Goal: Task Accomplishment & Management: Complete application form

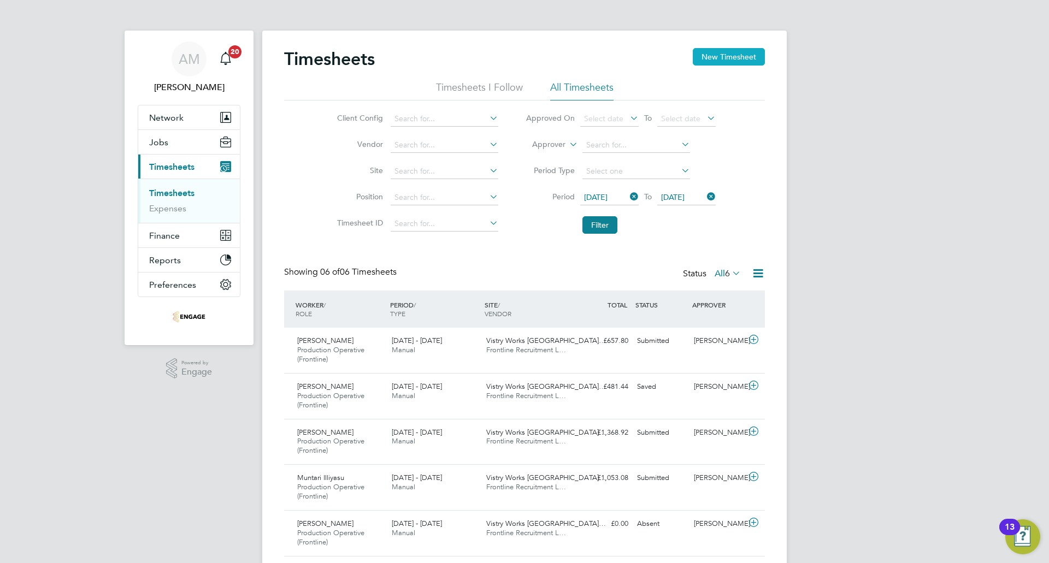
click at [740, 66] on button "New Timesheet" at bounding box center [729, 56] width 72 height 17
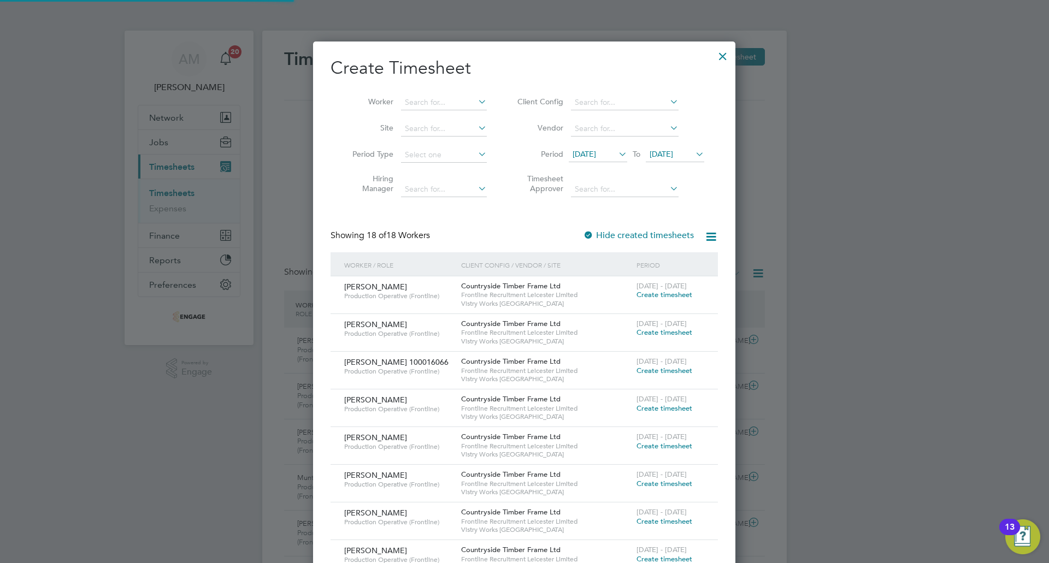
scroll to position [936, 423]
click at [596, 155] on span "12 Aug 2025" at bounding box center [583, 154] width 23 height 10
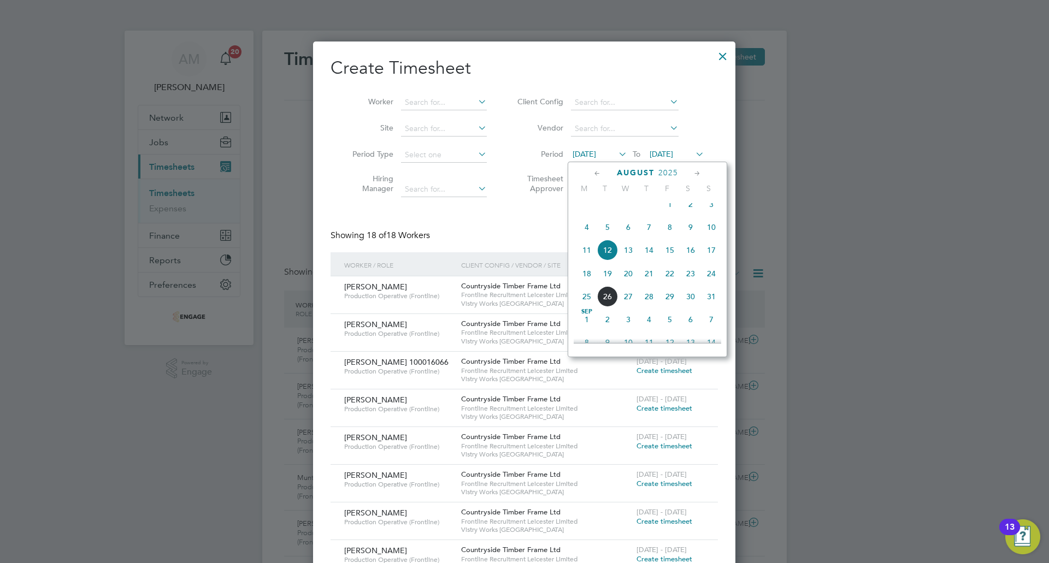
click at [594, 279] on span "18" at bounding box center [586, 273] width 21 height 21
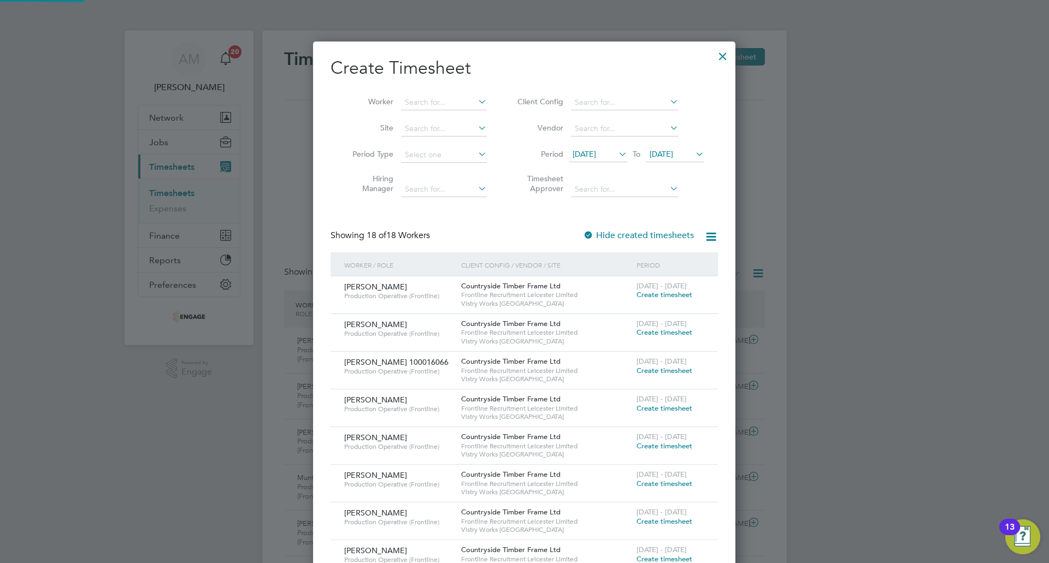
scroll to position [936, 423]
click at [673, 155] on span "[DATE]" at bounding box center [660, 154] width 23 height 10
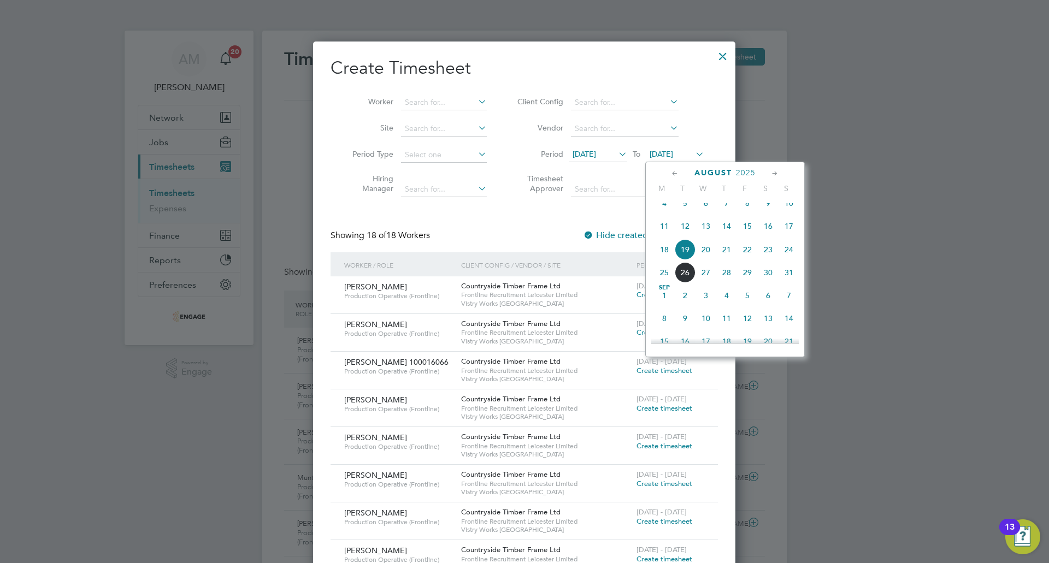
click at [789, 259] on span "24" at bounding box center [788, 249] width 21 height 21
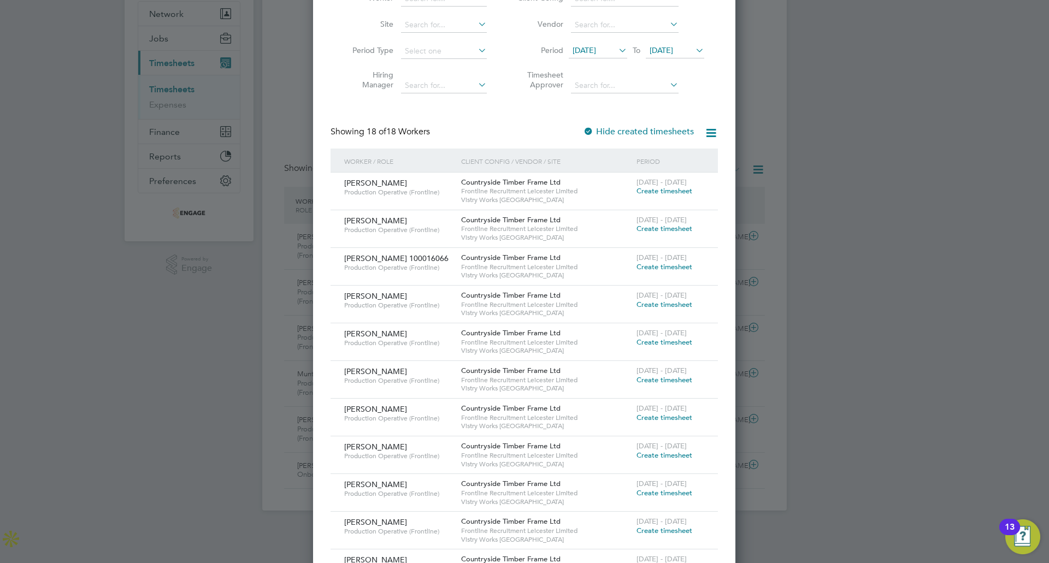
scroll to position [328, 0]
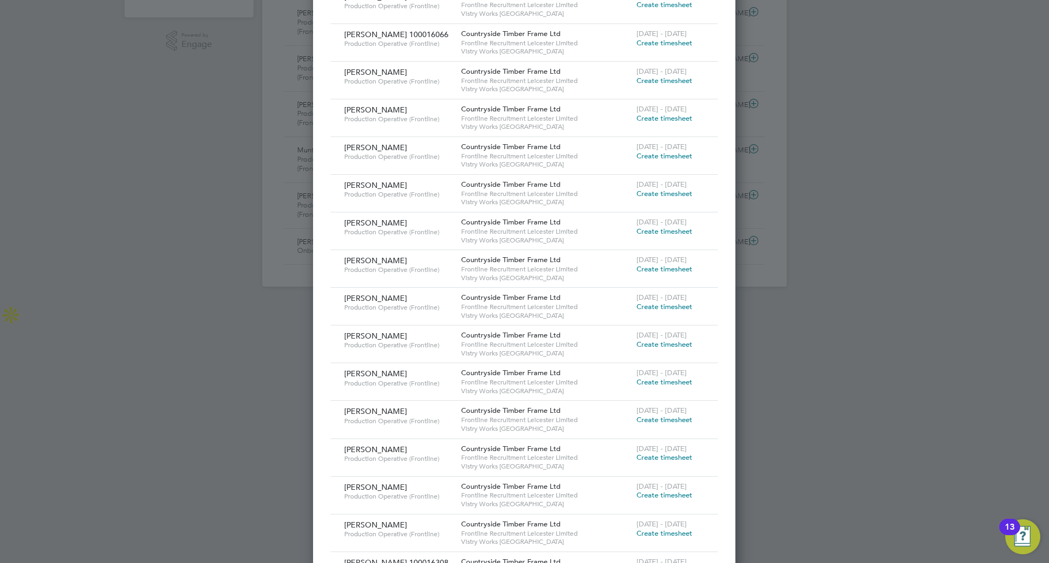
click at [661, 226] on span "[DATE] - [DATE]" at bounding box center [661, 221] width 50 height 9
click at [661, 227] on span "Create timesheet" at bounding box center [664, 231] width 56 height 9
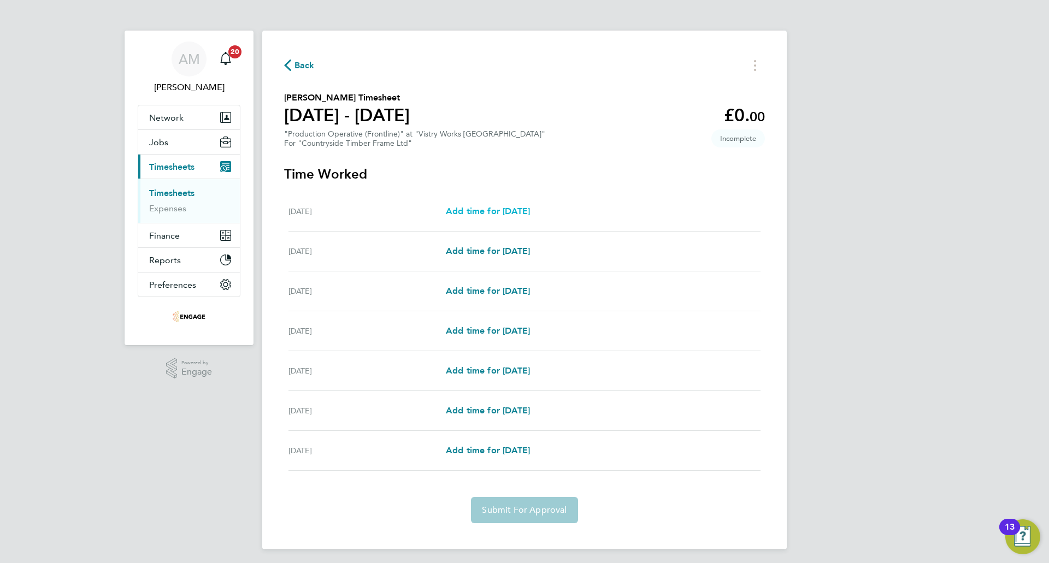
click at [525, 214] on span "Add time for Mon 18 Aug" at bounding box center [488, 211] width 84 height 10
select select "15"
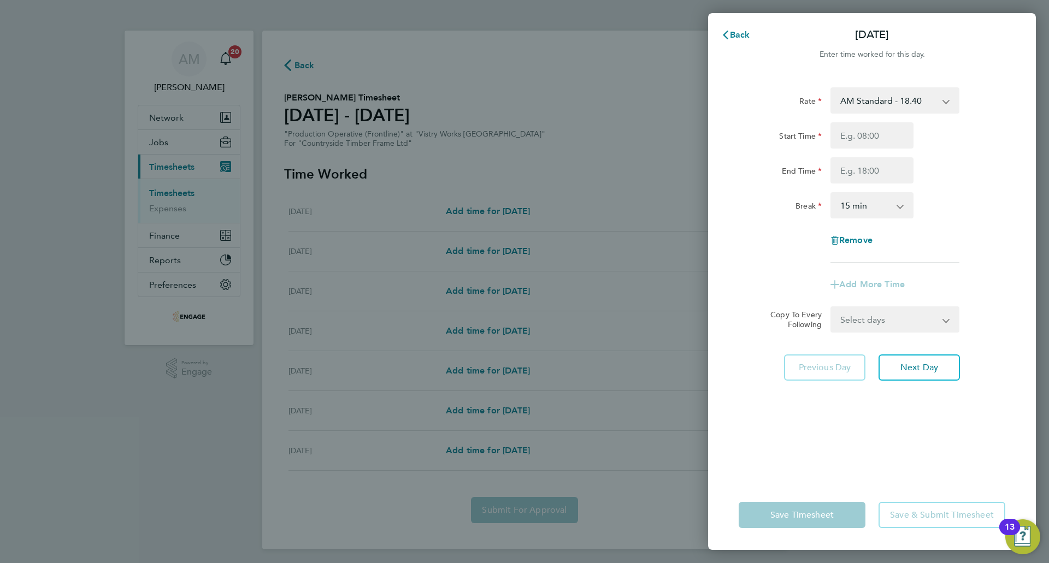
click at [908, 105] on select "AM Standard - 18.40 OT 1 - 27.60 PM OT 2 - 40.11 OT2 - 36.80 PM OT 1 - 30.08 PM…" at bounding box center [888, 100] width 114 height 24
select select "15"
drag, startPoint x: 873, startPoint y: 135, endPoint x: 873, endPoint y: 149, distance: 13.1
click at [873, 135] on input "Start Time" at bounding box center [871, 135] width 83 height 26
type input "14:00"
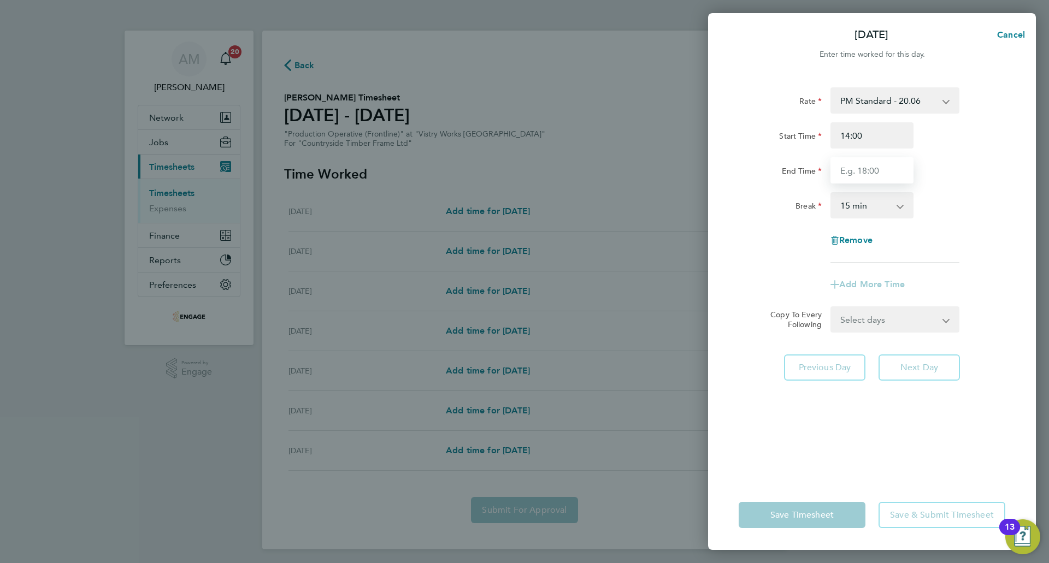
drag, startPoint x: 882, startPoint y: 166, endPoint x: 883, endPoint y: 180, distance: 14.8
click at [882, 166] on input "End Time" at bounding box center [871, 170] width 83 height 26
type input "22:30"
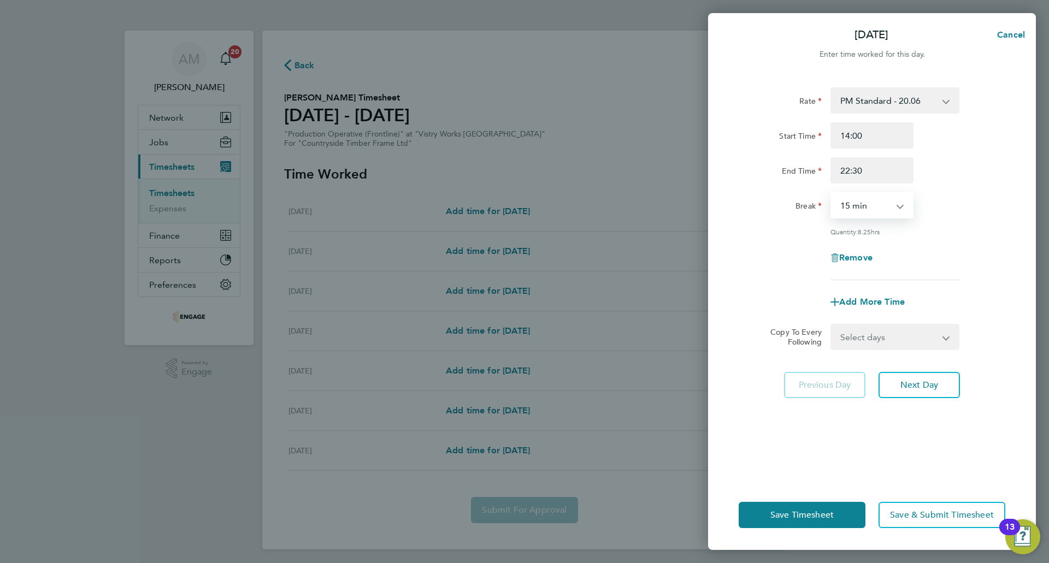
drag, startPoint x: 876, startPoint y: 206, endPoint x: 873, endPoint y: 214, distance: 8.5
click at [876, 206] on select "0 min 15 min 30 min 45 min 60 min 75 min 90 min" at bounding box center [865, 205] width 68 height 24
select select "30"
click at [831, 193] on select "0 min 15 min 30 min 45 min 60 min 75 min 90 min" at bounding box center [865, 205] width 68 height 24
click at [923, 377] on button "Next Day" at bounding box center [918, 385] width 81 height 26
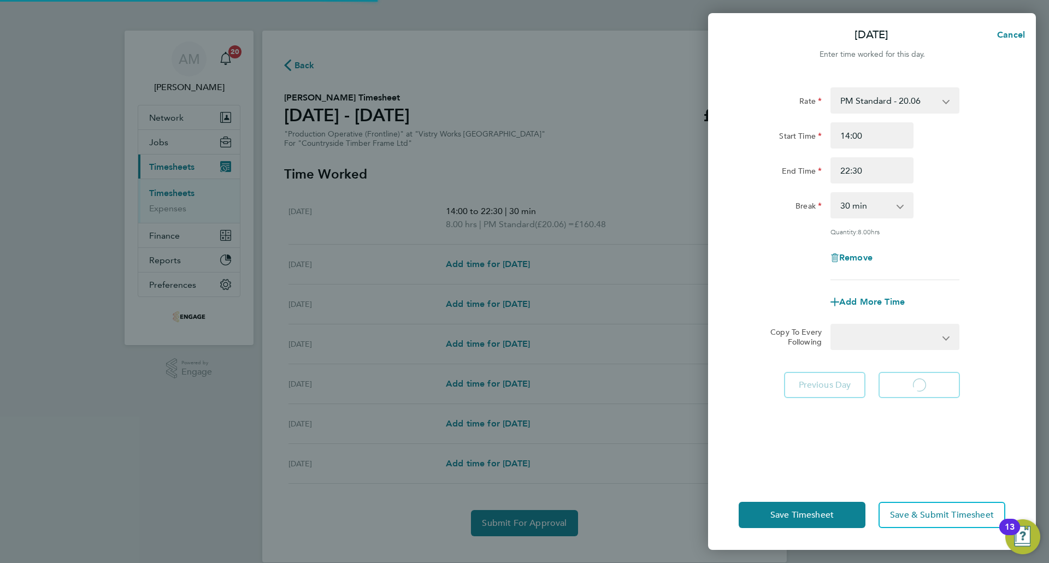
select select "15"
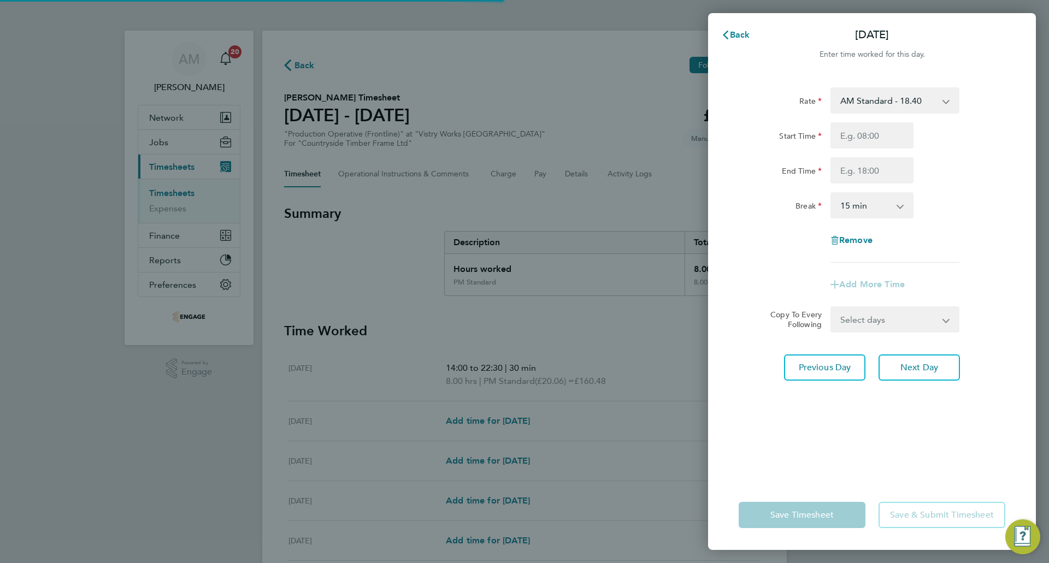
click at [866, 106] on select "AM Standard - 18.40 OT 1 - 27.60 PM OT 2 - 40.11 OT2 - 36.80 PM OT 1 - 30.08 PM…" at bounding box center [888, 100] width 114 height 24
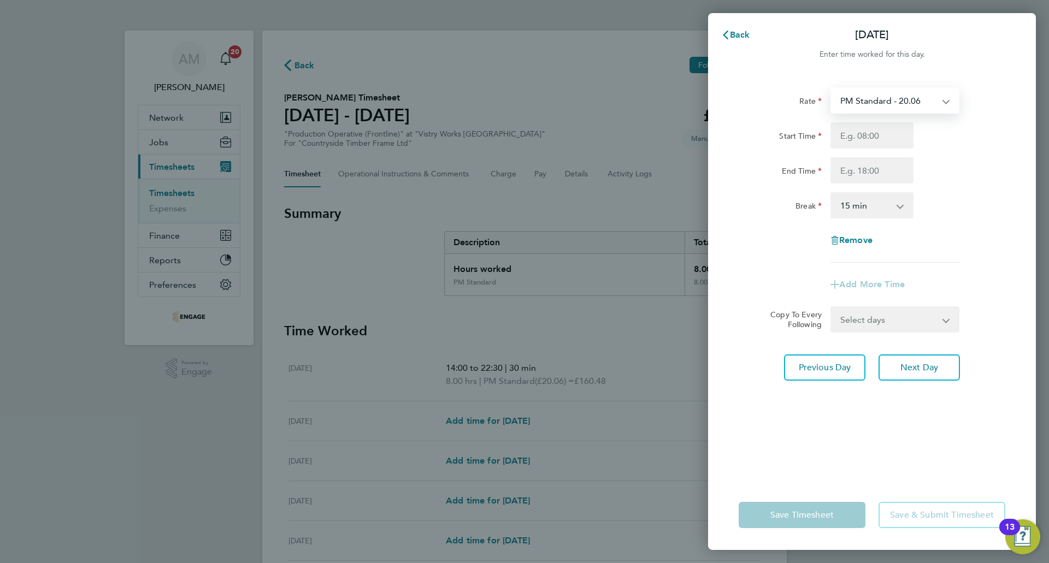
select select "15"
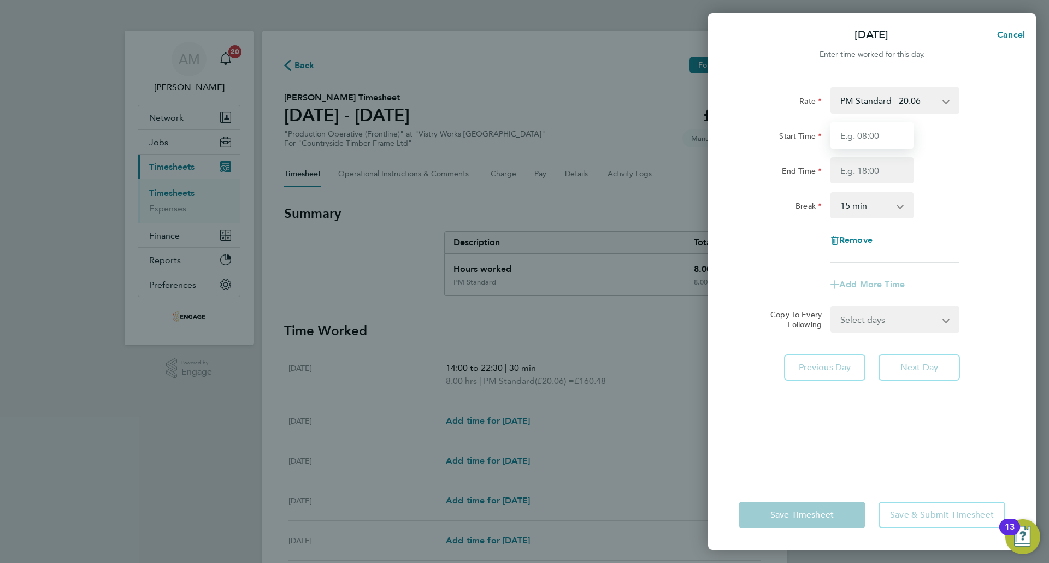
click at [854, 125] on input "Start Time" at bounding box center [871, 135] width 83 height 26
type input "14:00"
click at [873, 173] on input "End Time" at bounding box center [871, 170] width 83 height 26
type input "22:30"
drag, startPoint x: 872, startPoint y: 199, endPoint x: 878, endPoint y: 206, distance: 10.1
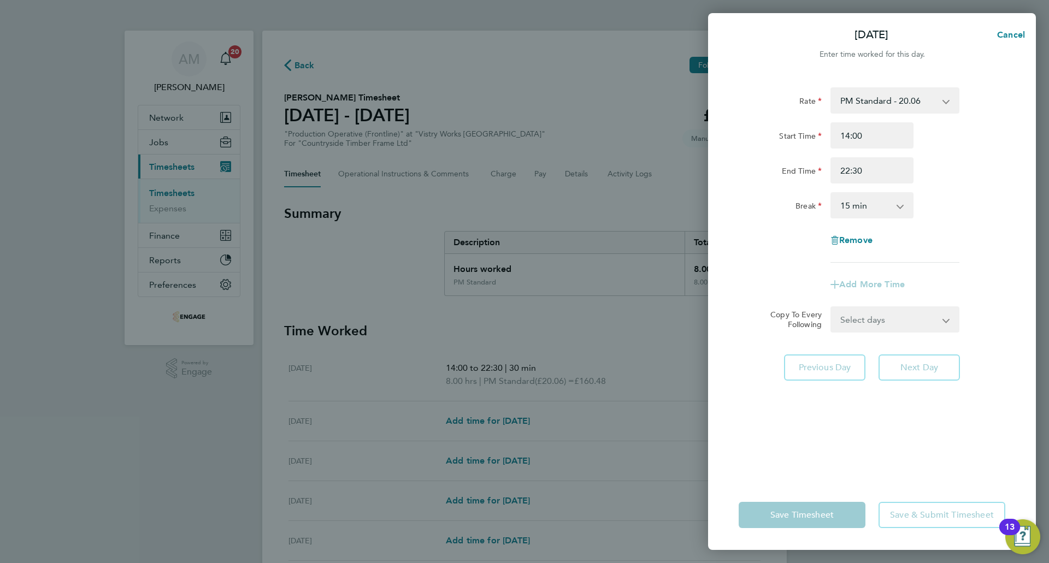
click at [872, 199] on select "0 min 15 min 30 min 45 min 60 min 75 min 90 min" at bounding box center [865, 205] width 68 height 24
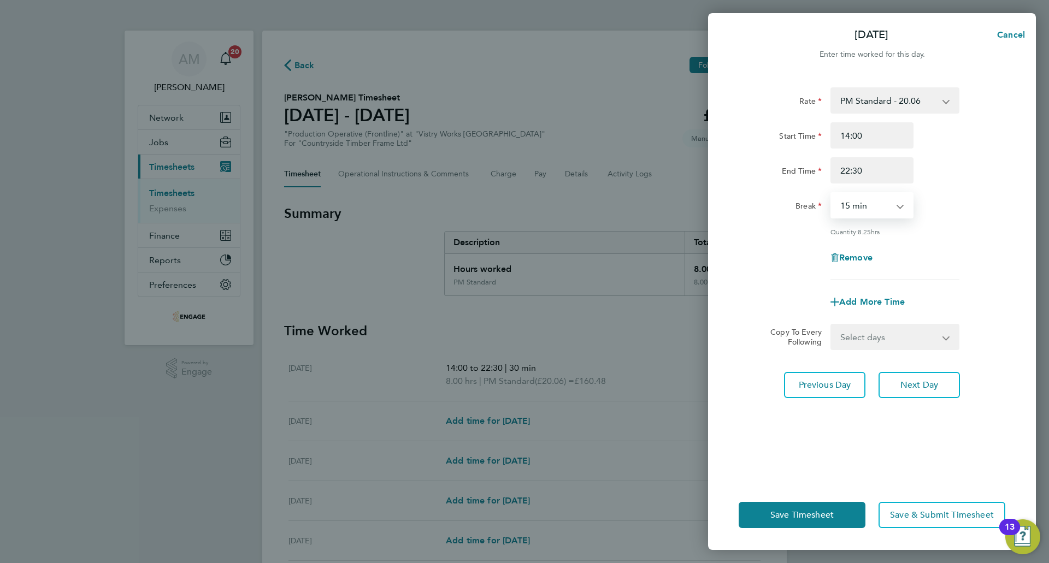
select select "30"
click at [831, 193] on select "0 min 15 min 30 min 45 min 60 min 75 min 90 min" at bounding box center [865, 205] width 68 height 24
click at [918, 385] on span "Next Day" at bounding box center [919, 385] width 38 height 11
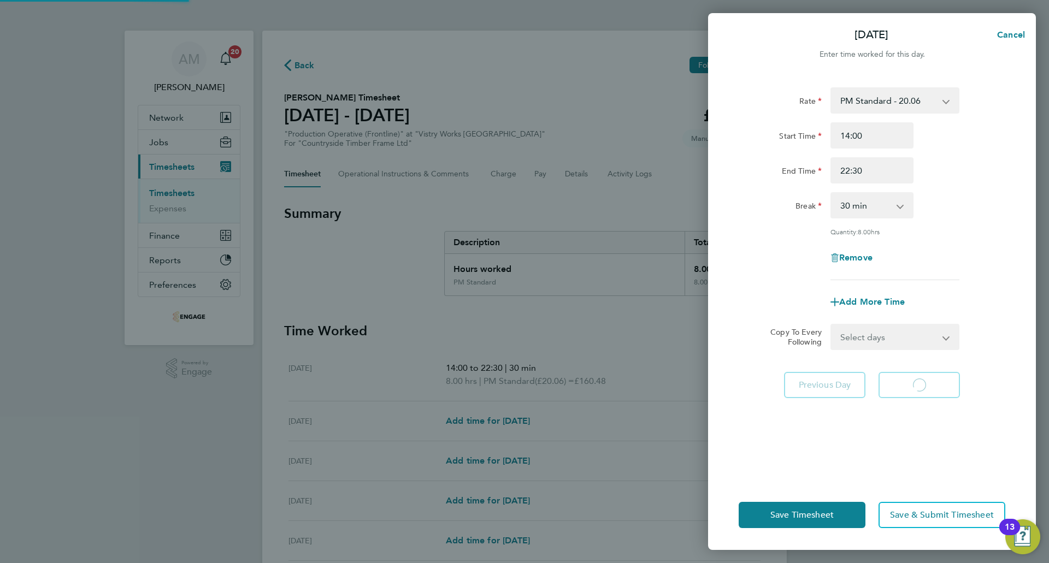
select select "15"
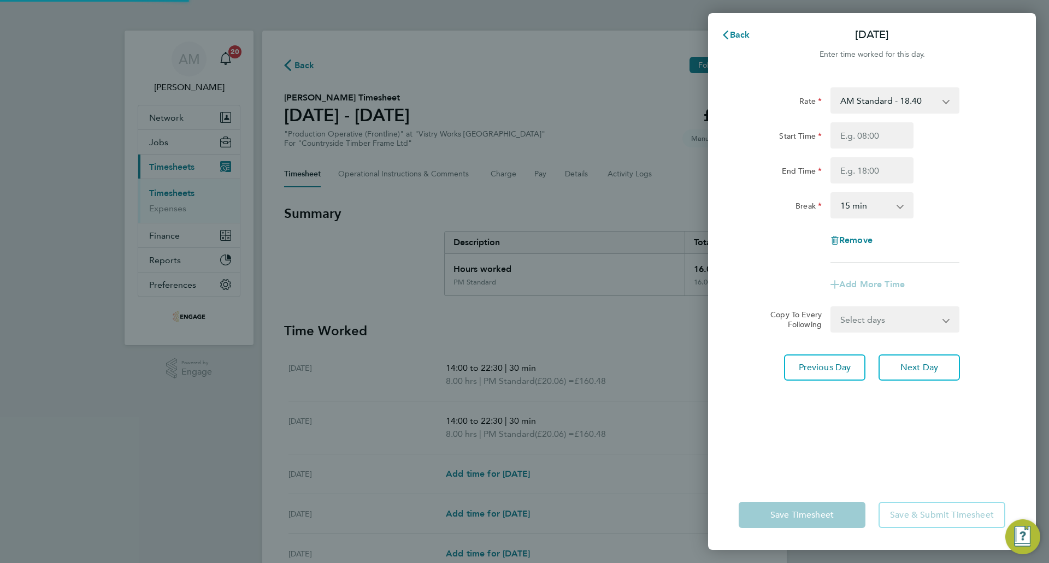
click at [879, 115] on div "Rate AM Standard - 18.40 OT 1 - 27.60 PM OT 2 - 40.11 OT2 - 36.80 PM OT 1 - 30.…" at bounding box center [871, 174] width 267 height 175
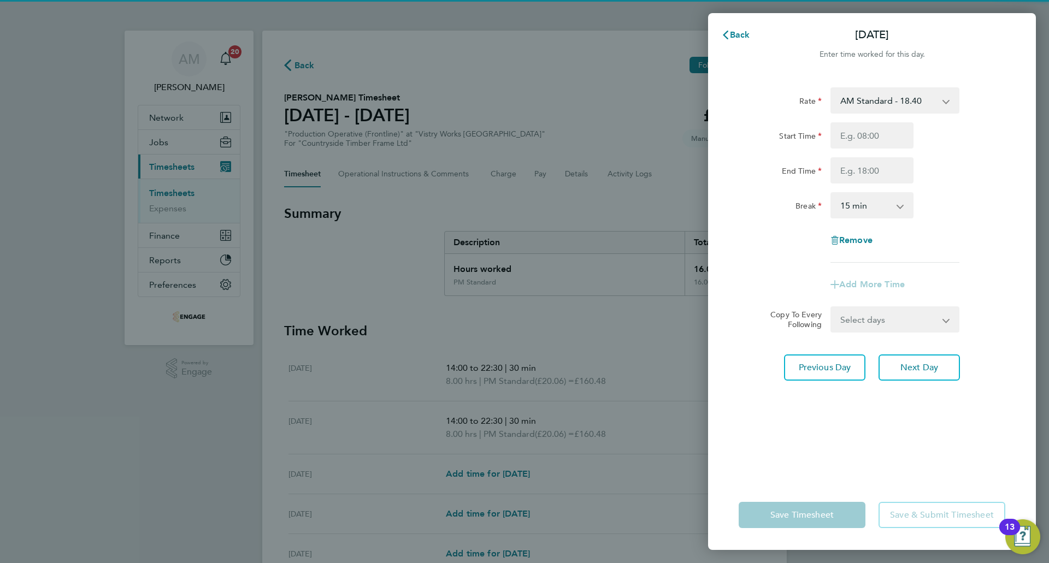
click at [882, 93] on select "AM Standard - 18.40 OT 1 - 27.60 PM OT 2 - 40.11 OT2 - 36.80 PM OT 1 - 30.08 PM…" at bounding box center [888, 100] width 114 height 24
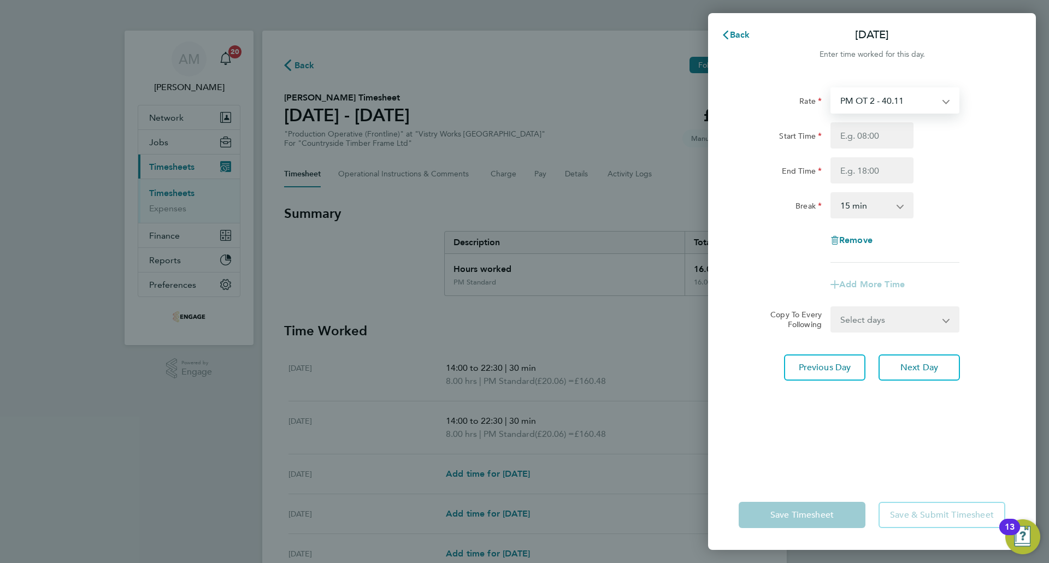
select select "15"
click at [868, 106] on select "PM OT 2 - 40.11 AM Standard - 18.40 OT 1 - 27.60 OT2 - 36.80 PM OT 1 - 30.08 PM…" at bounding box center [888, 100] width 114 height 24
select select "15"
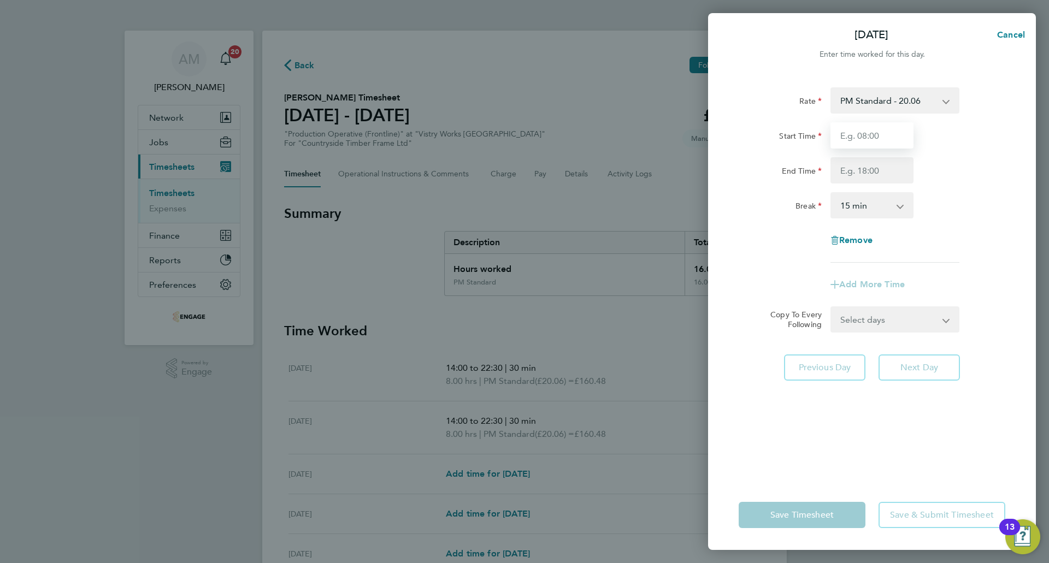
click at [868, 132] on input "Start Time" at bounding box center [871, 135] width 83 height 26
type input "14:00"
click at [866, 171] on input "End Time" at bounding box center [871, 170] width 83 height 26
type input "22:30"
click at [866, 206] on select "0 min 15 min 30 min 45 min 60 min 75 min 90 min" at bounding box center [865, 205] width 68 height 24
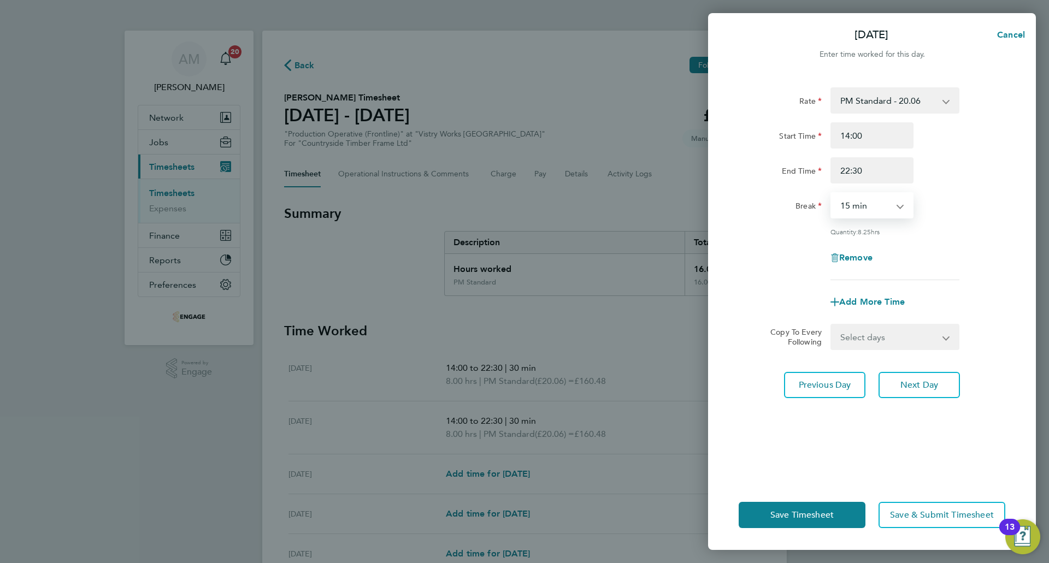
select select "30"
click at [831, 193] on select "0 min 15 min 30 min 45 min 60 min 75 min 90 min" at bounding box center [865, 205] width 68 height 24
click at [890, 379] on button "Next Day" at bounding box center [918, 385] width 81 height 26
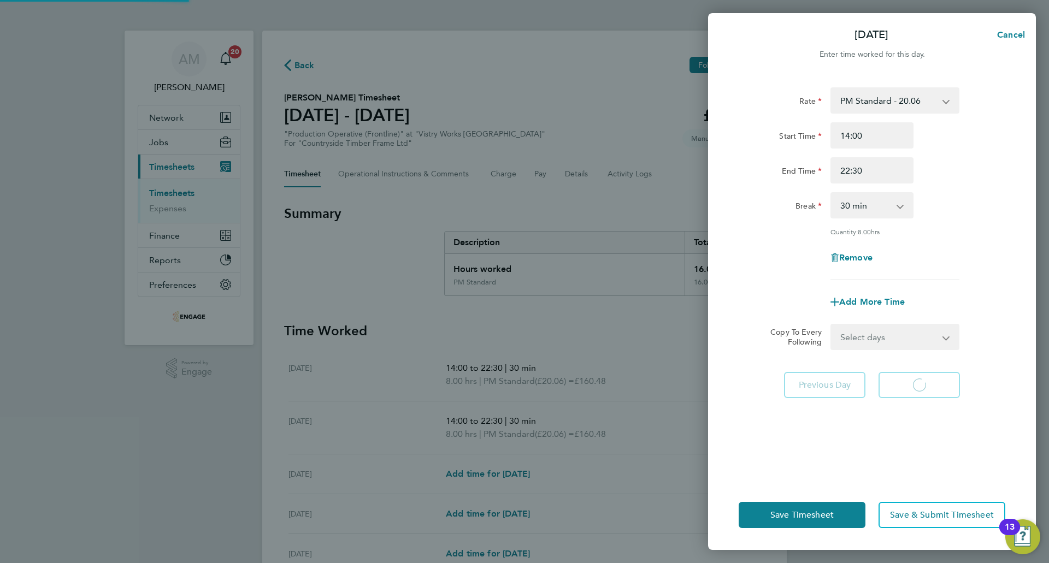
select select "15"
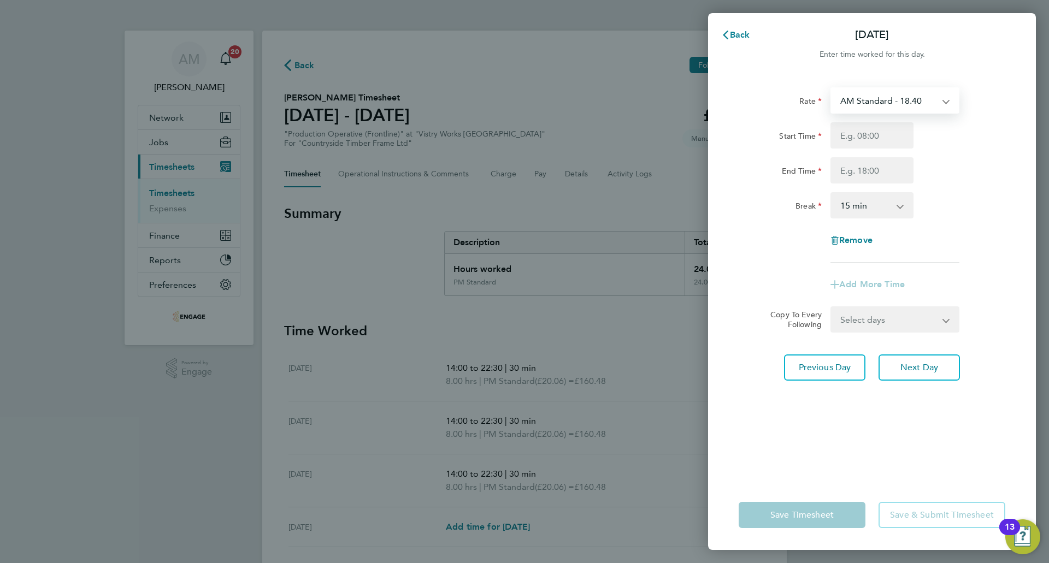
click at [880, 102] on select "AM Standard - 18.40 OT 1 - 27.60 PM OT 2 - 40.11 OT2 - 36.80 PM OT 1 - 30.08 PM…" at bounding box center [888, 100] width 114 height 24
select select "15"
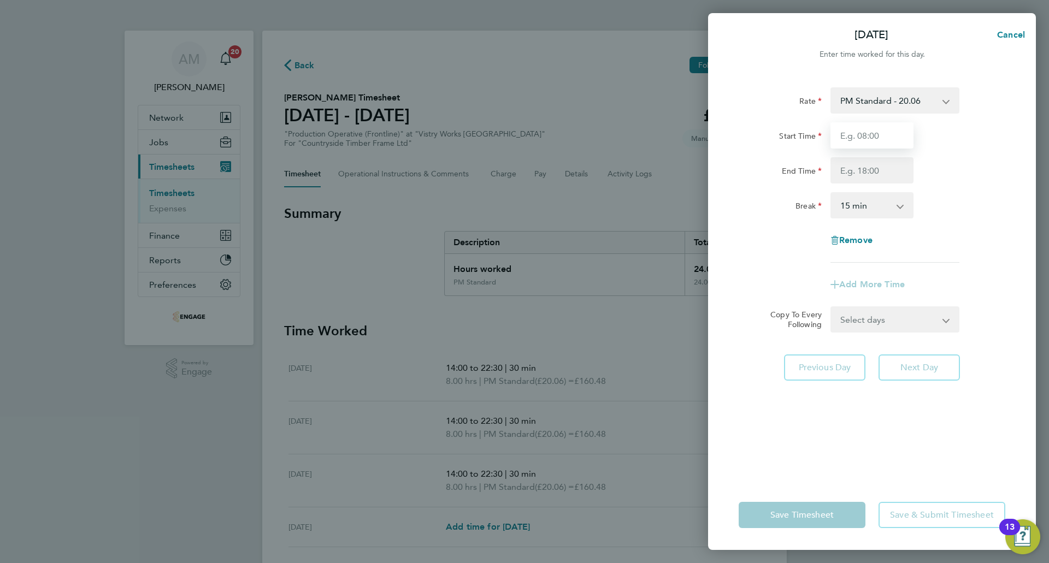
click at [874, 137] on input "Start Time" at bounding box center [871, 135] width 83 height 26
type input "14:00"
click at [868, 173] on input "End Time" at bounding box center [871, 170] width 83 height 26
type input "19:00"
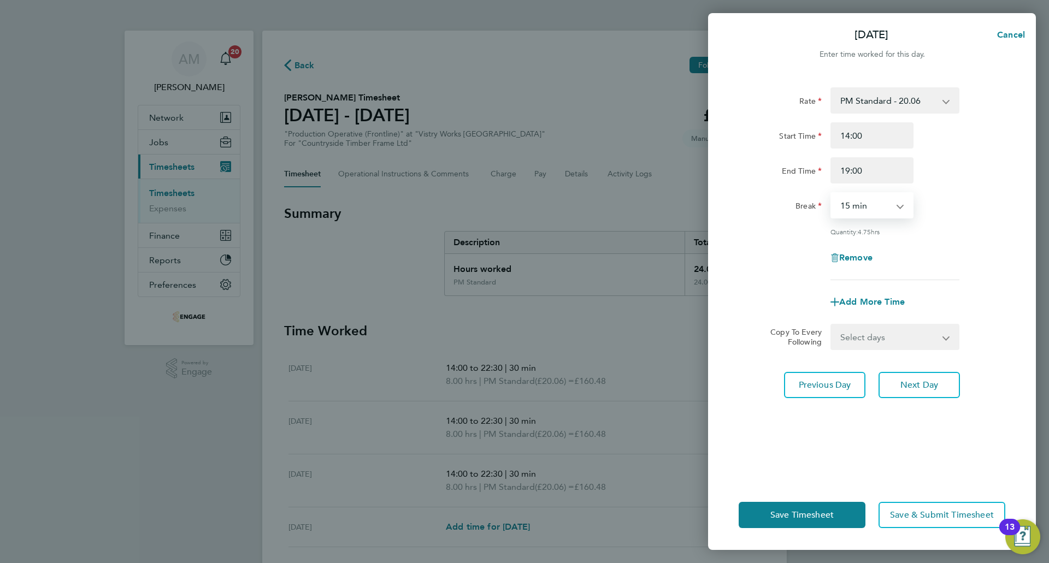
click at [872, 206] on select "0 min 15 min 30 min 45 min 60 min 75 min 90 min" at bounding box center [865, 205] width 68 height 24
click at [948, 222] on div "Rate PM Standard - 20.06 AM Standard - 18.40 OT 1 - 27.60 PM OT 2 - 40.11 OT2 -…" at bounding box center [871, 183] width 267 height 193
drag, startPoint x: 838, startPoint y: 202, endPoint x: 842, endPoint y: 206, distance: 5.8
click at [838, 202] on select "0 min 15 min 30 min 45 min 60 min 75 min 90 min" at bounding box center [865, 205] width 68 height 24
select select "30"
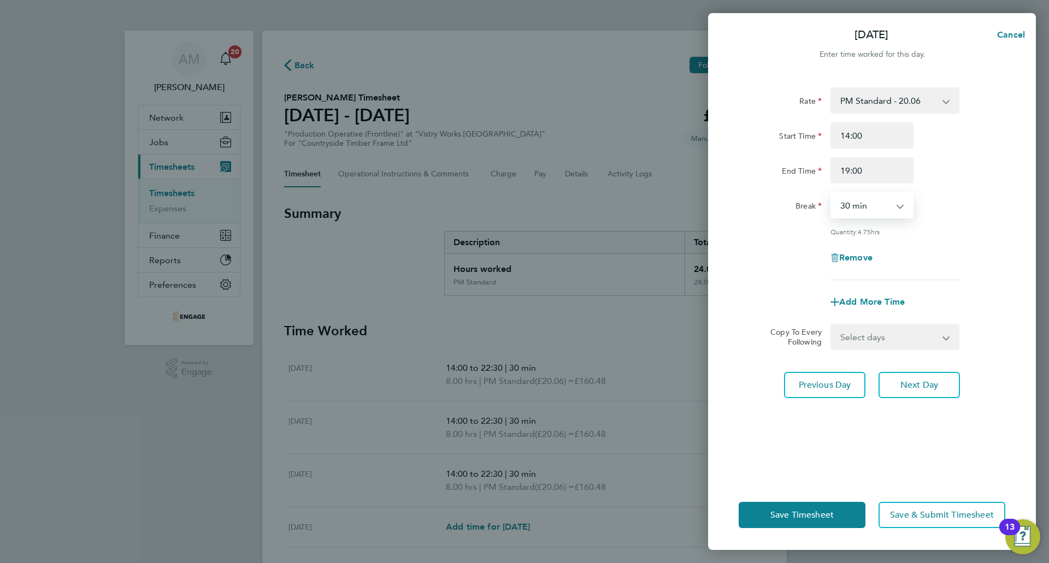
click at [831, 193] on select "0 min 15 min 30 min 45 min 60 min 75 min 90 min" at bounding box center [865, 205] width 68 height 24
click at [1006, 247] on div "Remove" at bounding box center [871, 258] width 275 height 26
click at [798, 511] on span "Save Timesheet" at bounding box center [801, 515] width 63 height 11
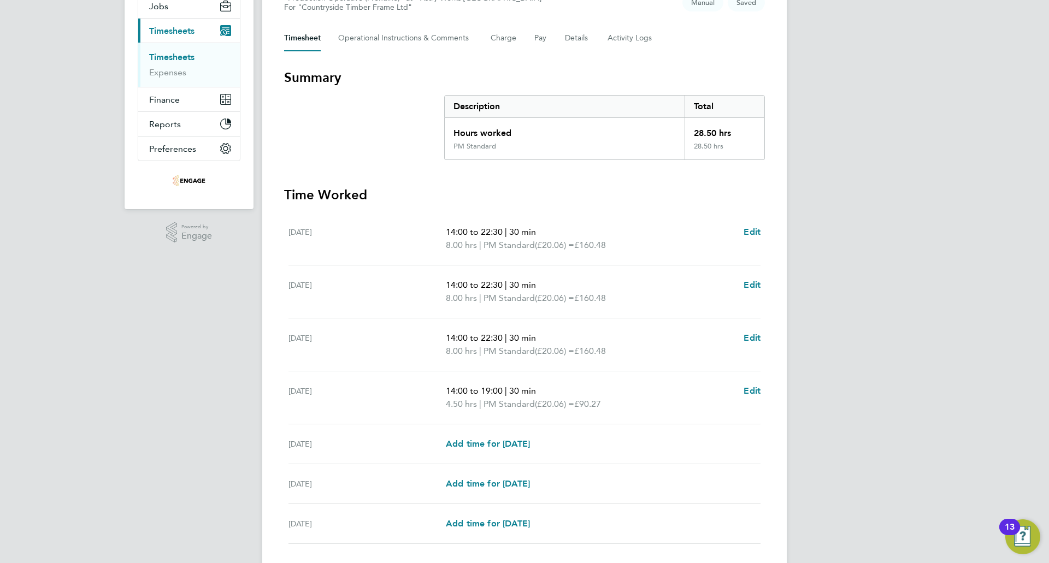
scroll to position [213, 0]
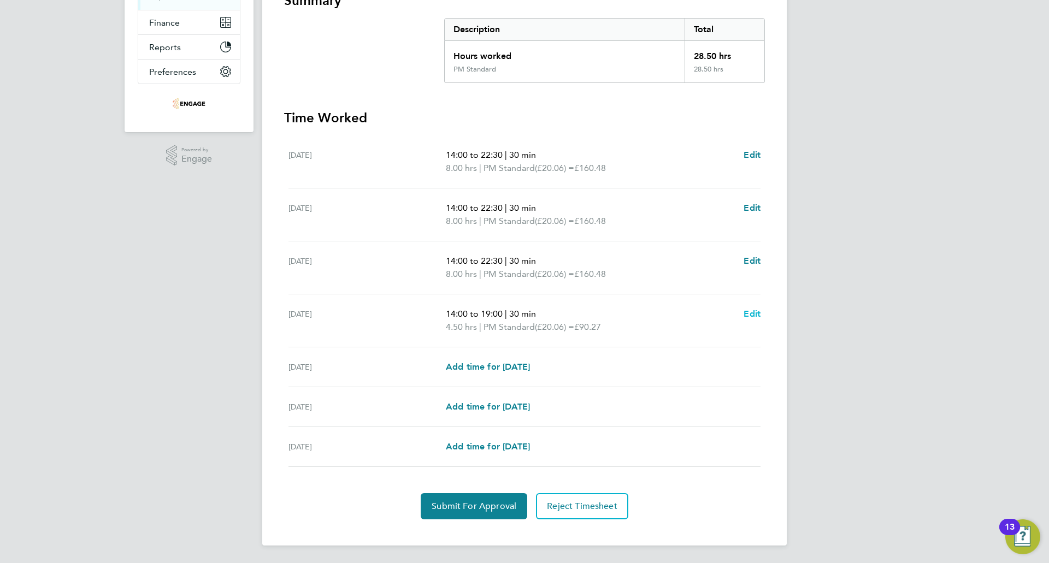
click at [747, 312] on span "Edit" at bounding box center [751, 314] width 17 height 10
select select "30"
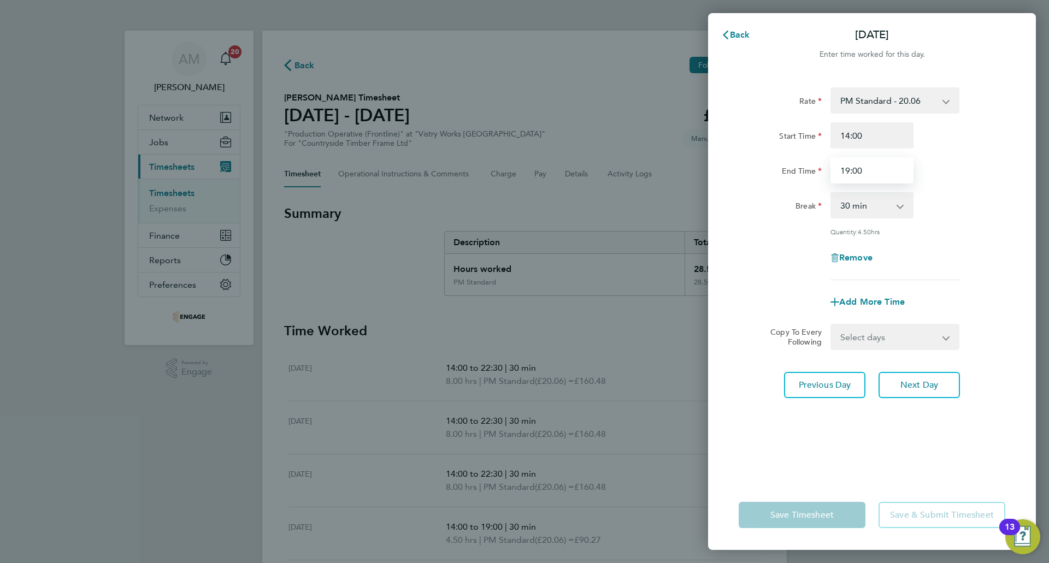
click at [882, 170] on input "19:00" at bounding box center [871, 170] width 83 height 26
type input "19:15"
click at [826, 406] on div "Rate PM Standard - 20.06 AM Standard - 18.40 OT 1 - 27.60 PM OT 2 - 40.11 OT2 -…" at bounding box center [872, 277] width 328 height 406
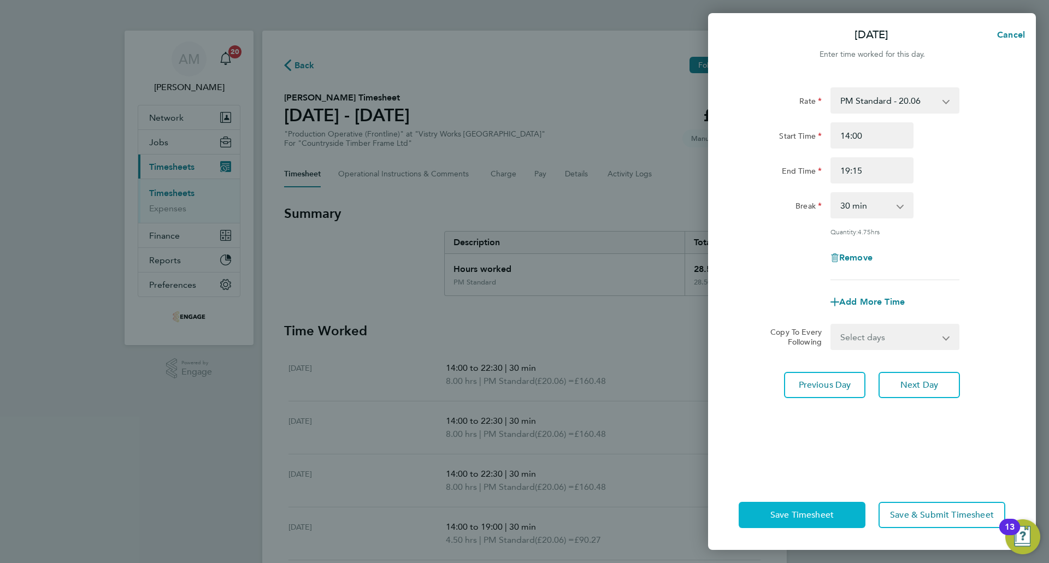
click at [826, 505] on button "Save Timesheet" at bounding box center [801, 515] width 127 height 26
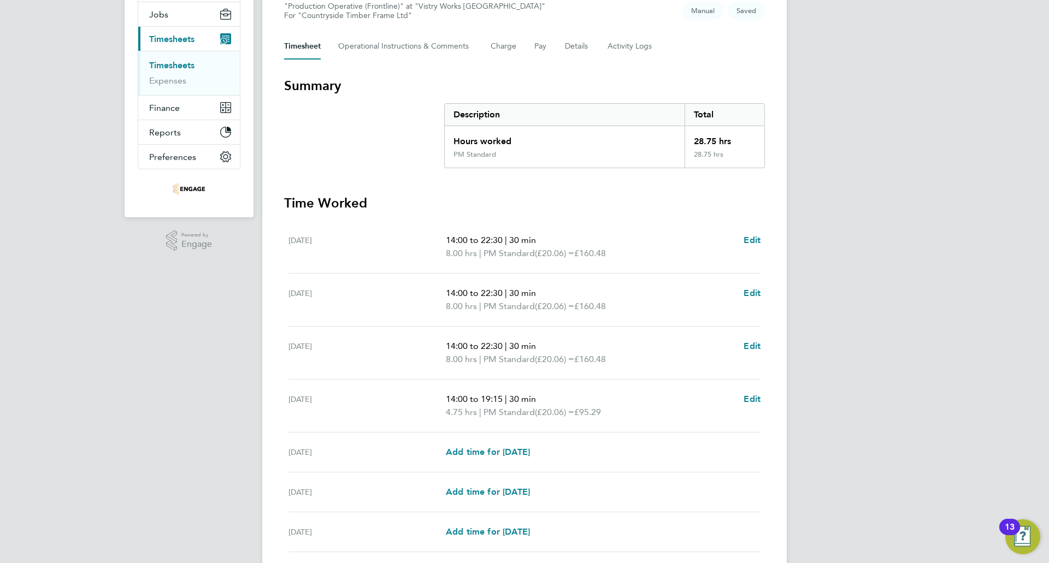
scroll to position [213, 0]
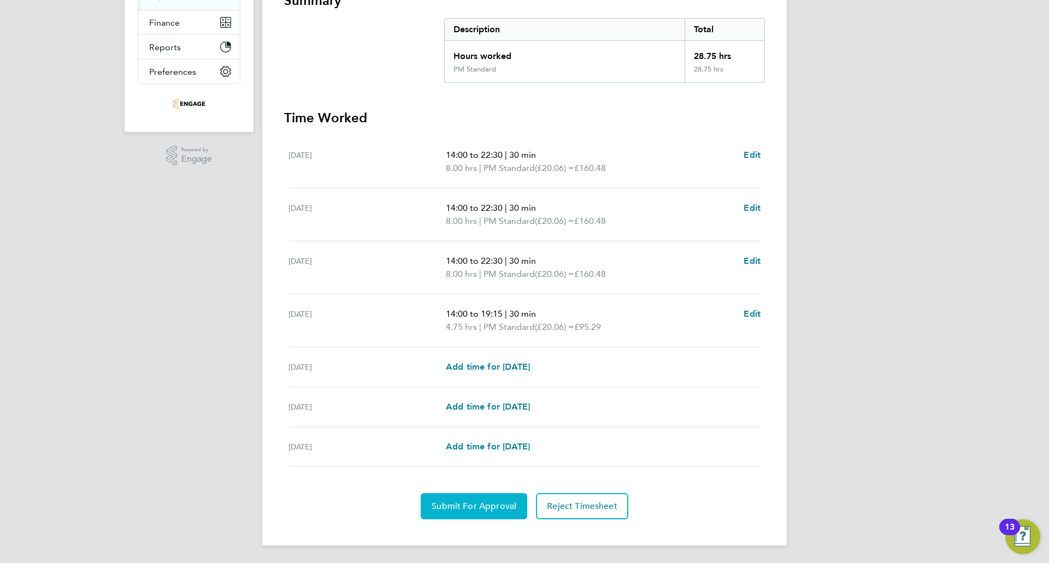
click at [481, 506] on span "Submit For Approval" at bounding box center [474, 506] width 85 height 11
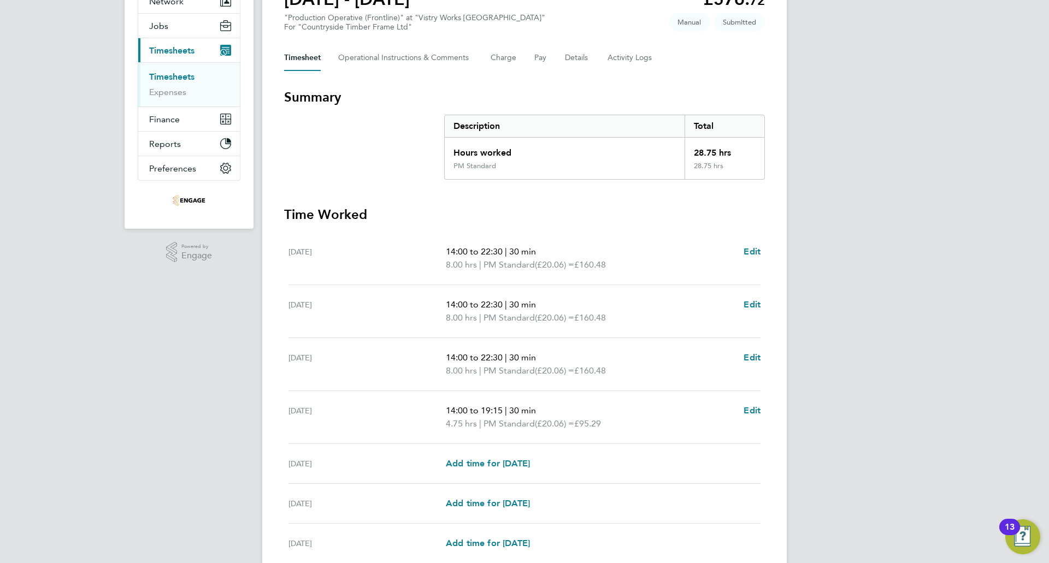
scroll to position [0, 0]
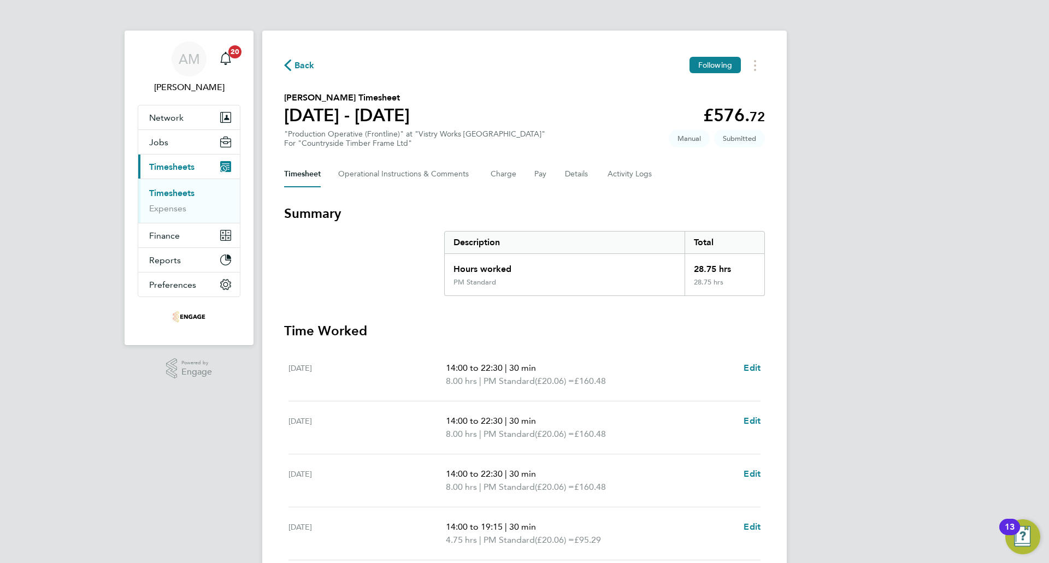
click at [288, 66] on icon "button" at bounding box center [287, 65] width 7 height 11
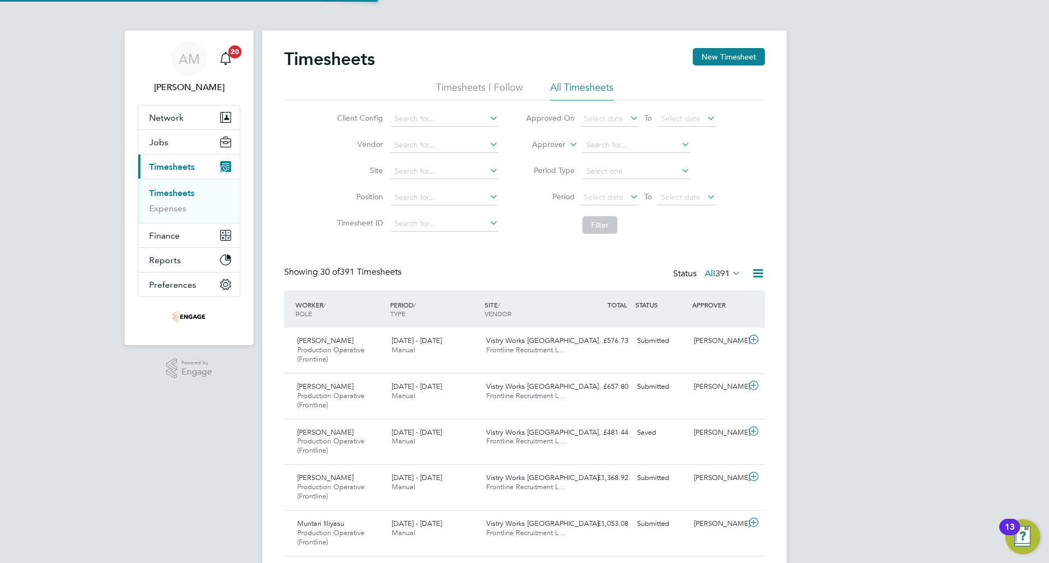
scroll to position [37, 95]
click at [716, 63] on button "New Timesheet" at bounding box center [729, 56] width 72 height 17
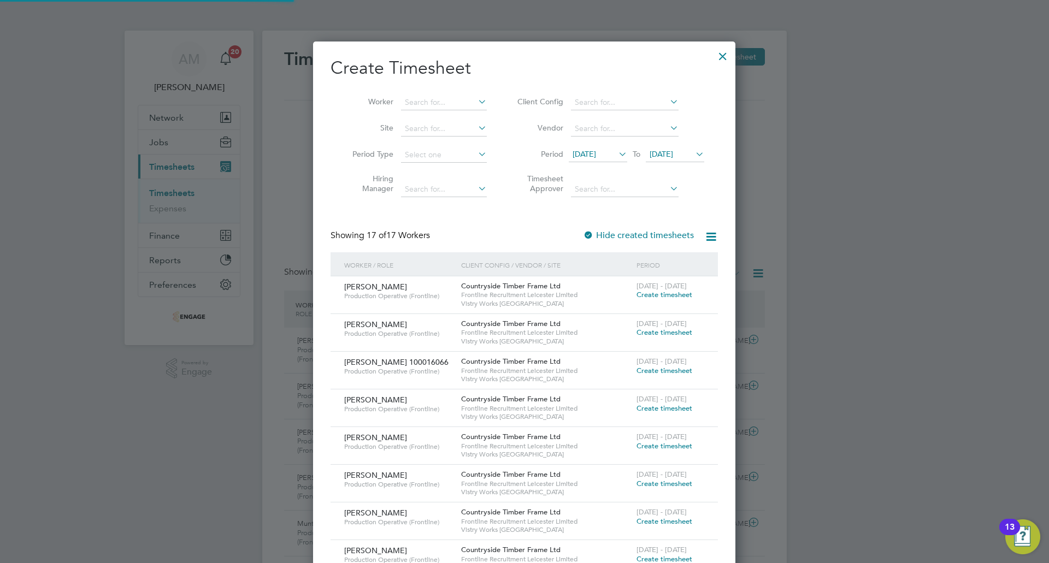
scroll to position [899, 423]
click at [596, 149] on span "12 Aug 2025" at bounding box center [583, 154] width 23 height 10
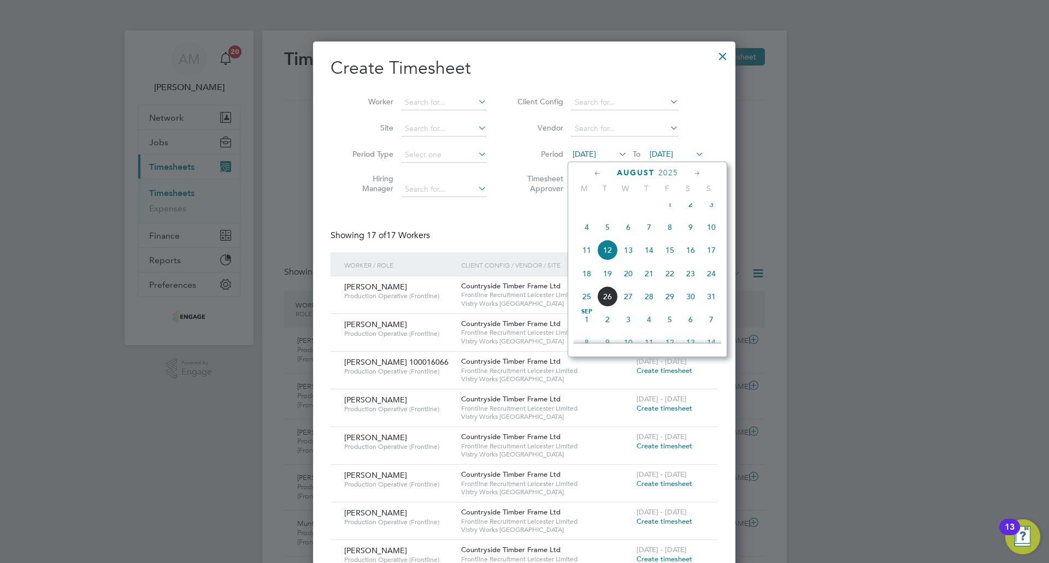
click at [586, 284] on span "18" at bounding box center [586, 273] width 21 height 21
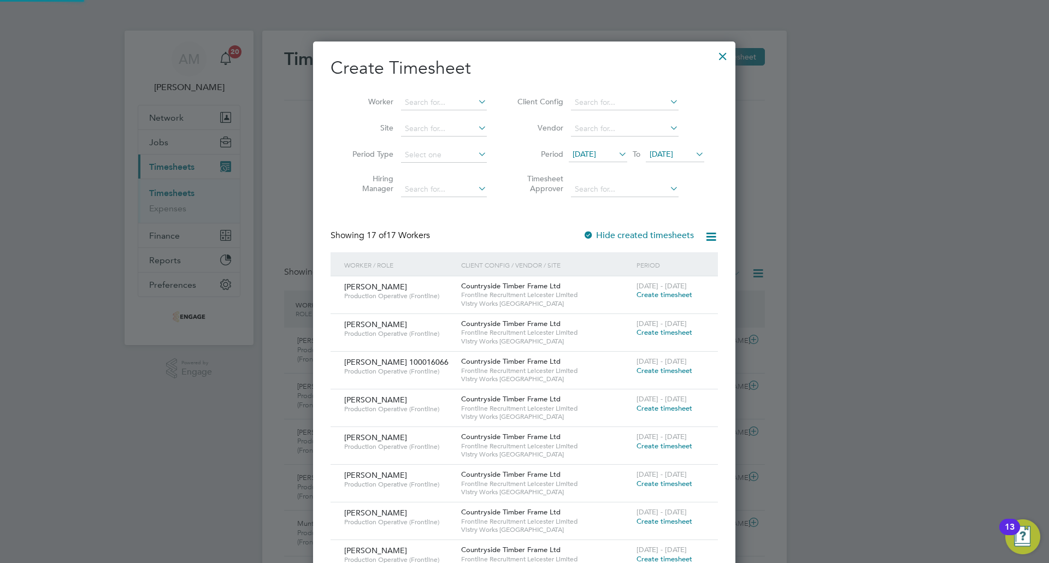
scroll to position [899, 423]
click at [673, 156] on span "19 Aug 2025" at bounding box center [660, 154] width 23 height 10
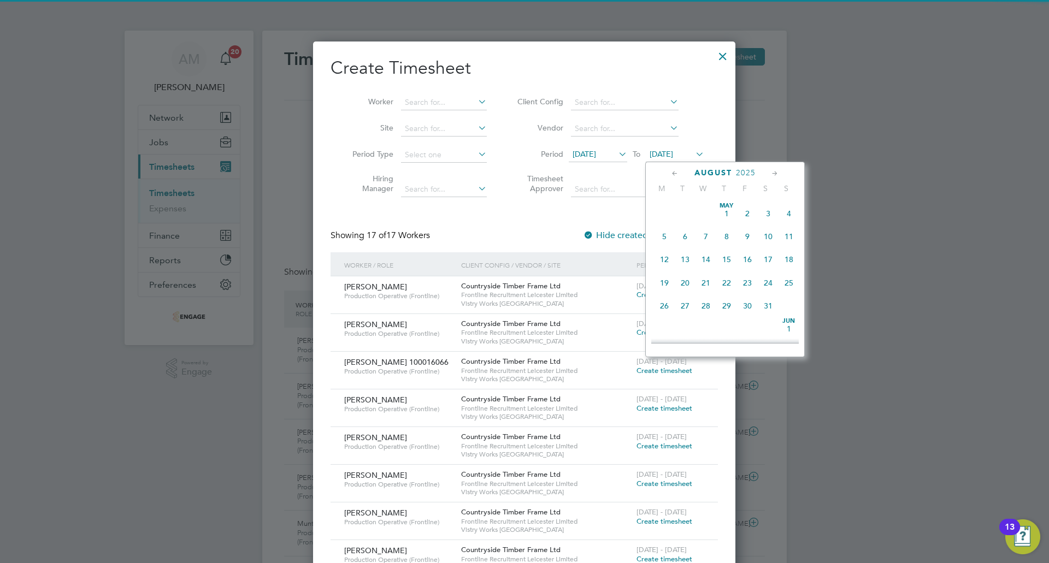
scroll to position [402, 0]
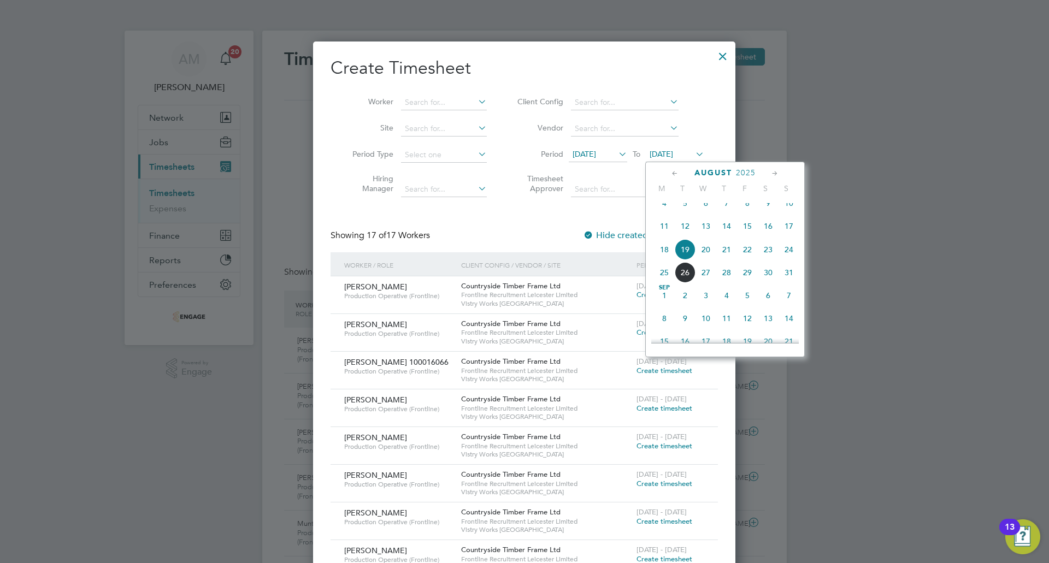
click at [787, 256] on span "24" at bounding box center [788, 249] width 21 height 21
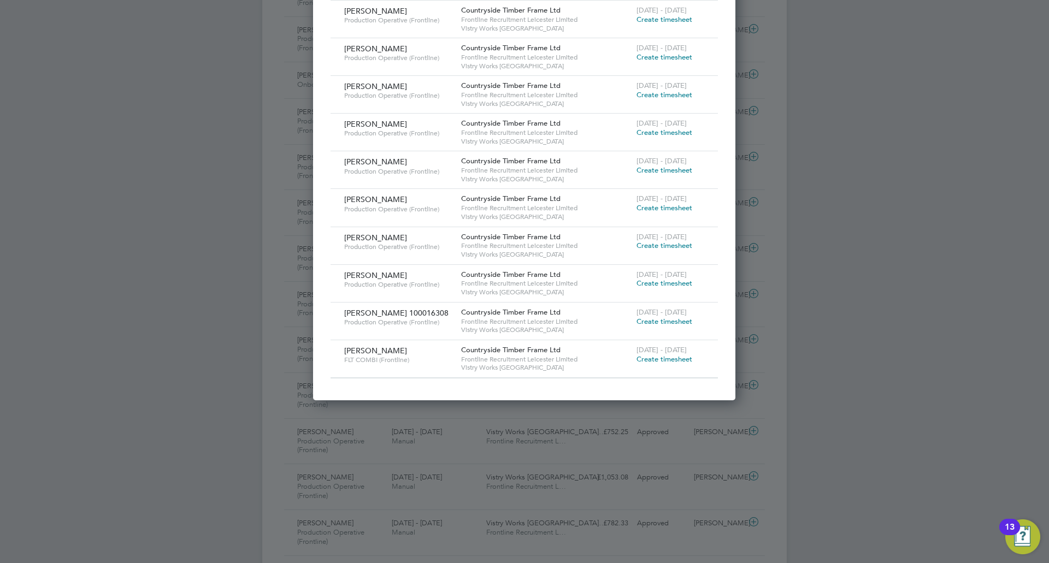
scroll to position [492, 0]
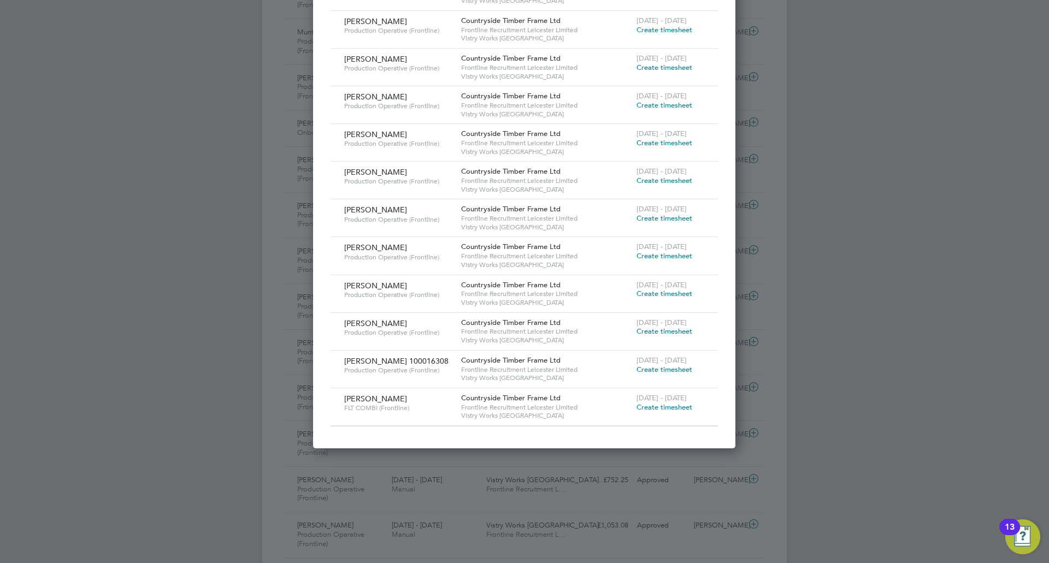
click at [644, 407] on span "Create timesheet" at bounding box center [664, 407] width 56 height 9
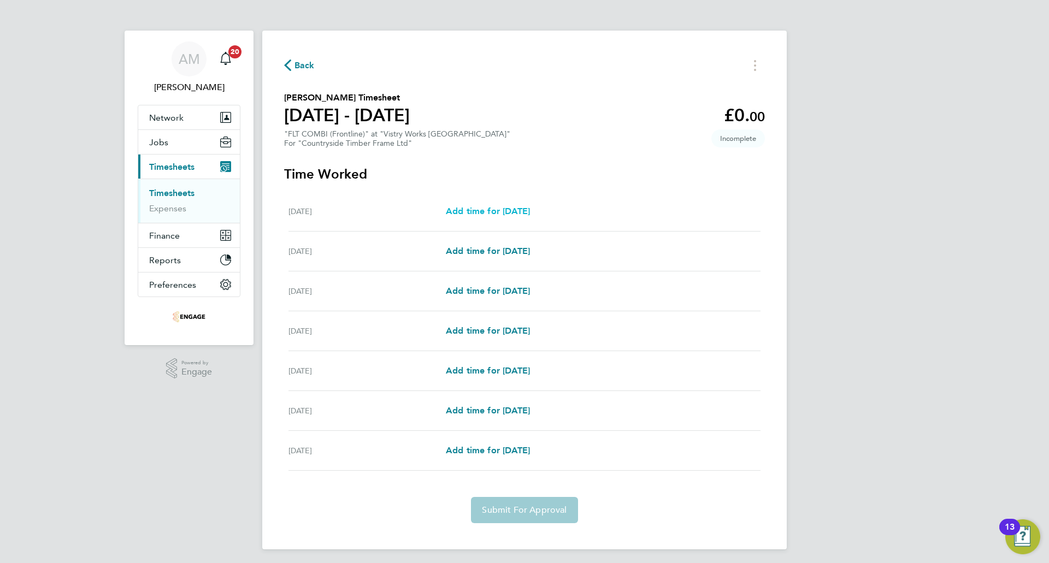
click at [489, 214] on span "Add time for Mon 18 Aug" at bounding box center [488, 211] width 84 height 10
select select "15"
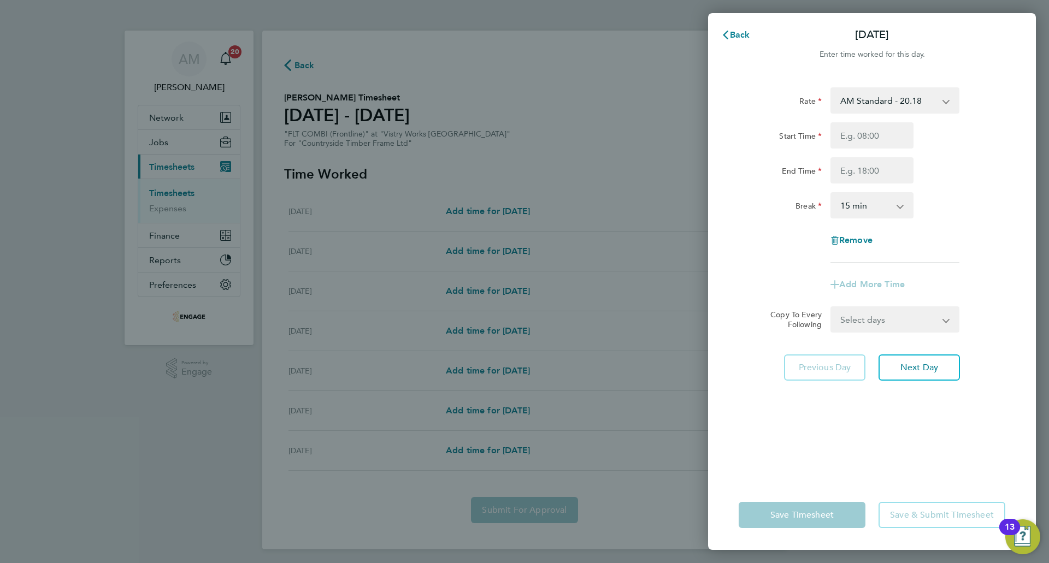
drag, startPoint x: 873, startPoint y: 102, endPoint x: 873, endPoint y: 109, distance: 6.6
click at [873, 102] on select "AM Standard - 20.18 OT2 AM - 40.36 PM Standard - 22.00 PM OT 1 - 32.99 OT1 AM -…" at bounding box center [888, 100] width 114 height 24
select select "15"
click at [875, 147] on input "Start Time" at bounding box center [871, 135] width 83 height 26
type input "14:00"
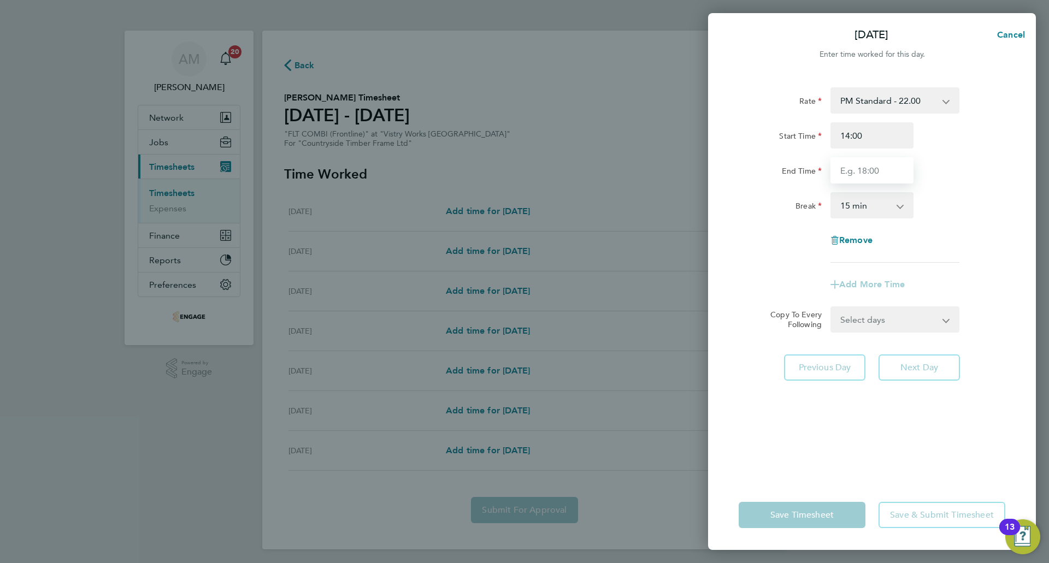
click at [873, 179] on input "End Time" at bounding box center [871, 170] width 83 height 26
type input "22:30"
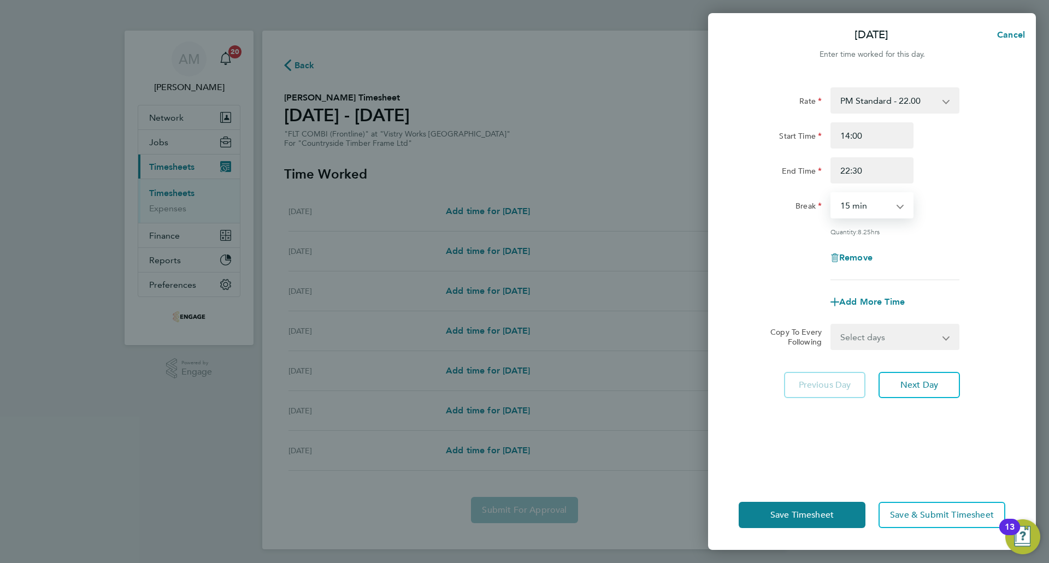
click at [861, 202] on select "0 min 15 min 30 min 45 min 60 min 75 min 90 min" at bounding box center [865, 205] width 68 height 24
select select "30"
click at [831, 193] on select "0 min 15 min 30 min 45 min 60 min 75 min 90 min" at bounding box center [865, 205] width 68 height 24
click at [937, 380] on span "Next Day" at bounding box center [919, 385] width 38 height 11
select select "15"
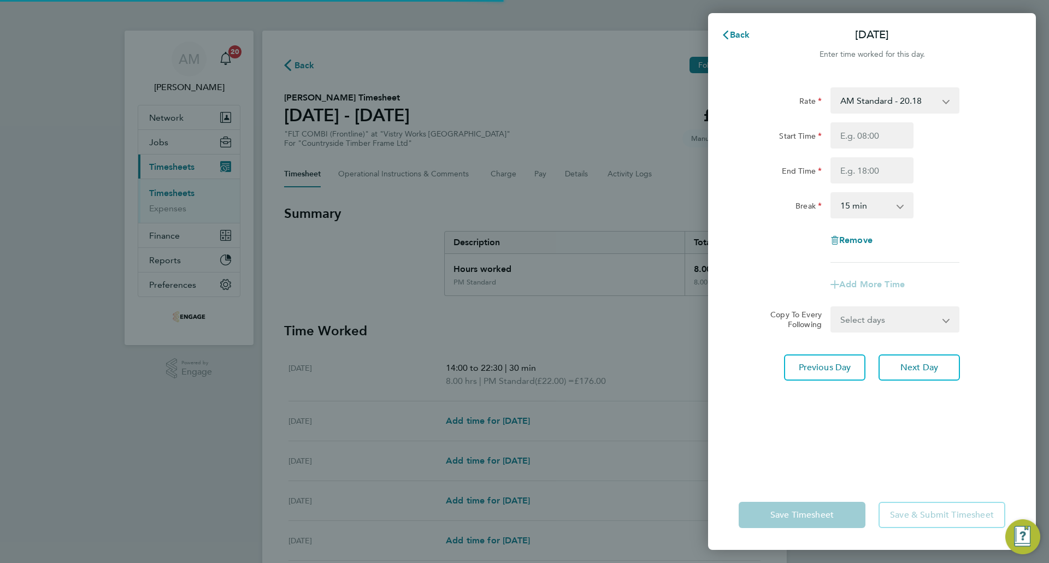
click at [876, 97] on select "AM Standard - 20.18 OT2 AM - 40.36 PM Standard - 22.00 PM OT 1 - 32.99 OT1 AM -…" at bounding box center [888, 100] width 114 height 24
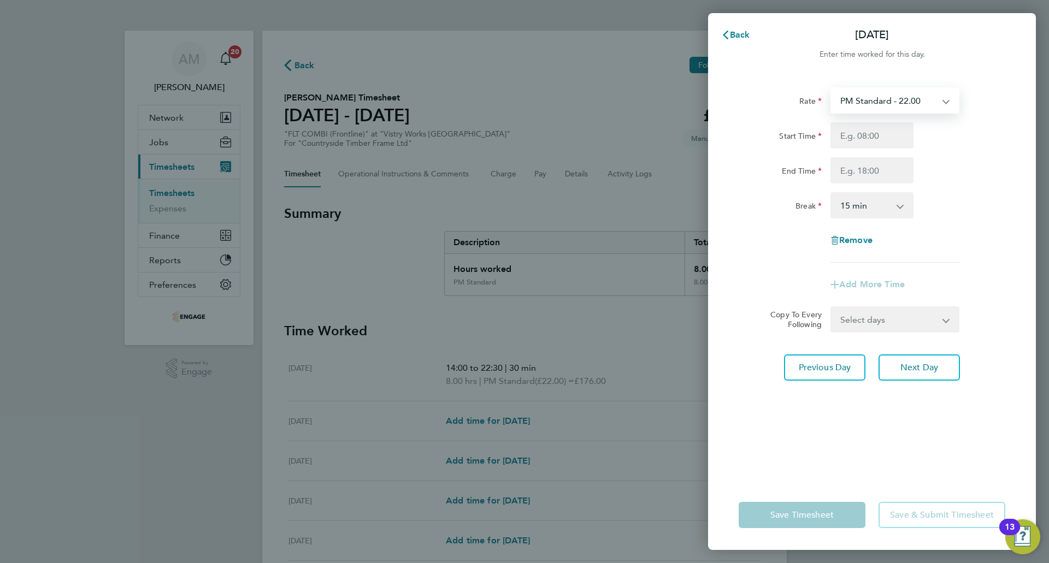
select select "15"
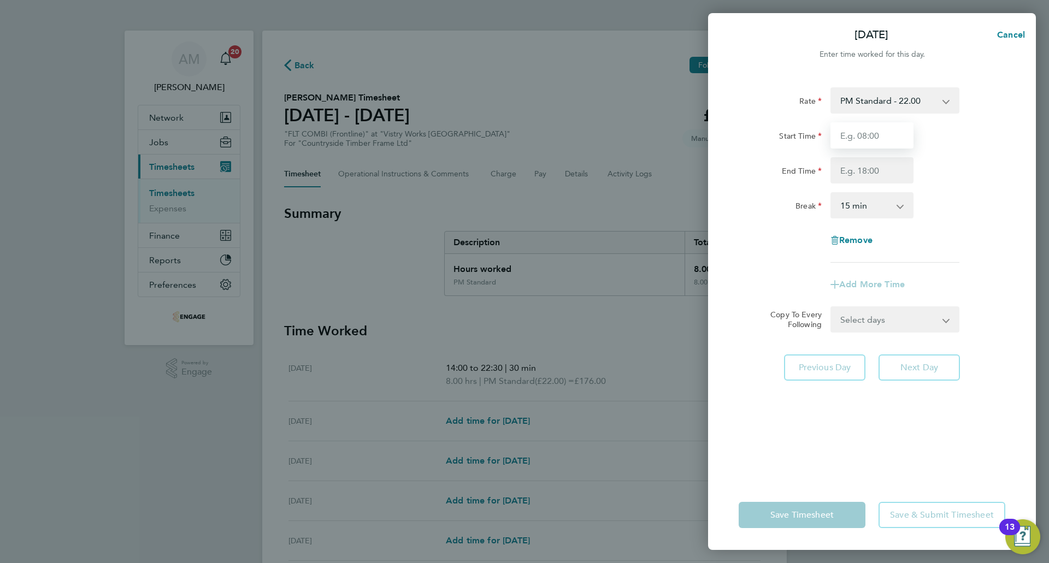
click at [856, 136] on input "Start Time" at bounding box center [871, 135] width 83 height 26
type input "14:00"
click at [859, 167] on input "End Time" at bounding box center [871, 170] width 83 height 26
type input "22:30"
drag, startPoint x: 866, startPoint y: 205, endPoint x: 868, endPoint y: 213, distance: 8.0
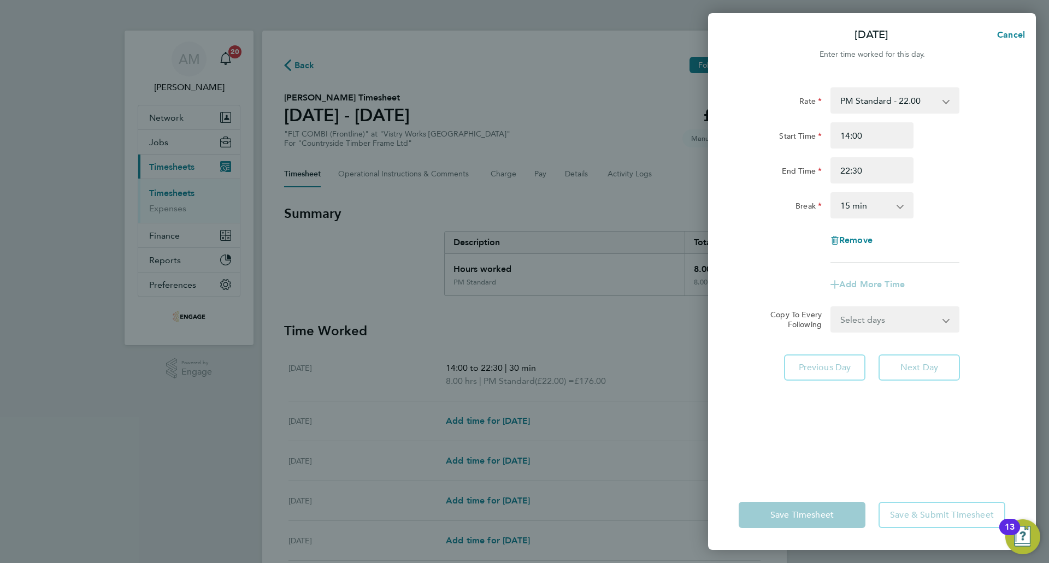
click at [866, 205] on select "0 min 15 min 30 min 45 min 60 min 75 min 90 min" at bounding box center [865, 205] width 68 height 24
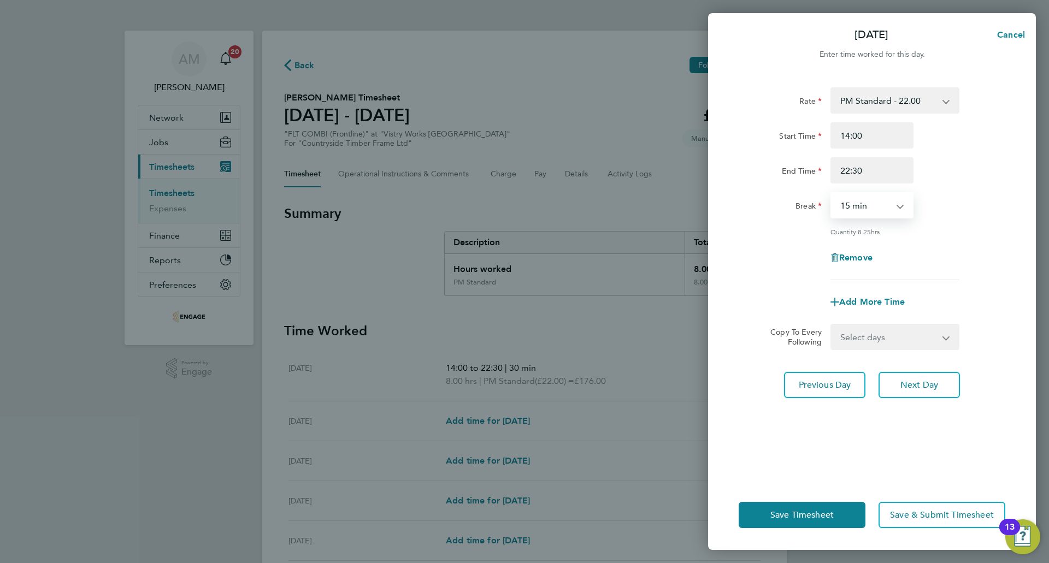
select select "30"
click at [831, 193] on select "0 min 15 min 30 min 45 min 60 min 75 min 90 min" at bounding box center [865, 205] width 68 height 24
click at [931, 388] on span "Next Day" at bounding box center [919, 385] width 38 height 11
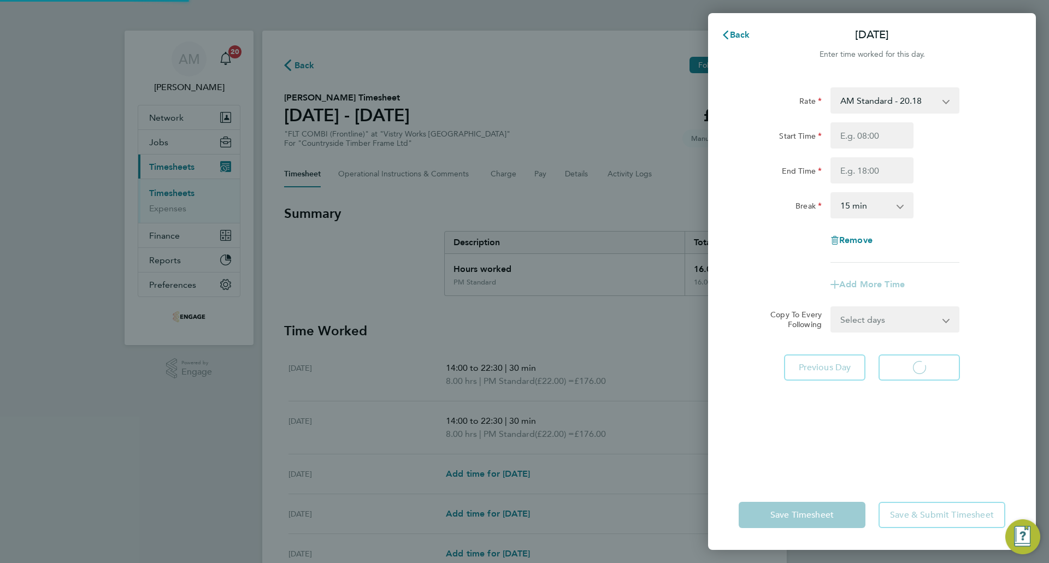
select select "15"
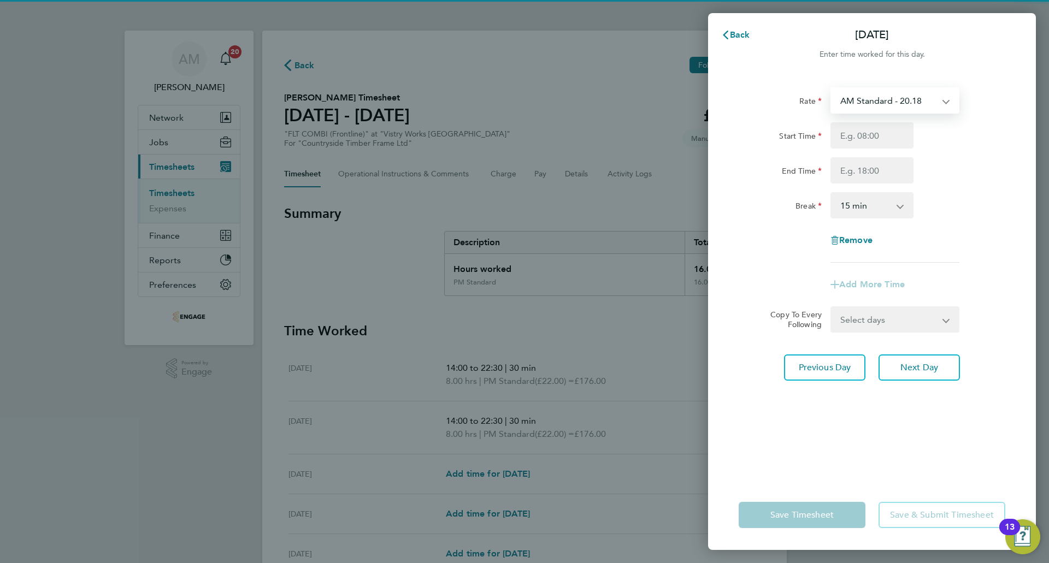
click at [886, 99] on select "AM Standard - 20.18 OT2 AM - 40.36 PM Standard - 22.00 PM OT 1 - 32.99 OT1 AM -…" at bounding box center [888, 100] width 114 height 24
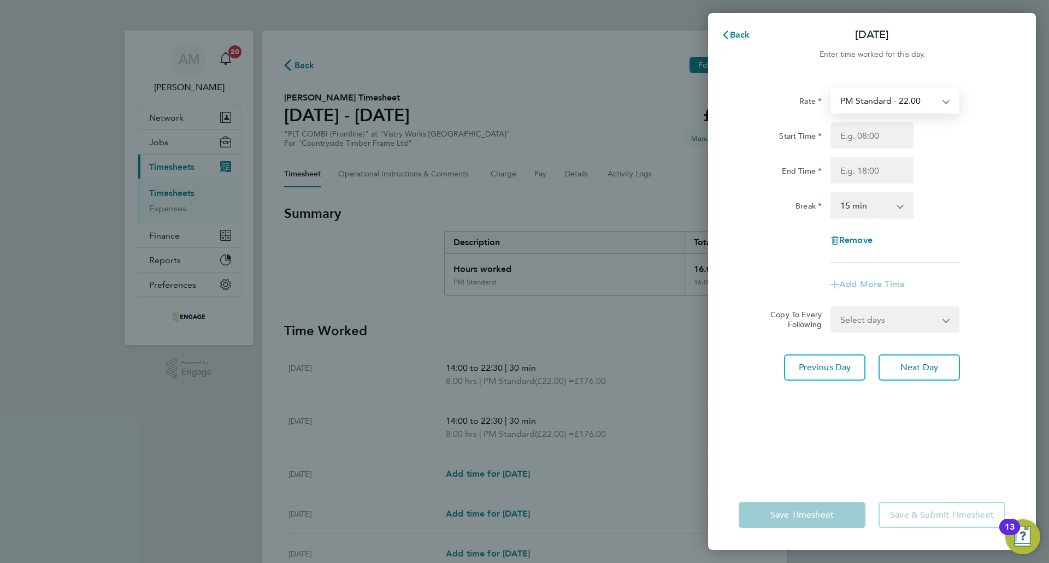
select select "15"
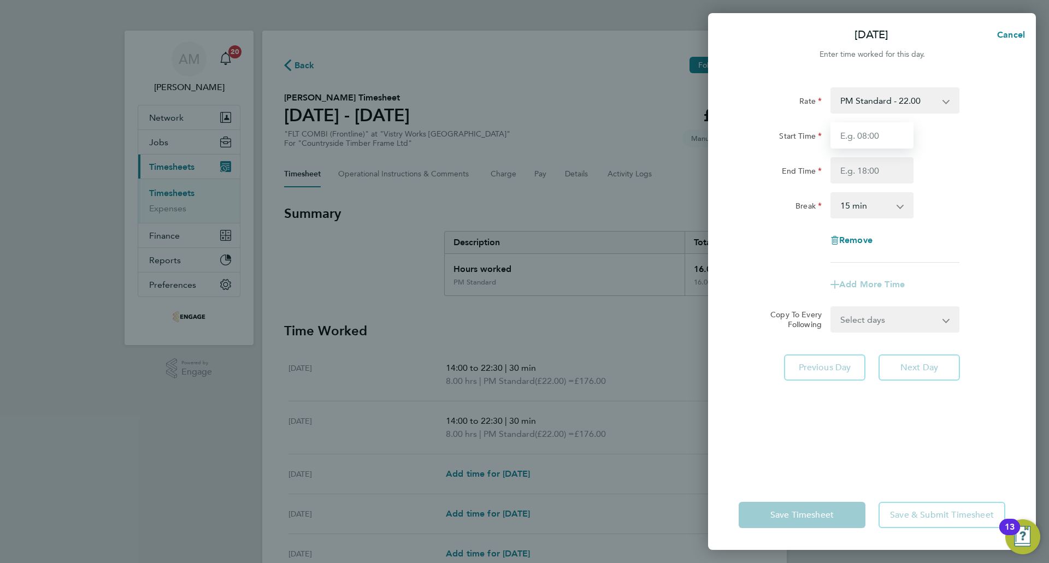
click at [861, 137] on input "Start Time" at bounding box center [871, 135] width 83 height 26
type input "14:00"
click at [870, 170] on input "End Time" at bounding box center [871, 170] width 83 height 26
type input "22:30"
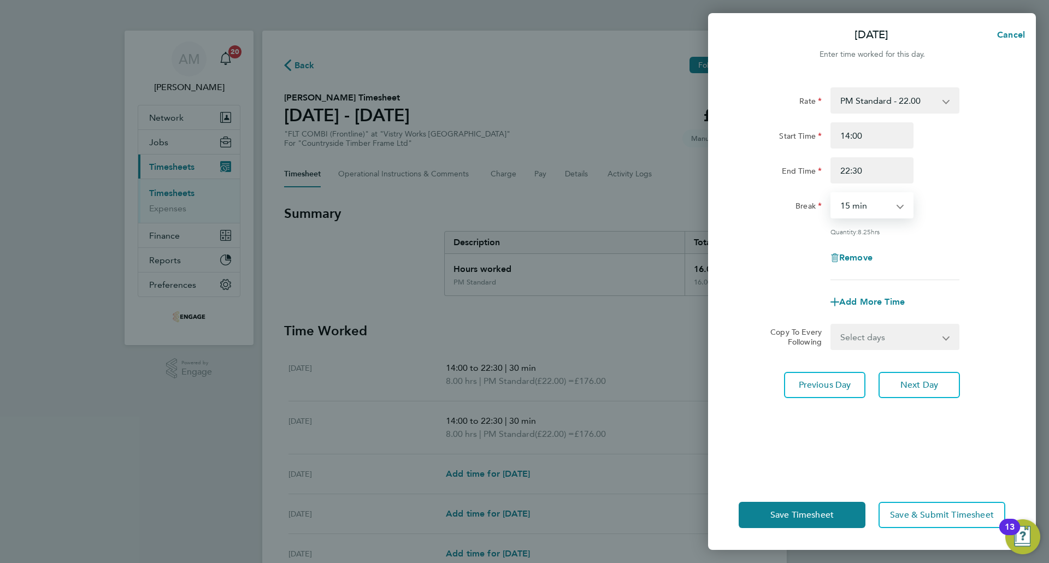
drag, startPoint x: 877, startPoint y: 204, endPoint x: 881, endPoint y: 216, distance: 12.3
click at [877, 204] on select "0 min 15 min 30 min 45 min 60 min 75 min 90 min" at bounding box center [865, 205] width 68 height 24
select select "30"
click at [831, 193] on select "0 min 15 min 30 min 45 min 60 min 75 min 90 min" at bounding box center [865, 205] width 68 height 24
click at [914, 381] on span "Next Day" at bounding box center [919, 385] width 38 height 11
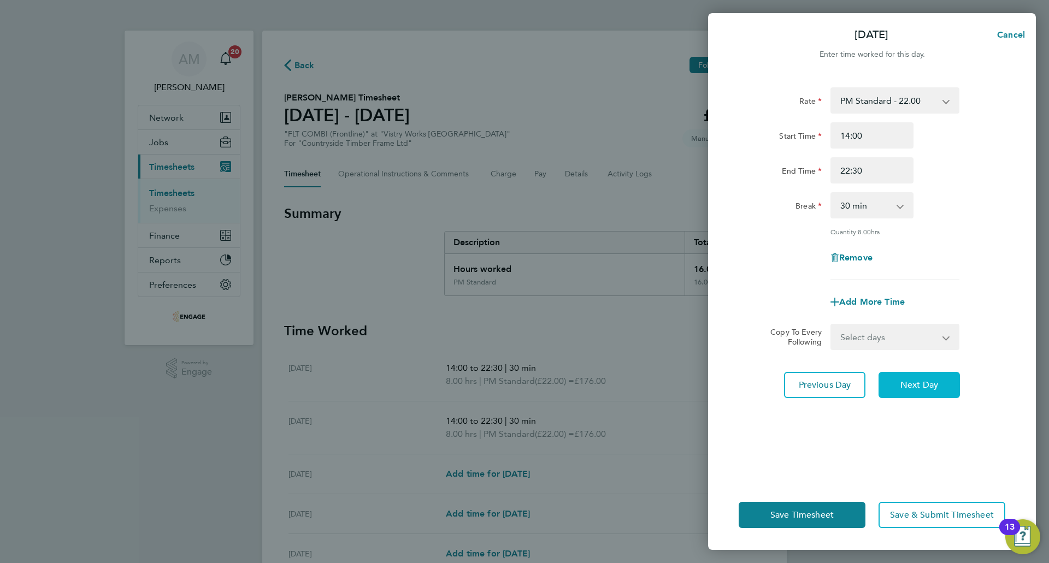
select select "15"
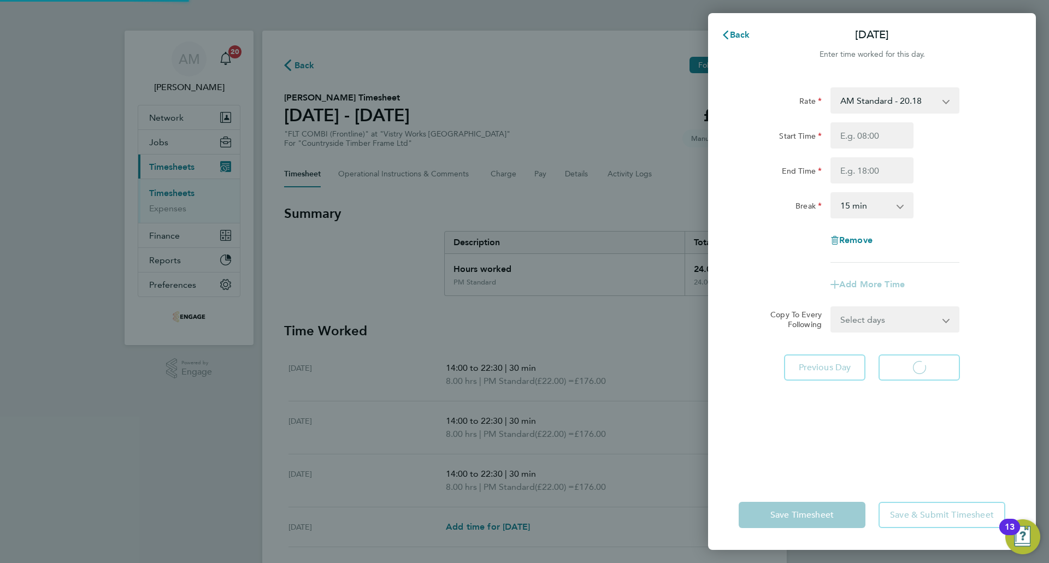
select select "15"
click at [874, 82] on div "Rate AM Standard - 20.18 OT2 AM - 40.36 PM Standard - 22.00 PM OT 1 - 32.99 OT1…" at bounding box center [872, 277] width 328 height 406
click at [874, 97] on select "AM Standard - 20.18 OT2 AM - 40.36 PM Standard - 22.00 PM OT 1 - 32.99 OT1 AM -…" at bounding box center [888, 100] width 114 height 24
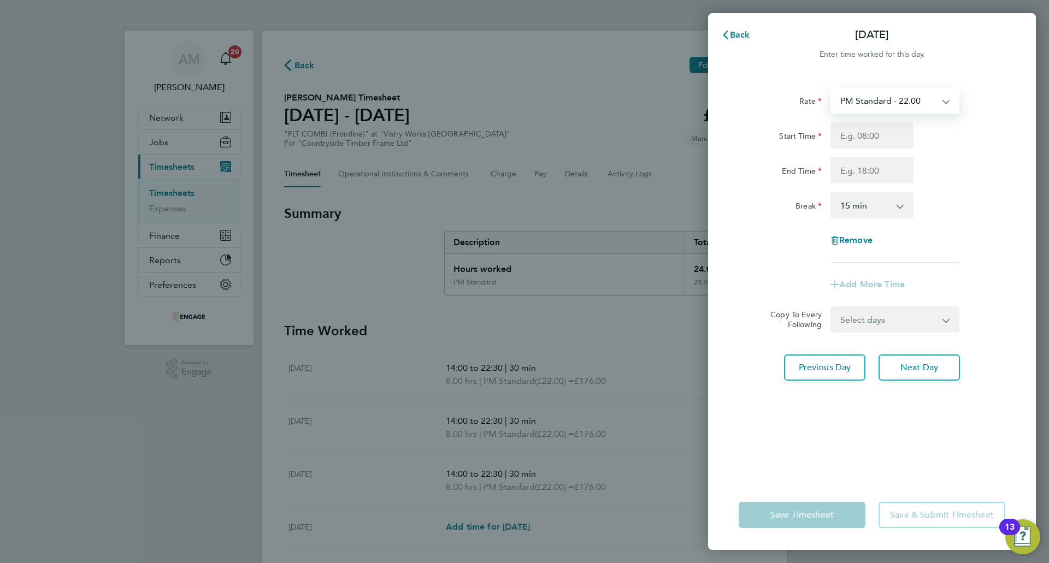
select select "15"
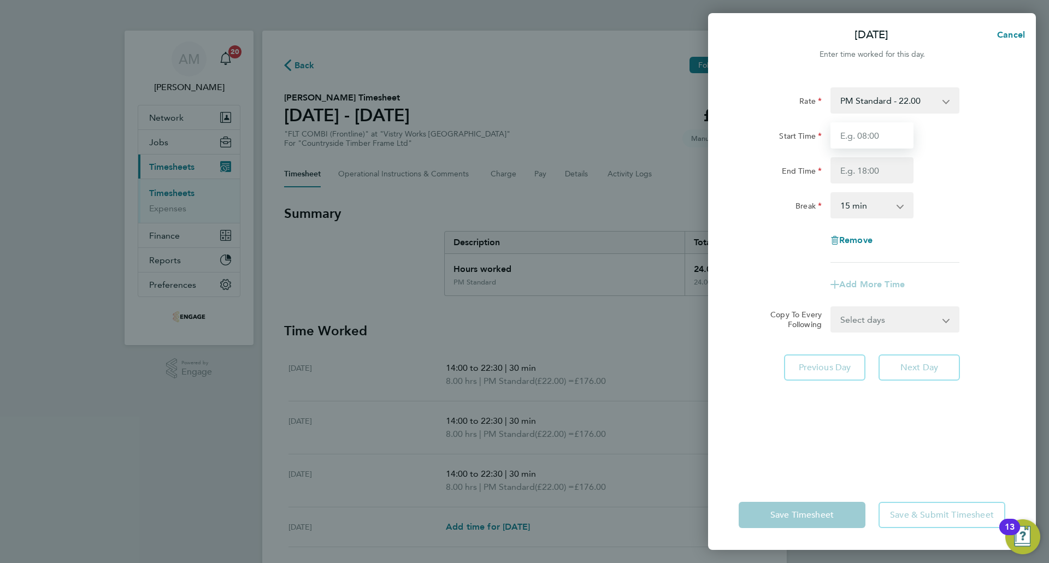
drag, startPoint x: 874, startPoint y: 112, endPoint x: 874, endPoint y: 144, distance: 32.2
click at [874, 144] on input "Start Time" at bounding box center [871, 135] width 83 height 26
type input "14:00"
click at [871, 158] on input "End Time" at bounding box center [871, 170] width 83 height 26
type input "22:30"
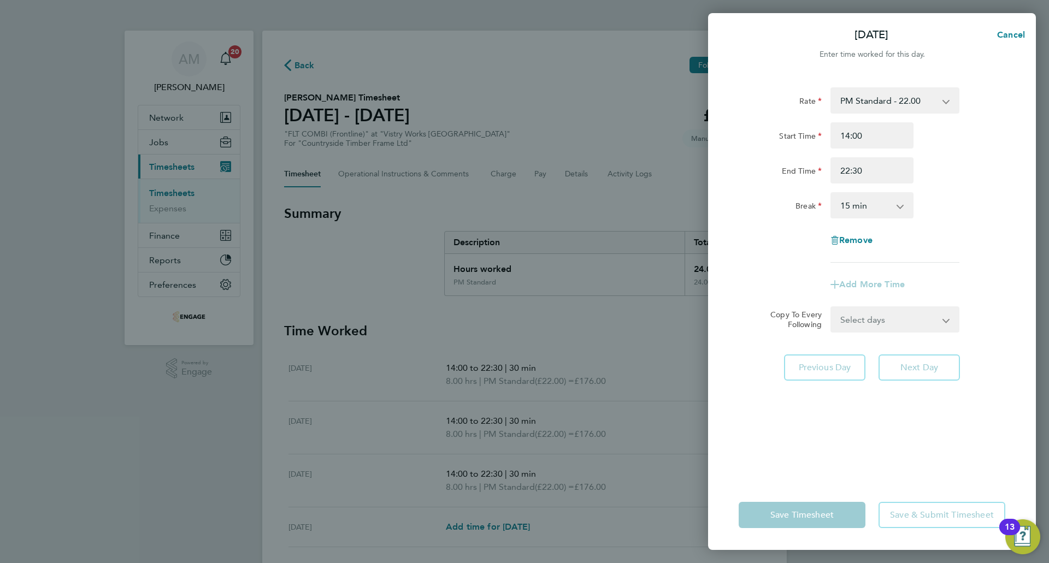
click at [868, 213] on select "0 min 15 min 30 min 45 min 60 min 75 min 90 min" at bounding box center [865, 205] width 68 height 24
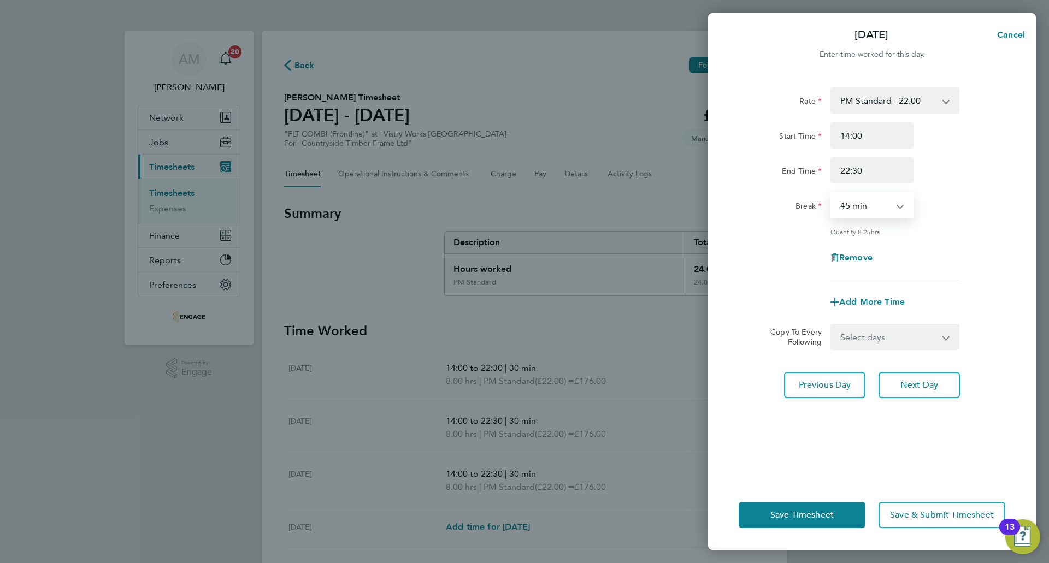
click at [831, 193] on select "0 min 15 min 30 min 45 min 60 min 75 min 90 min" at bounding box center [865, 205] width 68 height 24
click at [873, 202] on select "0 min 15 min 30 min 45 min 60 min 75 min 90 min" at bounding box center [865, 205] width 68 height 24
select select "30"
click at [831, 193] on select "0 min 15 min 30 min 45 min 60 min 75 min 90 min" at bounding box center [865, 205] width 68 height 24
click at [931, 238] on div "Rate PM Standard - 22.00 AM Standard - 20.18 OT2 AM - 40.36 PM OT 1 - 32.99 OT1…" at bounding box center [871, 183] width 267 height 193
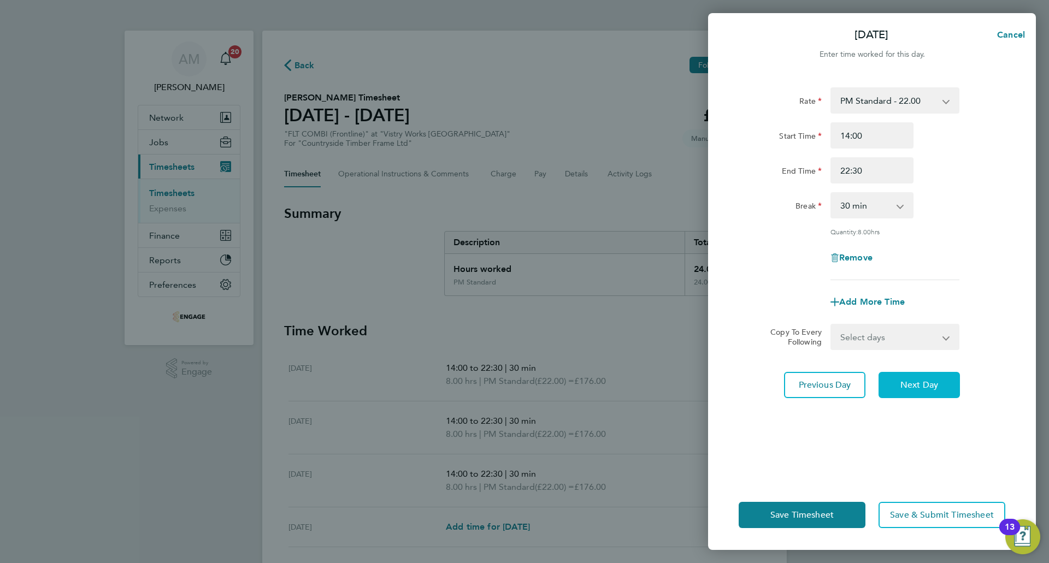
click at [905, 378] on button "Next Day" at bounding box center [918, 385] width 81 height 26
select select "15"
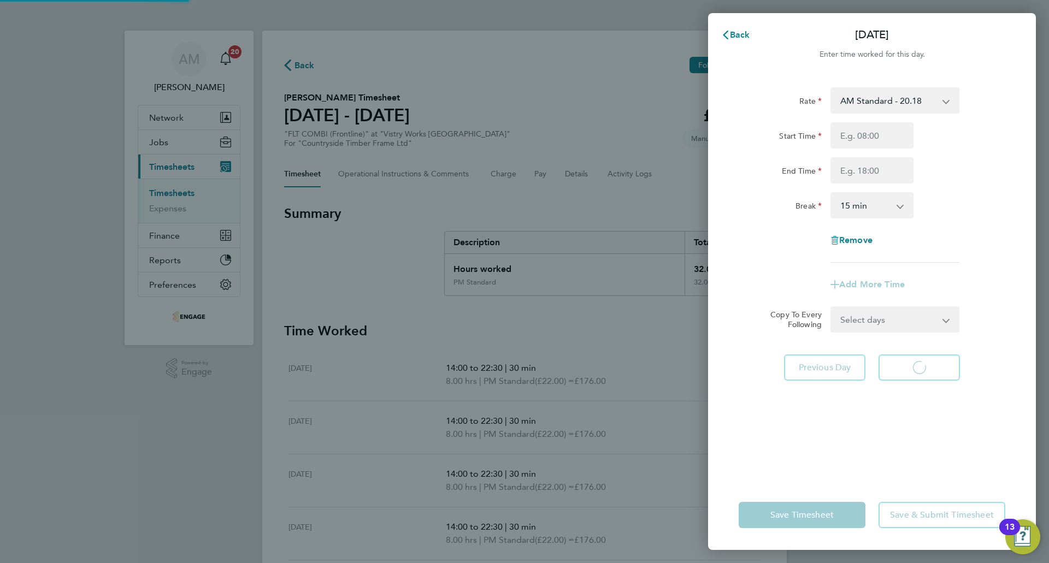
select select "15"
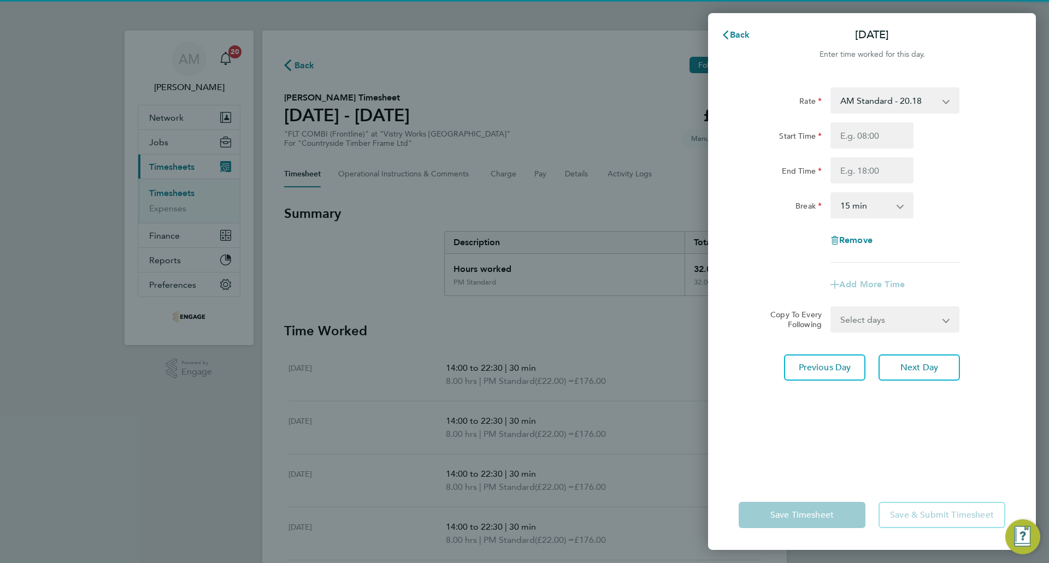
click at [870, 107] on select "AM Standard - 20.18 OT2 AM - 40.36 PM Standard - 22.00 PM OT 1 - 32.99 OT1 AM -…" at bounding box center [888, 100] width 114 height 24
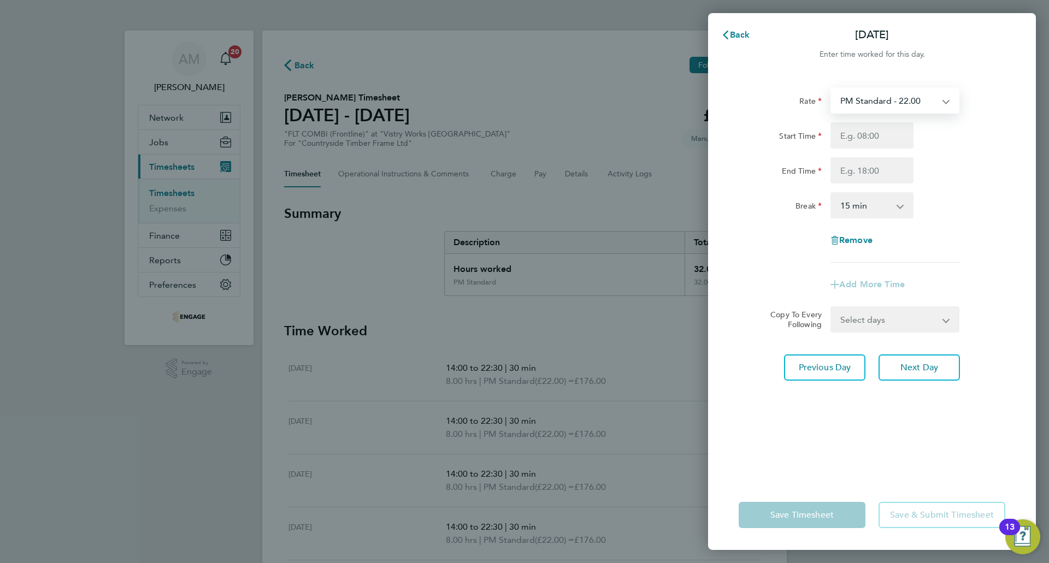
select select "15"
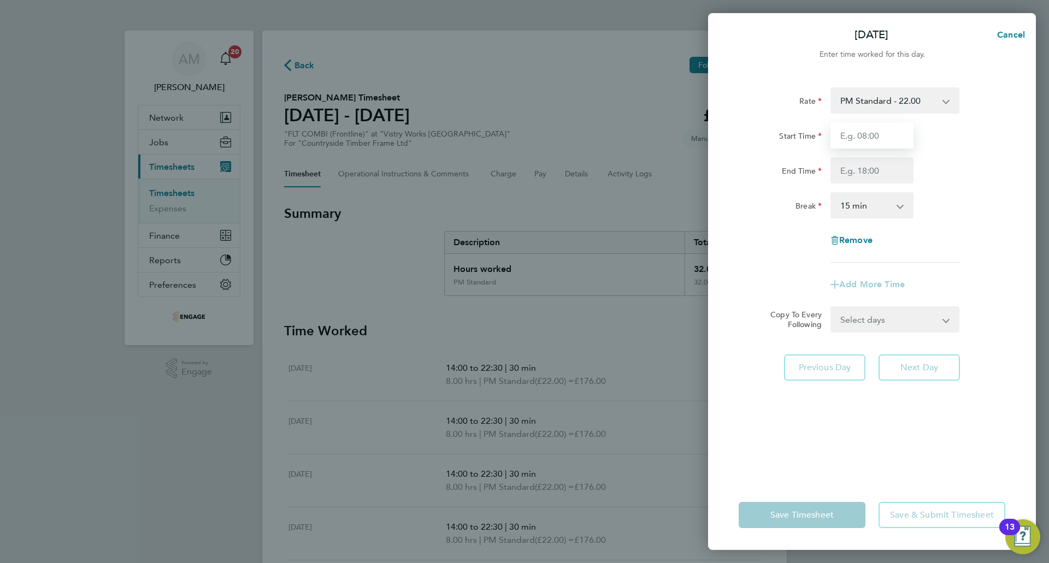
click at [864, 142] on input "Start Time" at bounding box center [871, 135] width 83 height 26
type input "14:00"
click at [858, 168] on input "End Time" at bounding box center [871, 170] width 83 height 26
type input "20:00"
click at [854, 193] on div "0 min 15 min 30 min 45 min 60 min 75 min 90 min" at bounding box center [871, 205] width 83 height 26
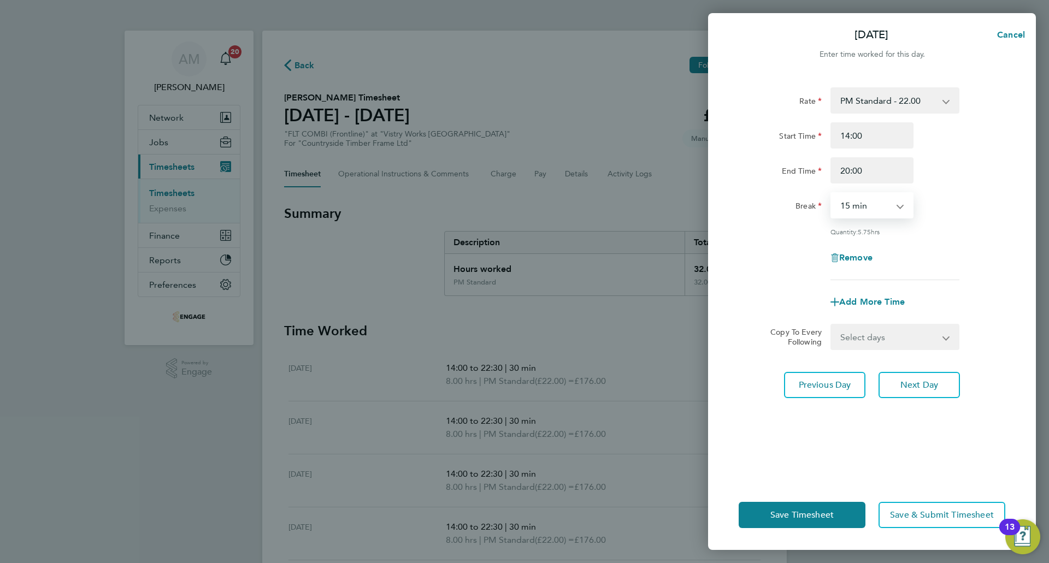
click at [867, 210] on select "0 min 15 min 30 min 45 min 60 min 75 min 90 min" at bounding box center [865, 205] width 68 height 24
select select "30"
click at [831, 193] on select "0 min 15 min 30 min 45 min 60 min 75 min 90 min" at bounding box center [865, 205] width 68 height 24
click at [932, 243] on div "Rate PM Standard - 22.00 AM Standard - 20.18 OT2 AM - 40.36 PM OT 1 - 32.99 OT1…" at bounding box center [871, 183] width 267 height 193
click at [935, 389] on button "Next Day" at bounding box center [918, 385] width 81 height 26
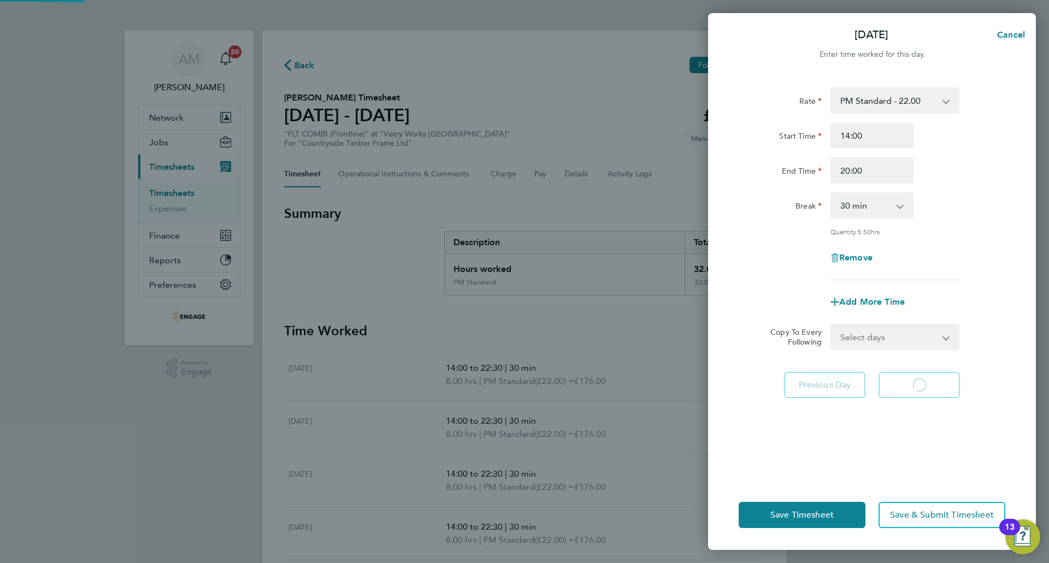
select select "15"
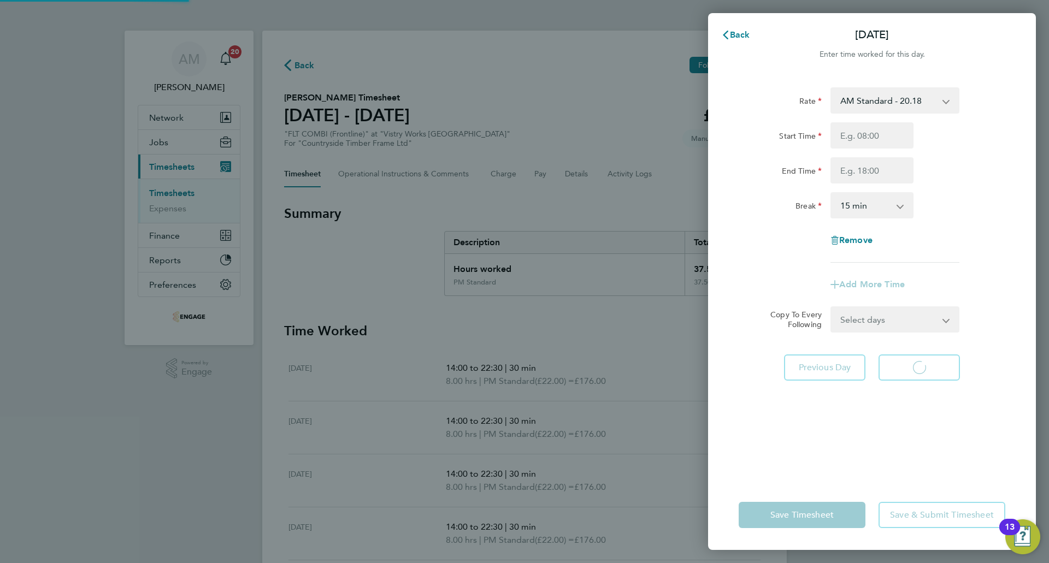
select select "15"
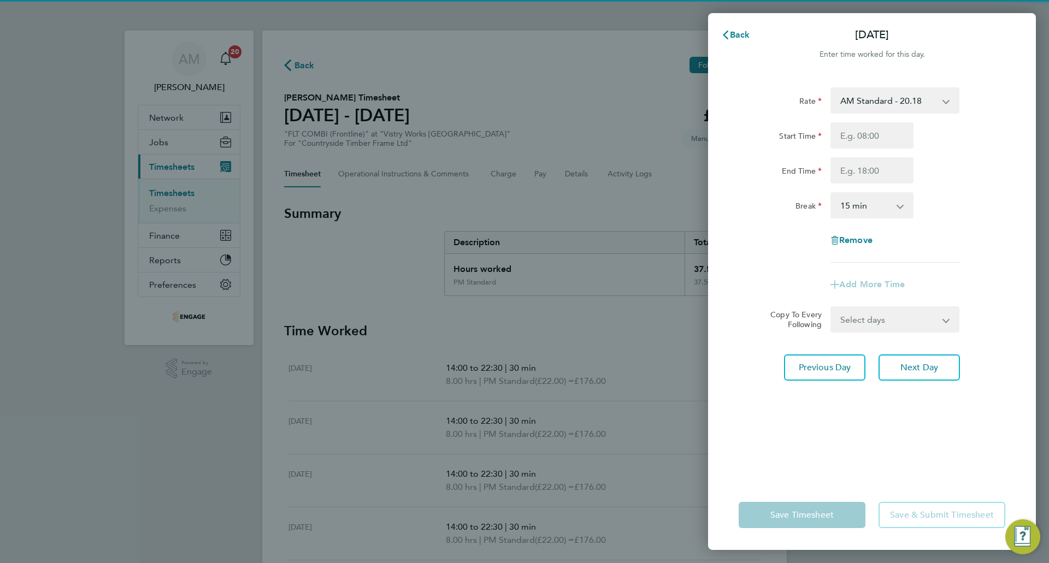
click at [885, 102] on select "AM Standard - 20.18 OT2 AM - 40.36 PM Standard - 22.00 PM OT 1 - 32.99 OT1 AM -…" at bounding box center [888, 100] width 114 height 24
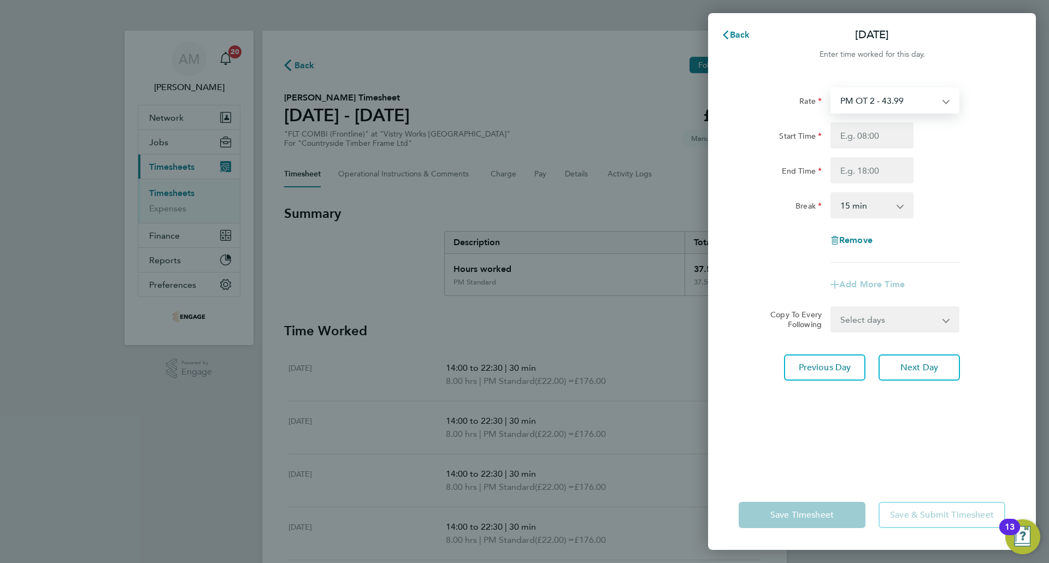
select select "15"
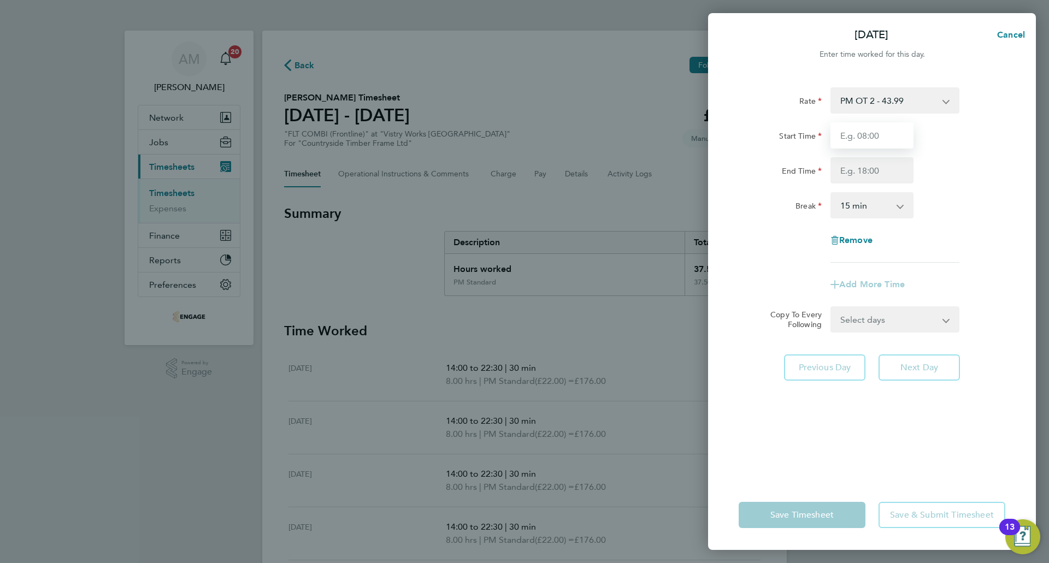
click at [870, 128] on input "Start Time" at bounding box center [871, 135] width 83 height 26
type input "07:00"
click at [881, 171] on input "End Time" at bounding box center [871, 170] width 83 height 26
type input "15:00"
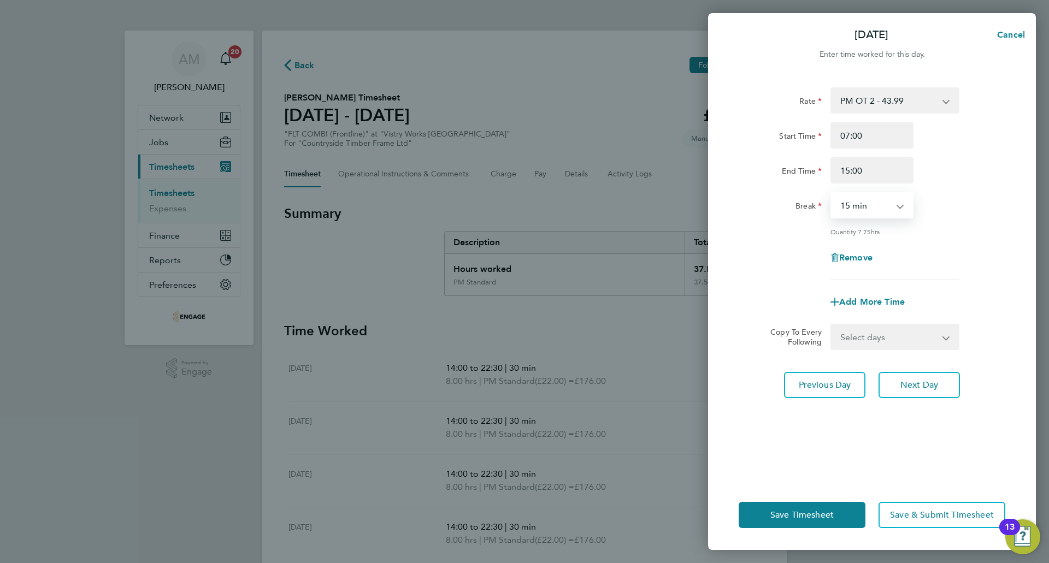
drag, startPoint x: 879, startPoint y: 206, endPoint x: 880, endPoint y: 212, distance: 5.7
click at [879, 206] on select "0 min 15 min 30 min 45 min 60 min 75 min 90 min" at bounding box center [865, 205] width 68 height 24
select select "30"
click at [831, 193] on select "0 min 15 min 30 min 45 min 60 min 75 min 90 min" at bounding box center [865, 205] width 68 height 24
click at [793, 507] on button "Save Timesheet" at bounding box center [801, 515] width 127 height 26
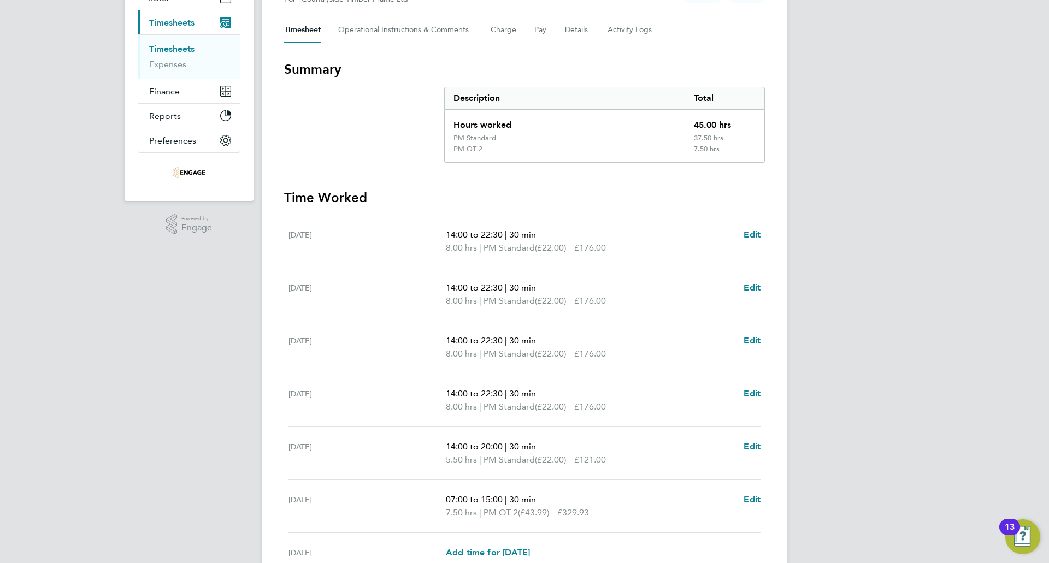
scroll to position [250, 0]
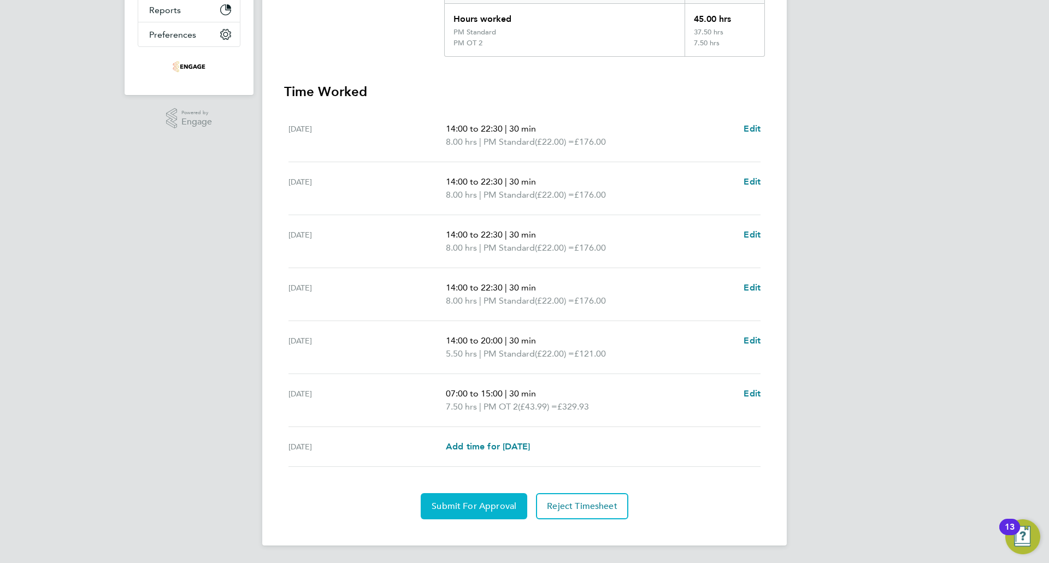
click at [485, 507] on span "Submit For Approval" at bounding box center [474, 506] width 85 height 11
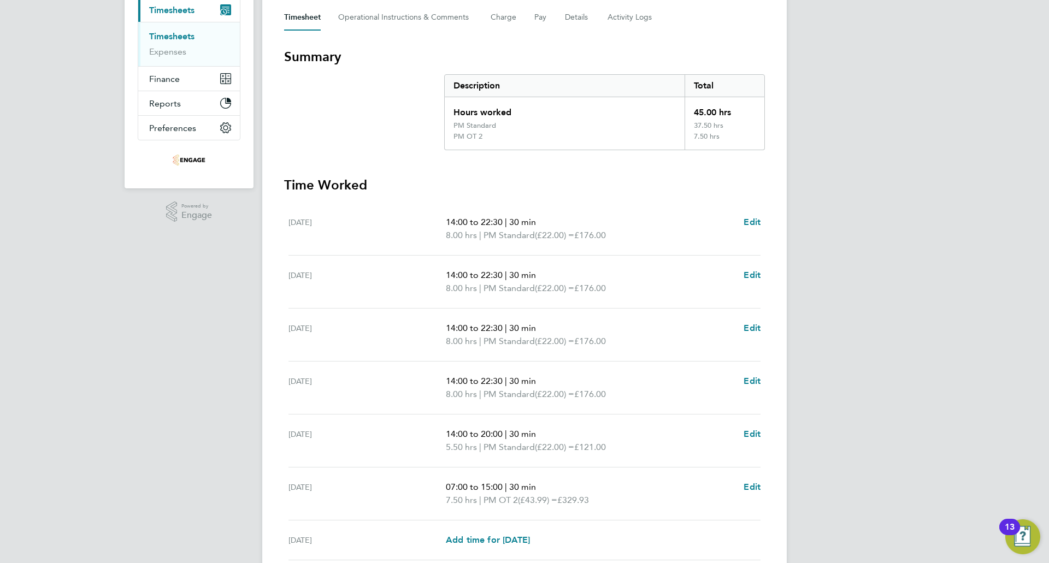
scroll to position [0, 0]
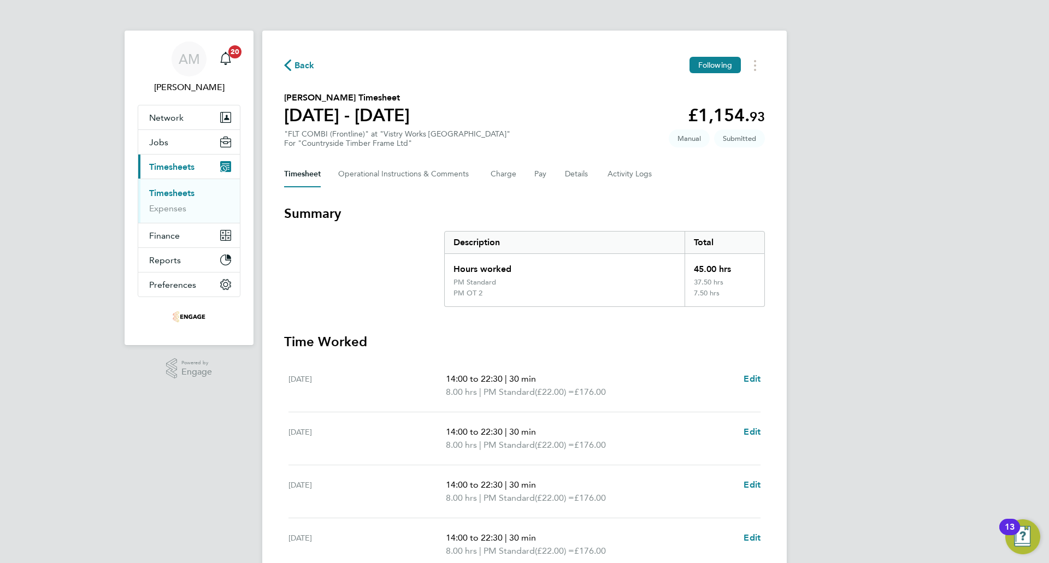
click at [294, 64] on span "Back" at bounding box center [304, 65] width 20 height 13
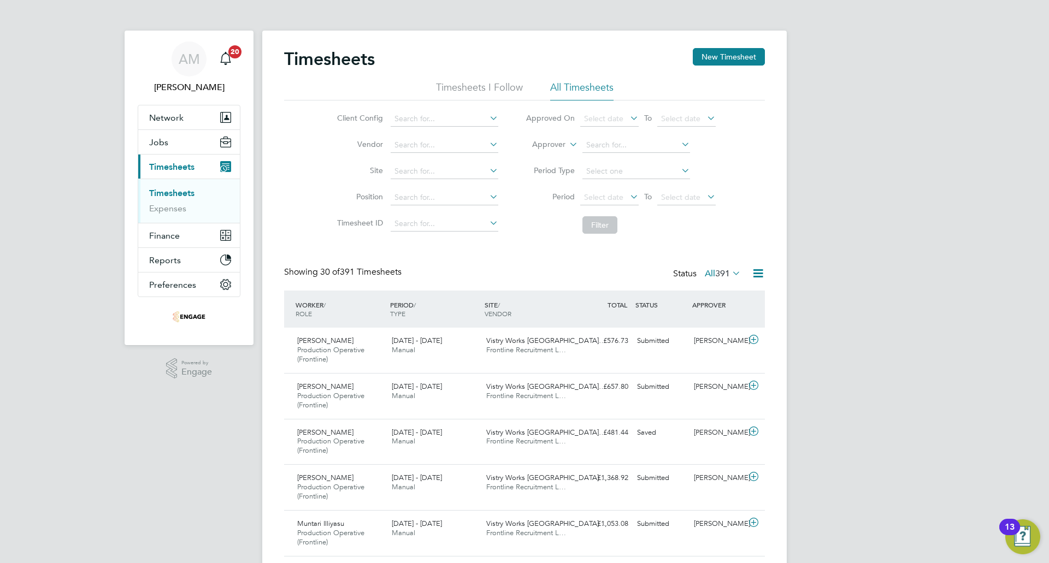
scroll to position [37, 95]
click at [744, 66] on div "Timesheets New Timesheet" at bounding box center [524, 64] width 481 height 33
click at [744, 54] on button "New Timesheet" at bounding box center [729, 56] width 72 height 17
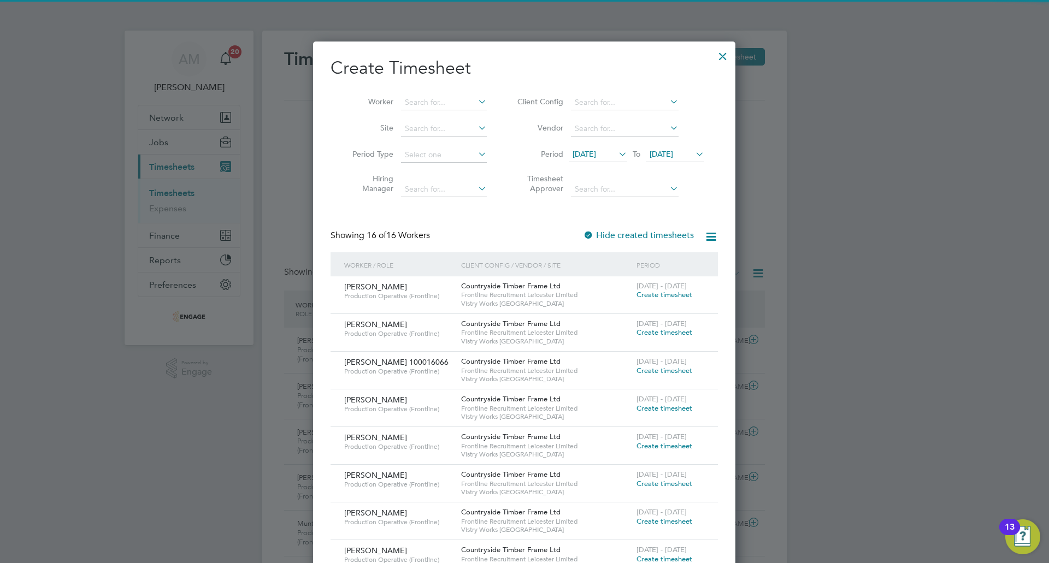
click at [601, 146] on li "Period 12 Aug 2025 To 19 Aug 2025" at bounding box center [608, 155] width 217 height 26
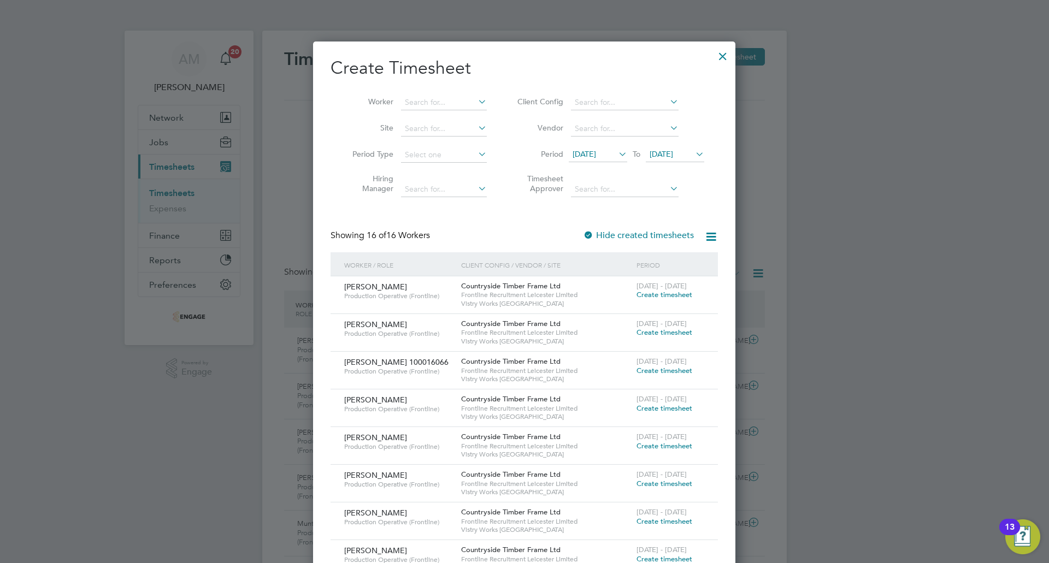
click at [601, 148] on span "12 Aug 2025" at bounding box center [598, 154] width 58 height 15
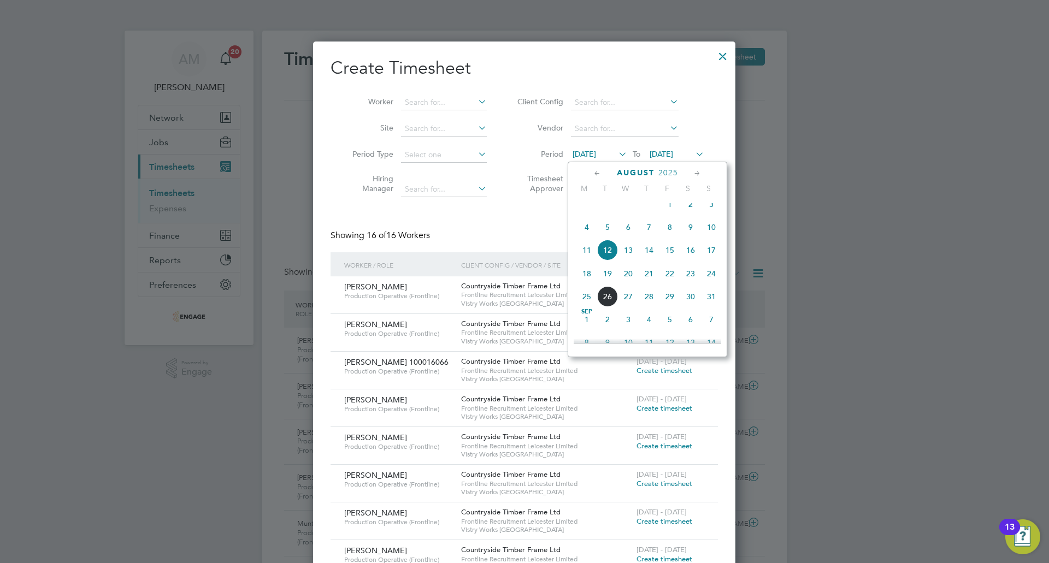
click at [592, 277] on span "18" at bounding box center [586, 273] width 21 height 21
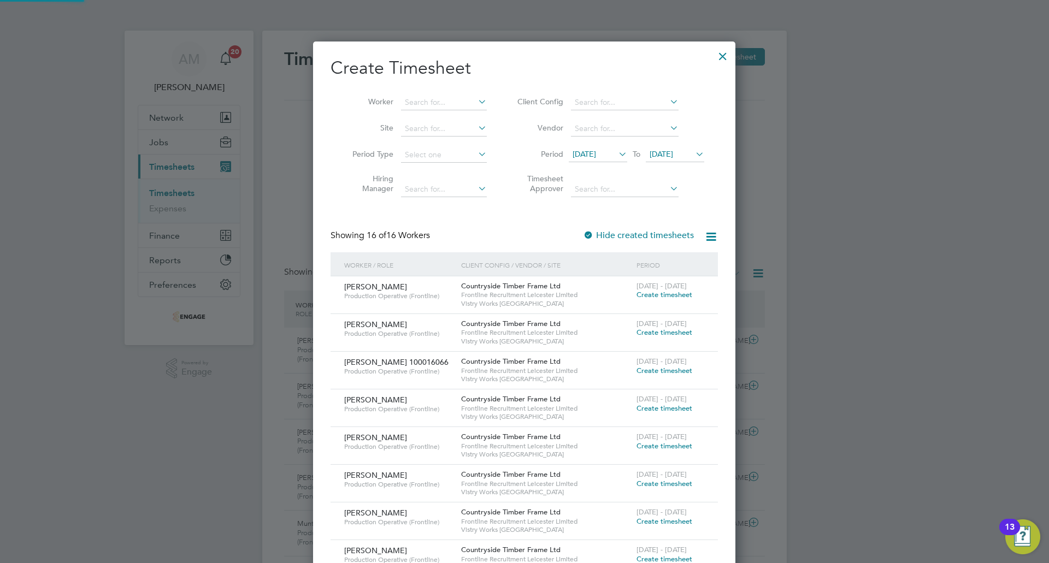
click at [693, 155] on icon at bounding box center [693, 153] width 0 height 15
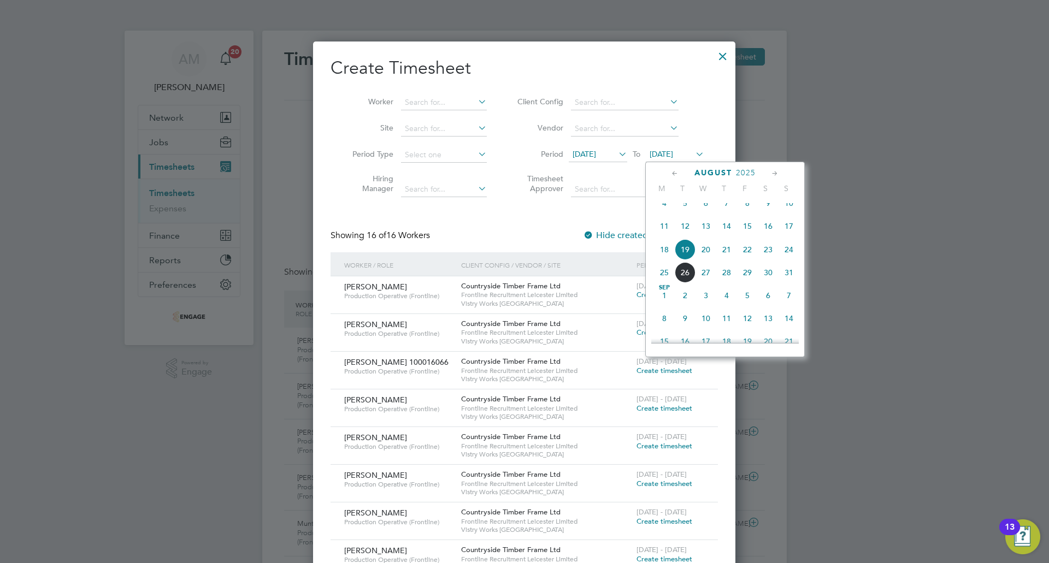
click at [788, 257] on span "24" at bounding box center [788, 249] width 21 height 21
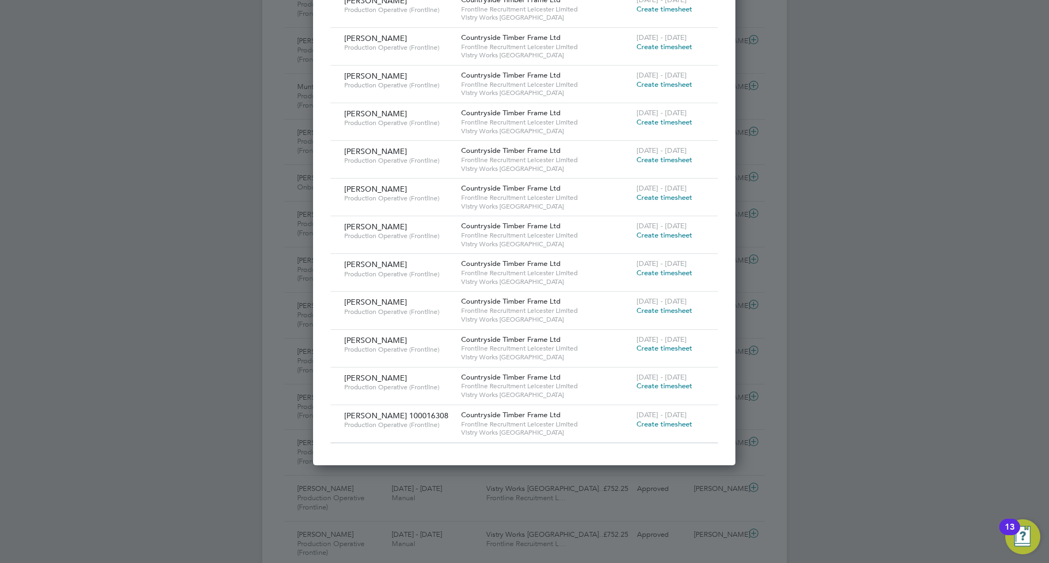
click at [641, 382] on span "Create timesheet" at bounding box center [664, 385] width 56 height 9
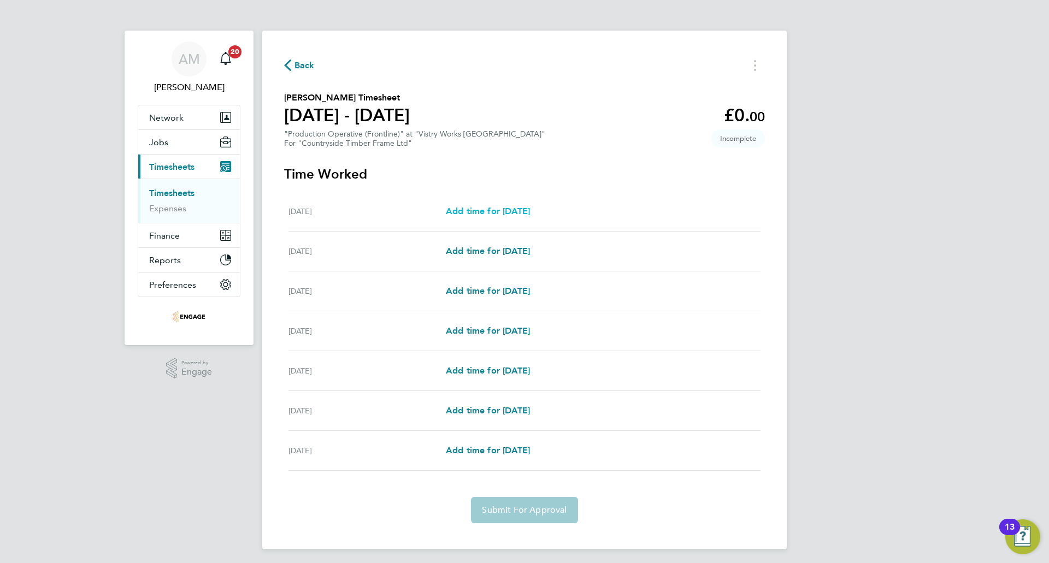
click at [523, 210] on span "Add time for Mon 18 Aug" at bounding box center [488, 211] width 84 height 10
select select "15"
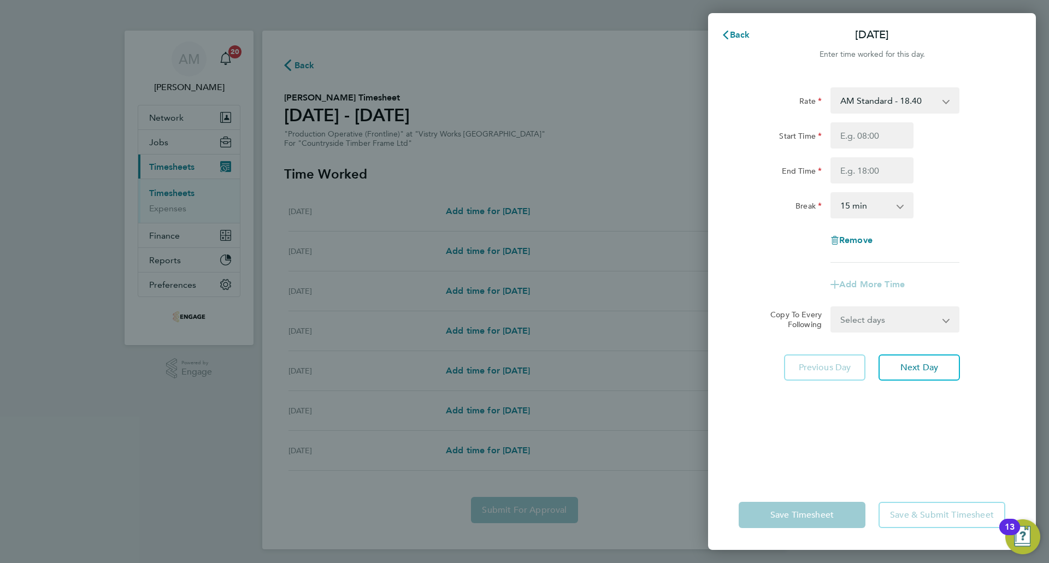
click at [849, 108] on select "AM Standard - 18.40 OT2 - 36.80 OT 1 - 27.60 PM OT 2 - 40.11 PM OT 1 - 30.08 PM…" at bounding box center [888, 100] width 114 height 24
select select "15"
drag, startPoint x: 860, startPoint y: 127, endPoint x: 860, endPoint y: 133, distance: 6.0
click at [860, 127] on input "Start Time" at bounding box center [871, 135] width 83 height 26
type input "14:00"
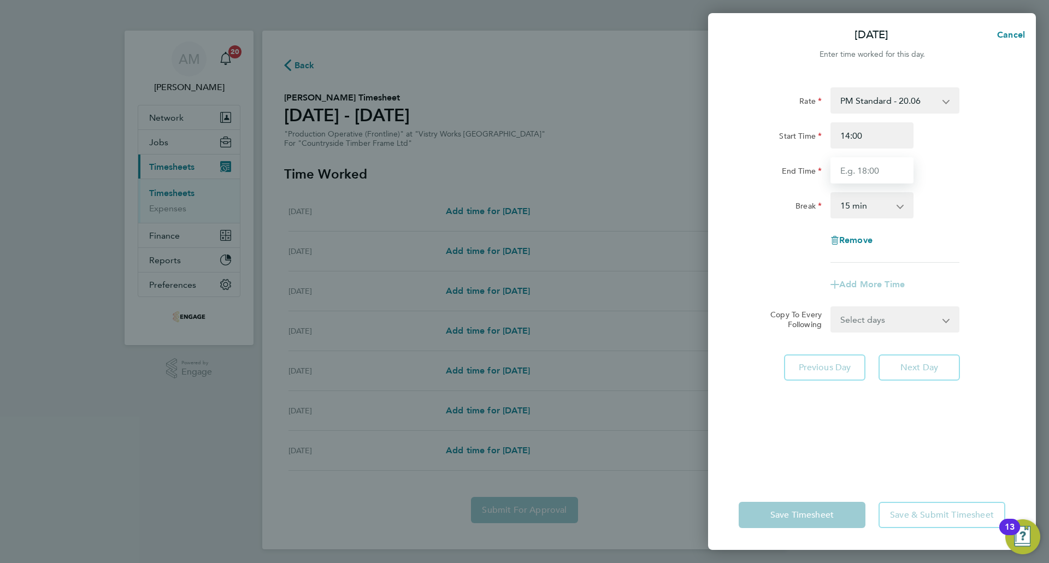
click at [860, 172] on input "End Time" at bounding box center [871, 170] width 83 height 26
click at [877, 172] on input "14:00" at bounding box center [871, 170] width 83 height 26
drag, startPoint x: 877, startPoint y: 172, endPoint x: 822, endPoint y: 174, distance: 55.8
click at [822, 174] on div "End Time 14:00" at bounding box center [871, 170] width 275 height 26
type input "22:30"
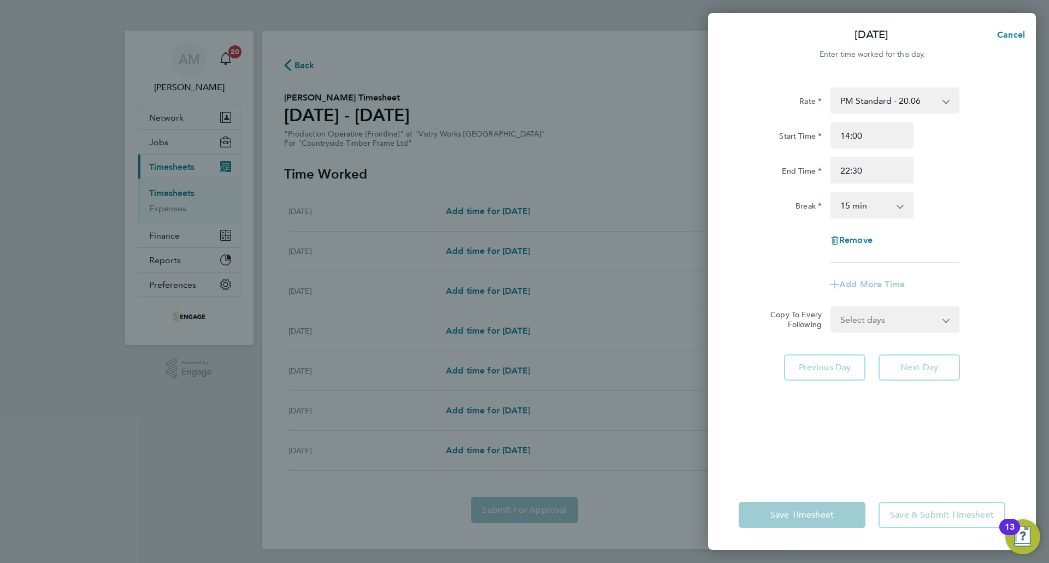
click at [863, 201] on select "0 min 15 min 30 min 45 min 60 min 75 min 90 min" at bounding box center [865, 205] width 68 height 24
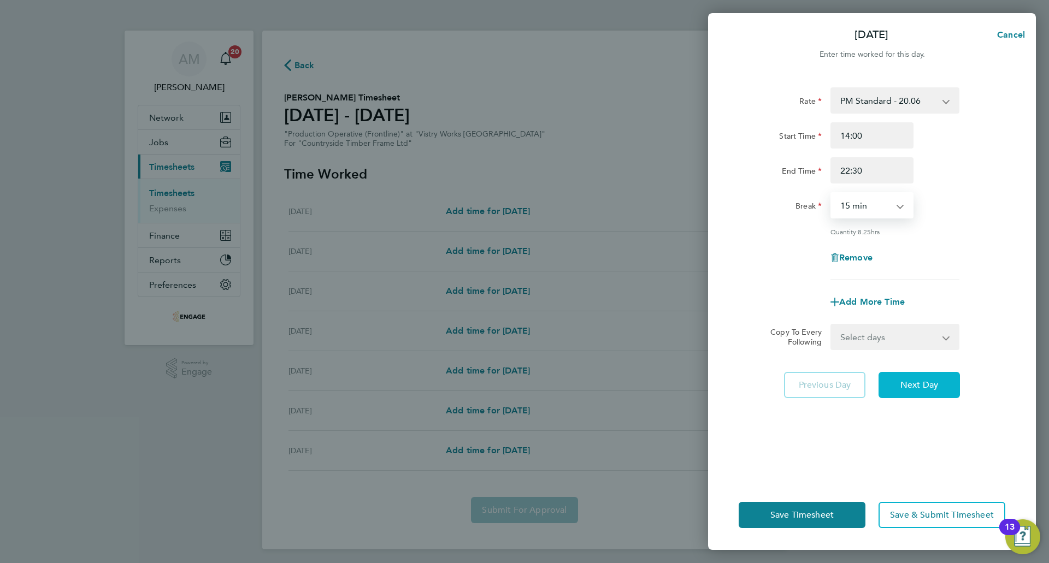
click at [914, 391] on button "Next Day" at bounding box center [918, 385] width 81 height 26
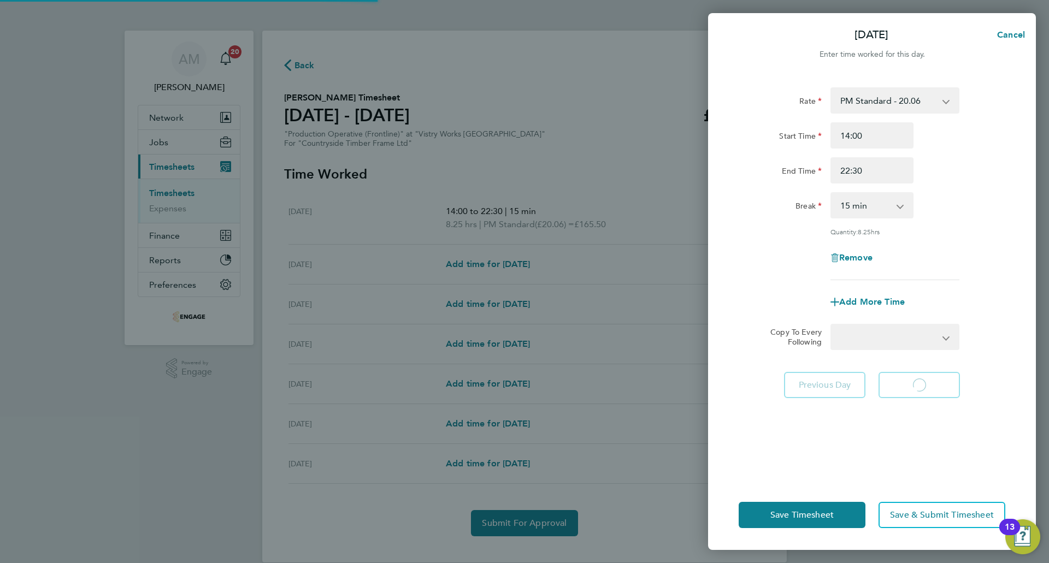
select select "15"
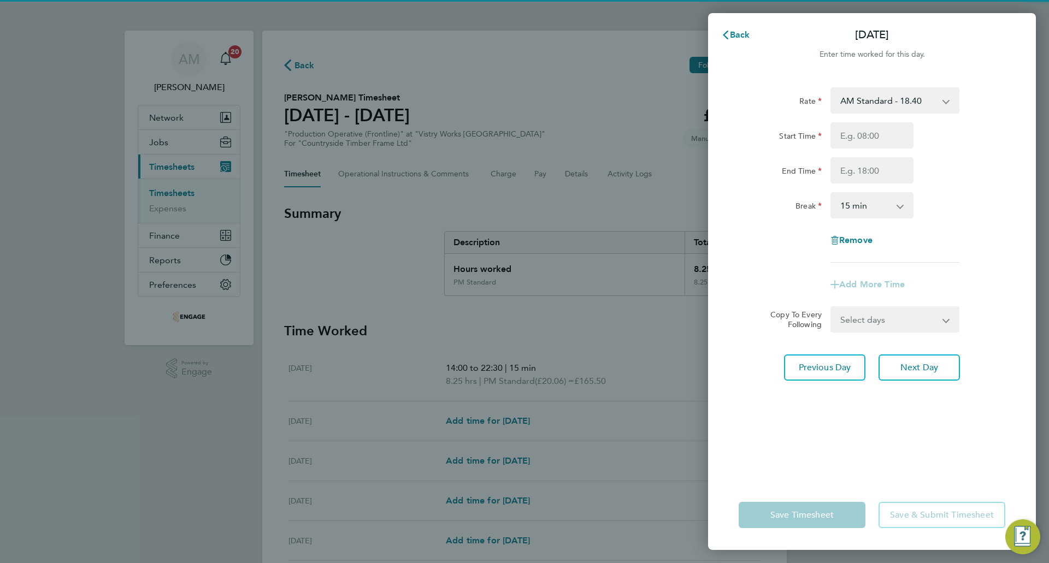
click at [871, 94] on select "AM Standard - 18.40 OT2 - 36.80 OT 1 - 27.60 PM OT 2 - 40.11 PM OT 1 - 30.08 PM…" at bounding box center [888, 100] width 114 height 24
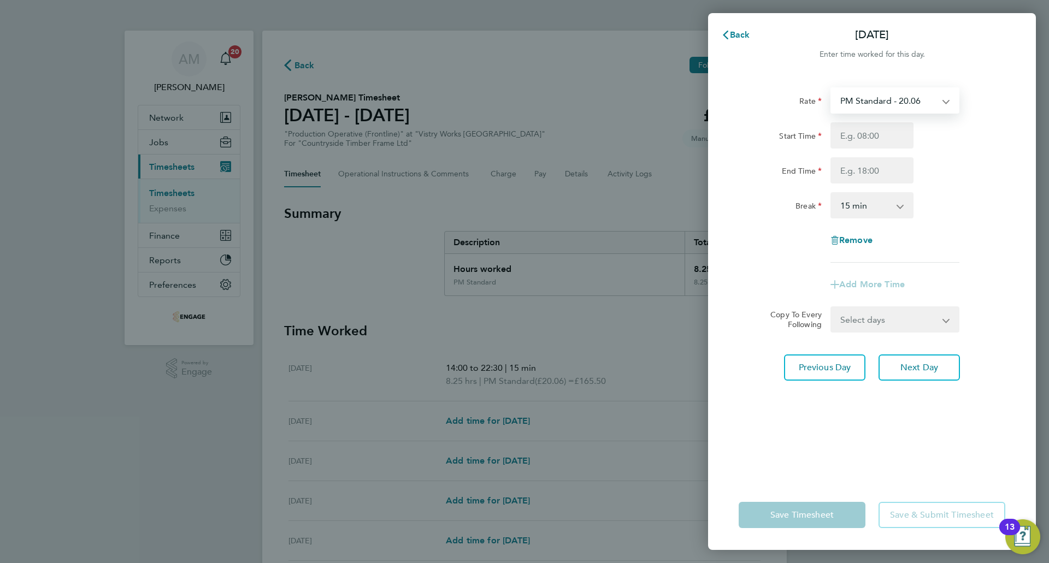
select select "15"
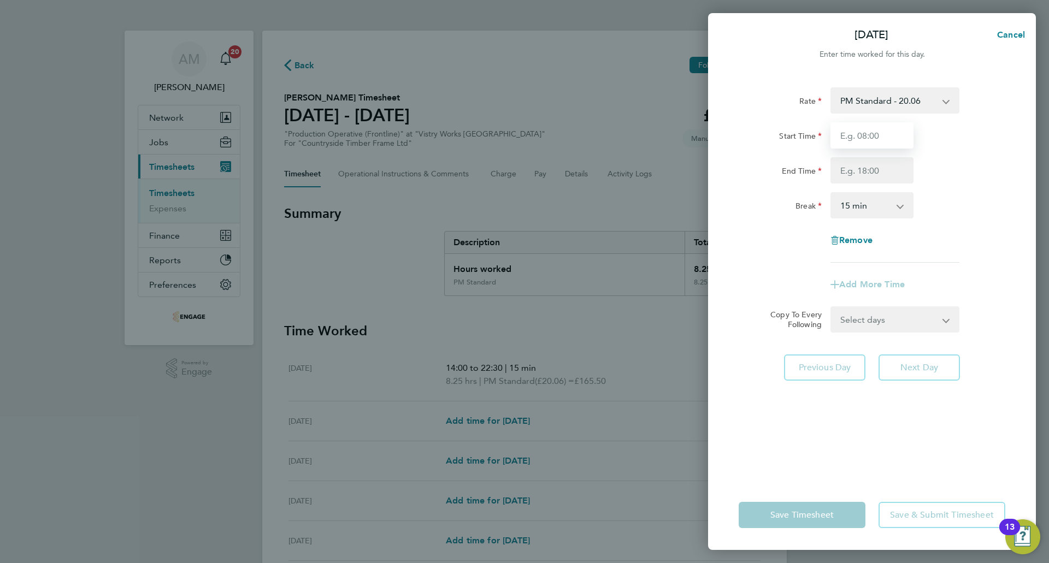
click at [873, 136] on input "Start Time" at bounding box center [871, 135] width 83 height 26
type input "14:00"
click at [862, 167] on input "End Time" at bounding box center [871, 170] width 83 height 26
type input "22:30"
click at [883, 213] on select "0 min 15 min 30 min 45 min 60 min 75 min 90 min" at bounding box center [865, 205] width 68 height 24
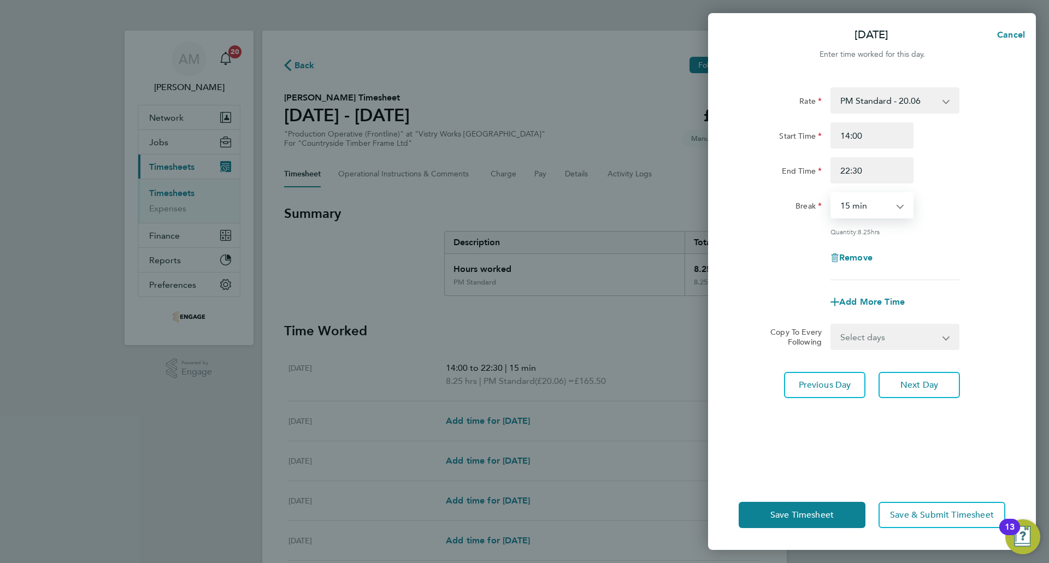
select select "30"
click at [831, 193] on select "0 min 15 min 30 min 45 min 60 min 75 min 90 min" at bounding box center [865, 205] width 68 height 24
click at [902, 386] on span "Next Day" at bounding box center [919, 385] width 38 height 11
select select "15"
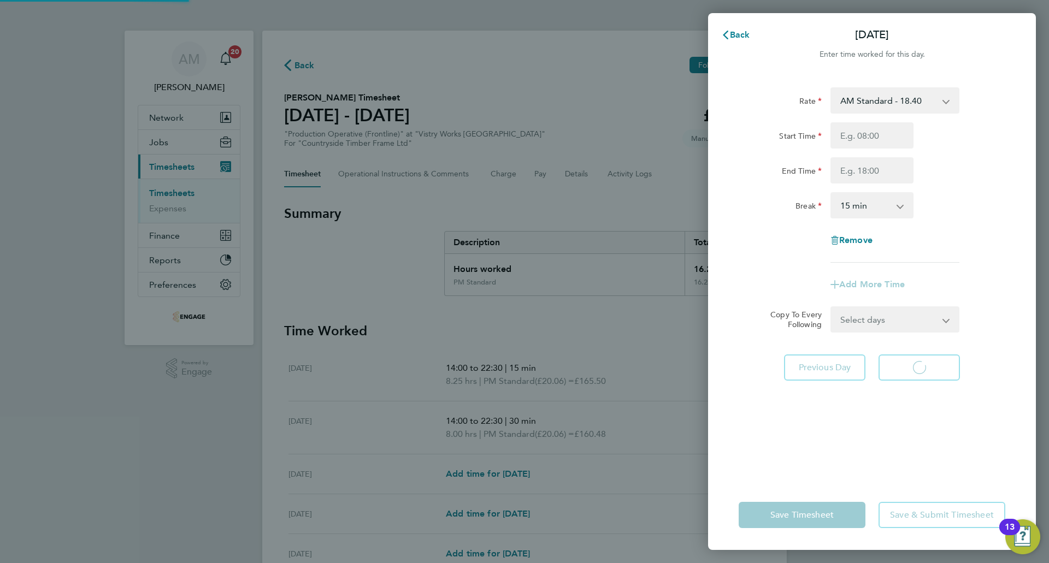
select select "15"
click at [863, 81] on div "Rate AM Standard - 18.40 OT2 - 36.80 OT 1 - 27.60 PM OT 2 - 40.11 PM OT 1 - 30.…" at bounding box center [872, 277] width 328 height 406
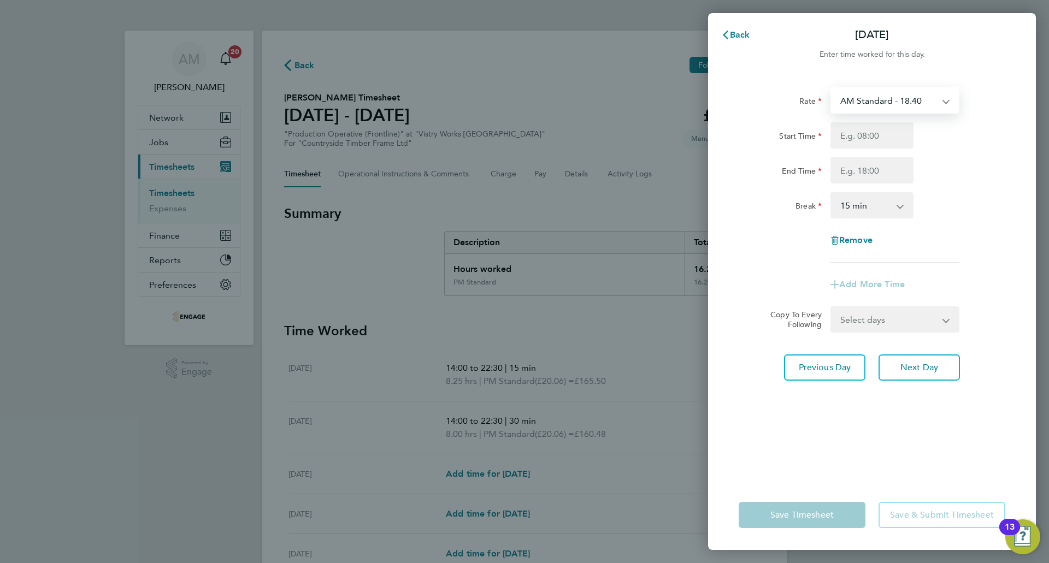
click at [870, 102] on select "AM Standard - 18.40 OT2 - 36.80 OT 1 - 27.60 PM OT 2 - 40.11 PM OT 1 - 30.08 PM…" at bounding box center [888, 100] width 114 height 24
select select "15"
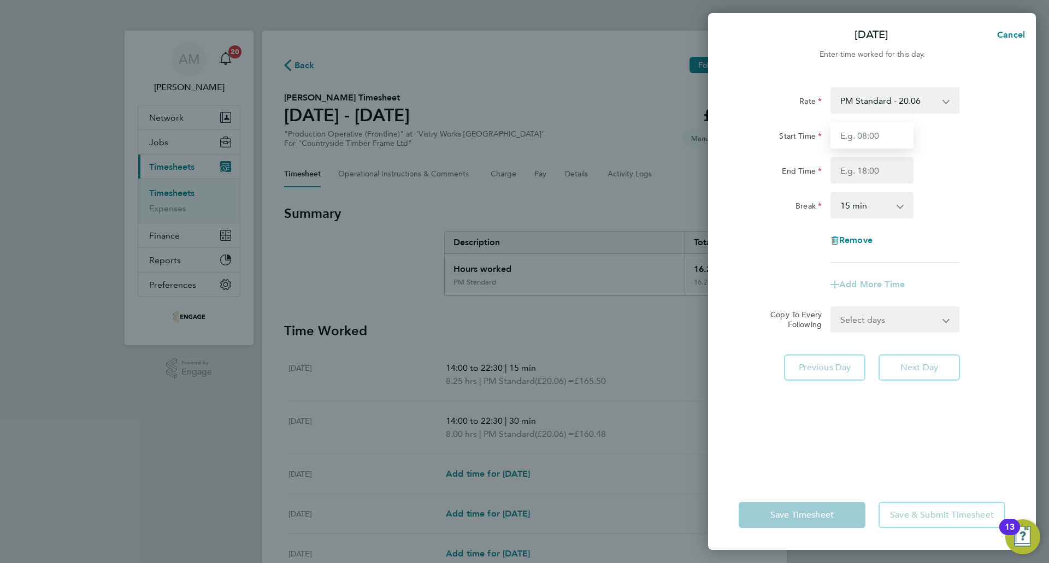
click at [872, 139] on input "Start Time" at bounding box center [871, 135] width 83 height 26
type input "14:00"
click at [870, 170] on input "End Time" at bounding box center [871, 170] width 83 height 26
type input "22:30"
click at [873, 215] on select "0 min 15 min 30 min 45 min 60 min 75 min 90 min" at bounding box center [865, 205] width 68 height 24
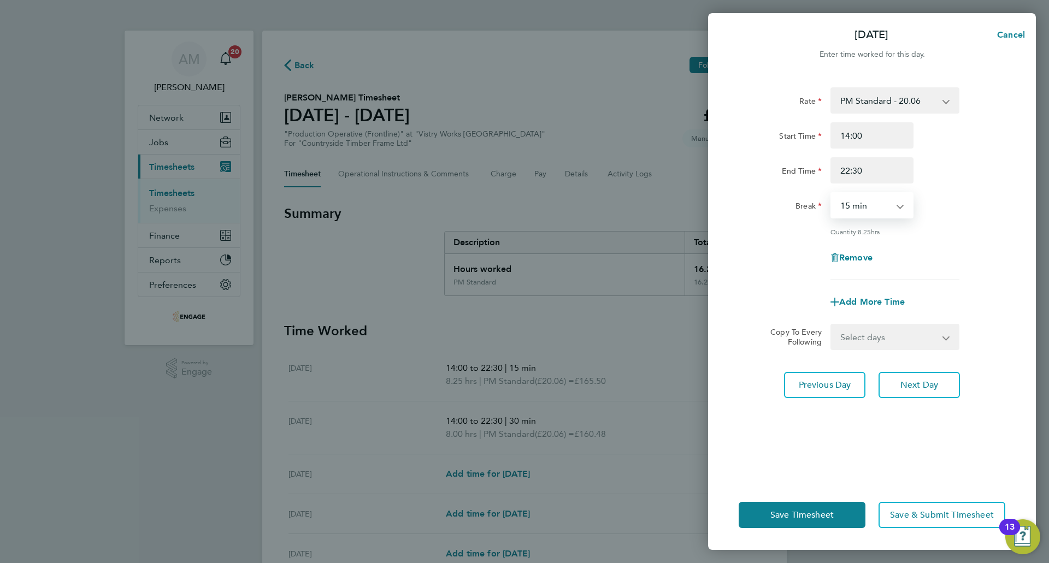
select select "30"
click at [831, 193] on select "0 min 15 min 30 min 45 min 60 min 75 min 90 min" at bounding box center [865, 205] width 68 height 24
click at [894, 378] on button "Next Day" at bounding box center [918, 385] width 81 height 26
select select "15"
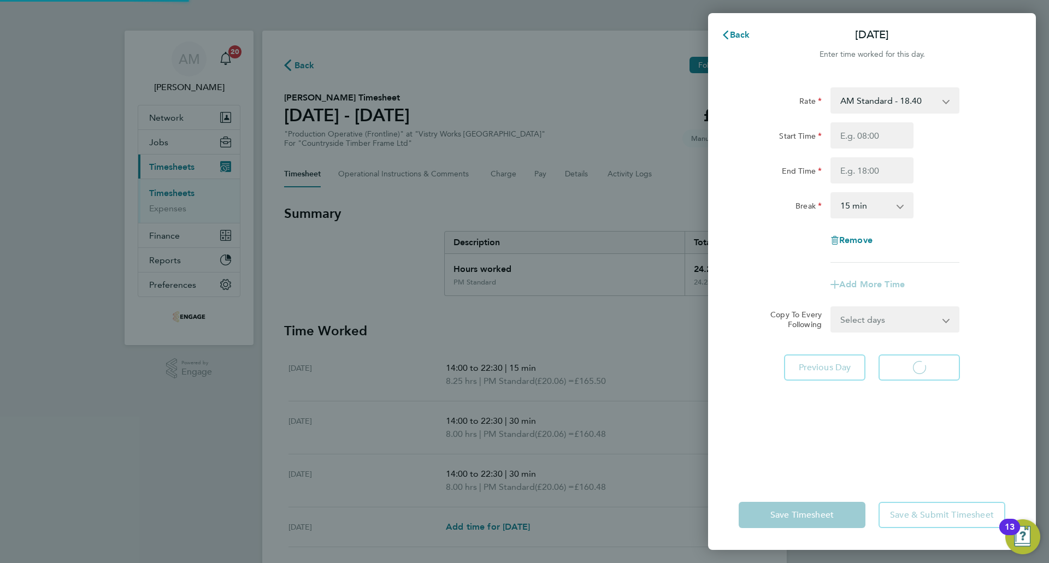
select select "15"
click at [878, 109] on select "AM Standard - 18.40 OT2 - 36.80 OT 1 - 27.60 PM OT 2 - 40.11 PM OT 1 - 30.08 PM…" at bounding box center [888, 100] width 114 height 24
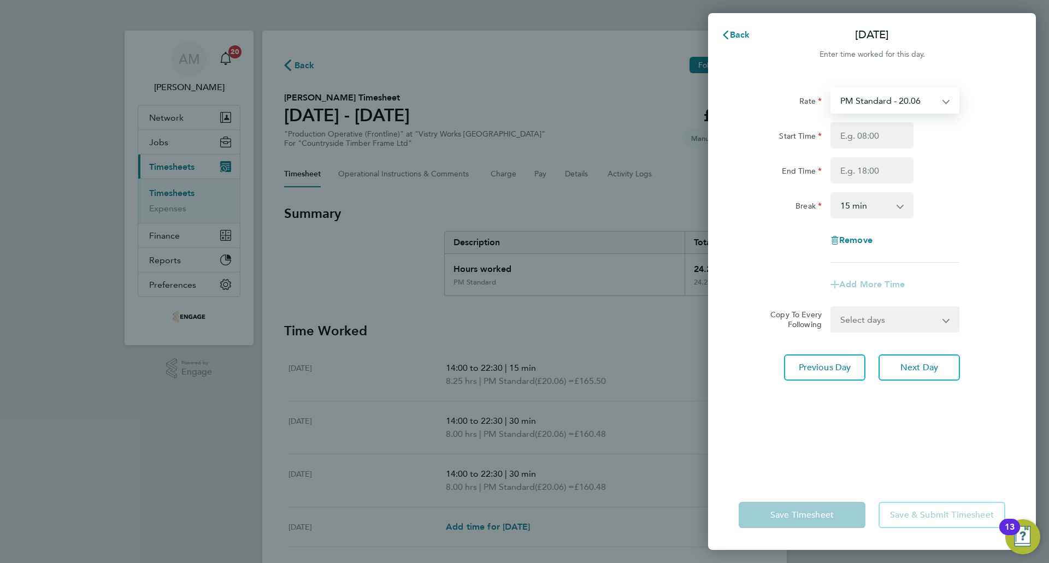
select select "15"
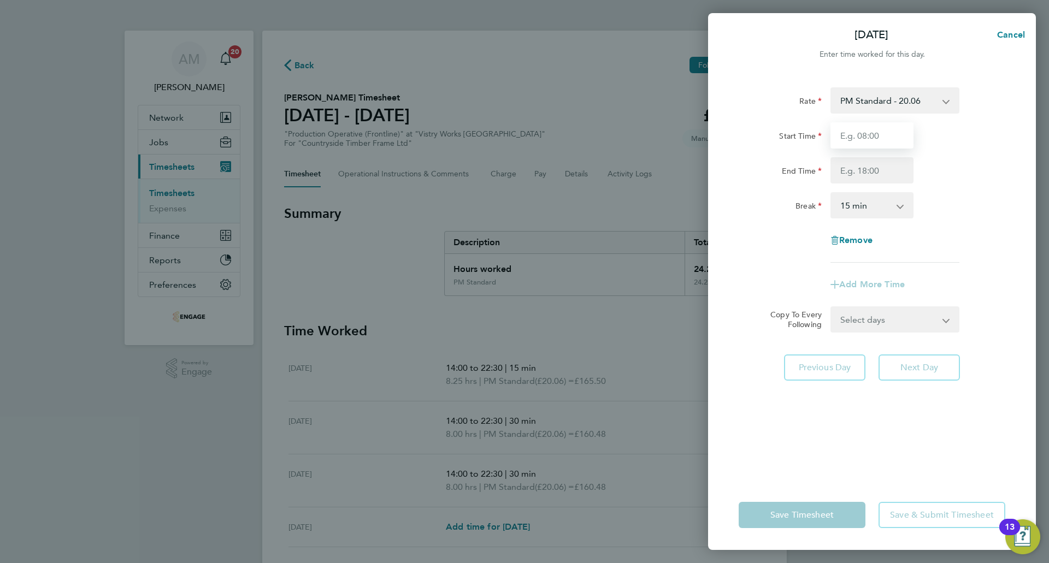
click at [872, 131] on input "Start Time" at bounding box center [871, 135] width 83 height 26
type input "14:00"
click at [847, 169] on input "End Time" at bounding box center [871, 170] width 83 height 26
type input "22:30"
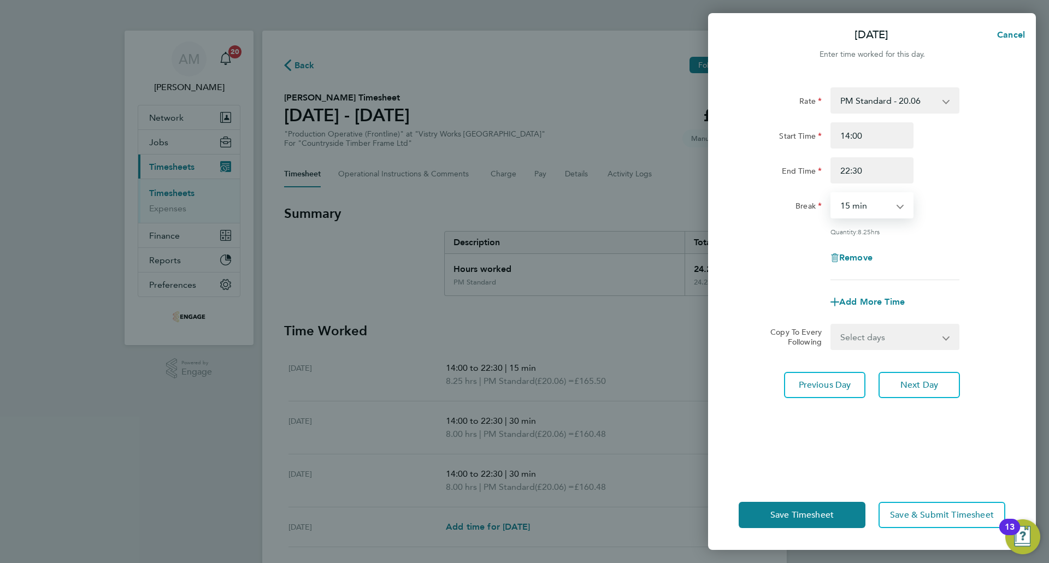
click at [846, 200] on select "0 min 15 min 30 min 45 min 60 min 75 min 90 min" at bounding box center [865, 205] width 68 height 24
select select "30"
click at [831, 193] on select "0 min 15 min 30 min 45 min 60 min 75 min 90 min" at bounding box center [865, 205] width 68 height 24
click at [906, 376] on button "Next Day" at bounding box center [918, 385] width 81 height 26
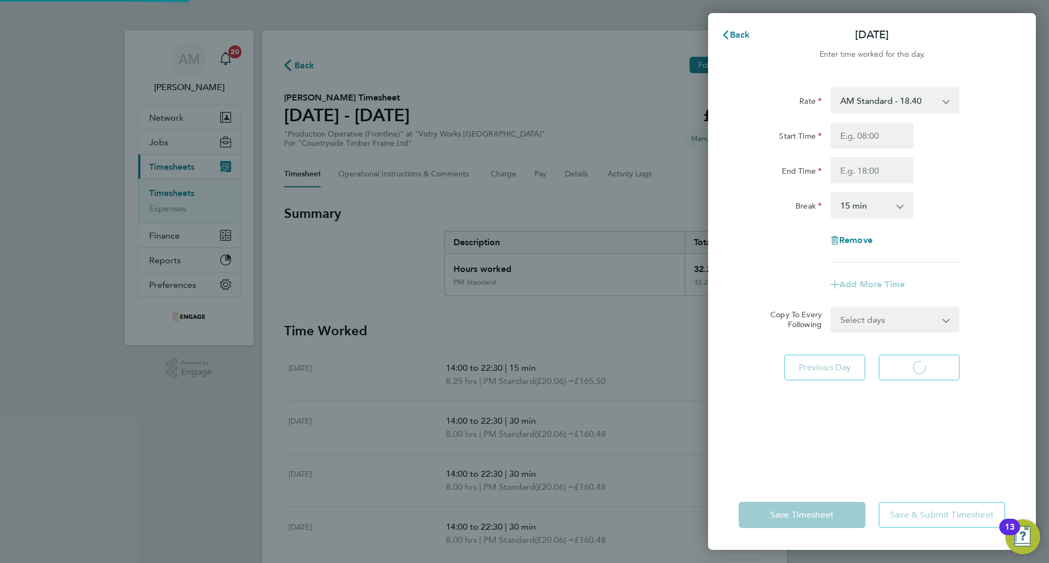
select select "15"
click at [854, 100] on select "AM Standard - 18.40 OT2 - 36.80 OT 1 - 27.60 PM OT 2 - 40.11 PM OT 1 - 30.08 PM…" at bounding box center [888, 100] width 114 height 24
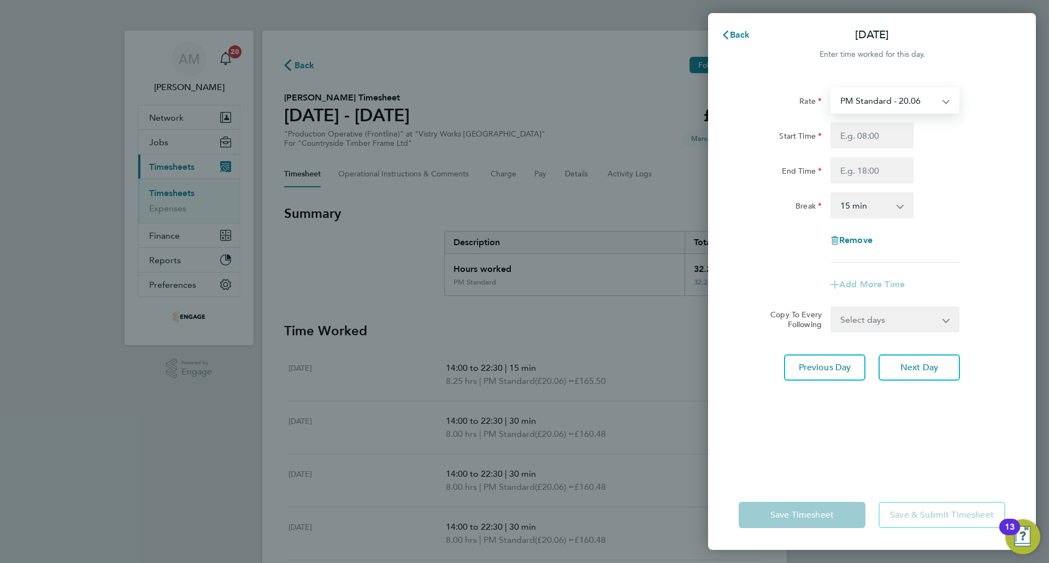
select select "15"
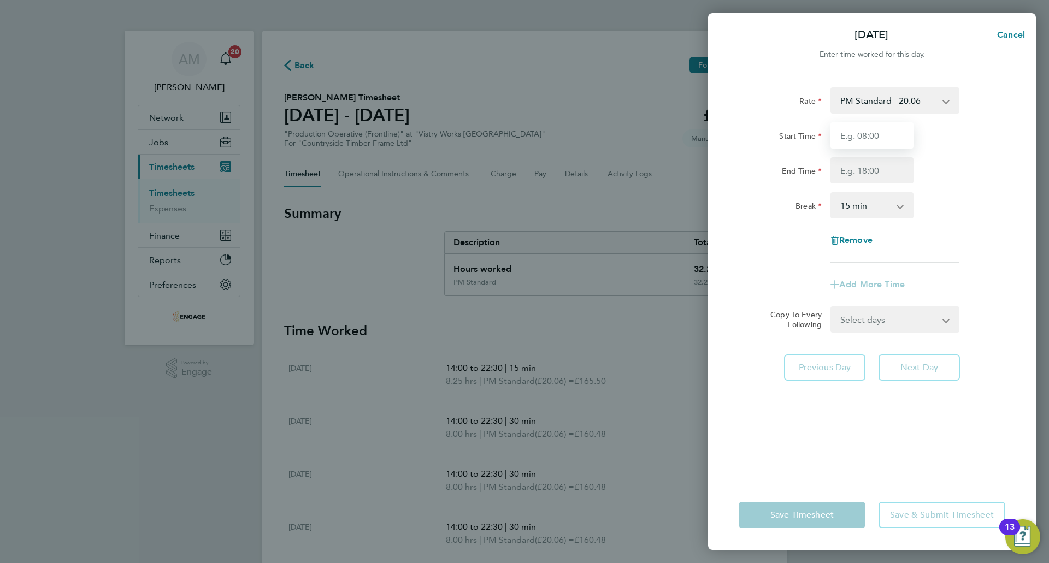
click at [849, 135] on input "Start Time" at bounding box center [871, 135] width 83 height 26
type input "14:00"
click at [869, 175] on input "End Time" at bounding box center [871, 170] width 83 height 26
type input "20:00"
drag, startPoint x: 859, startPoint y: 207, endPoint x: 870, endPoint y: 217, distance: 14.7
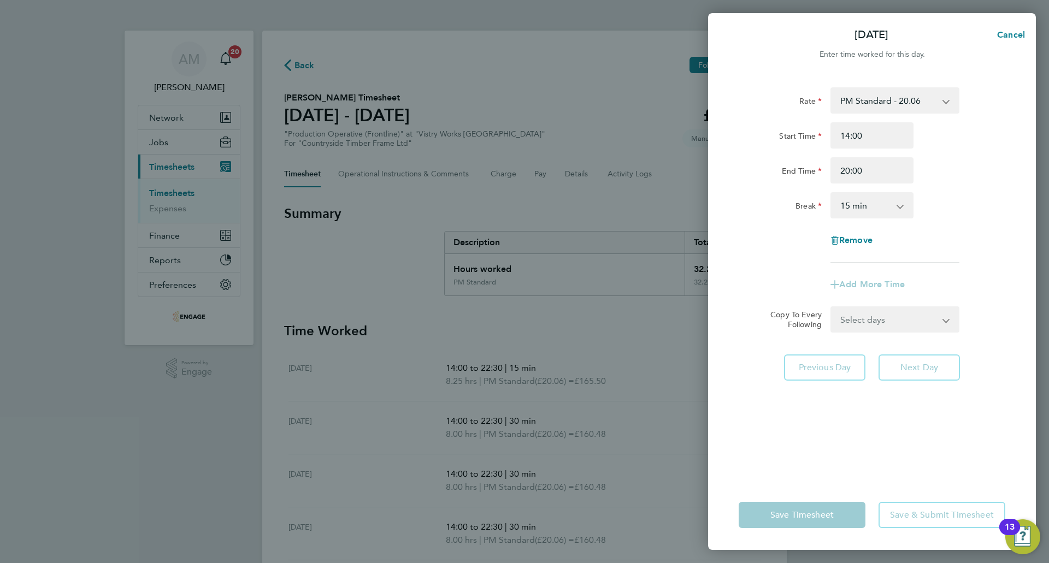
click at [859, 207] on select "0 min 15 min 30 min 45 min 60 min 75 min 90 min" at bounding box center [865, 205] width 68 height 24
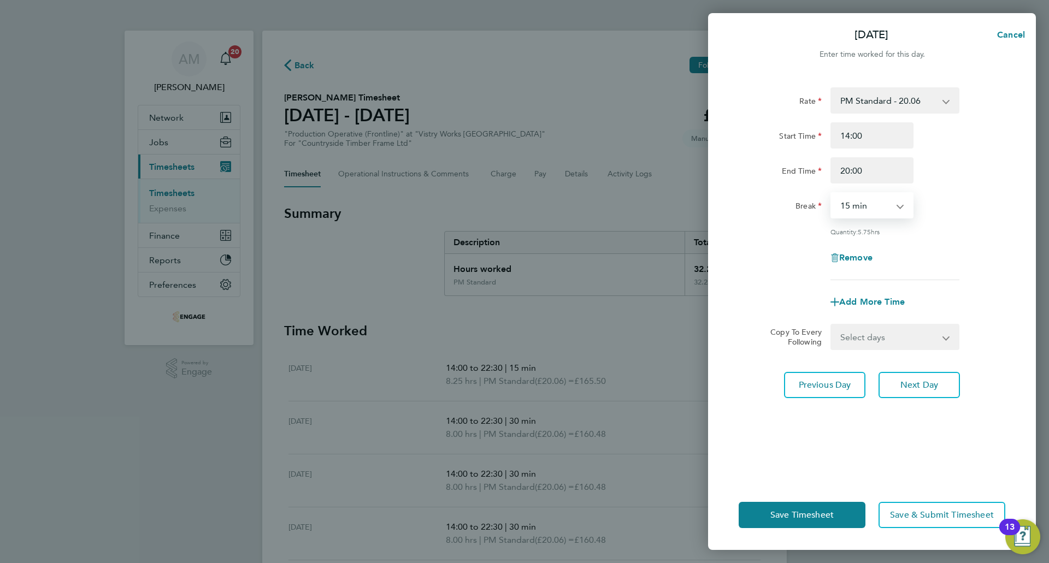
select select "30"
click at [831, 193] on select "0 min 15 min 30 min 45 min 60 min 75 min 90 min" at bounding box center [865, 205] width 68 height 24
drag, startPoint x: 787, startPoint y: 512, endPoint x: 790, endPoint y: 505, distance: 7.3
click at [787, 512] on span "Save Timesheet" at bounding box center [801, 515] width 63 height 11
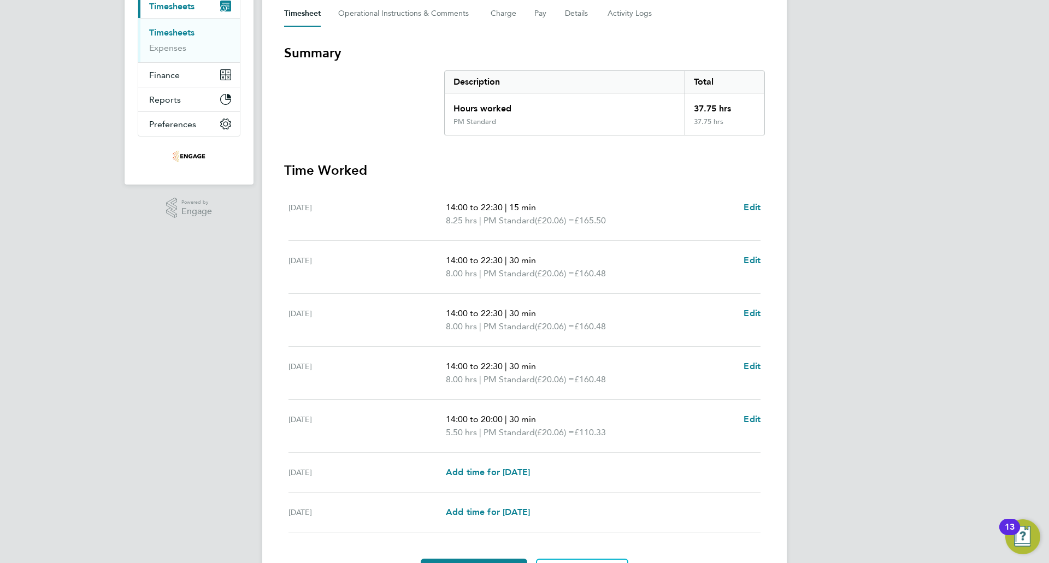
scroll to position [226, 0]
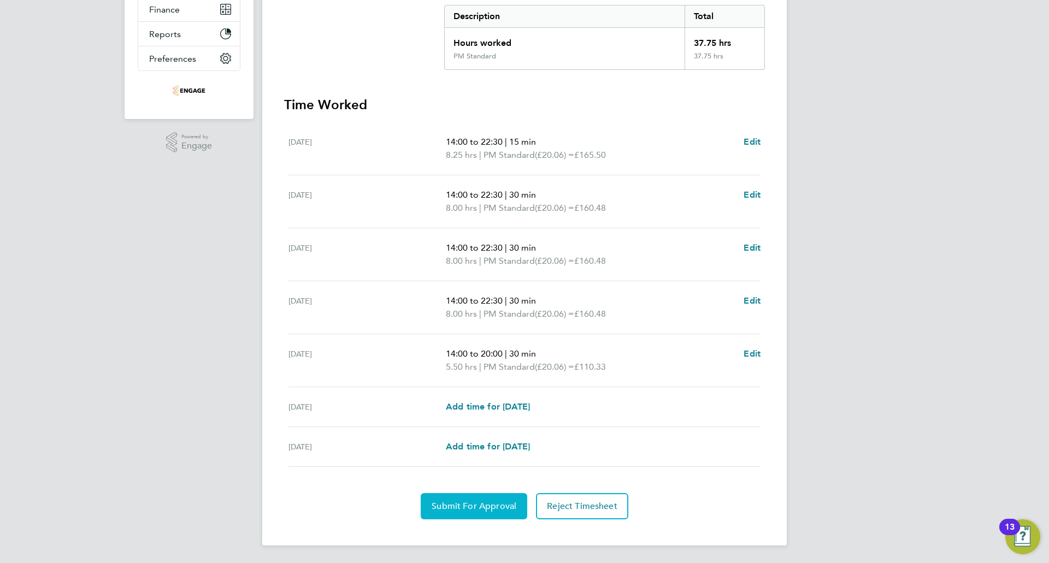
click at [481, 506] on span "Submit For Approval" at bounding box center [474, 506] width 85 height 11
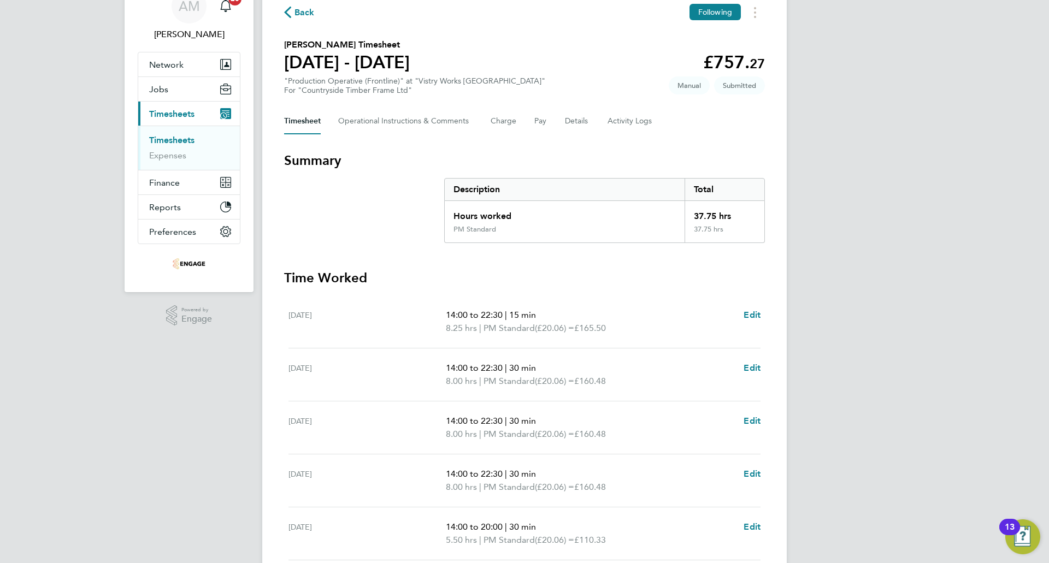
scroll to position [0, 0]
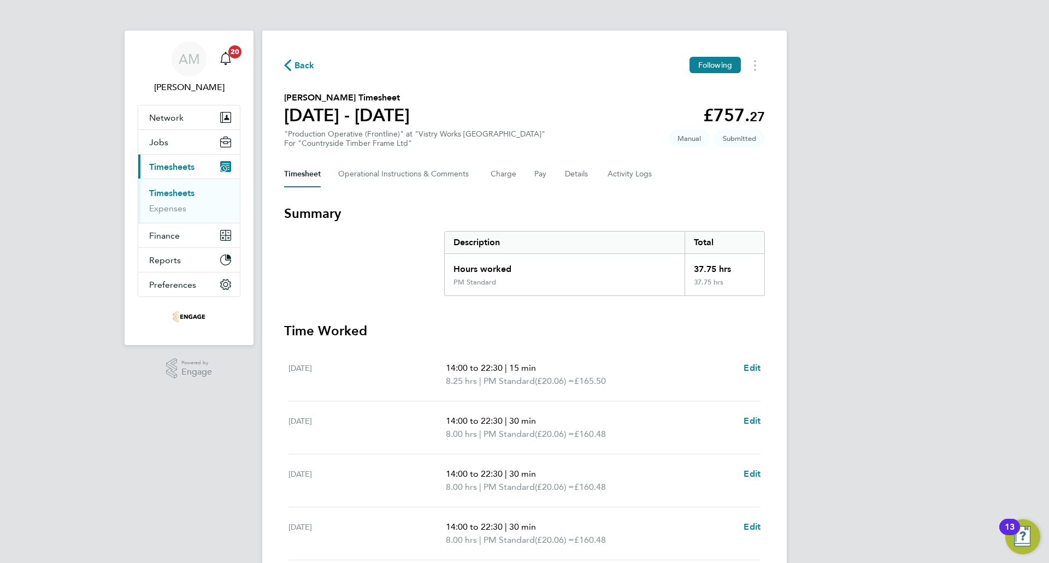
click at [302, 65] on span "Back" at bounding box center [304, 65] width 20 height 13
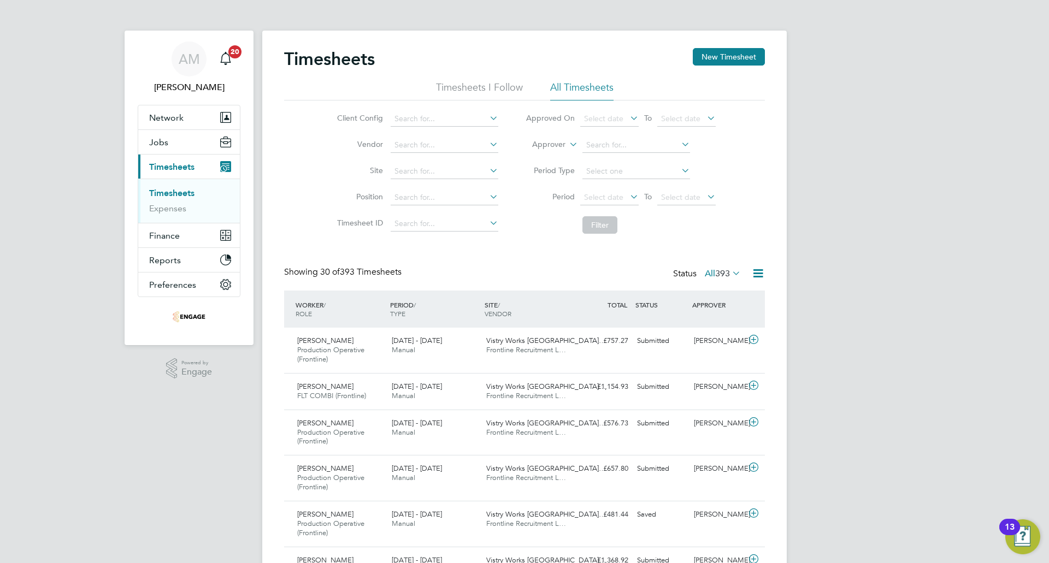
scroll to position [37, 95]
click at [736, 56] on button "New Timesheet" at bounding box center [729, 56] width 72 height 17
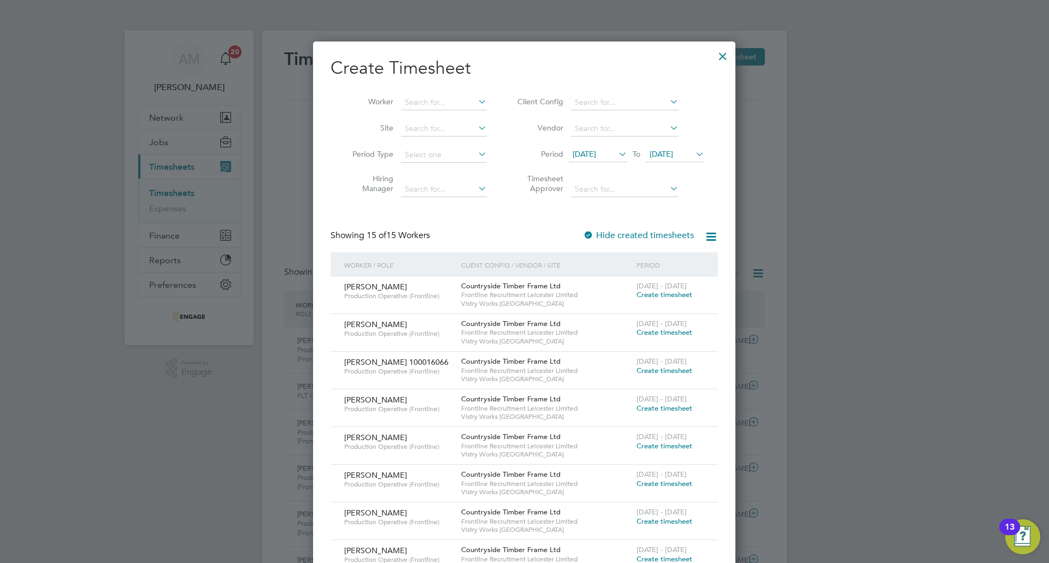
click at [596, 151] on span "12 Aug 2025" at bounding box center [583, 154] width 23 height 10
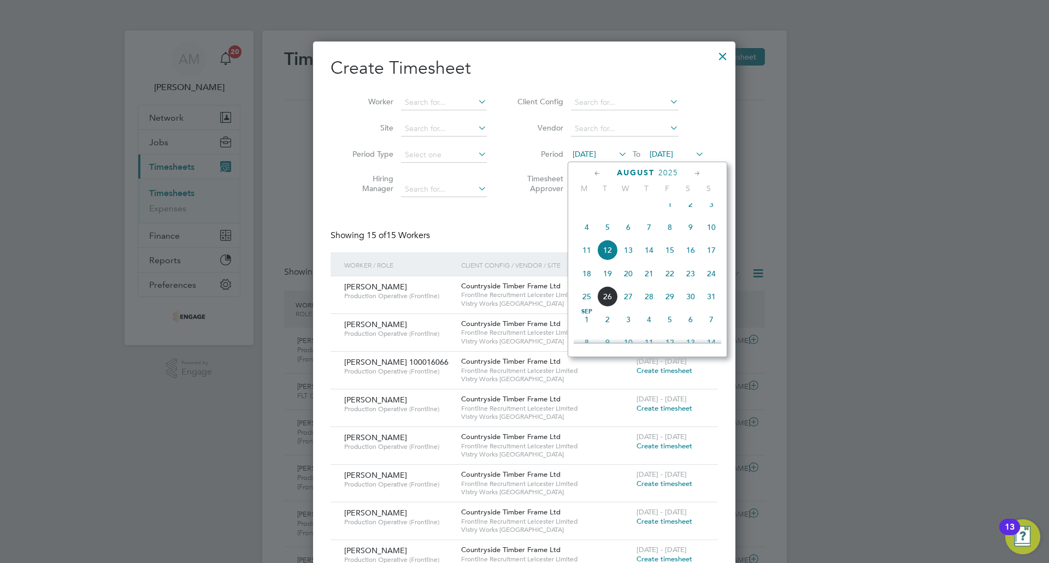
click at [584, 284] on span "18" at bounding box center [586, 273] width 21 height 21
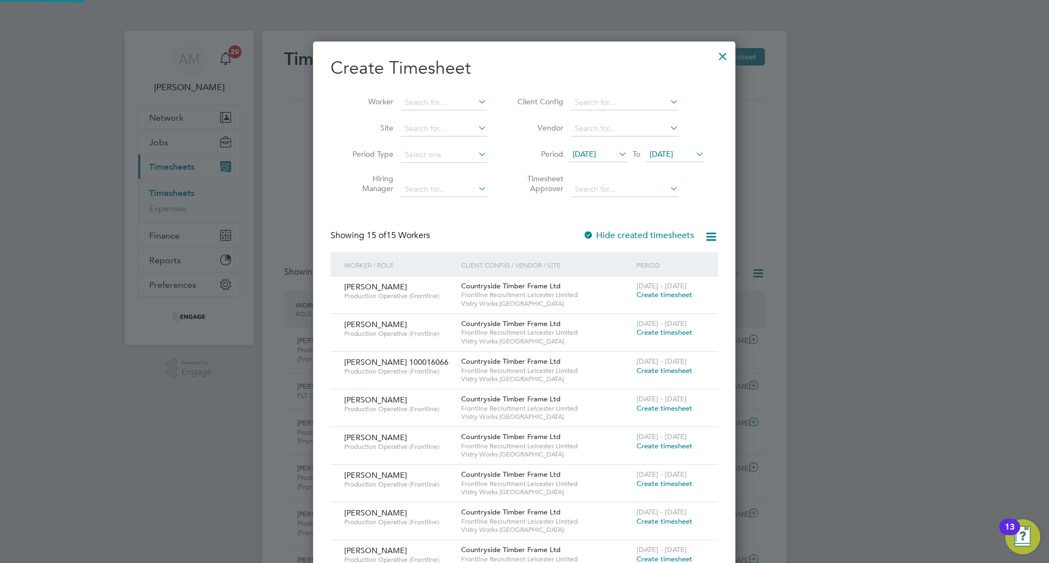
click at [673, 157] on span "19 Aug 2025" at bounding box center [660, 154] width 23 height 10
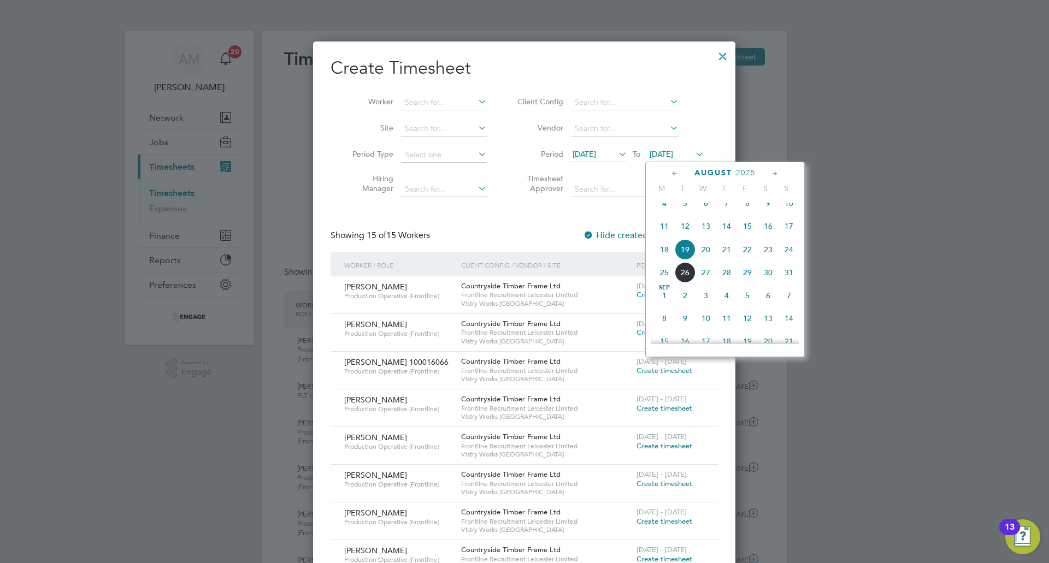
click at [786, 253] on span "24" at bounding box center [788, 249] width 21 height 21
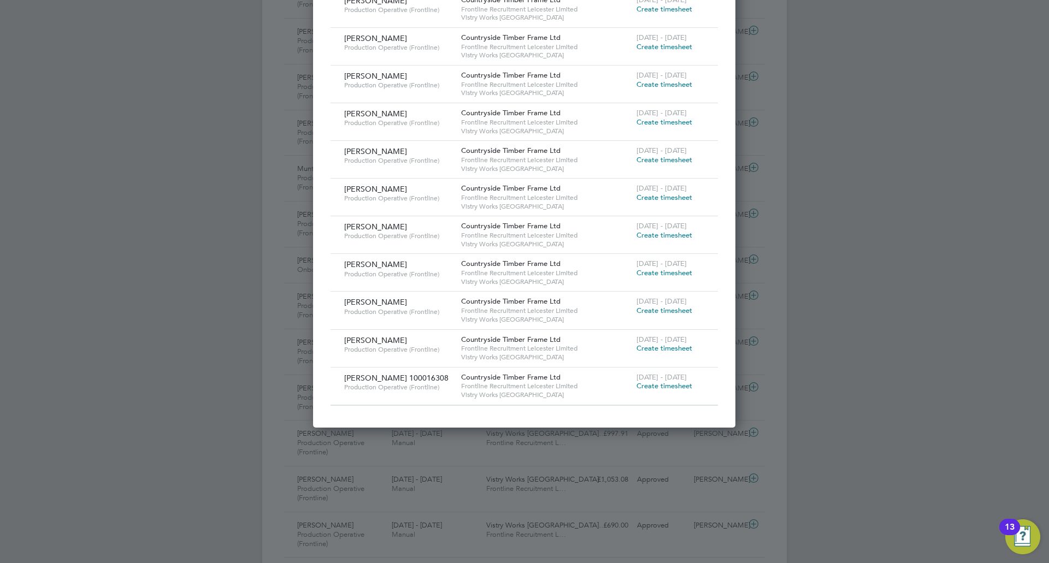
scroll to position [382, 0]
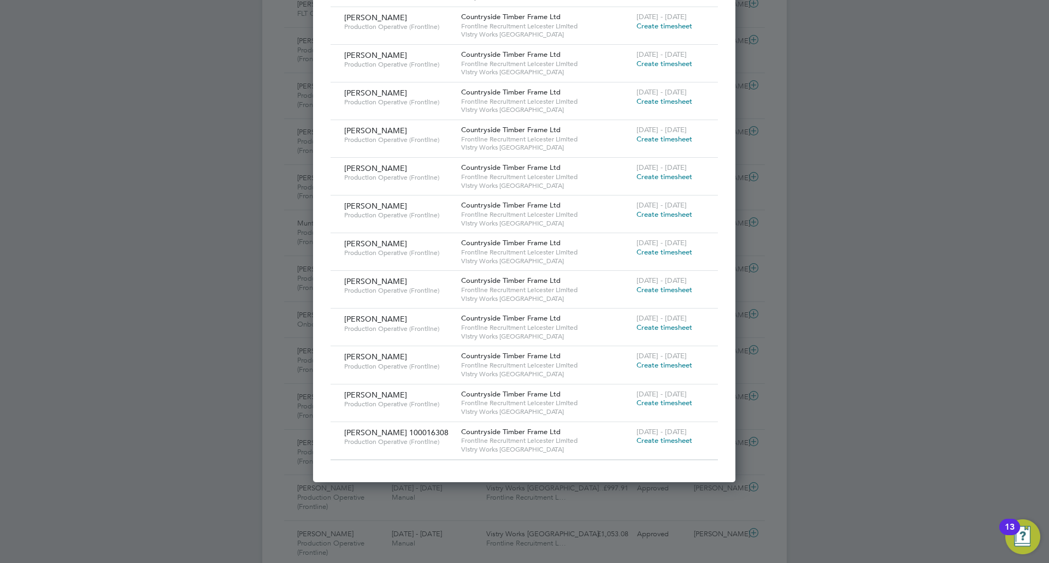
click at [672, 215] on span "Create timesheet" at bounding box center [664, 214] width 56 height 9
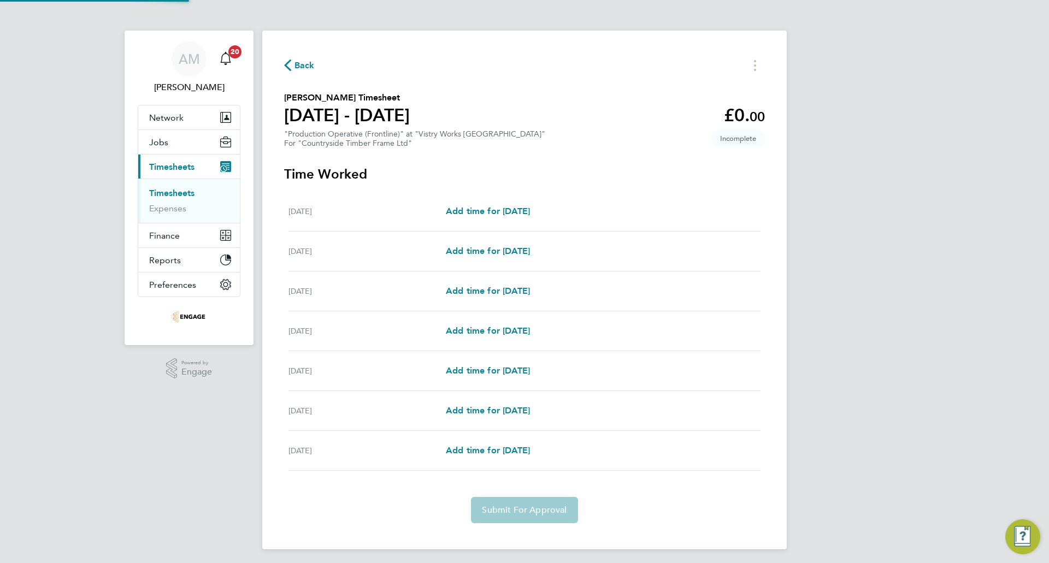
click at [482, 202] on div "Mon 18 Aug Add time for Mon 18 Aug Add time for Mon 18 Aug" at bounding box center [524, 212] width 472 height 40
click at [484, 208] on span "Add time for Mon 18 Aug" at bounding box center [488, 211] width 84 height 10
select select "15"
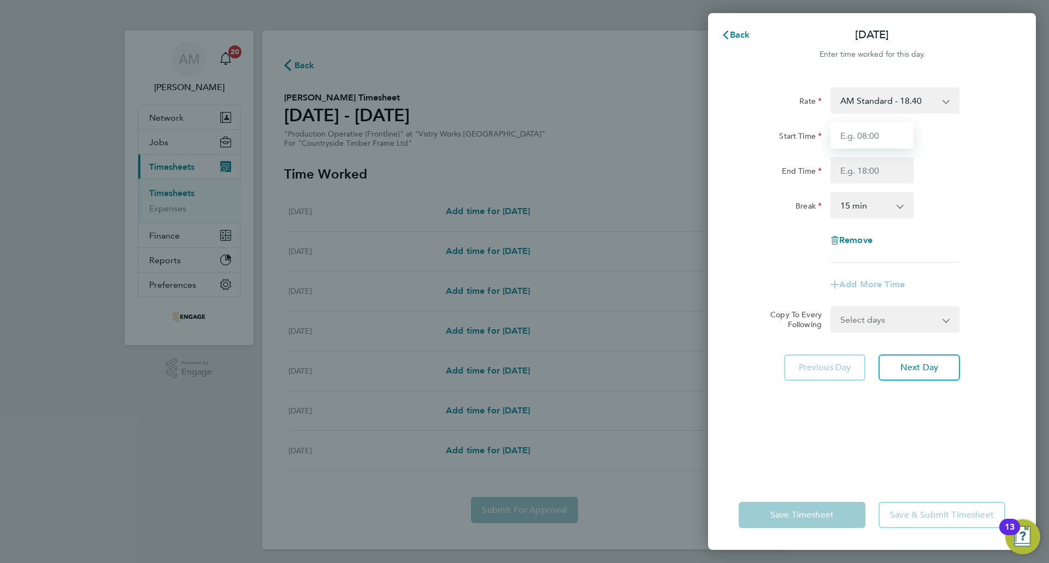
drag, startPoint x: 852, startPoint y: 136, endPoint x: 853, endPoint y: 146, distance: 9.9
click at [852, 136] on input "Start Time" at bounding box center [871, 135] width 83 height 26
type input "06:00"
click at [873, 176] on input "End Time" at bounding box center [871, 170] width 83 height 26
type input "14:00"
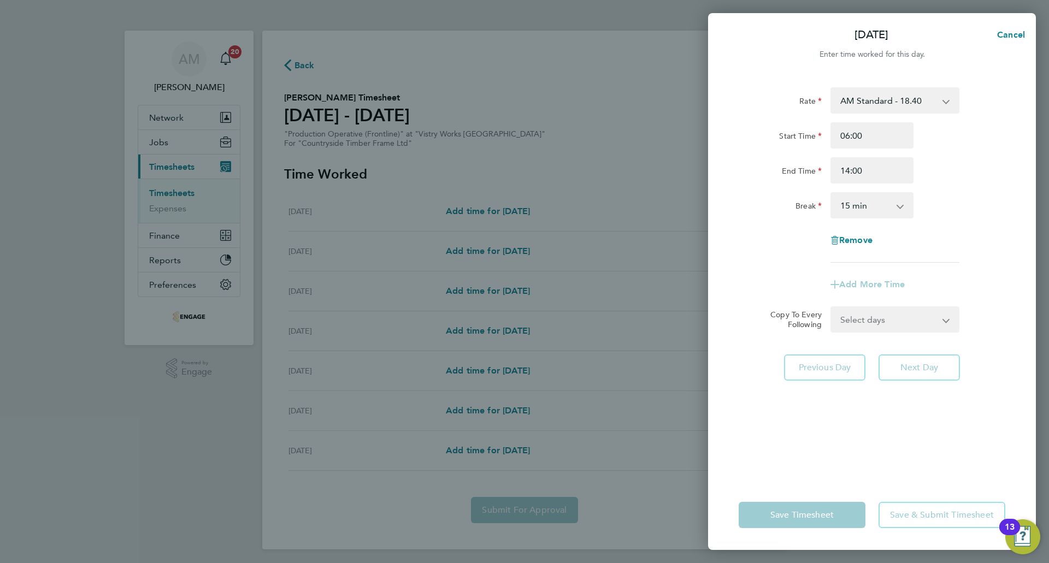
click at [867, 202] on select "0 min 15 min 30 min 45 min 60 min 75 min 90 min" at bounding box center [865, 205] width 68 height 24
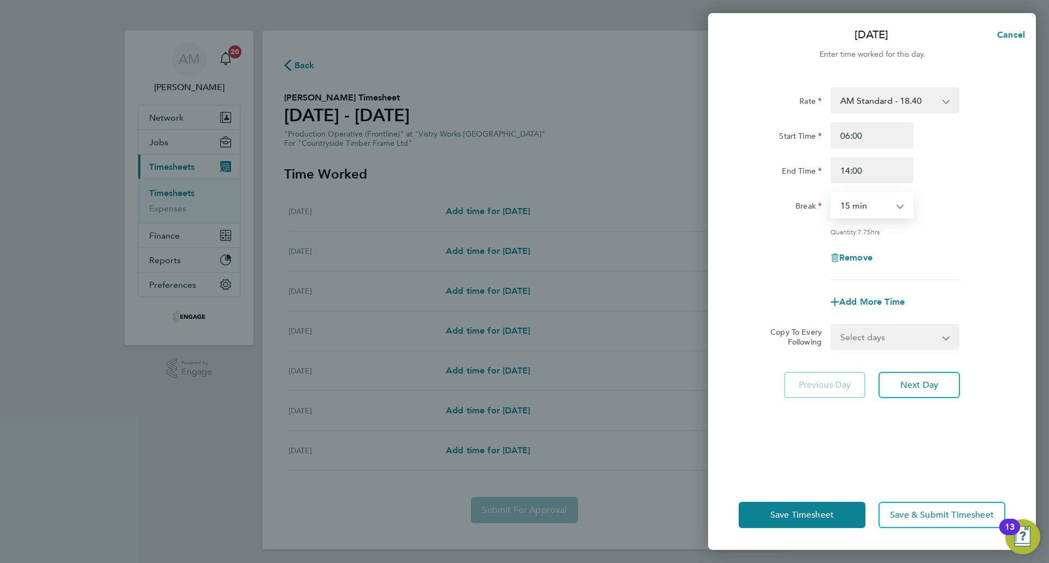
select select "30"
click at [831, 193] on select "0 min 15 min 30 min 45 min 60 min 75 min 90 min" at bounding box center [865, 205] width 68 height 24
click at [888, 335] on select "Select days Day Weekday (Mon-Fri) Weekend (Sat-Sun) Tuesday Wednesday Thursday …" at bounding box center [888, 337] width 115 height 24
select select "WEEKDAY"
click at [831, 325] on select "Select days Day Weekday (Mon-Fri) Weekend (Sat-Sun) Tuesday Wednesday Thursday …" at bounding box center [888, 337] width 115 height 24
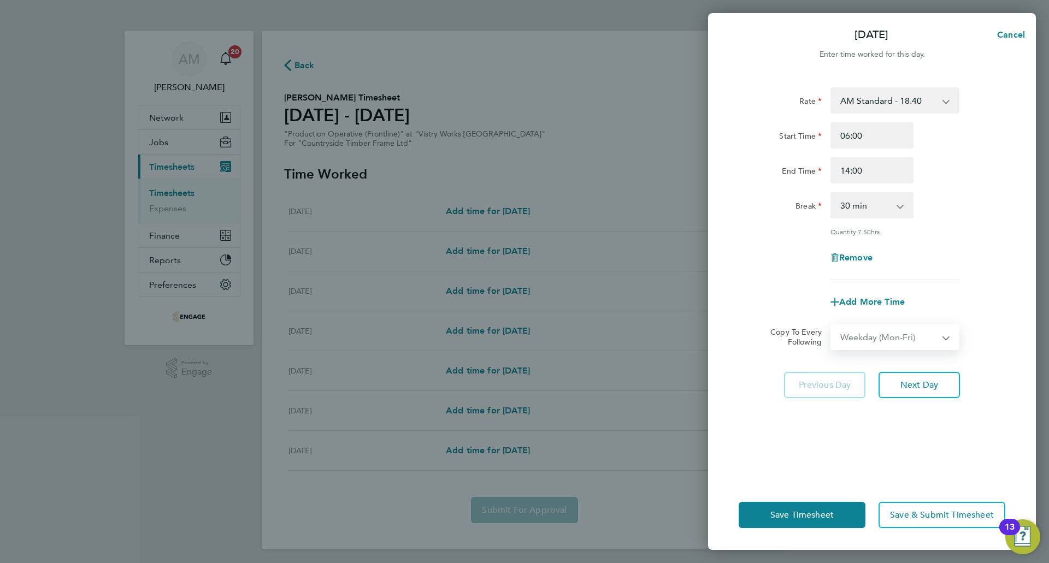
select select "2025-08-24"
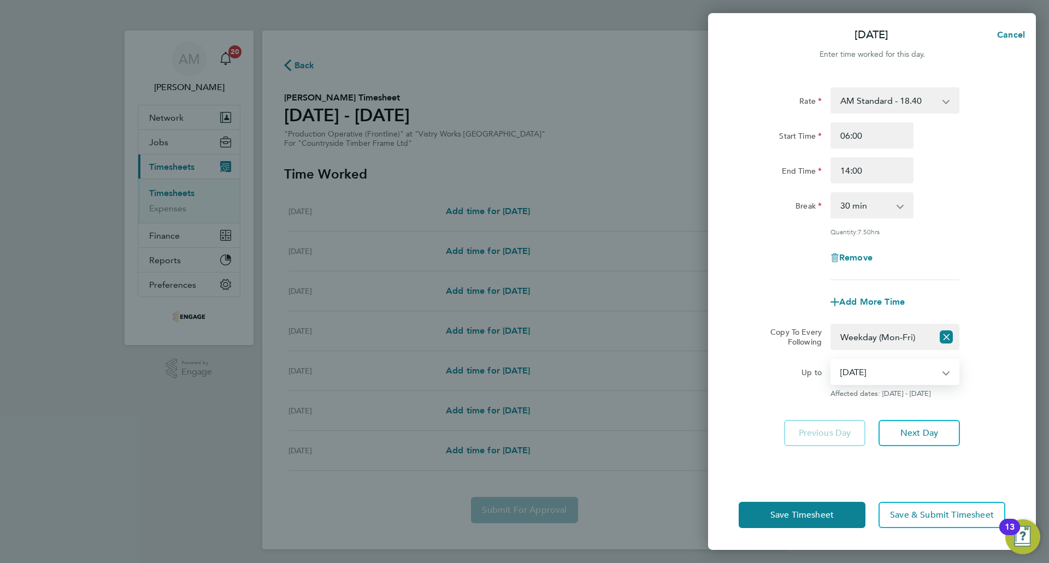
click at [896, 369] on select "19 Aug 2025 20 Aug 2025 21 Aug 2025 22 Aug 2025 23 Aug 2025 24 Aug 2025" at bounding box center [888, 372] width 114 height 24
click at [994, 359] on div "Up to 19 Aug 2025 20 Aug 2025 21 Aug 2025 22 Aug 2025 23 Aug 2025 24 Aug 2025 A…" at bounding box center [871, 378] width 275 height 39
click at [931, 440] on button "Next Day" at bounding box center [918, 433] width 81 height 26
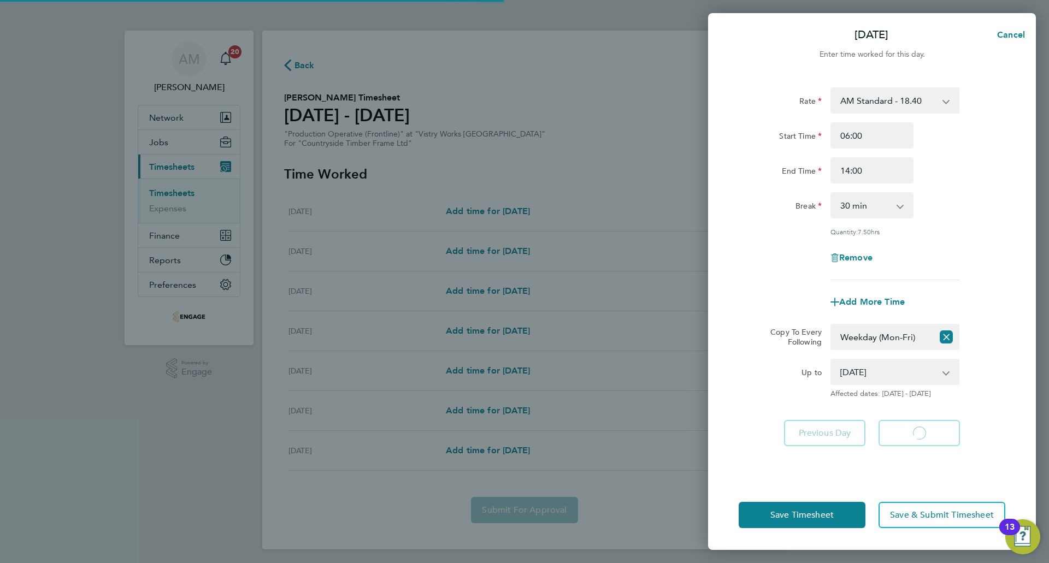
select select "30"
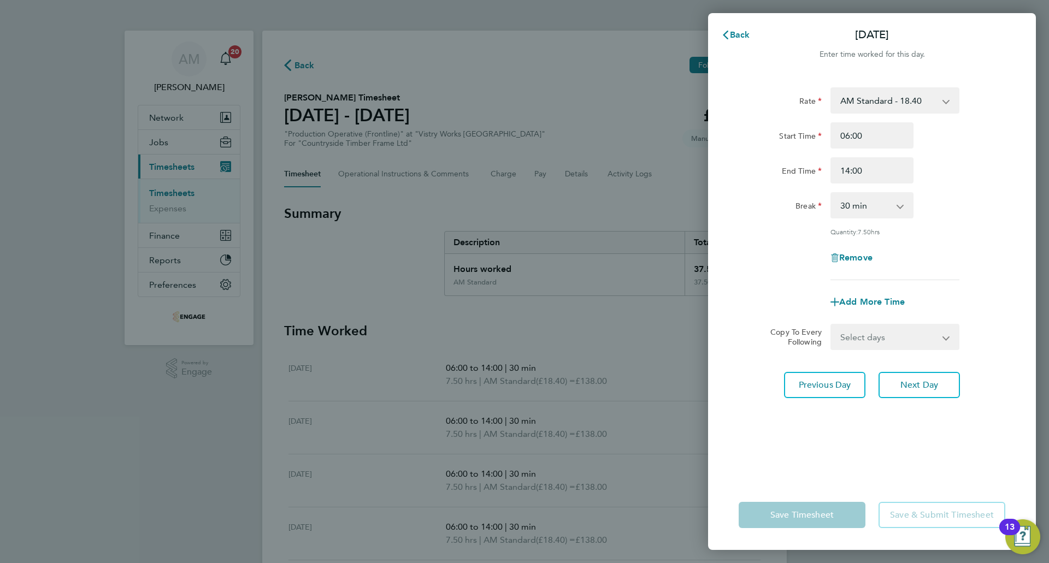
click at [763, 362] on div "Rate AM Standard - 18.40 PM OT 2 - 40.11 OT2 - 36.80 PM OT 1 - 30.08 OT 1 - 27.…" at bounding box center [872, 277] width 328 height 406
click at [726, 40] on button "Back" at bounding box center [735, 35] width 51 height 22
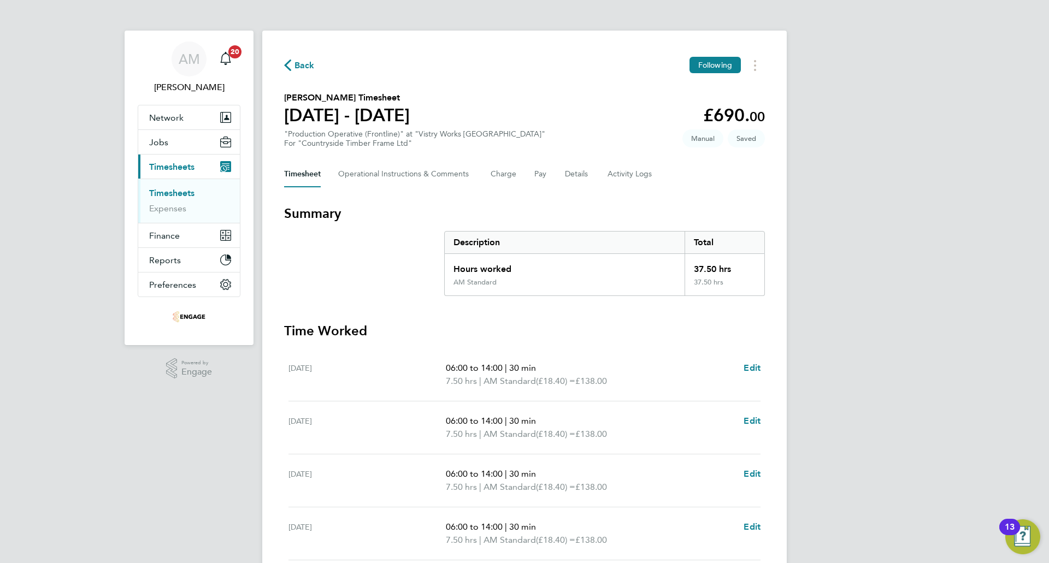
scroll to position [226, 0]
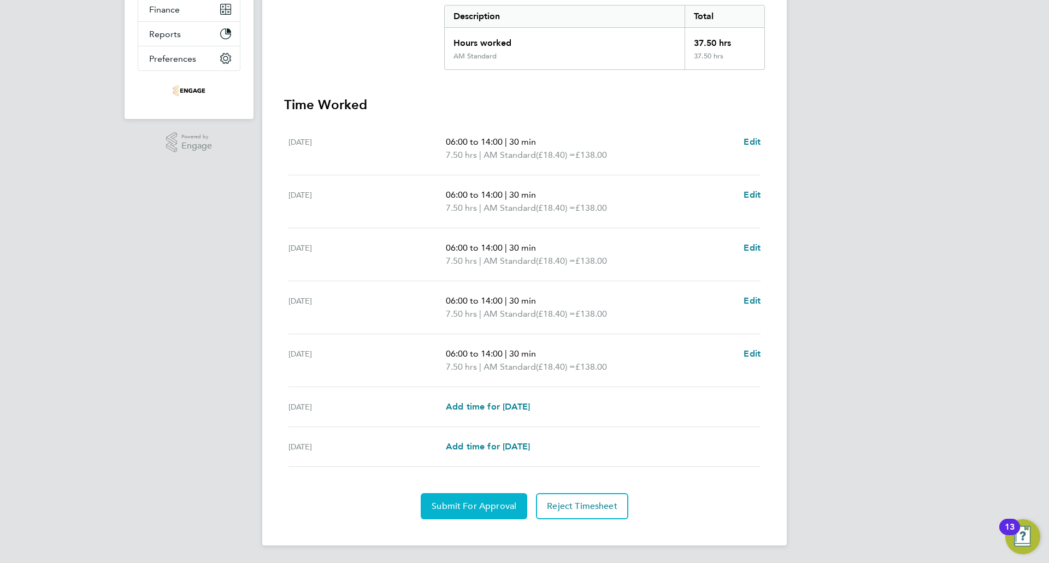
click at [486, 515] on button "Submit For Approval" at bounding box center [474, 506] width 107 height 26
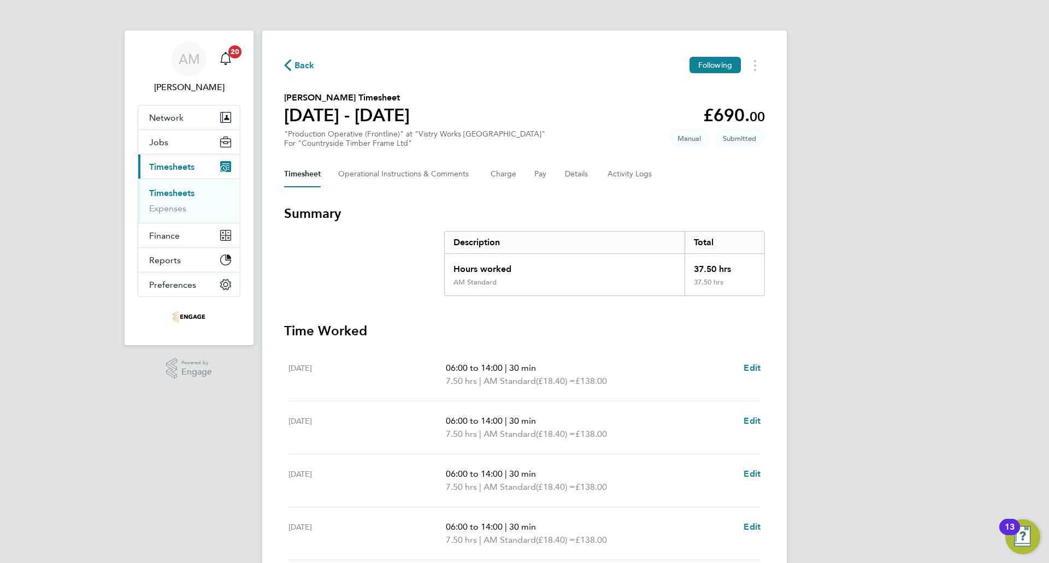
click at [299, 68] on span "Back" at bounding box center [304, 65] width 20 height 13
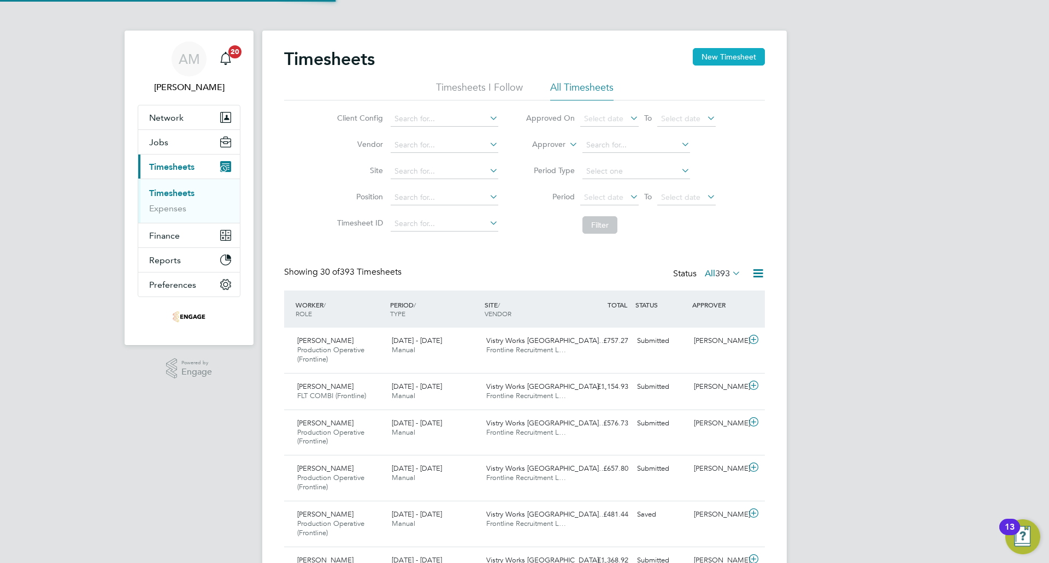
scroll to position [37, 95]
click at [725, 55] on button "New Timesheet" at bounding box center [729, 56] width 72 height 17
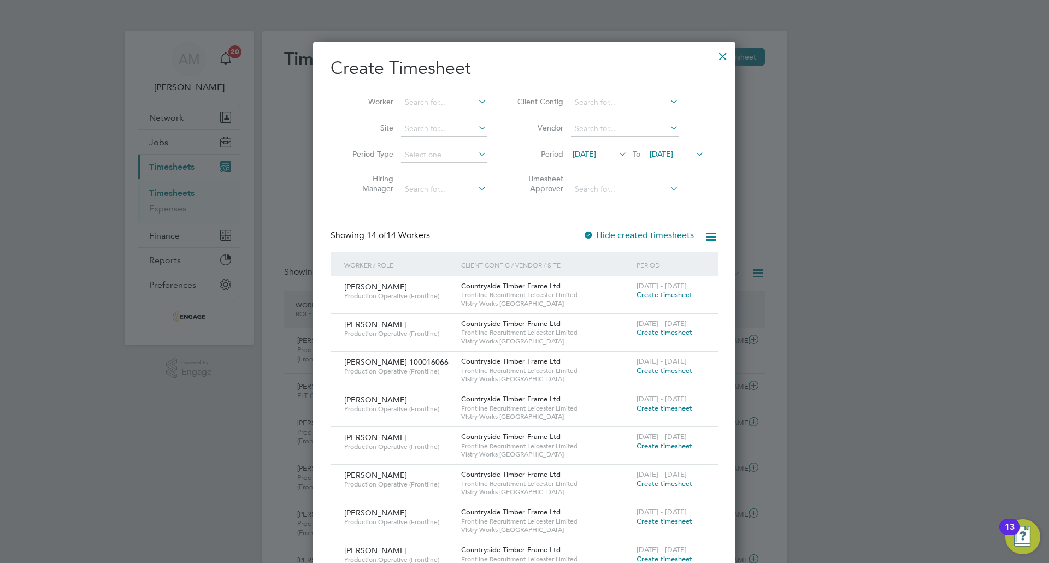
click at [609, 161] on span "12 Aug 2025" at bounding box center [598, 154] width 58 height 15
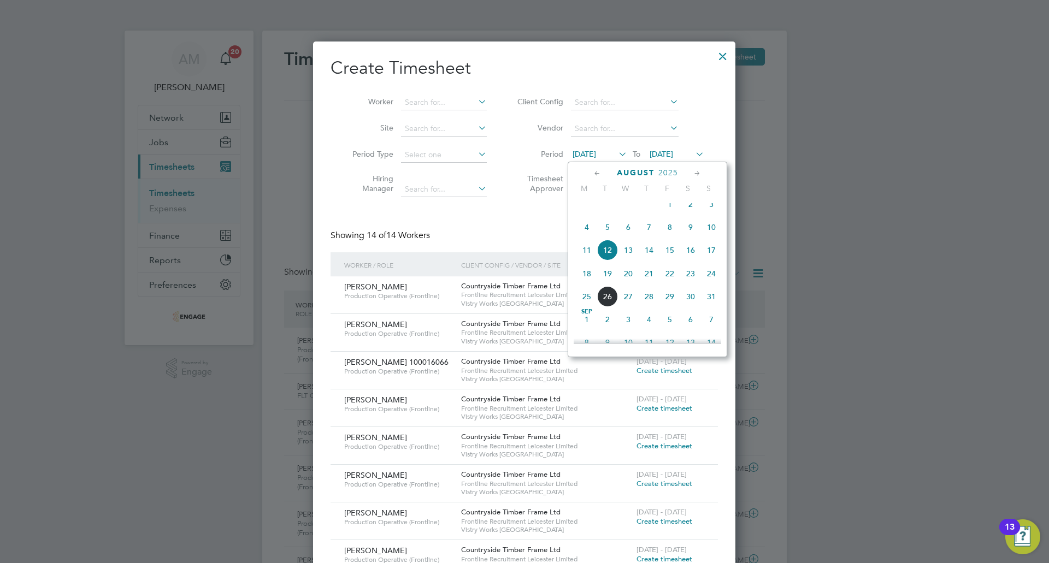
click at [586, 280] on span "18" at bounding box center [586, 273] width 21 height 21
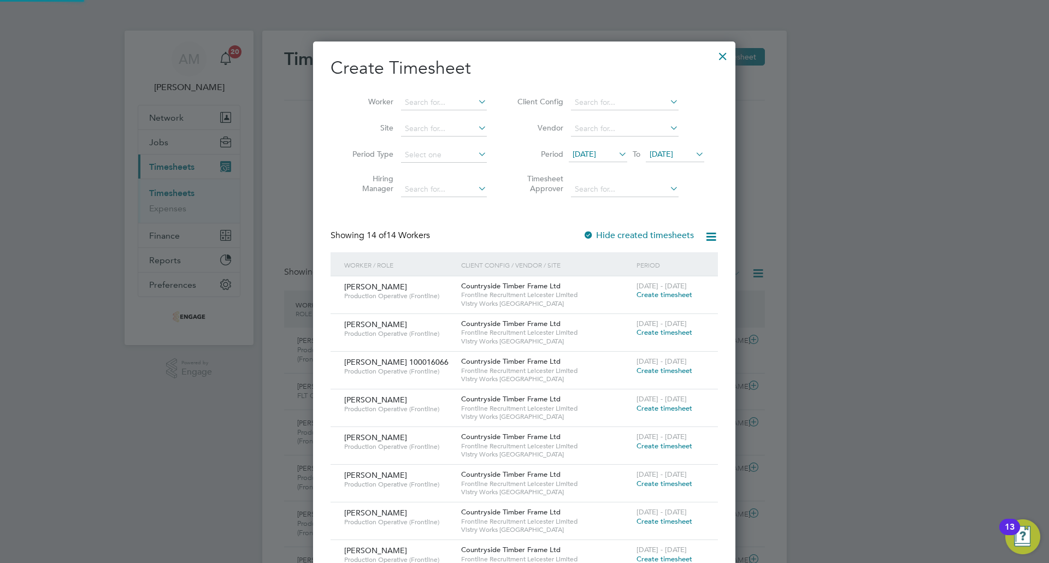
click at [668, 158] on span "19 Aug 2025" at bounding box center [660, 154] width 23 height 10
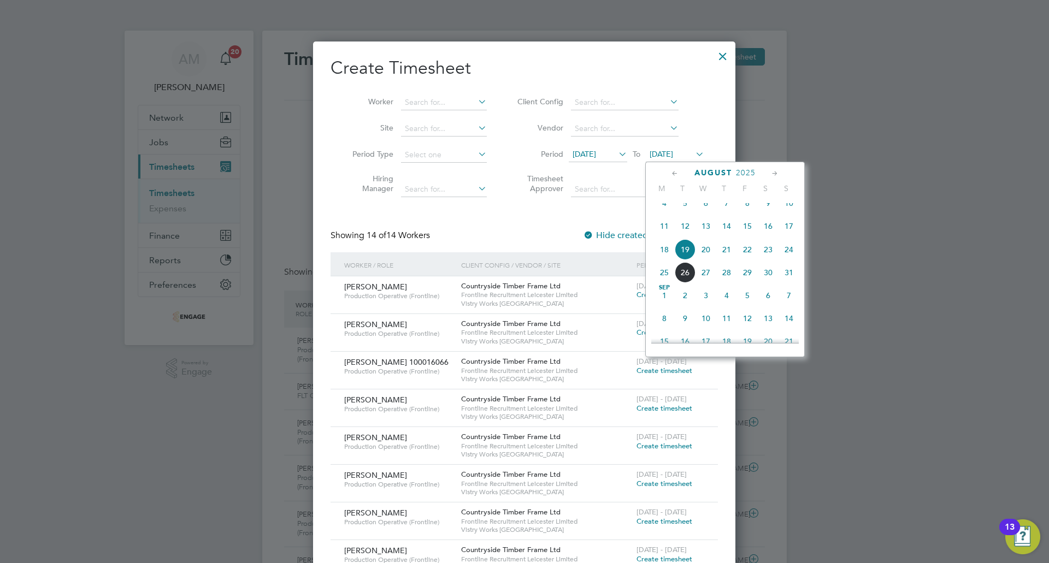
click at [787, 254] on span "24" at bounding box center [788, 249] width 21 height 21
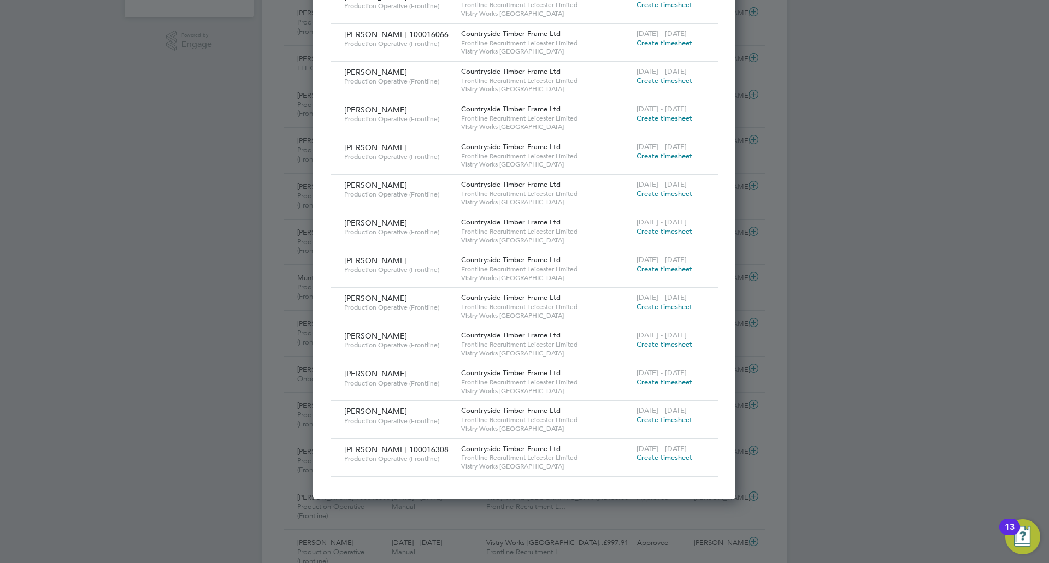
click at [660, 343] on span "Create timesheet" at bounding box center [664, 344] width 56 height 9
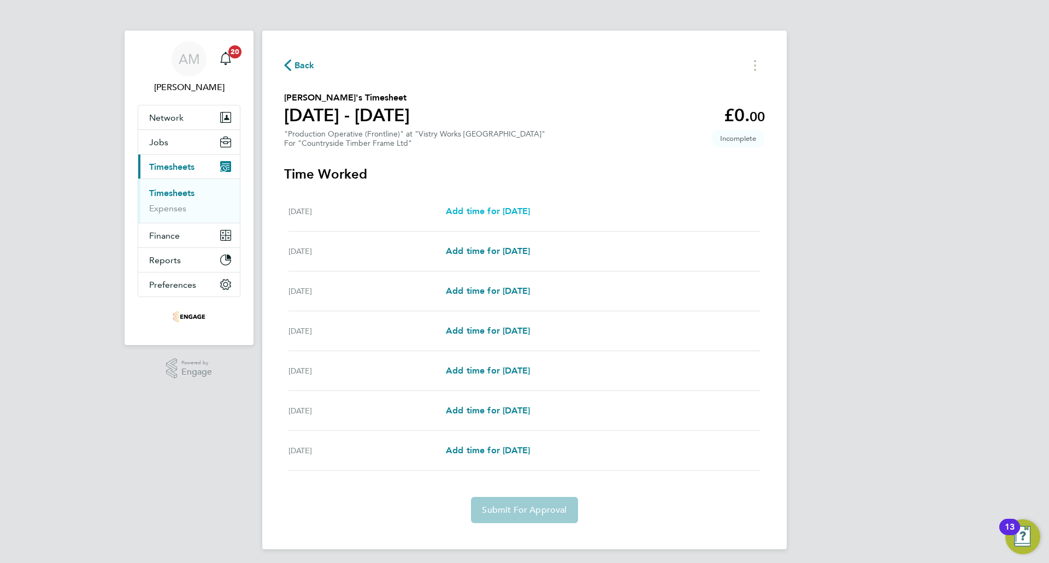
click at [451, 209] on span "Add time for Mon 18 Aug" at bounding box center [488, 211] width 84 height 10
select select "15"
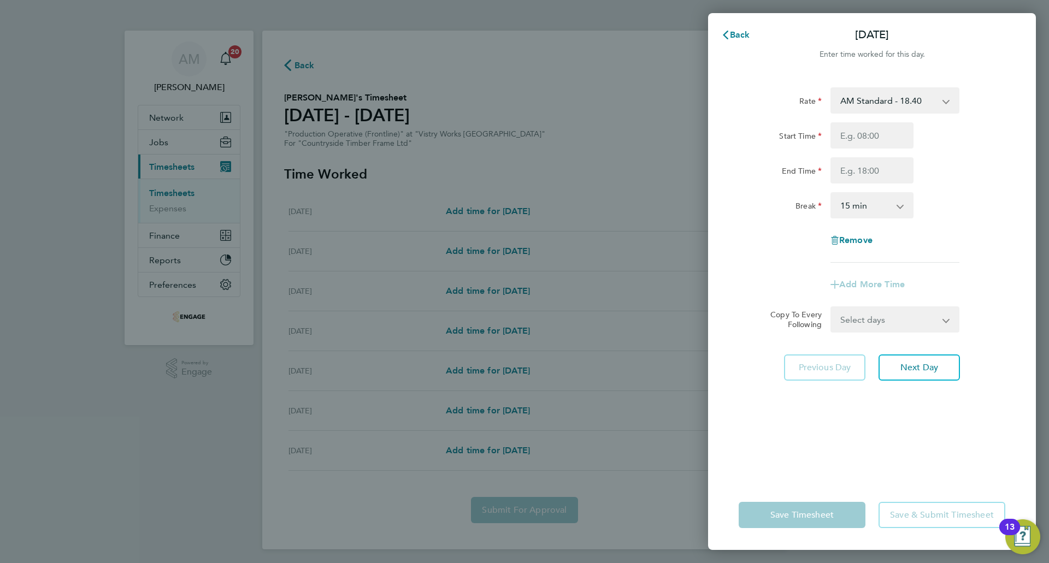
click at [865, 103] on select "AM Standard - 18.40 PM Standard - 20.06 OT2 - 36.80 PM OT 2 - 40.11 PM OT 1 - 3…" at bounding box center [888, 100] width 114 height 24
click at [772, 71] on div at bounding box center [872, 67] width 328 height 13
click at [913, 361] on button "Next Day" at bounding box center [918, 367] width 81 height 26
select select "15"
click at [858, 103] on select "AM Standard - 18.40 PM Standard - 20.06 OT2 - 36.80 PM OT 2 - 40.11 PM OT 1 - 3…" at bounding box center [888, 100] width 114 height 24
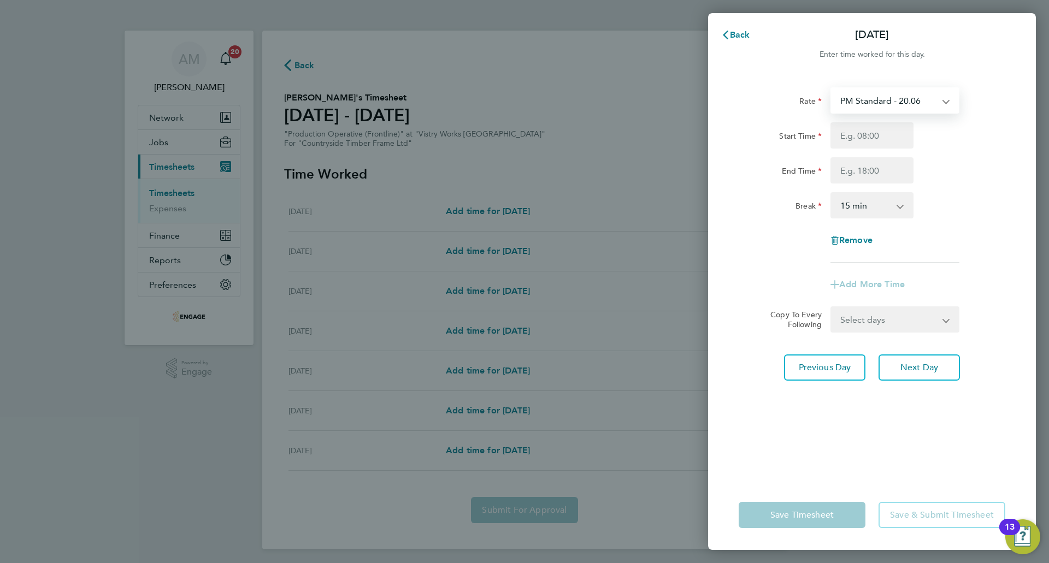
select select "15"
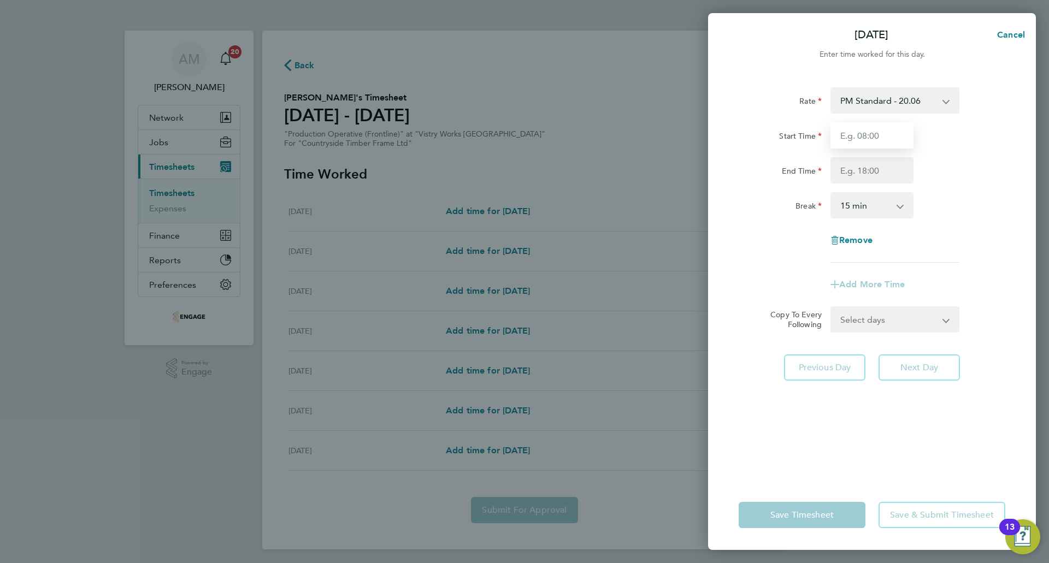
drag, startPoint x: 858, startPoint y: 111, endPoint x: 864, endPoint y: 129, distance: 19.5
click at [864, 129] on input "Start Time" at bounding box center [871, 135] width 83 height 26
type input "06:00"
drag, startPoint x: 867, startPoint y: 136, endPoint x: 772, endPoint y: 135, distance: 94.5
click at [772, 135] on div "Start Time 06:00" at bounding box center [871, 135] width 275 height 26
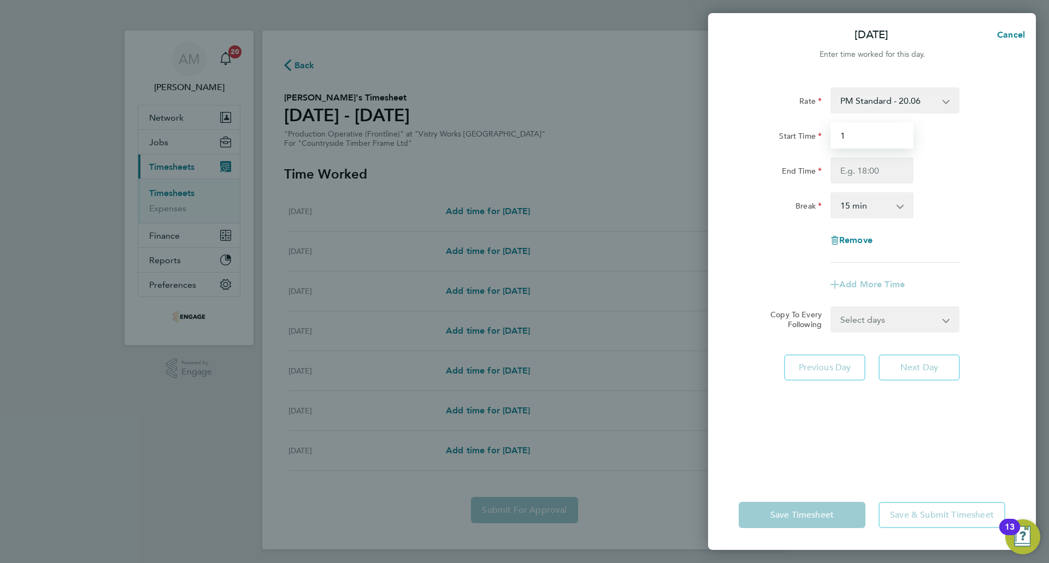
type input "14:00"
click at [876, 168] on input "End Time" at bounding box center [871, 170] width 83 height 26
type input "22:30"
click at [882, 207] on select "0 min 15 min 30 min 45 min 60 min 75 min 90 min" at bounding box center [865, 205] width 68 height 24
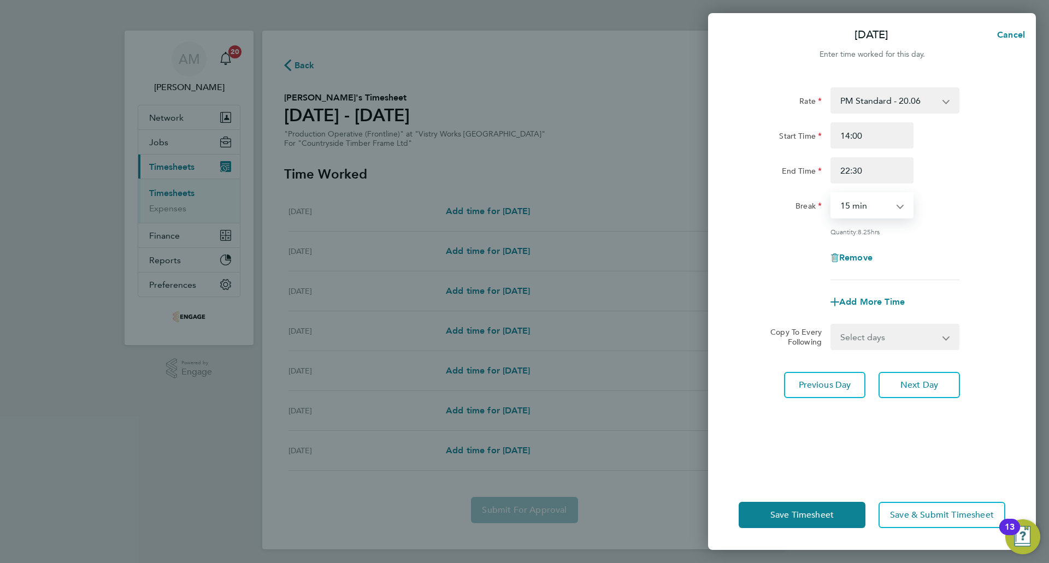
select select "30"
click at [831, 193] on select "0 min 15 min 30 min 45 min 60 min 75 min 90 min" at bounding box center [865, 205] width 68 height 24
click at [941, 395] on button "Next Day" at bounding box center [918, 385] width 81 height 26
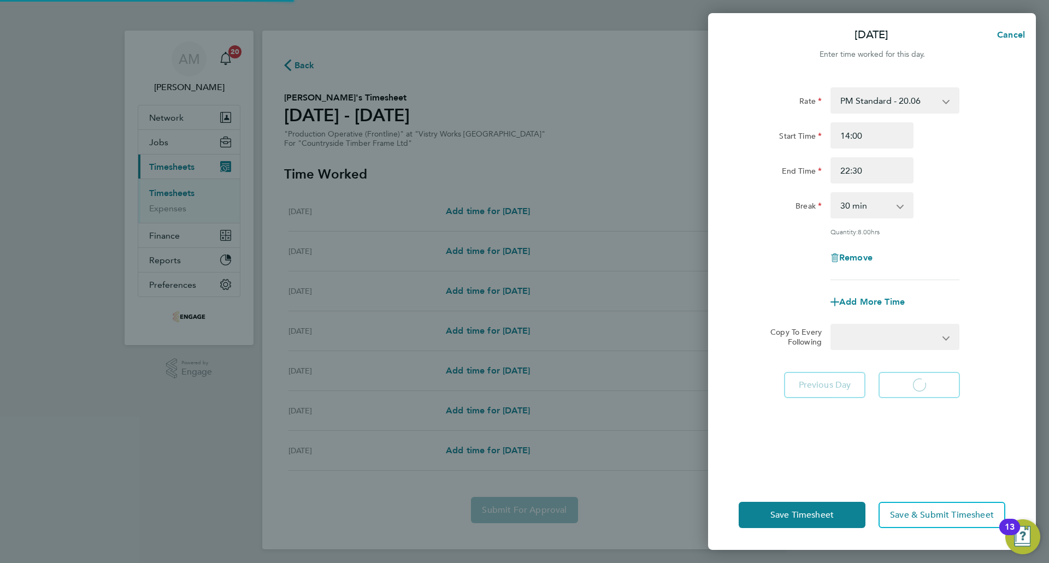
select select "15"
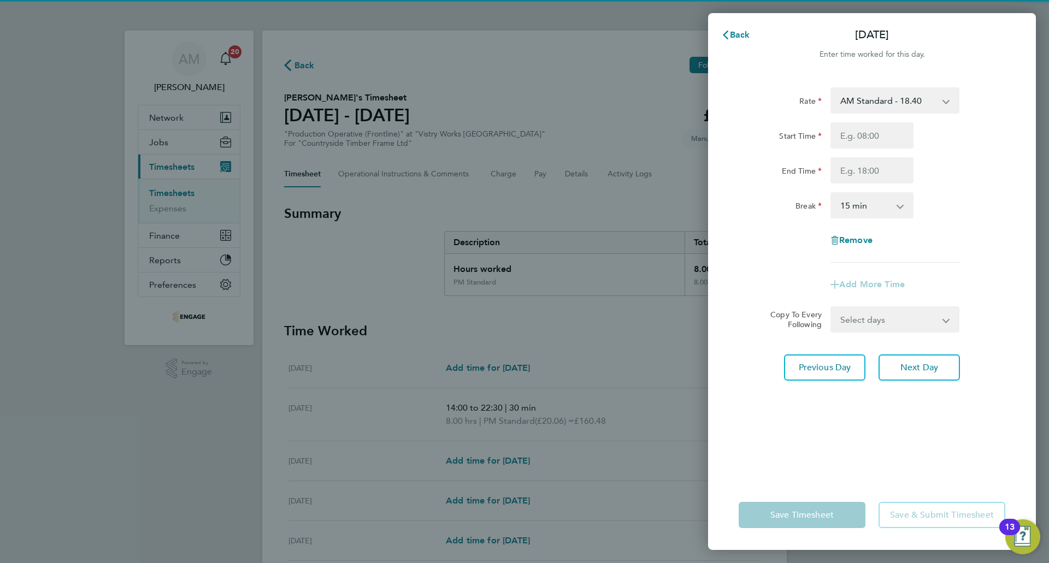
click at [866, 93] on select "AM Standard - 18.40 PM Standard - 20.06 OT2 - 36.80 PM OT 2 - 40.11 PM OT 1 - 3…" at bounding box center [888, 100] width 114 height 24
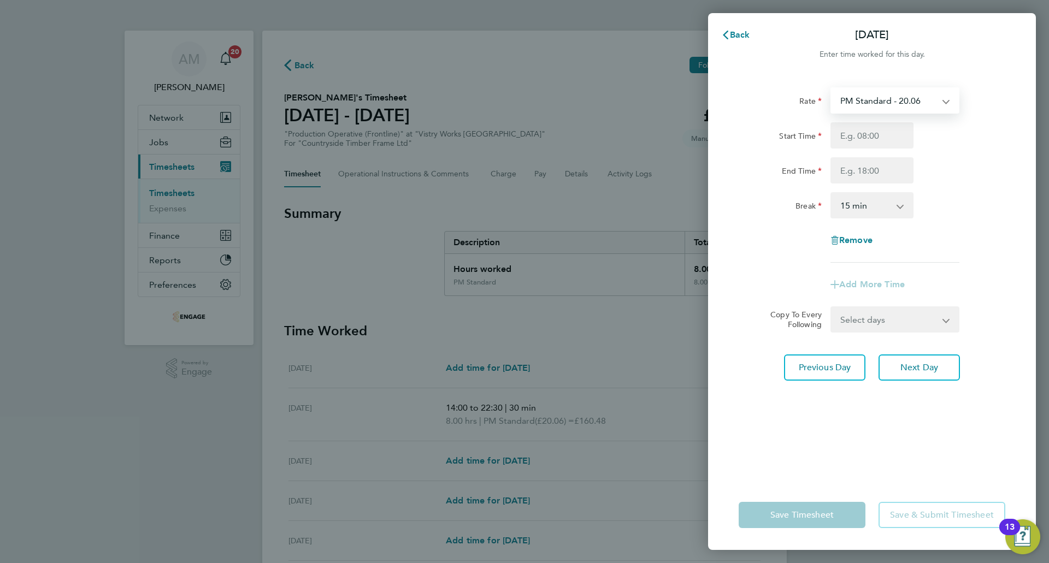
select select "15"
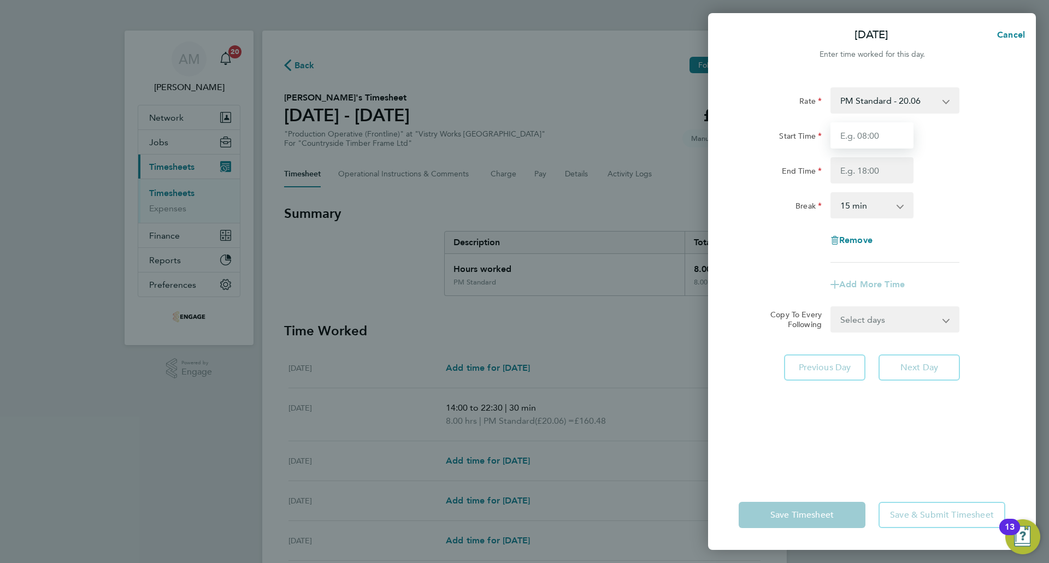
click at [871, 131] on input "Start Time" at bounding box center [871, 135] width 83 height 26
type input "14:00"
click at [866, 174] on input "End Time" at bounding box center [871, 170] width 83 height 26
type input "22:30"
click at [868, 208] on select "0 min 15 min 30 min 45 min 60 min 75 min 90 min" at bounding box center [865, 205] width 68 height 24
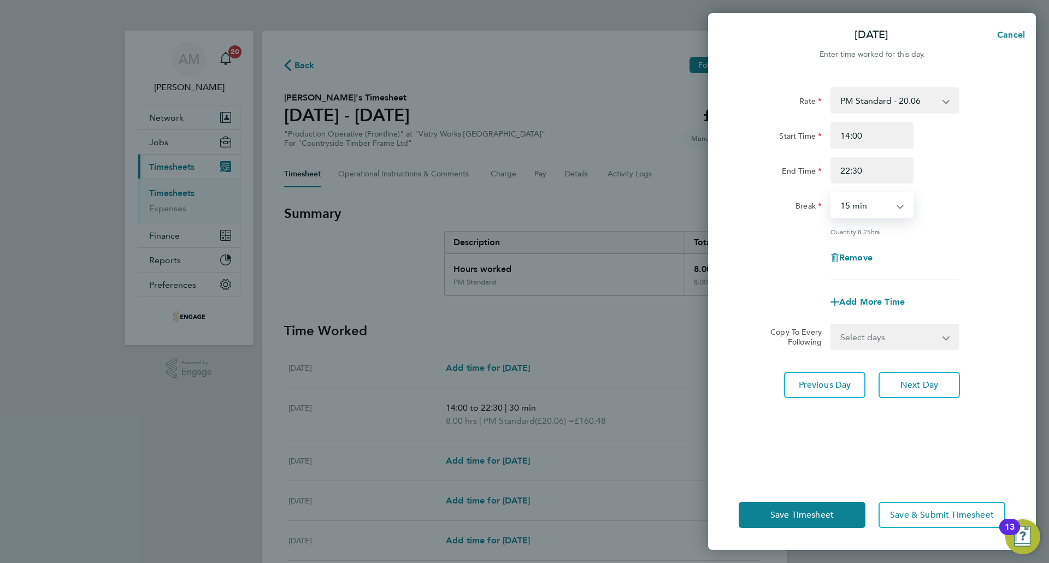
select select "30"
click at [831, 193] on select "0 min 15 min 30 min 45 min 60 min 75 min 90 min" at bounding box center [865, 205] width 68 height 24
click at [915, 385] on span "Next Day" at bounding box center [919, 385] width 38 height 11
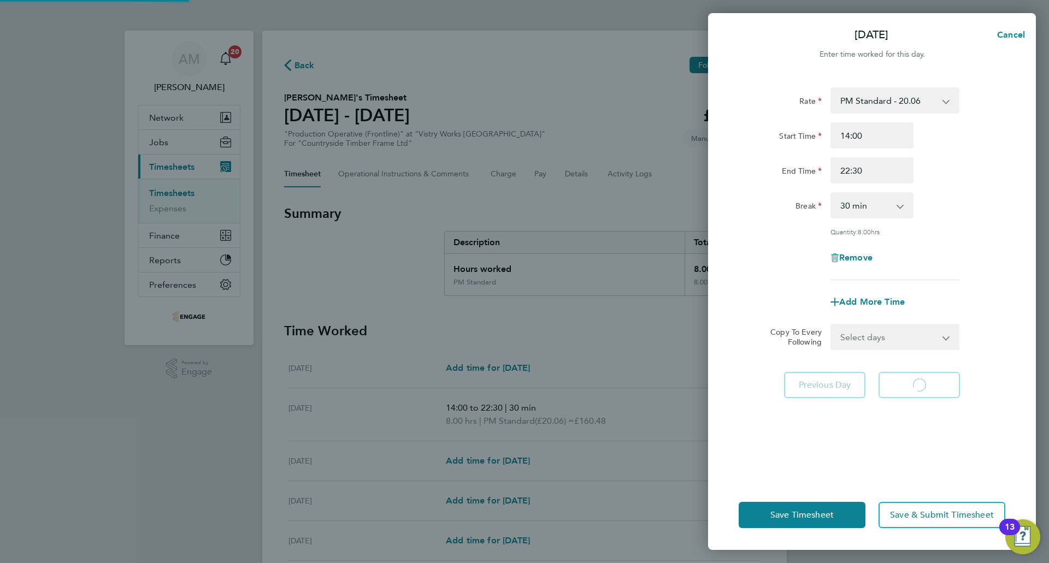
select select "15"
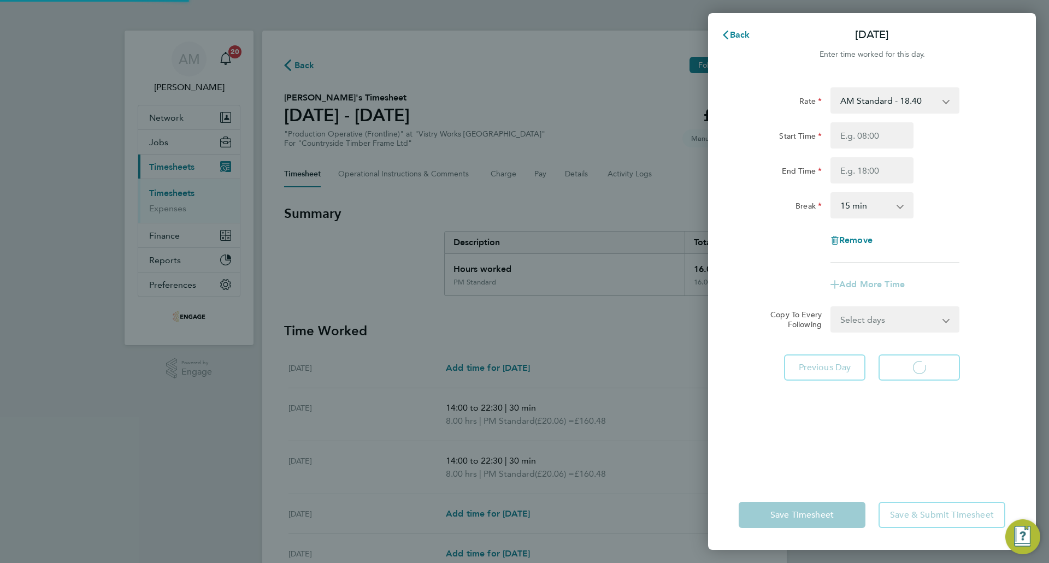
select select "15"
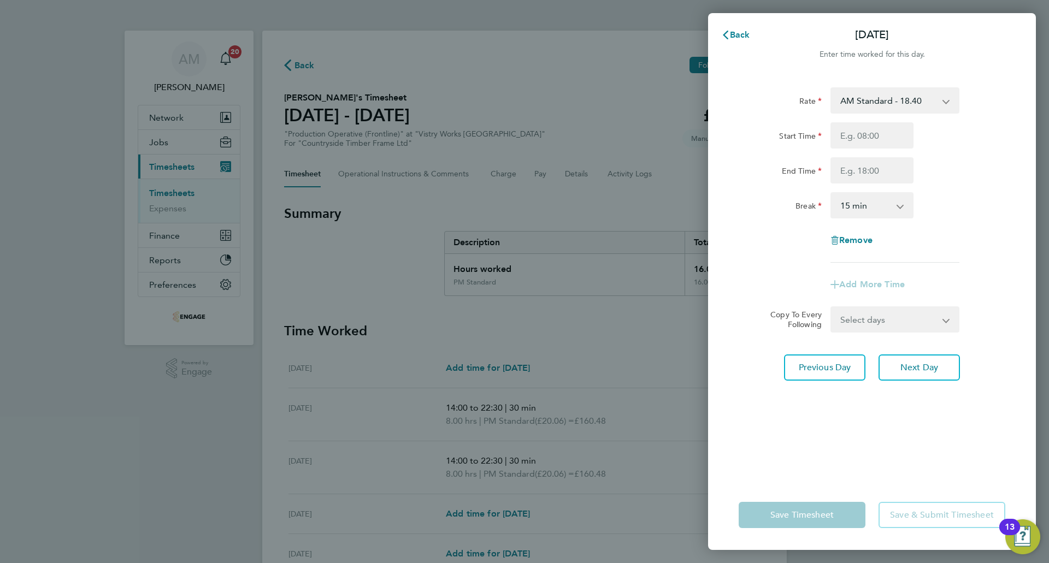
click at [881, 107] on select "AM Standard - 18.40 PM Standard - 20.06 OT2 - 36.80 PM OT 2 - 40.11 PM OT 1 - 3…" at bounding box center [888, 100] width 114 height 24
select select "15"
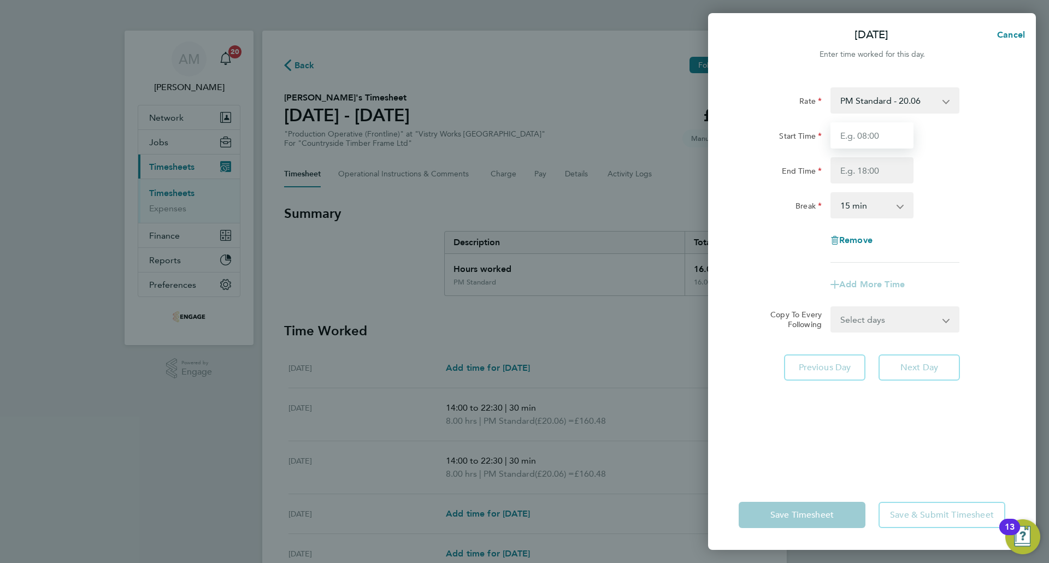
click at [887, 132] on input "Start Time" at bounding box center [871, 135] width 83 height 26
type input "14:00"
click at [883, 175] on input "End Time" at bounding box center [871, 170] width 83 height 26
type input "22:30"
click at [881, 214] on select "0 min 15 min 30 min 45 min 60 min 75 min 90 min" at bounding box center [865, 205] width 68 height 24
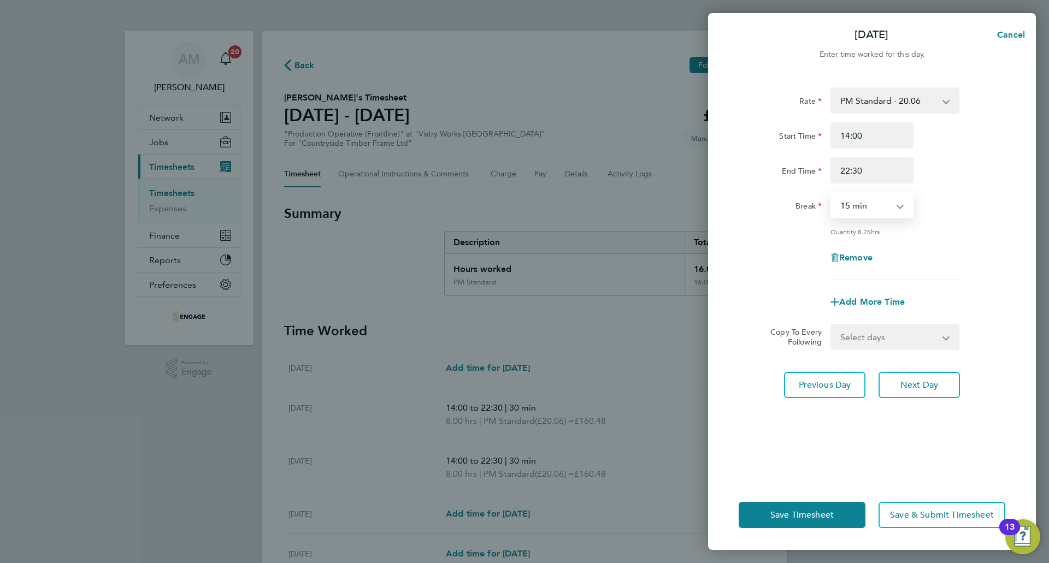
select select "30"
click at [831, 193] on select "0 min 15 min 30 min 45 min 60 min 75 min 90 min" at bounding box center [865, 205] width 68 height 24
click at [900, 383] on span "Next Day" at bounding box center [919, 385] width 38 height 11
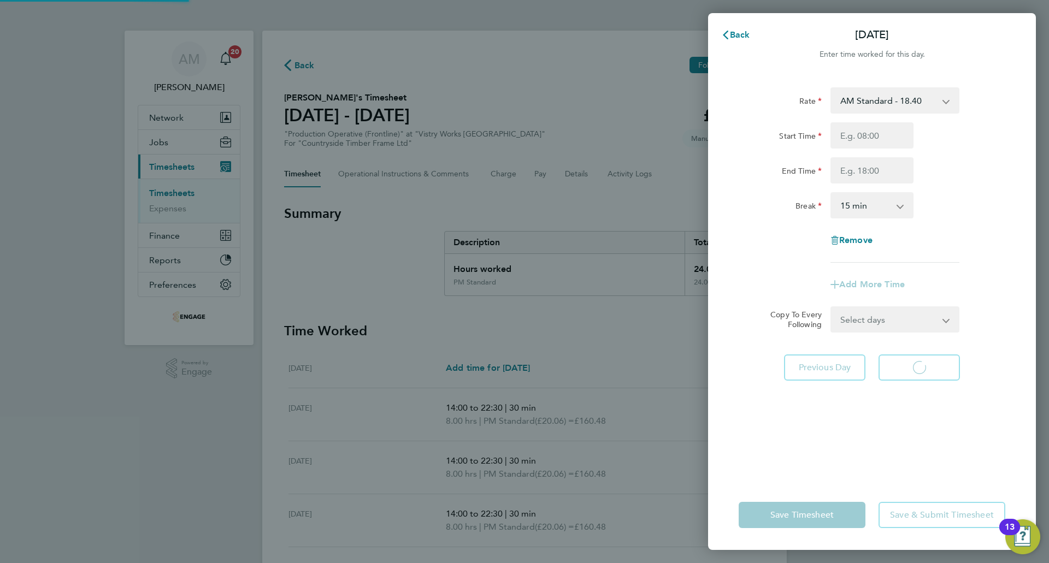
select select "15"
drag, startPoint x: 853, startPoint y: 115, endPoint x: 889, endPoint y: 95, distance: 40.9
click at [889, 95] on select "AM Standard - 18.40 PM Standard - 20.06 OT2 - 36.80 PM OT 2 - 40.11 PM OT 1 - 3…" at bounding box center [888, 100] width 114 height 24
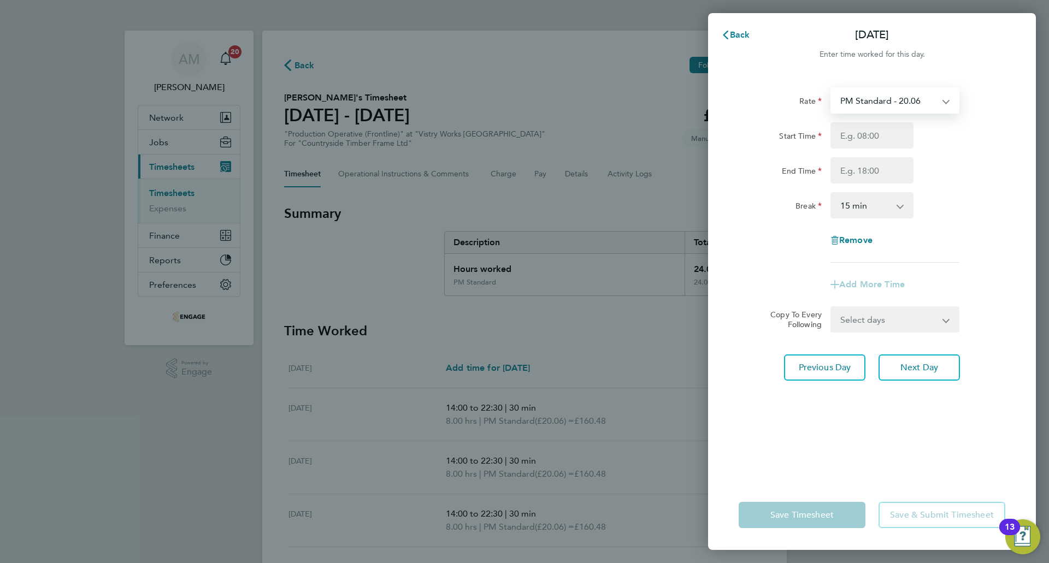
select select "15"
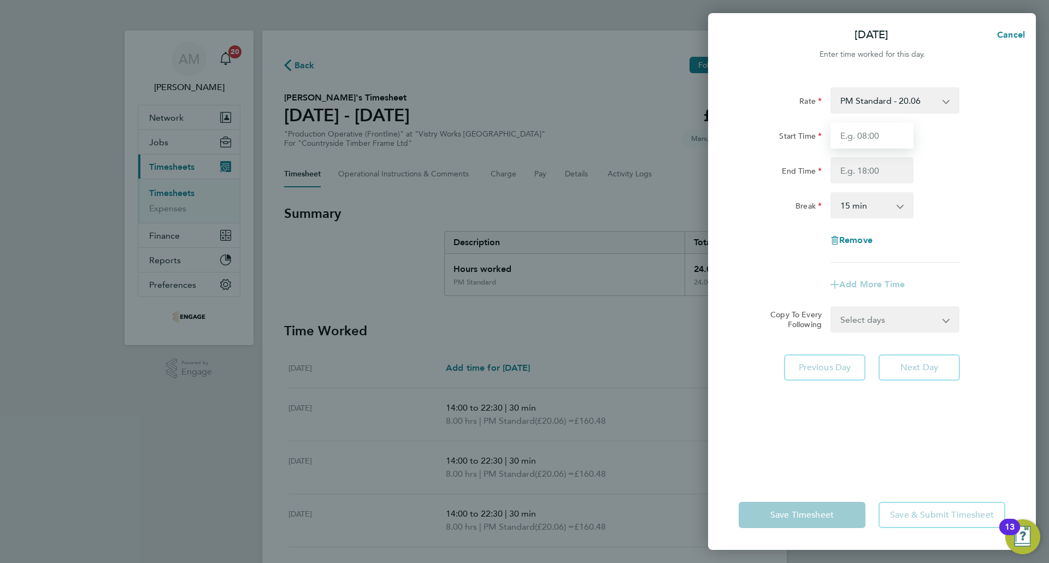
drag, startPoint x: 892, startPoint y: 112, endPoint x: 894, endPoint y: 138, distance: 25.7
click at [894, 138] on input "Start Time" at bounding box center [871, 135] width 83 height 26
type input "14:00"
click at [893, 179] on input "End Time" at bounding box center [871, 170] width 83 height 26
type input "20:00"
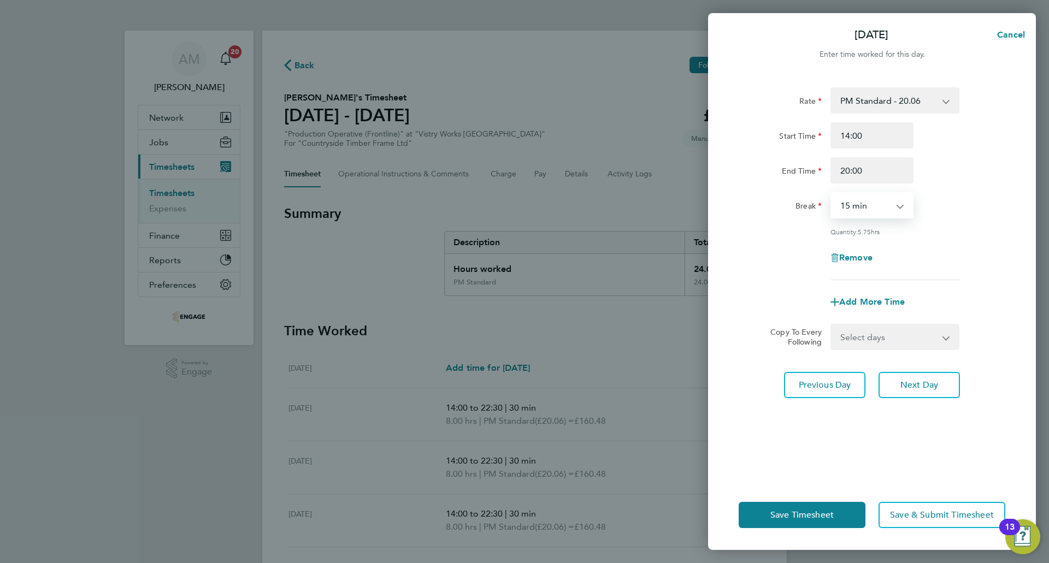
drag, startPoint x: 841, startPoint y: 208, endPoint x: 847, endPoint y: 217, distance: 10.6
click at [841, 208] on select "0 min 15 min 30 min 45 min 60 min 75 min 90 min" at bounding box center [865, 205] width 68 height 24
select select "30"
click at [831, 193] on select "0 min 15 min 30 min 45 min 60 min 75 min 90 min" at bounding box center [865, 205] width 68 height 24
click at [920, 383] on span "Next Day" at bounding box center [919, 385] width 38 height 11
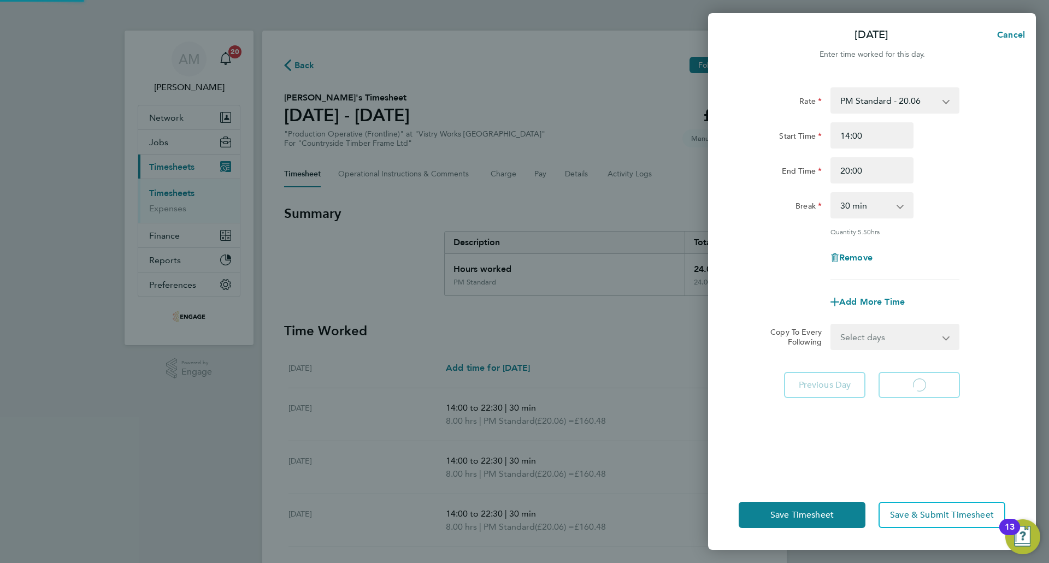
select select "15"
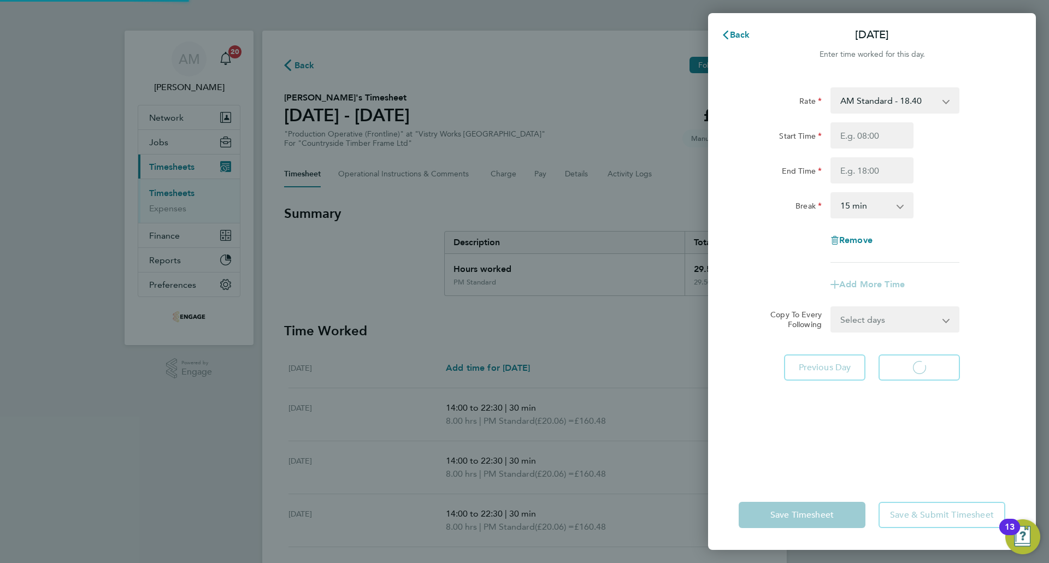
select select "15"
click at [855, 99] on select "AM Standard - 18.40 PM Standard - 20.06 OT2 - 36.80 PM OT 2 - 40.11 PM OT 1 - 3…" at bounding box center [888, 100] width 114 height 24
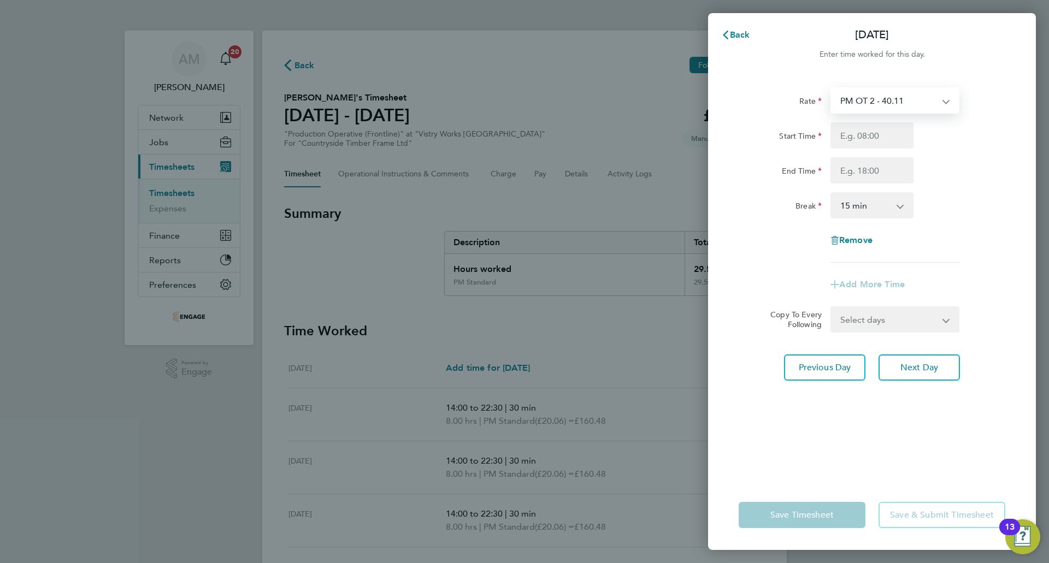
select select "15"
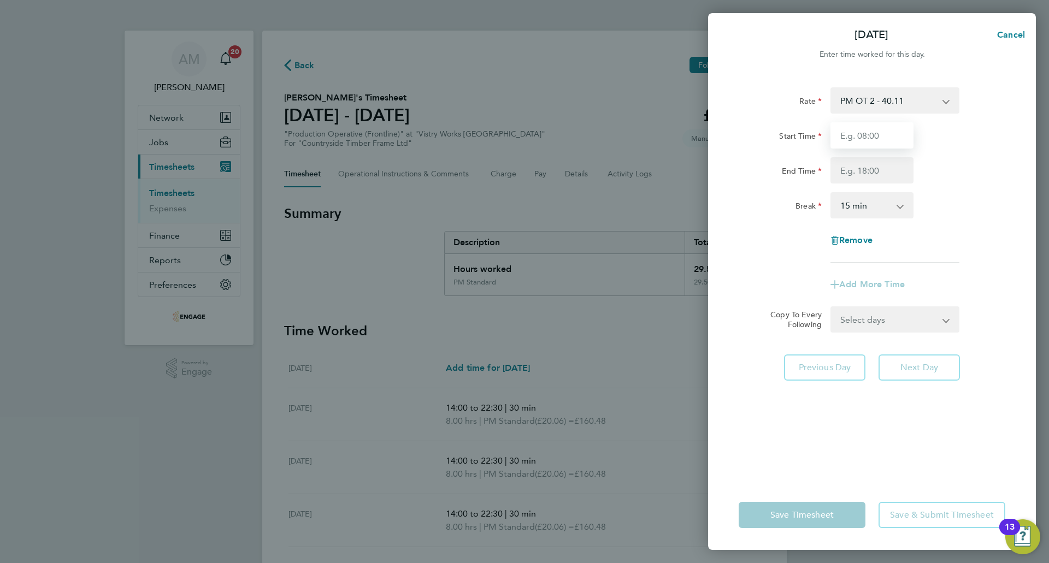
drag, startPoint x: 863, startPoint y: 132, endPoint x: 870, endPoint y: 146, distance: 16.1
click at [863, 132] on input "Start Time" at bounding box center [871, 135] width 83 height 26
type input "07:00"
click at [860, 163] on input "End Time" at bounding box center [871, 170] width 83 height 26
type input "22:00"
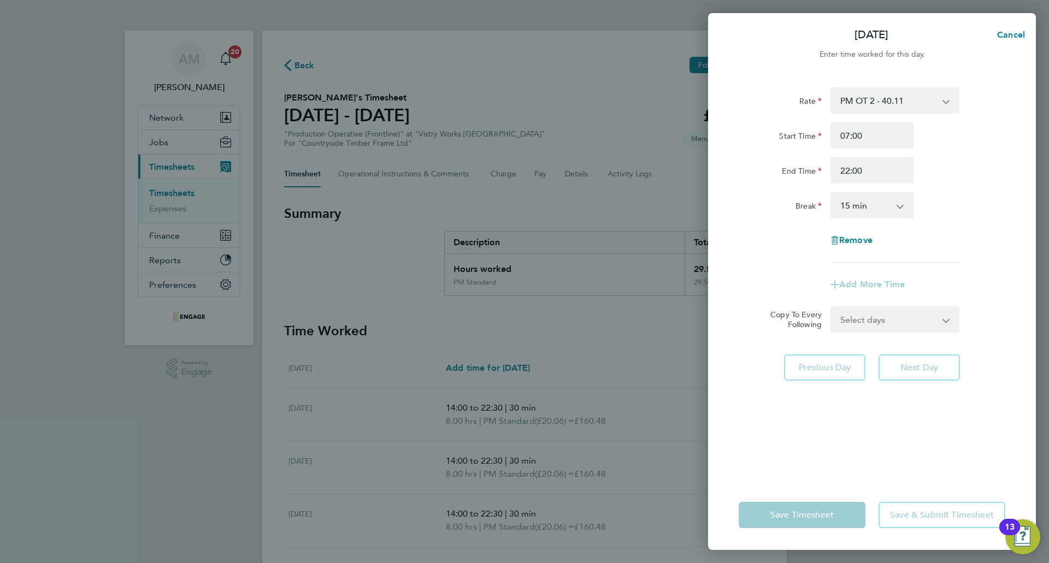
click at [867, 207] on select "0 min 15 min 30 min 45 min 60 min 75 min 90 min" at bounding box center [865, 205] width 68 height 24
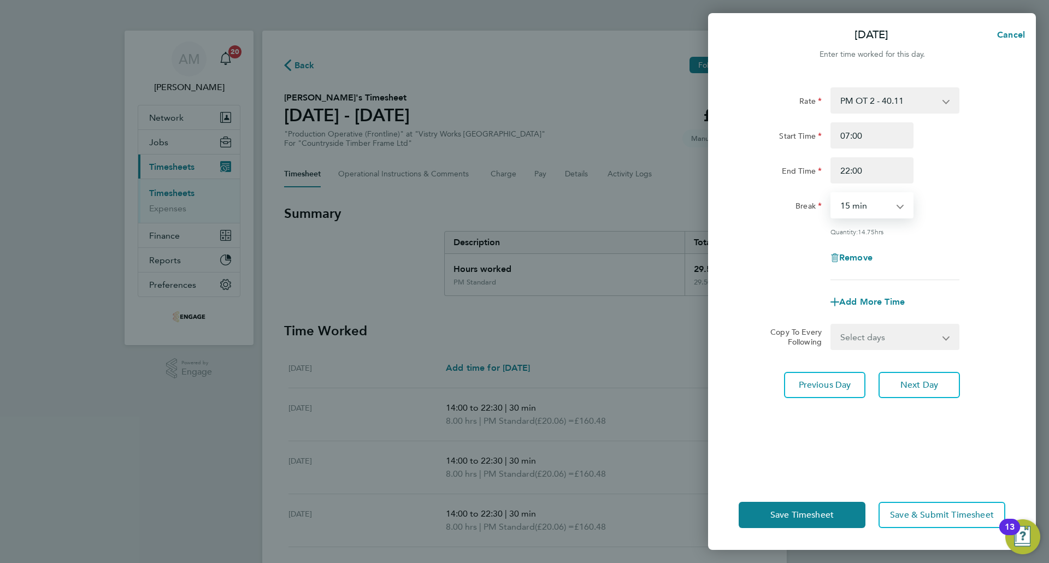
select select "30"
click at [831, 193] on select "0 min 15 min 30 min 45 min 60 min 75 min 90 min" at bounding box center [865, 205] width 68 height 24
click at [805, 512] on span "Save Timesheet" at bounding box center [801, 515] width 63 height 11
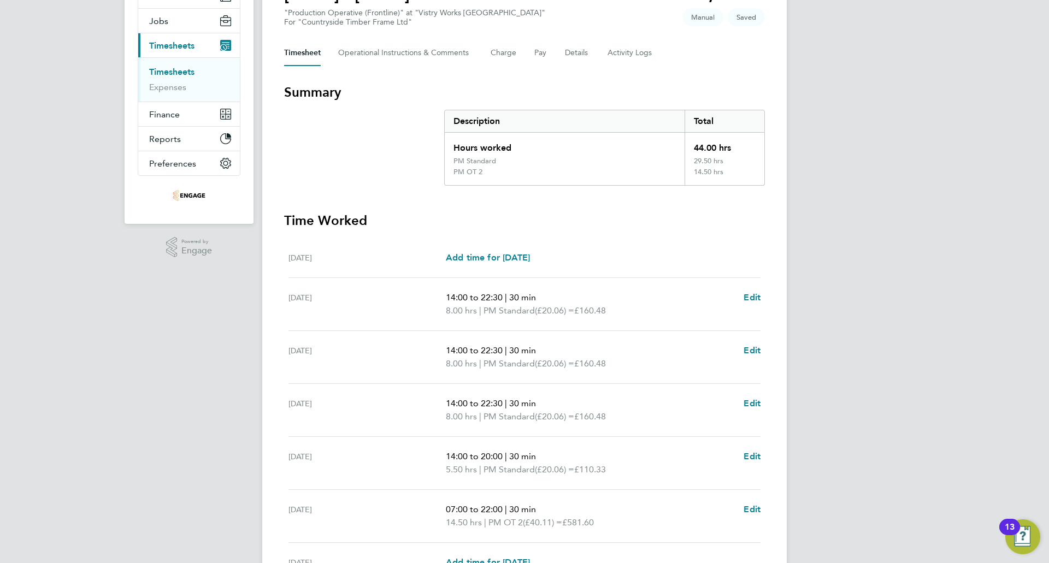
scroll to position [237, 0]
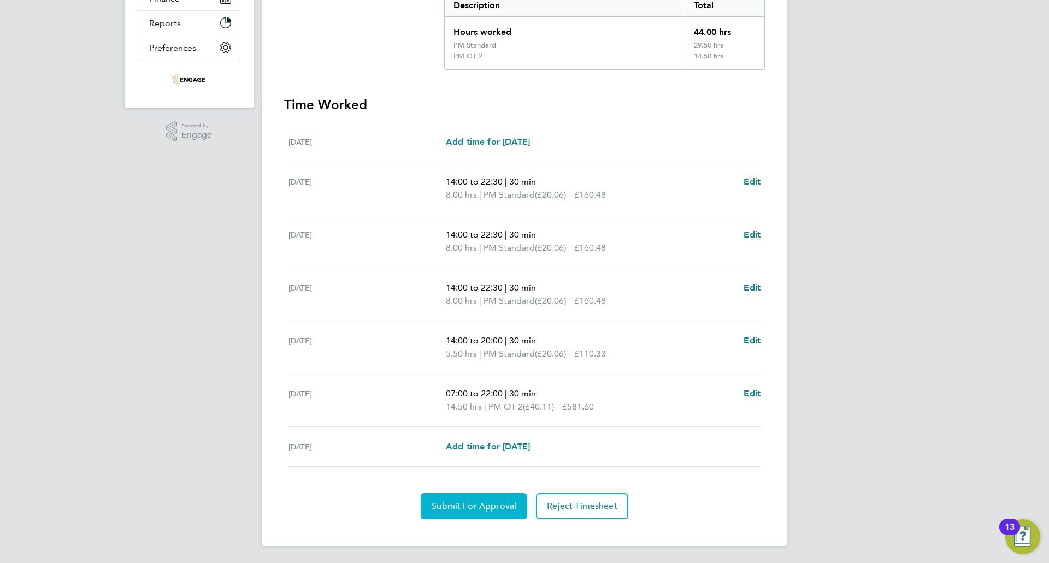
click at [499, 505] on span "Submit For Approval" at bounding box center [474, 506] width 85 height 11
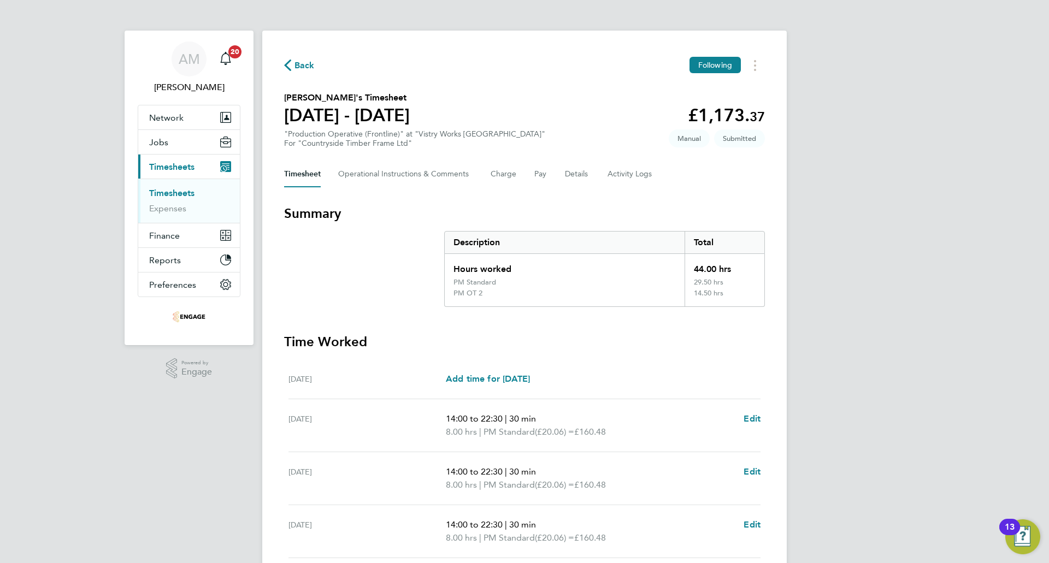
click at [305, 68] on span "Back" at bounding box center [304, 65] width 20 height 13
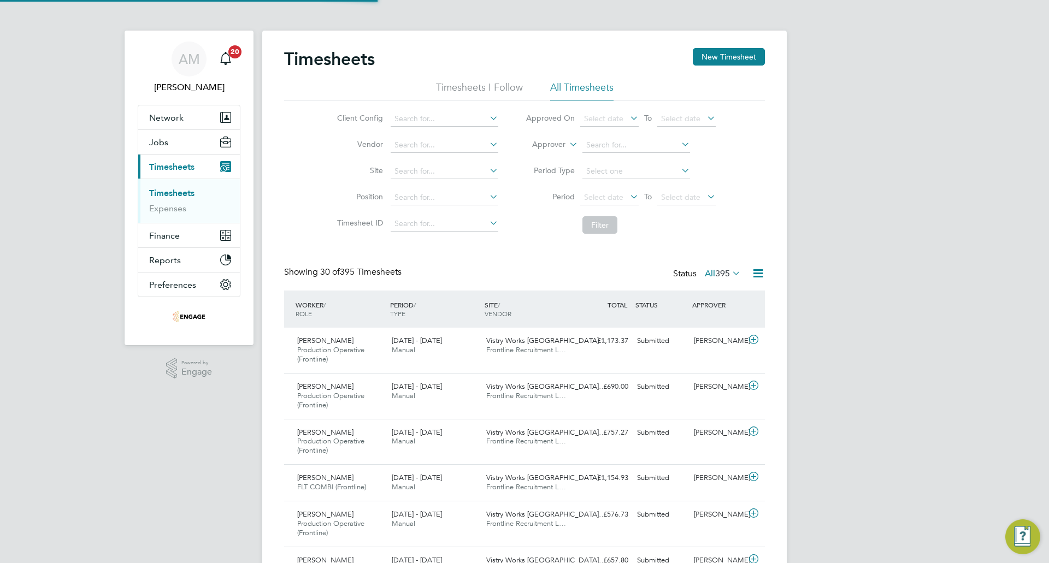
scroll to position [37, 95]
click at [750, 51] on button "New Timesheet" at bounding box center [729, 56] width 72 height 17
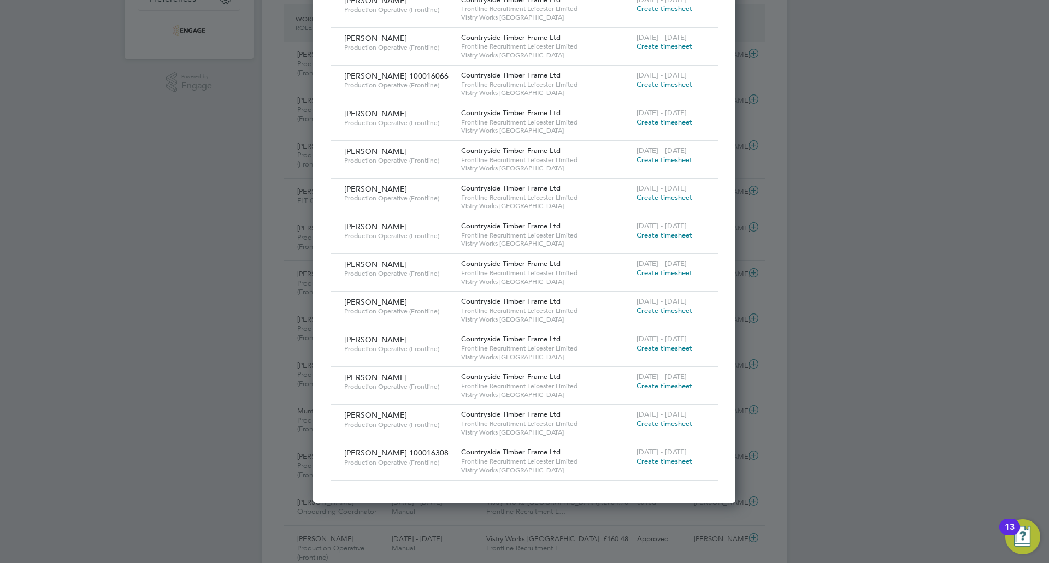
scroll to position [382, 0]
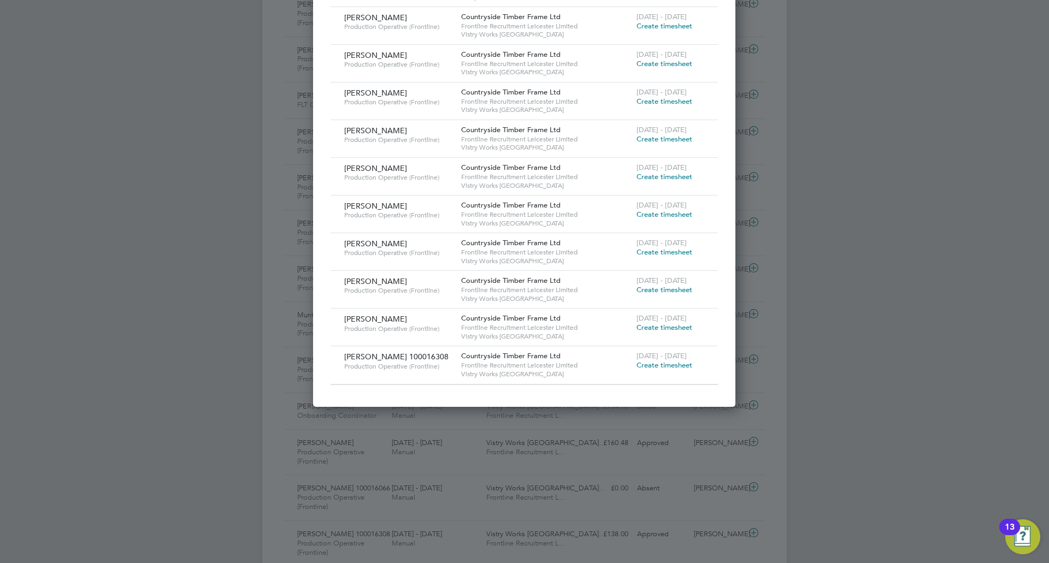
click at [660, 289] on span "Create timesheet" at bounding box center [664, 289] width 56 height 9
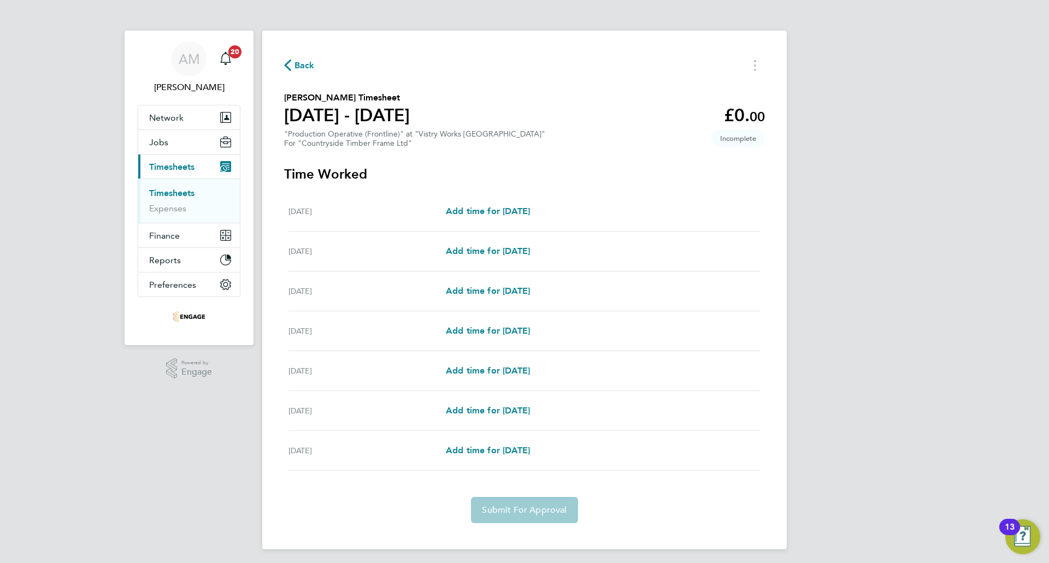
click at [465, 218] on div "Mon 18 Aug Add time for Mon 18 Aug Add time for Mon 18 Aug" at bounding box center [524, 212] width 472 height 40
click at [466, 215] on span "Add time for Mon 18 Aug" at bounding box center [488, 211] width 84 height 10
select select "15"
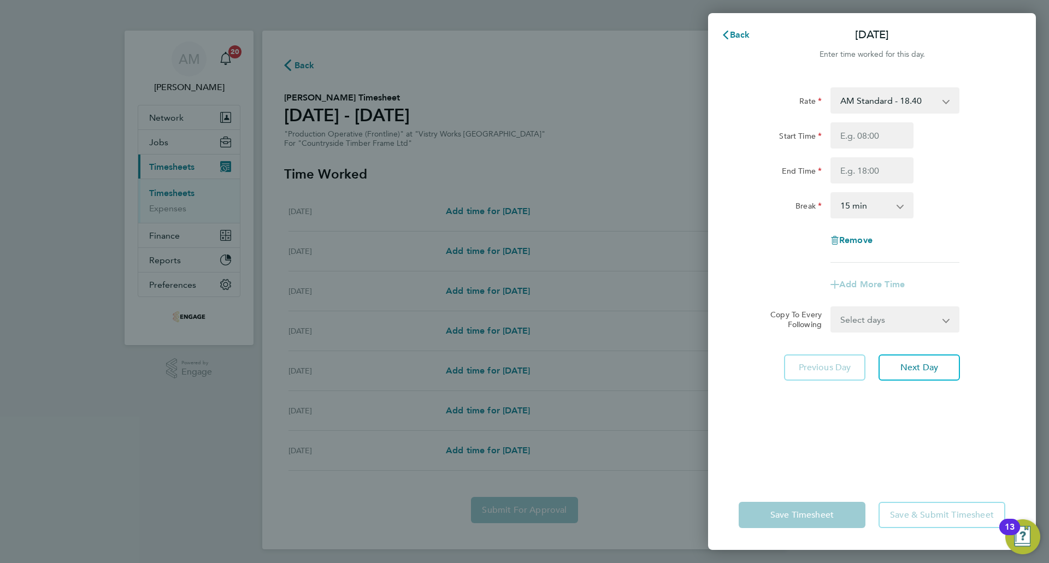
click at [867, 92] on select "AM Standard - 18.40 PM OT 1 - 30.08 PM Standard - 20.06 PM OT 2 - 40.11 OT 1 - …" at bounding box center [888, 100] width 114 height 24
select select "15"
click at [866, 137] on input "Start Time" at bounding box center [871, 135] width 83 height 26
type input "14:00"
click at [860, 174] on input "End Time" at bounding box center [871, 170] width 83 height 26
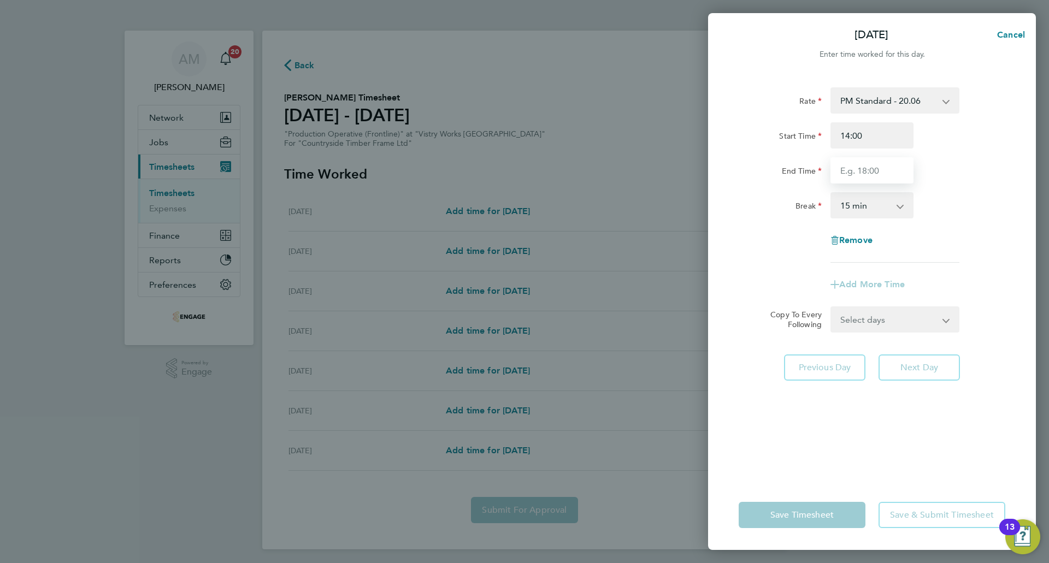
type input "22:30"
click at [858, 210] on select "0 min 15 min 30 min 45 min 60 min 75 min 90 min" at bounding box center [865, 205] width 68 height 24
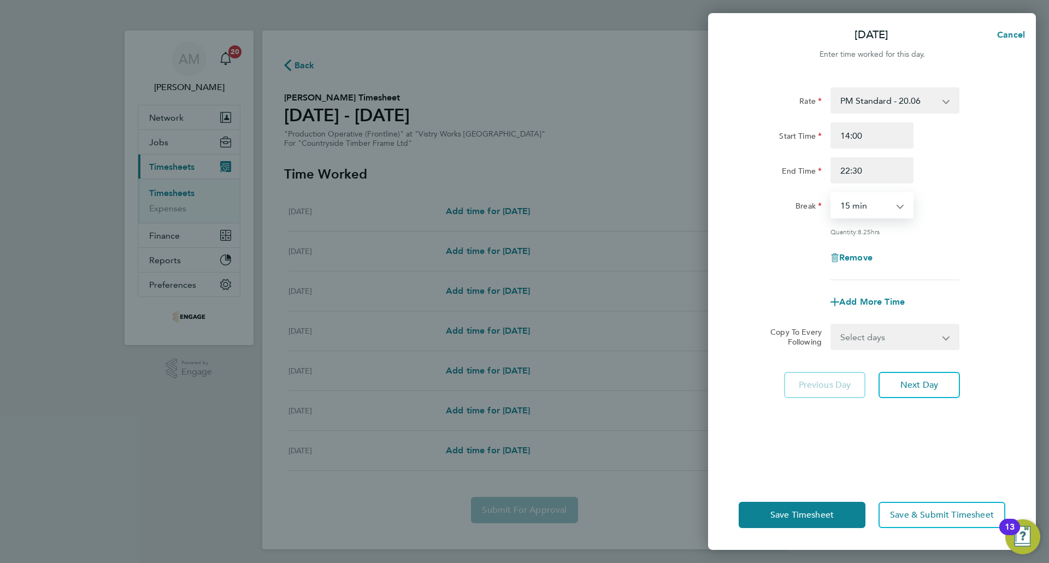
select select "30"
click at [831, 193] on select "0 min 15 min 30 min 45 min 60 min 75 min 90 min" at bounding box center [865, 205] width 68 height 24
click at [915, 385] on span "Next Day" at bounding box center [919, 385] width 38 height 11
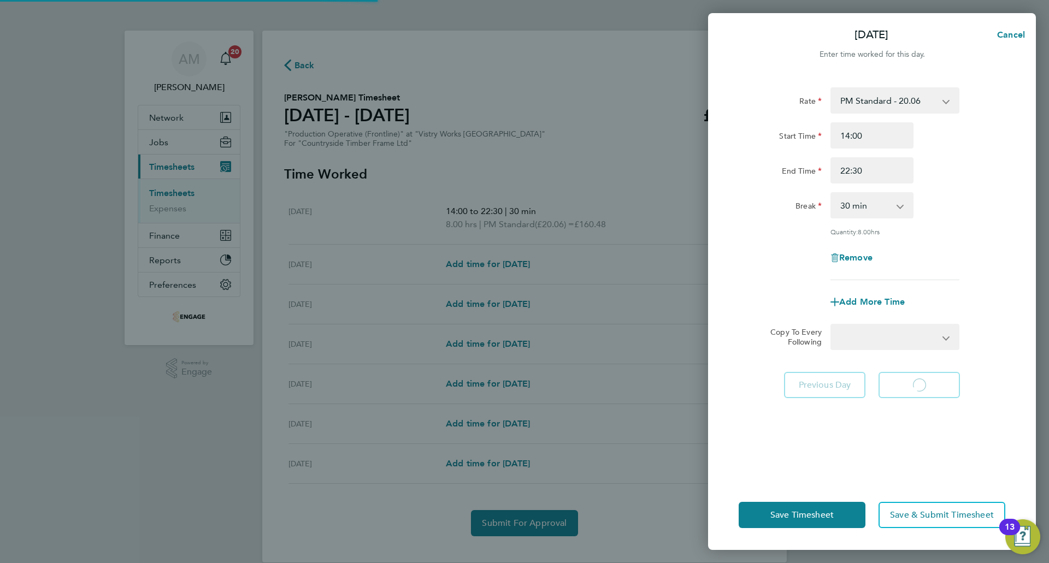
select select "15"
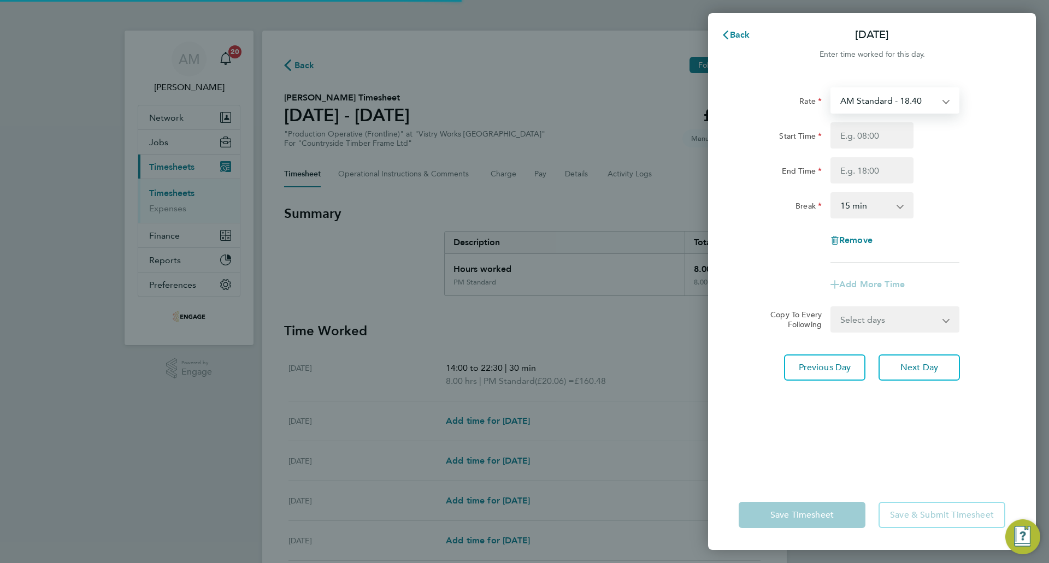
drag, startPoint x: 856, startPoint y: 74, endPoint x: 870, endPoint y: 100, distance: 28.8
click at [870, 100] on select "AM Standard - 18.40 PM OT 1 - 30.08 PM Standard - 20.06 PM OT 2 - 40.11 OT 1 - …" at bounding box center [888, 100] width 114 height 24
select select "15"
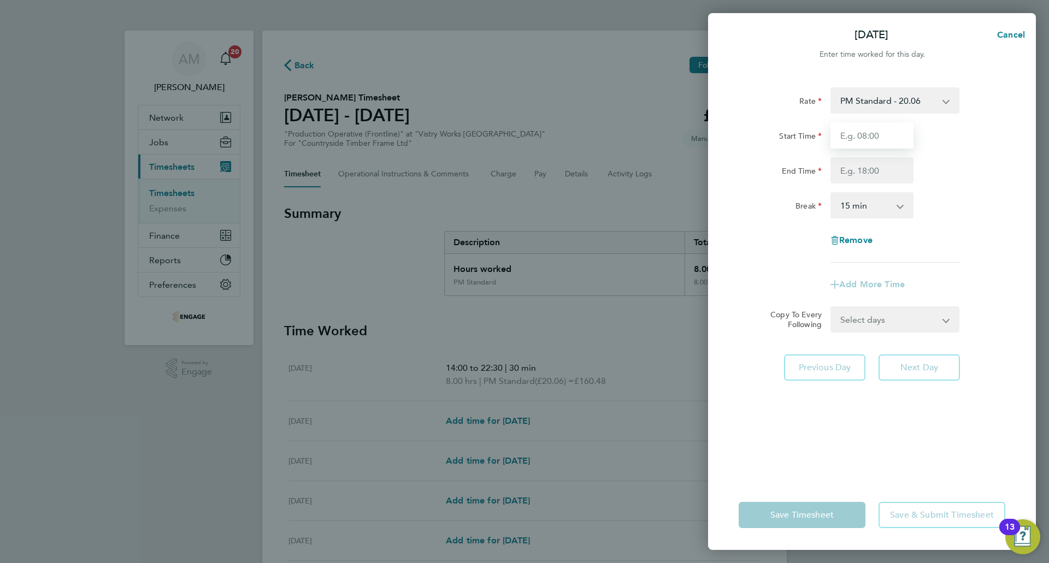
click at [862, 140] on input "Start Time" at bounding box center [871, 135] width 83 height 26
type input "14:00"
click at [864, 173] on input "End Time" at bounding box center [871, 170] width 83 height 26
type input "22:30"
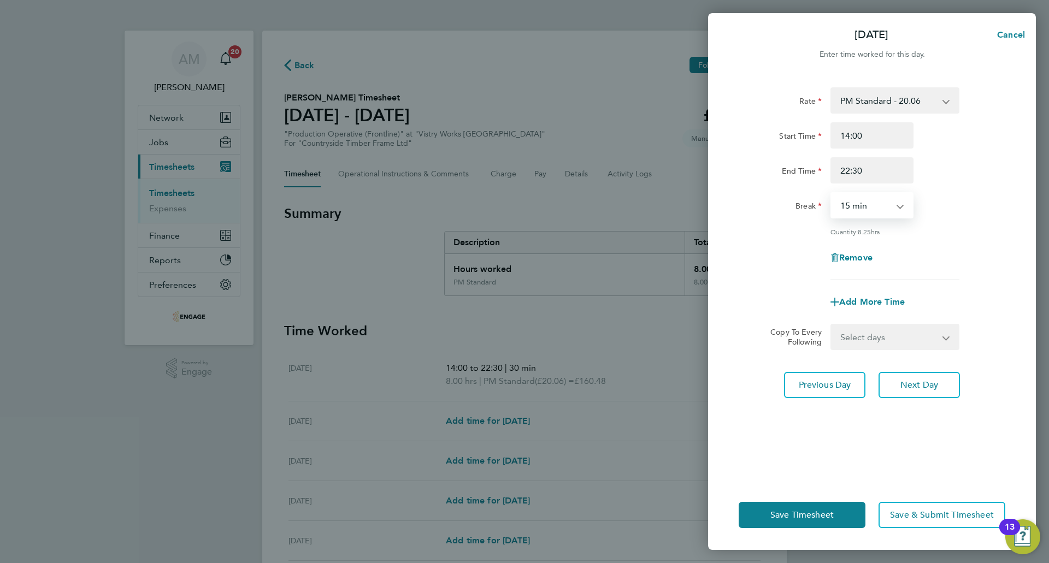
click at [850, 204] on select "0 min 15 min 30 min 45 min 60 min 75 min 90 min" at bounding box center [865, 205] width 68 height 24
select select "30"
click at [831, 193] on select "0 min 15 min 30 min 45 min 60 min 75 min 90 min" at bounding box center [865, 205] width 68 height 24
click at [932, 392] on button "Next Day" at bounding box center [918, 385] width 81 height 26
select select "15"
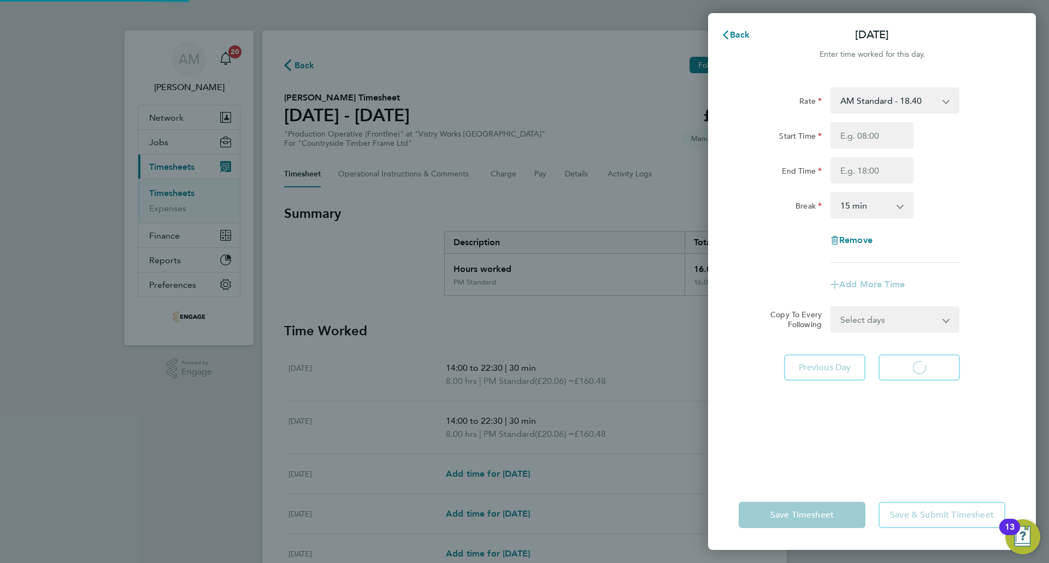
select select "15"
click at [870, 104] on select "AM Standard - 18.40 PM OT 1 - 30.08 PM Standard - 20.06 PM OT 2 - 40.11 OT 1 - …" at bounding box center [888, 100] width 114 height 24
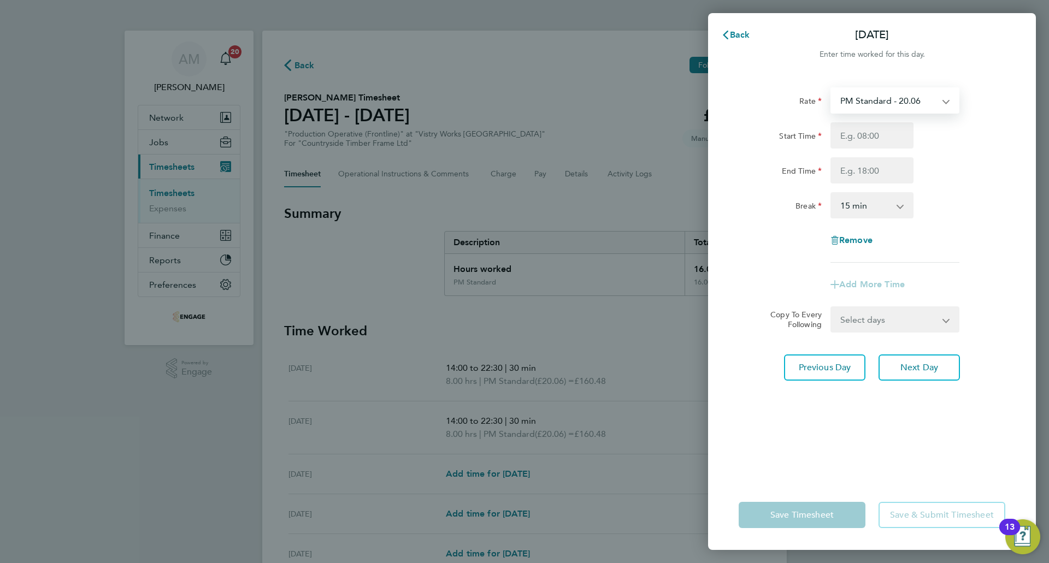
select select "15"
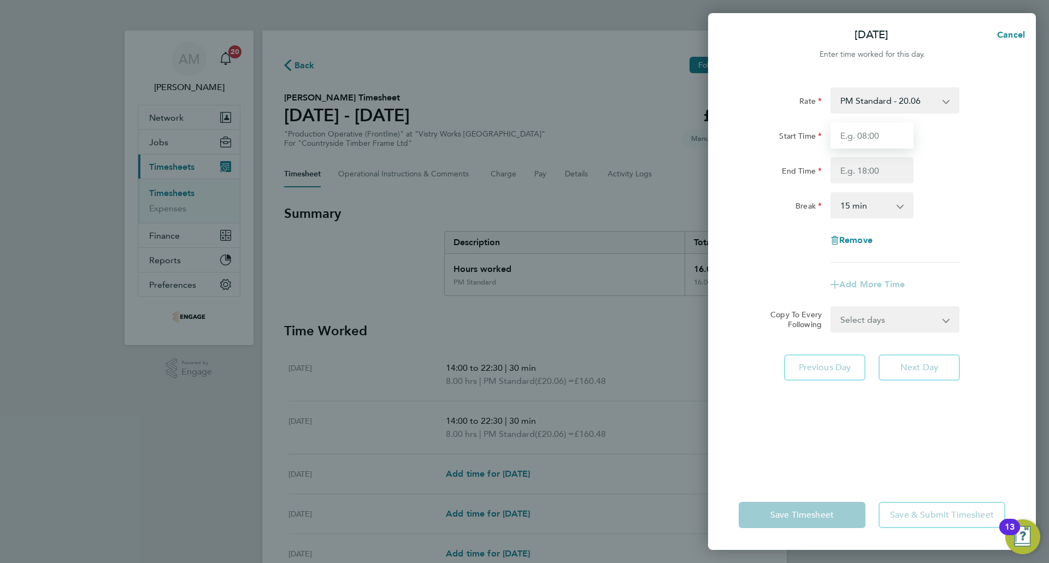
drag, startPoint x: 870, startPoint y: 110, endPoint x: 871, endPoint y: 143, distance: 32.8
click at [871, 141] on input "Start Time" at bounding box center [871, 135] width 83 height 26
type input "14:00"
click at [856, 170] on input "End Time" at bounding box center [871, 170] width 83 height 26
type input "22:30"
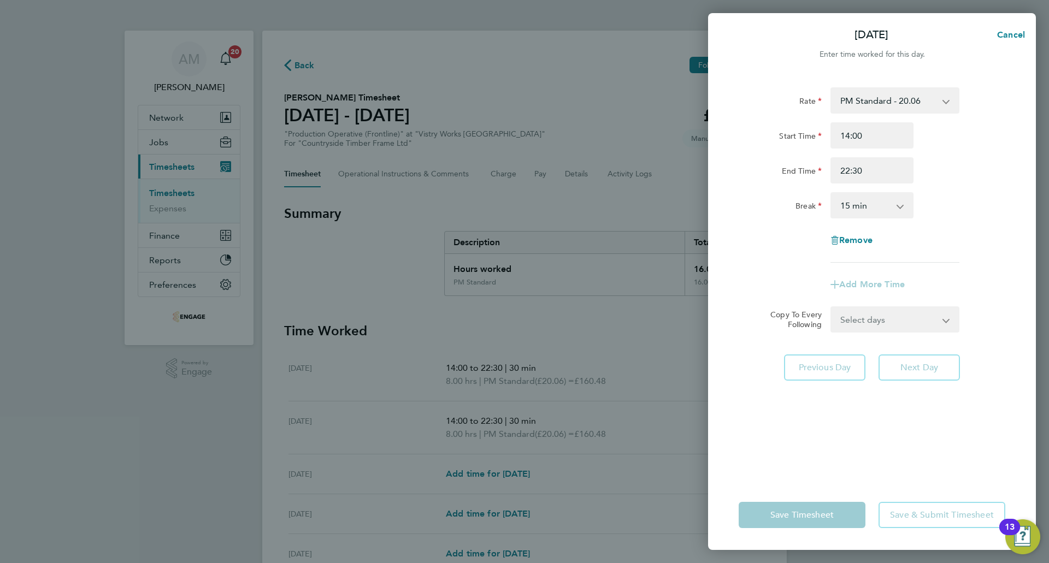
drag, startPoint x: 850, startPoint y: 211, endPoint x: 855, endPoint y: 215, distance: 6.2
click at [850, 211] on select "0 min 15 min 30 min 45 min 60 min 75 min 90 min" at bounding box center [865, 205] width 68 height 24
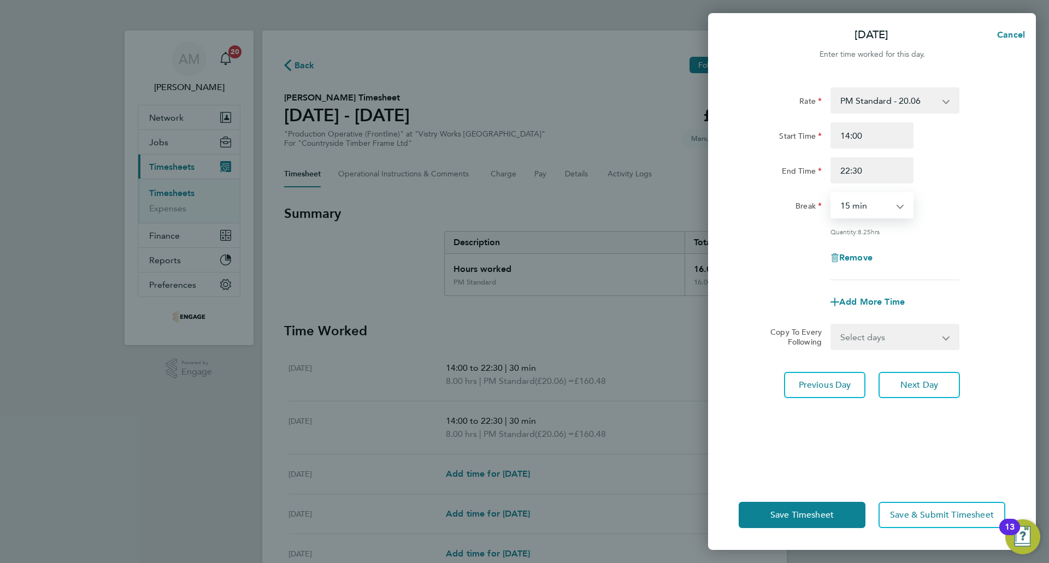
select select "30"
click at [831, 193] on select "0 min 15 min 30 min 45 min 60 min 75 min 90 min" at bounding box center [865, 205] width 68 height 24
click at [938, 380] on span "Next Day" at bounding box center [919, 385] width 38 height 11
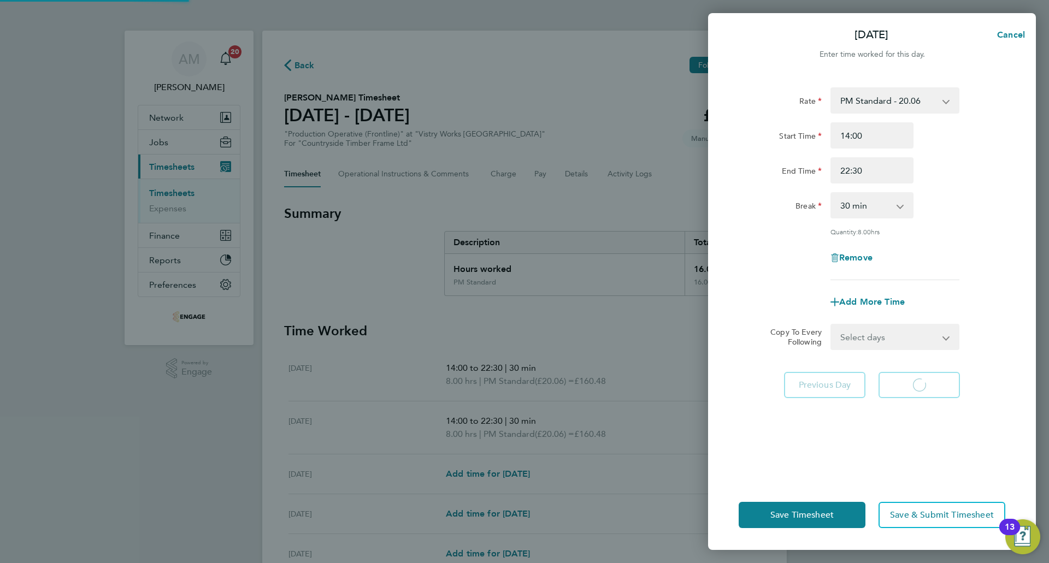
select select "15"
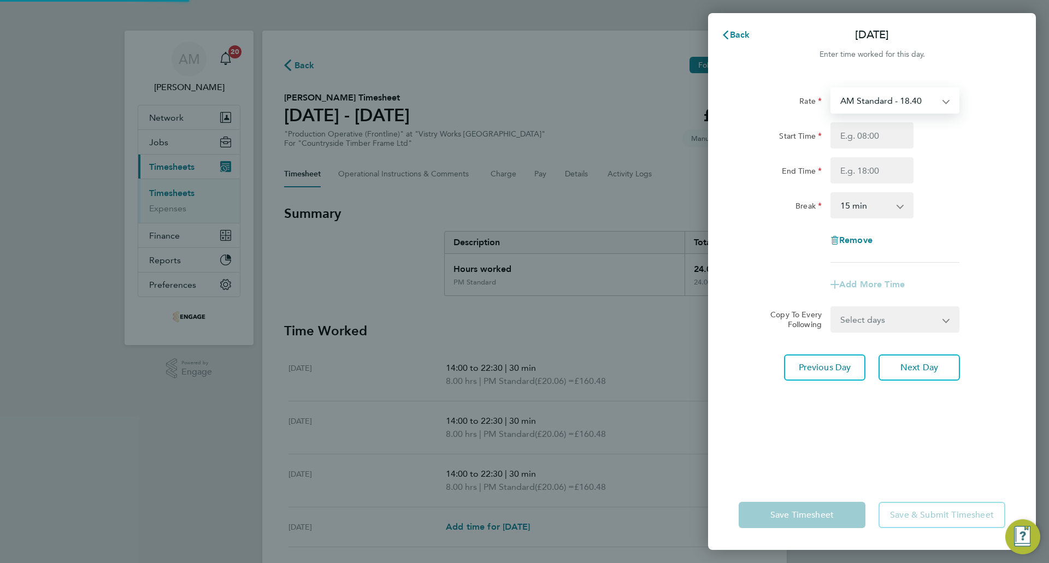
click at [884, 104] on select "AM Standard - 18.40 PM OT 1 - 30.08 PM Standard - 20.06 PM OT 2 - 40.11 OT 1 - …" at bounding box center [888, 100] width 114 height 24
select select "15"
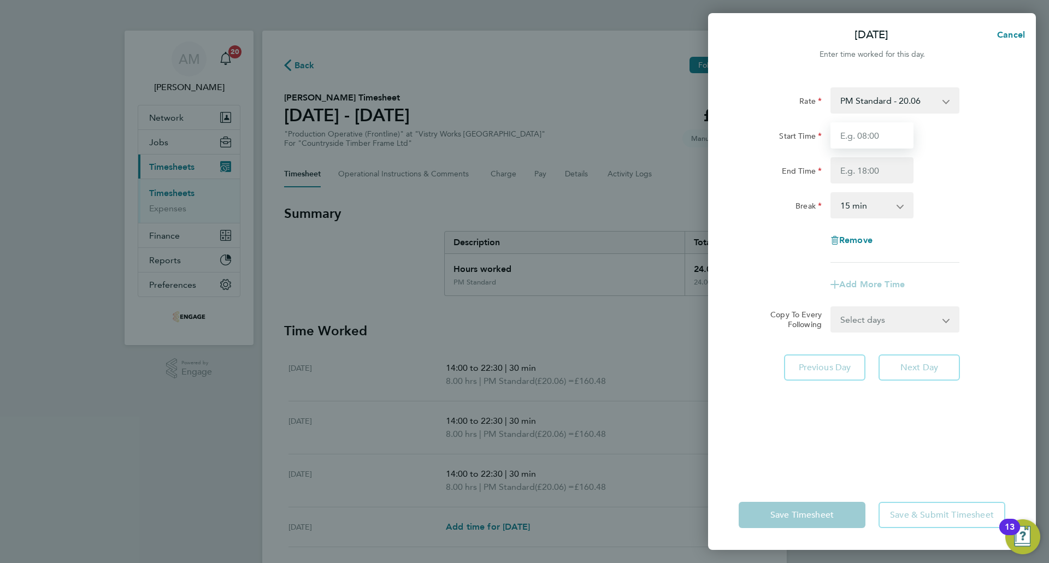
click at [874, 134] on input "Start Time" at bounding box center [871, 135] width 83 height 26
type input "14:00"
click at [866, 175] on input "End Time" at bounding box center [871, 170] width 83 height 26
type input "22:30"
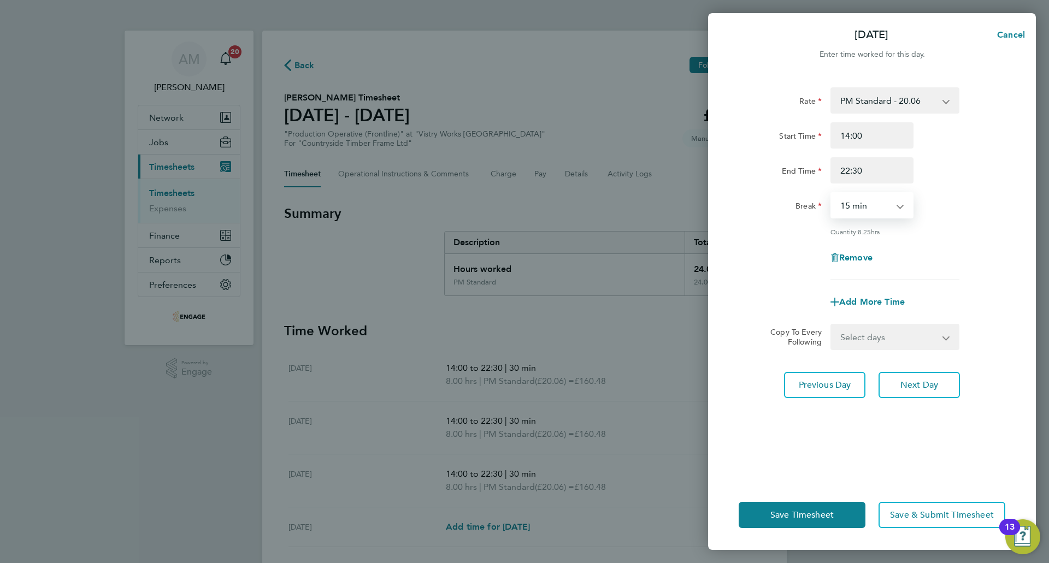
drag, startPoint x: 868, startPoint y: 213, endPoint x: 874, endPoint y: 215, distance: 6.4
click at [868, 213] on select "0 min 15 min 30 min 45 min 60 min 75 min 90 min" at bounding box center [865, 205] width 68 height 24
select select "30"
click at [831, 193] on select "0 min 15 min 30 min 45 min 60 min 75 min 90 min" at bounding box center [865, 205] width 68 height 24
click at [923, 381] on span "Next Day" at bounding box center [919, 385] width 38 height 11
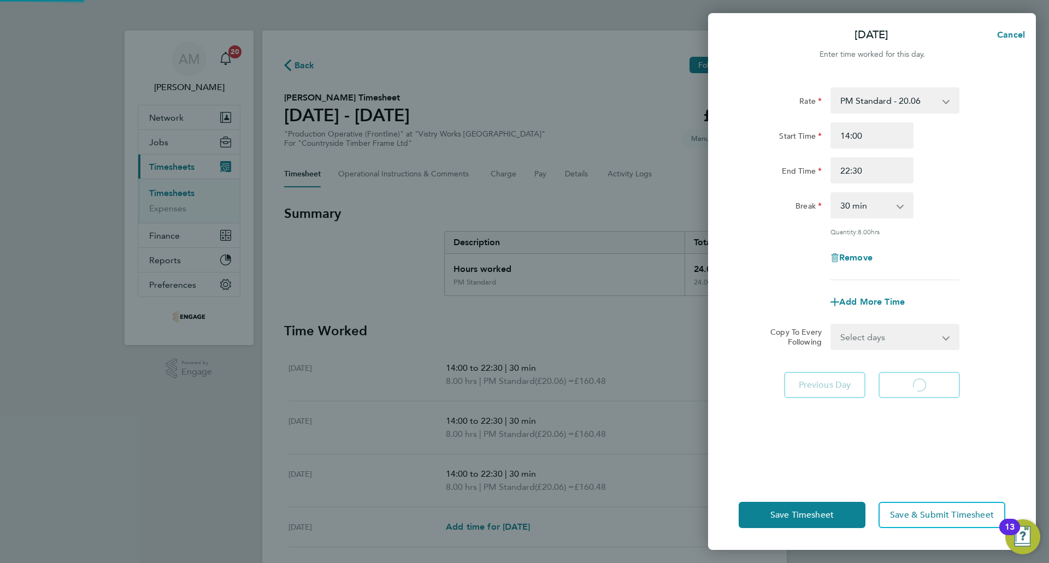
select select "15"
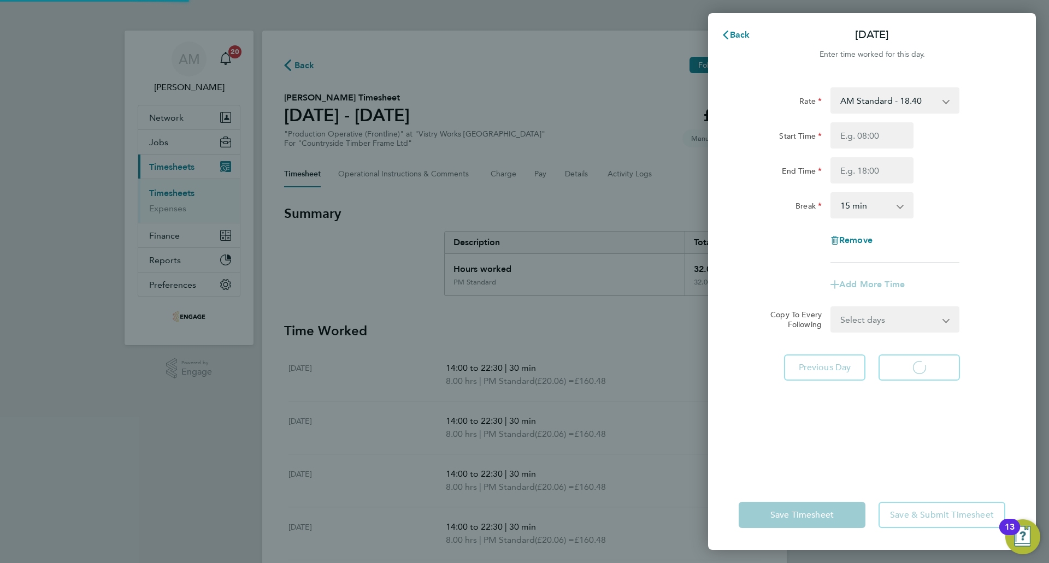
select select "15"
click at [876, 109] on select "AM Standard - 18.40 PM OT 1 - 30.08 PM Standard - 20.06 PM OT 2 - 40.11 OT 1 - …" at bounding box center [888, 100] width 114 height 24
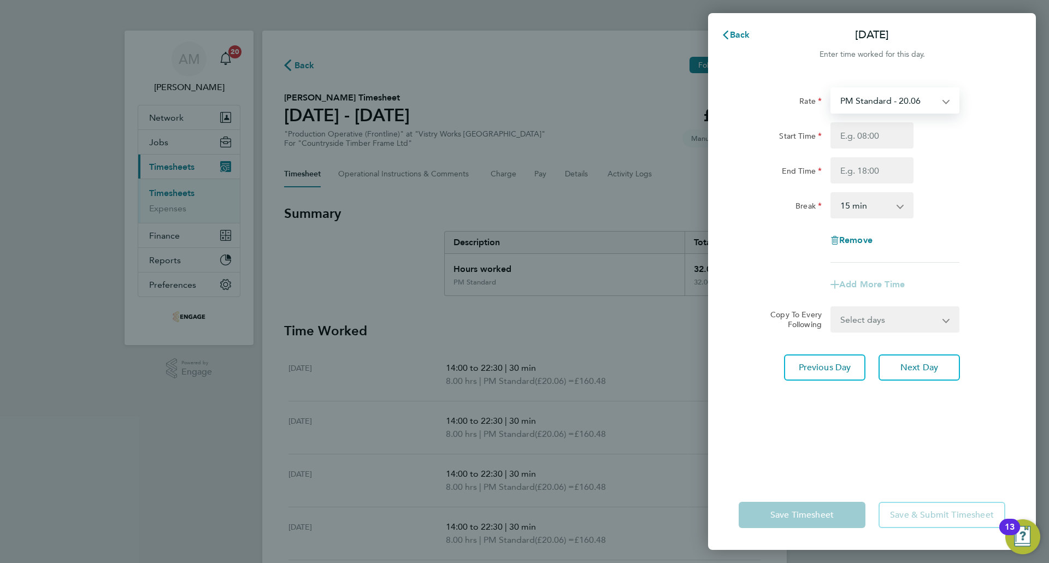
select select "15"
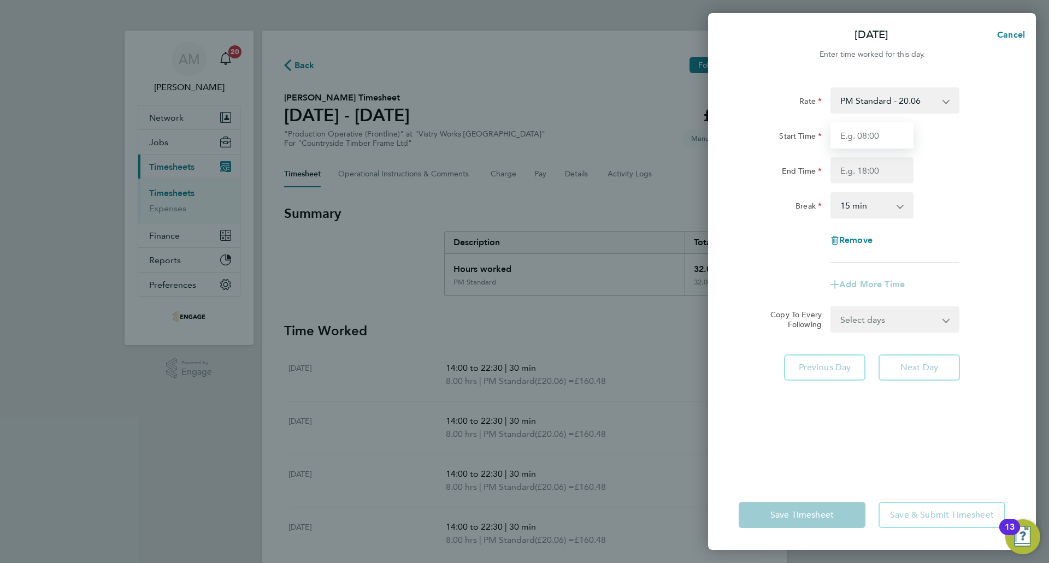
click at [863, 139] on input "Start Time" at bounding box center [871, 135] width 83 height 26
type input "14:00"
click at [858, 173] on input "End Time" at bounding box center [871, 170] width 83 height 26
type input "20:00"
click at [865, 198] on select "0 min 15 min 30 min 45 min 60 min 75 min 90 min" at bounding box center [865, 205] width 68 height 24
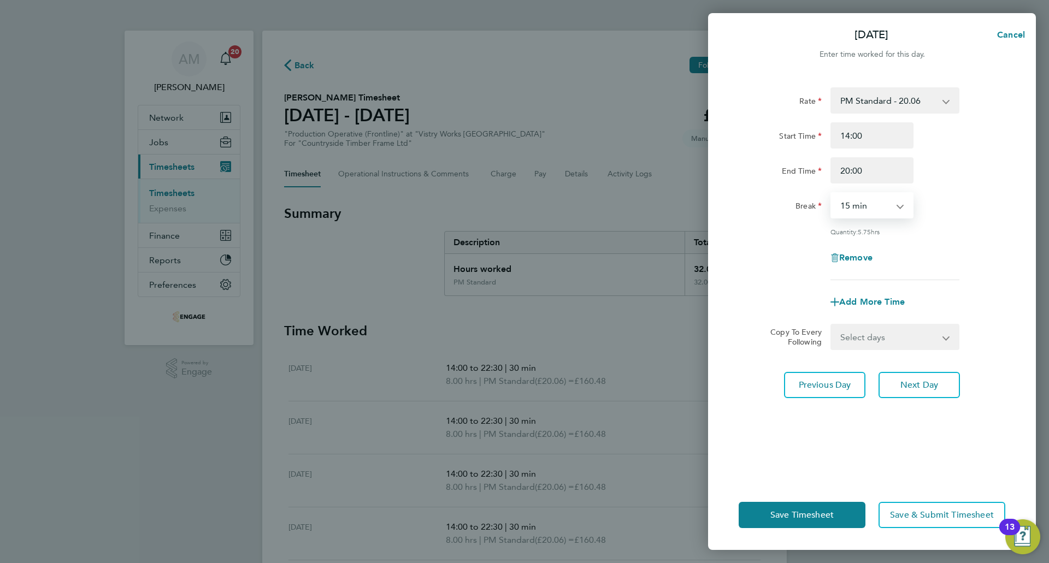
select select "30"
click at [831, 193] on select "0 min 15 min 30 min 45 min 60 min 75 min 90 min" at bounding box center [865, 205] width 68 height 24
click at [815, 512] on span "Save Timesheet" at bounding box center [801, 515] width 63 height 11
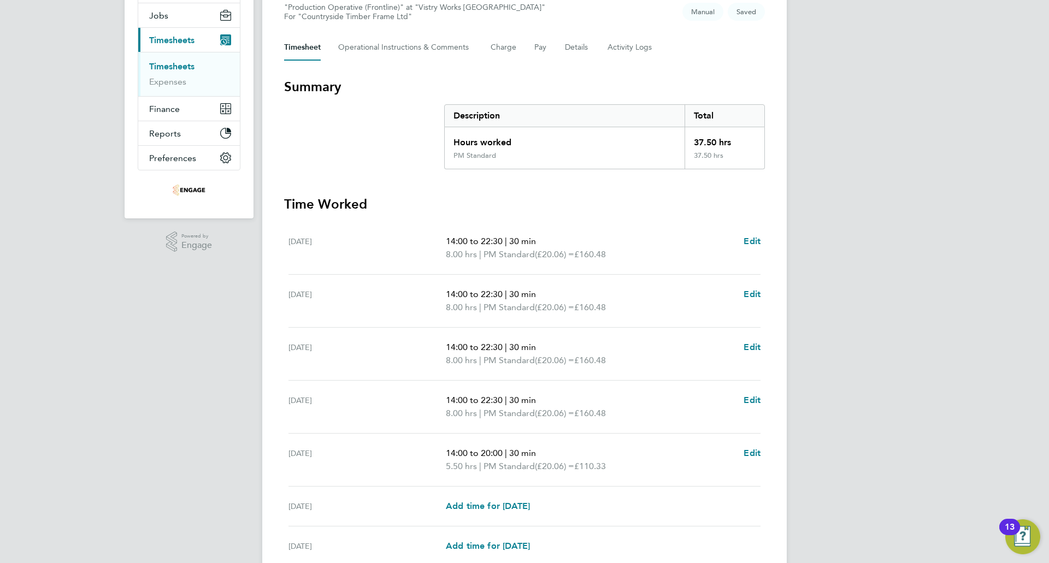
scroll to position [226, 0]
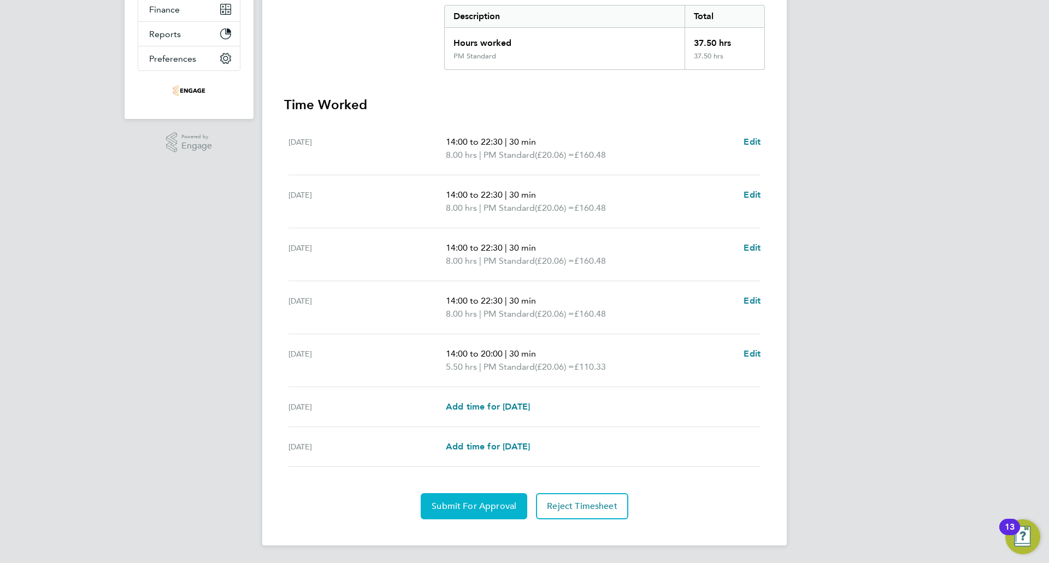
click at [470, 501] on span "Submit For Approval" at bounding box center [474, 506] width 85 height 11
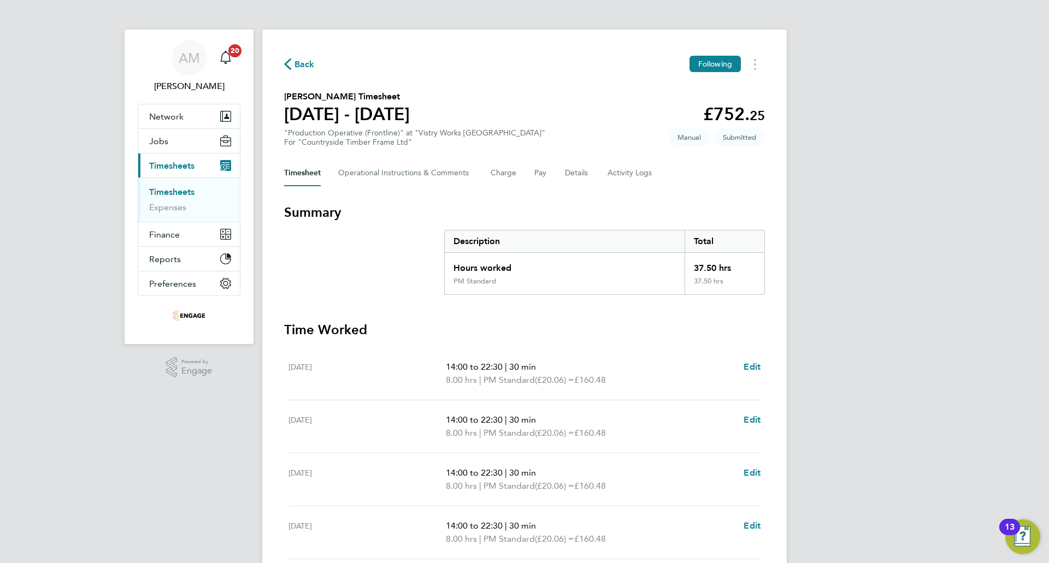
scroll to position [0, 0]
click at [296, 62] on span "Back" at bounding box center [304, 65] width 20 height 13
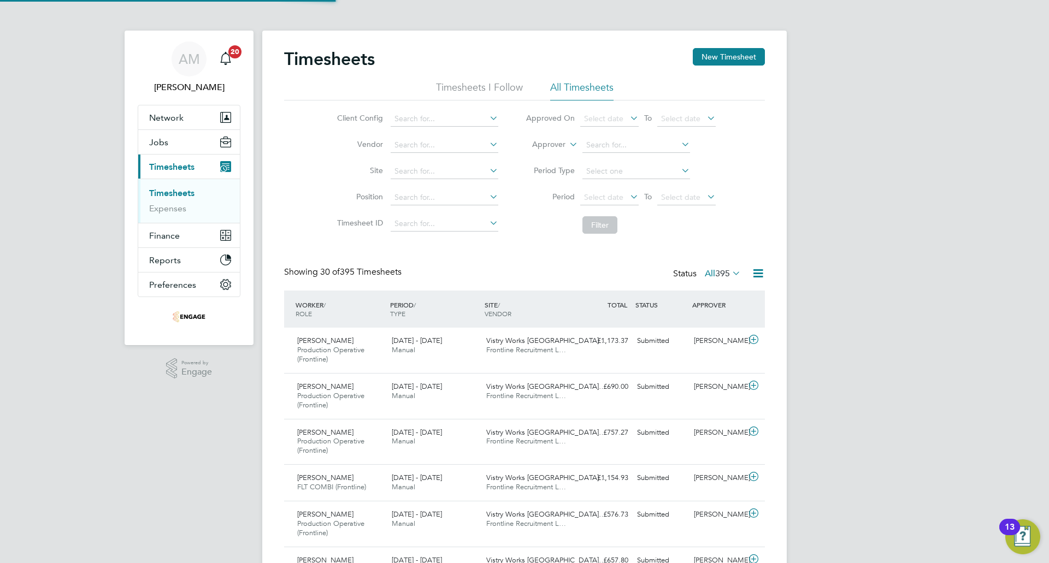
scroll to position [37, 95]
click at [722, 50] on button "New Timesheet" at bounding box center [729, 56] width 72 height 17
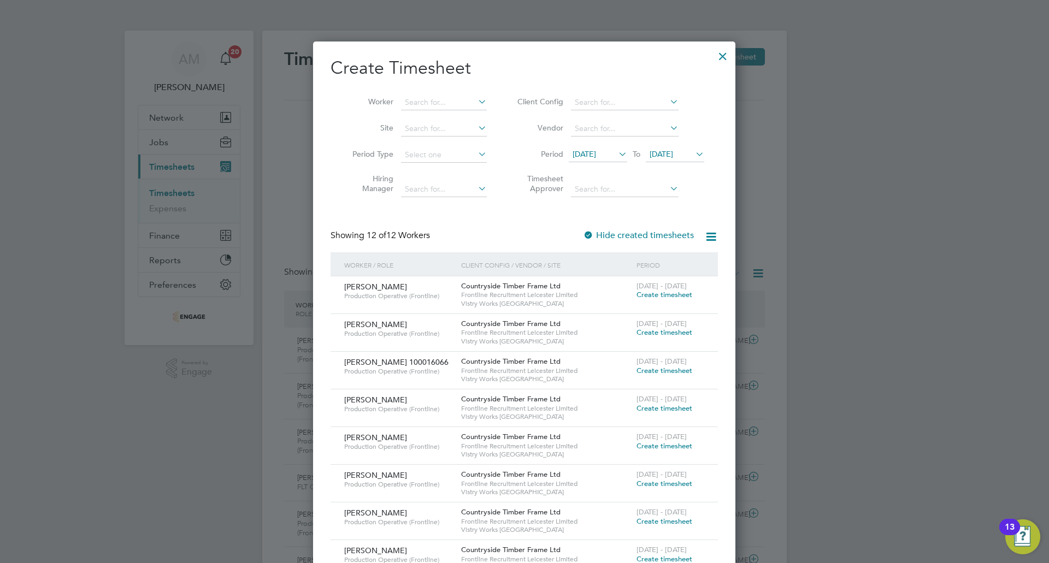
click at [596, 150] on span "12 Aug 2025" at bounding box center [583, 154] width 23 height 10
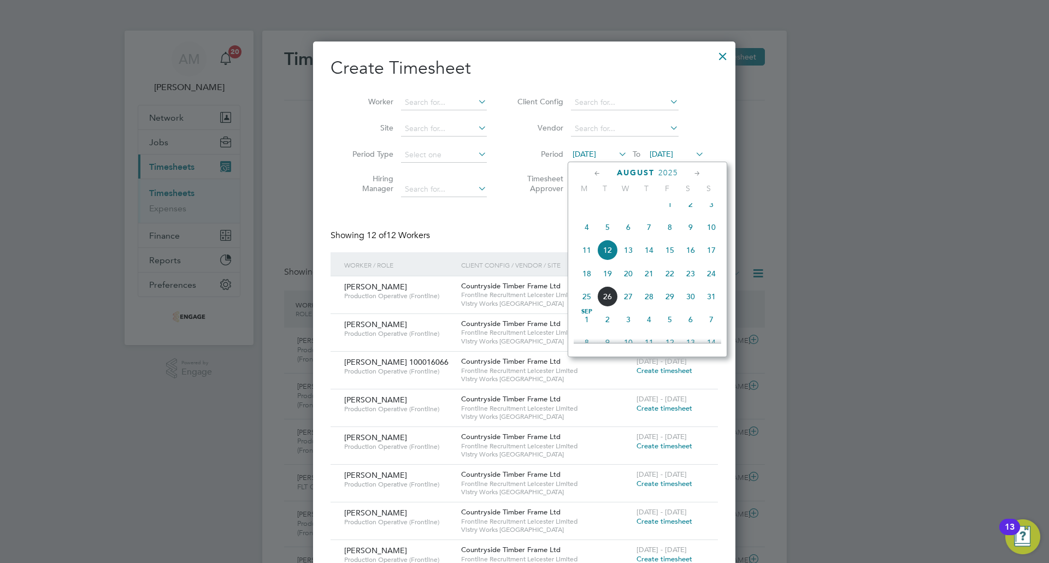
click at [585, 281] on span "18" at bounding box center [586, 273] width 21 height 21
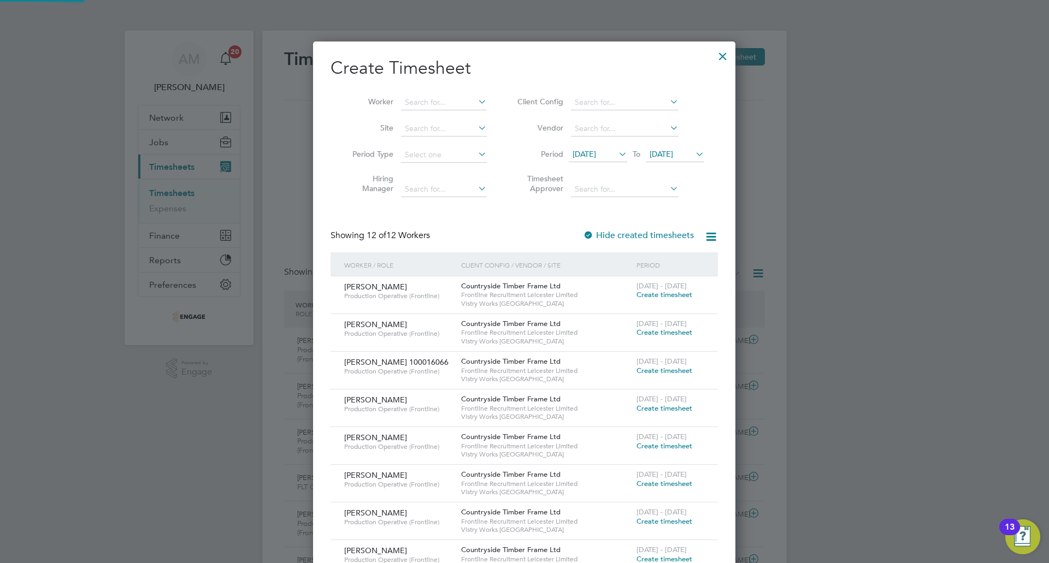
click at [667, 157] on span "19 Aug 2025" at bounding box center [660, 154] width 23 height 10
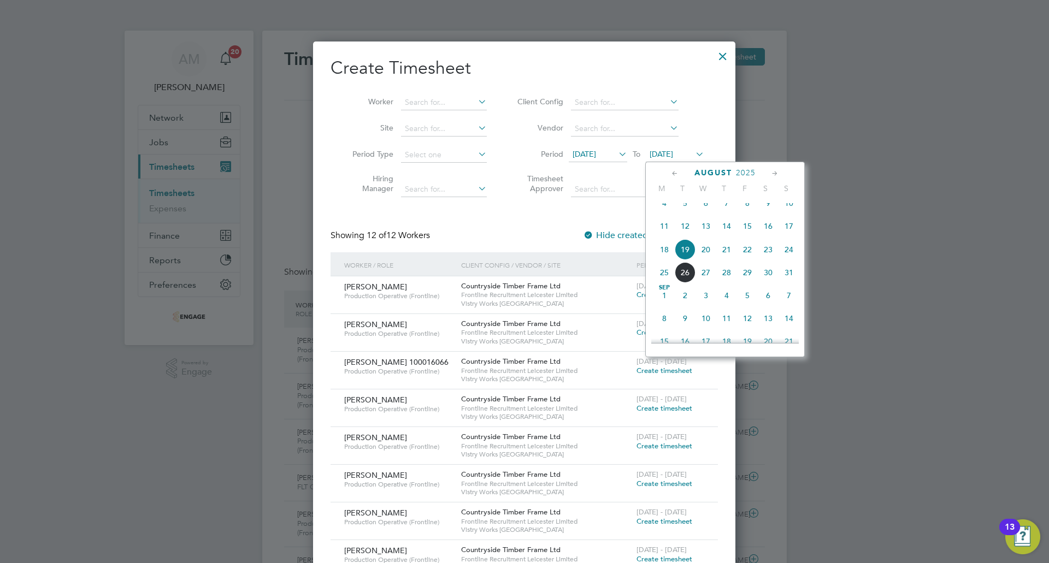
click at [783, 258] on span "24" at bounding box center [788, 249] width 21 height 21
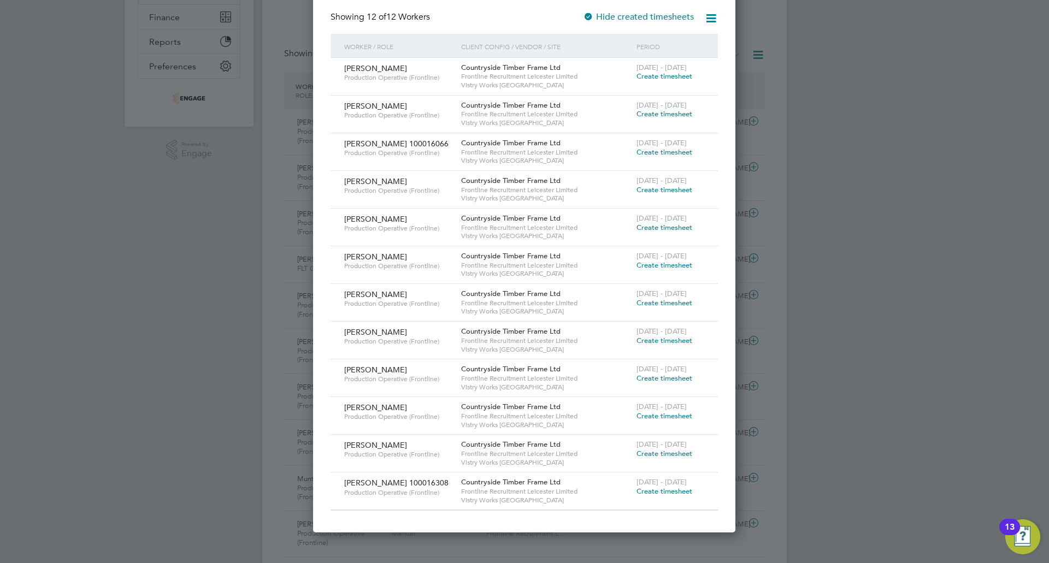
click at [652, 379] on span "Create timesheet" at bounding box center [664, 378] width 56 height 9
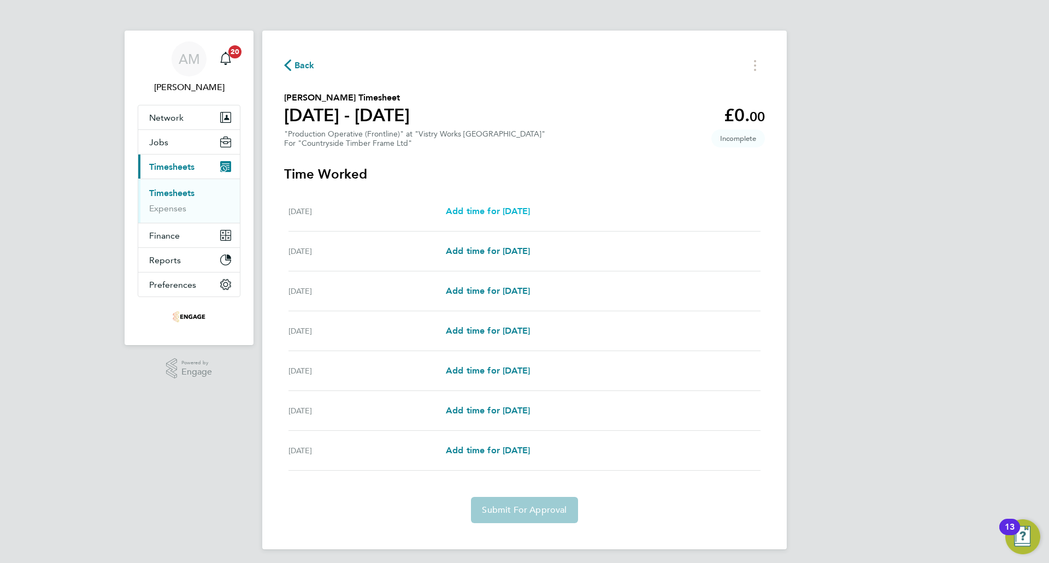
click at [522, 206] on span "Add time for Mon 18 Aug" at bounding box center [488, 211] width 84 height 10
select select "15"
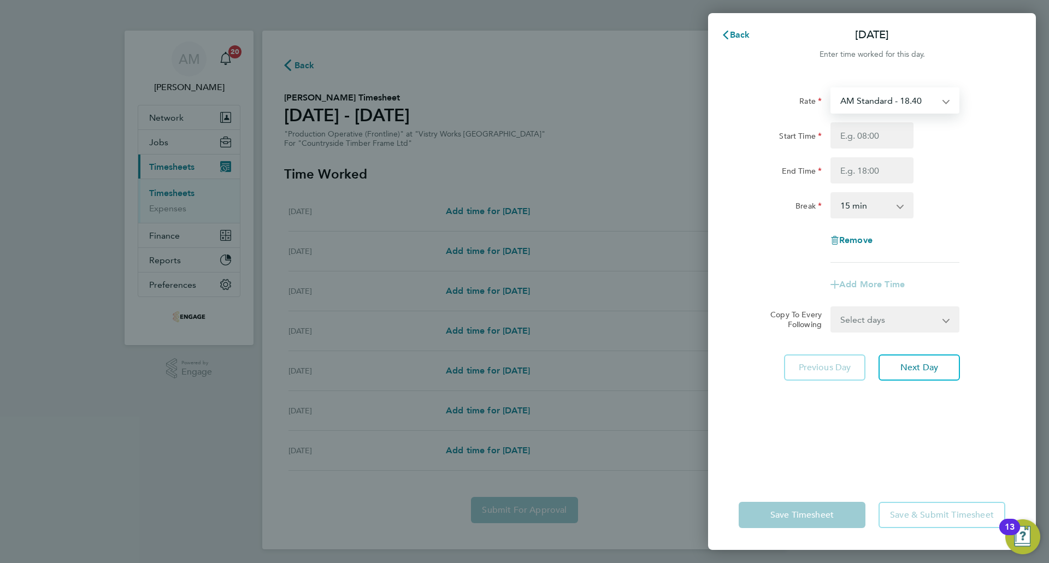
click at [862, 103] on select "AM Standard - 18.40 PM Standard - 20.06 PM OT 1 - 30.08 PM OT 2 - 40.11 OT 1 - …" at bounding box center [888, 100] width 114 height 24
click at [877, 134] on input "Start Time" at bounding box center [871, 135] width 83 height 26
type input "06:00"
click at [864, 169] on input "End Time" at bounding box center [871, 170] width 83 height 26
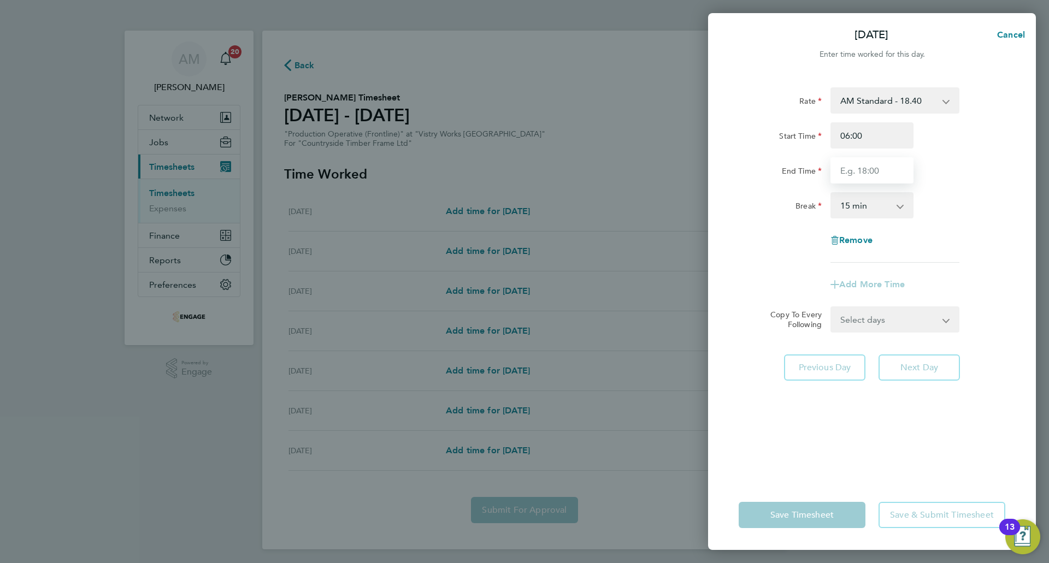
type input "14:00"
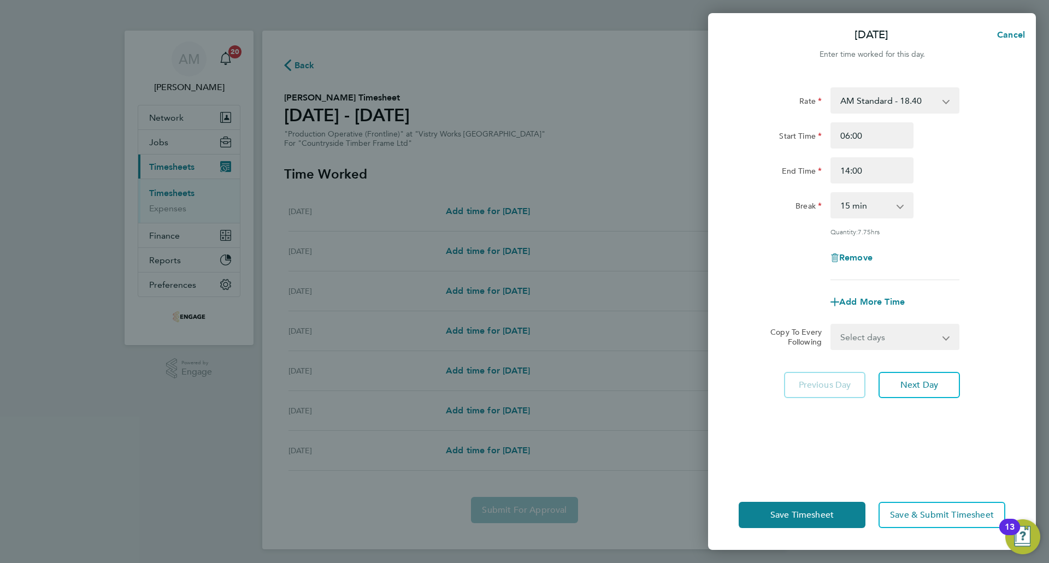
click at [850, 222] on div "Rate AM Standard - 18.40 PM Standard - 20.06 PM OT 1 - 30.08 PM OT 2 - 40.11 OT…" at bounding box center [871, 183] width 267 height 193
click at [855, 214] on select "0 min 15 min 30 min 45 min 60 min 75 min 90 min" at bounding box center [865, 205] width 68 height 24
select select "30"
click at [831, 193] on select "0 min 15 min 30 min 45 min 60 min 75 min 90 min" at bounding box center [865, 205] width 68 height 24
click at [915, 391] on button "Next Day" at bounding box center [918, 385] width 81 height 26
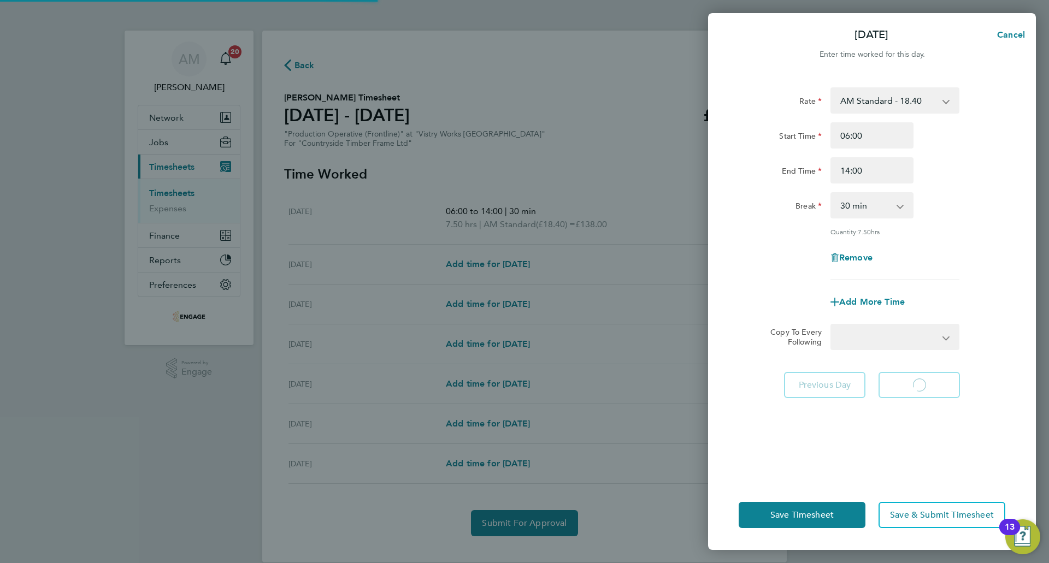
select select "15"
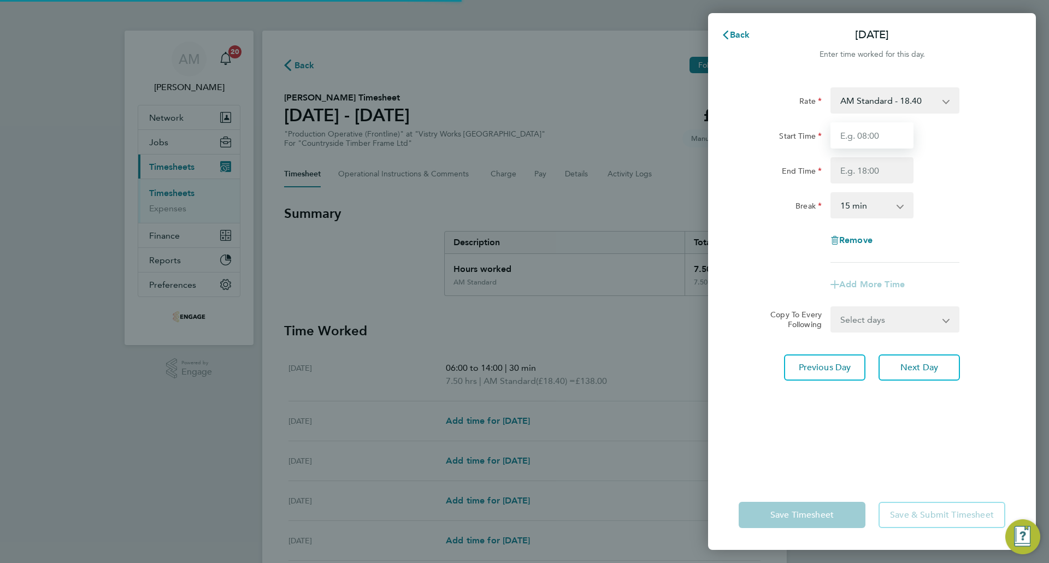
click at [879, 135] on input "Start Time" at bounding box center [871, 135] width 83 height 26
type input "06:00"
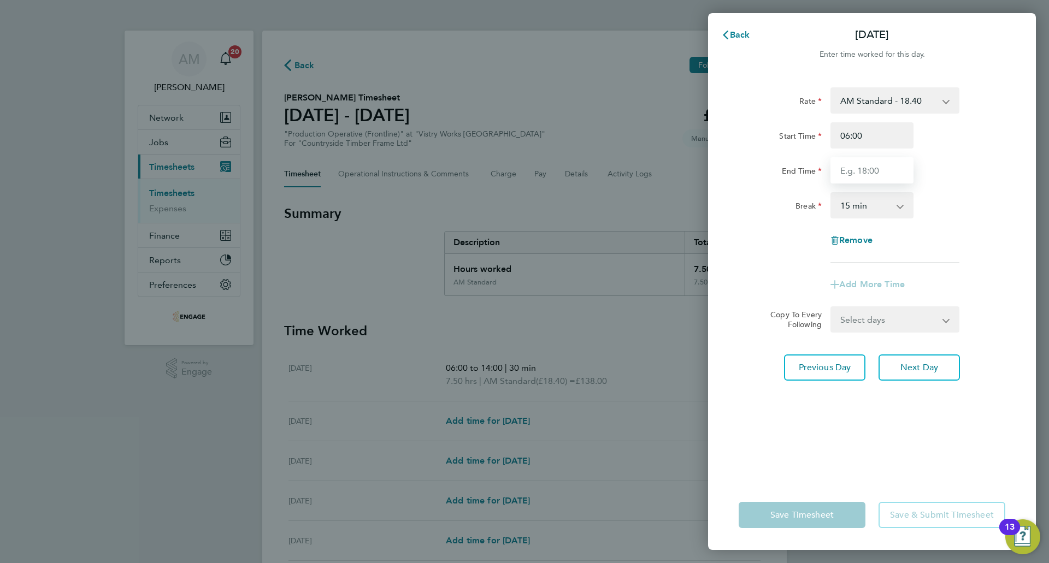
drag, startPoint x: 860, startPoint y: 164, endPoint x: 863, endPoint y: 182, distance: 18.2
click at [860, 164] on input "End Time" at bounding box center [871, 170] width 83 height 26
type input "14:00"
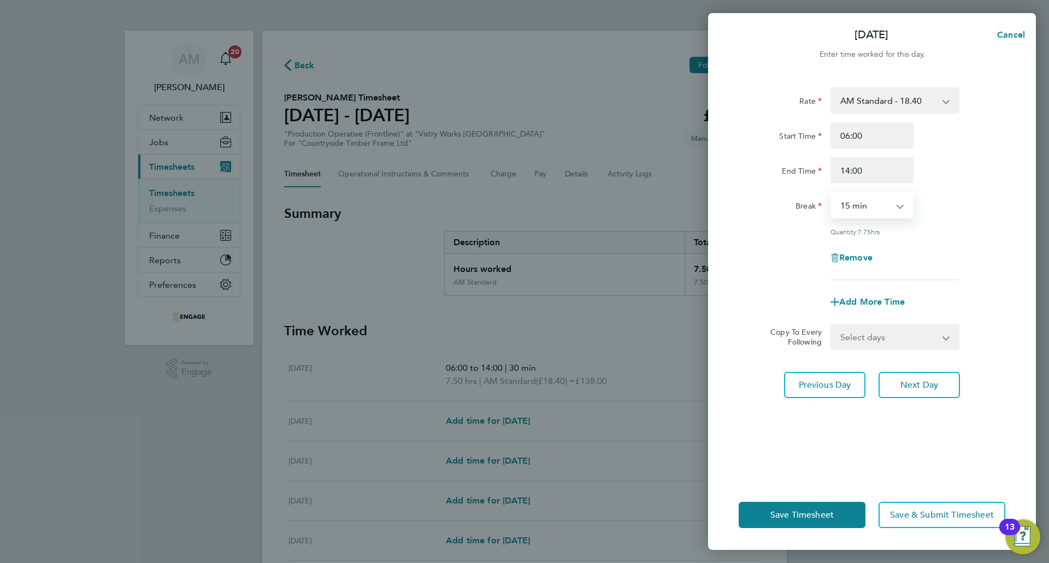
click at [873, 209] on select "0 min 15 min 30 min 45 min 60 min 75 min 90 min" at bounding box center [865, 205] width 68 height 24
select select "30"
click at [831, 193] on select "0 min 15 min 30 min 45 min 60 min 75 min 90 min" at bounding box center [865, 205] width 68 height 24
click at [861, 300] on span "Add More Time" at bounding box center [872, 302] width 66 height 10
select select "null"
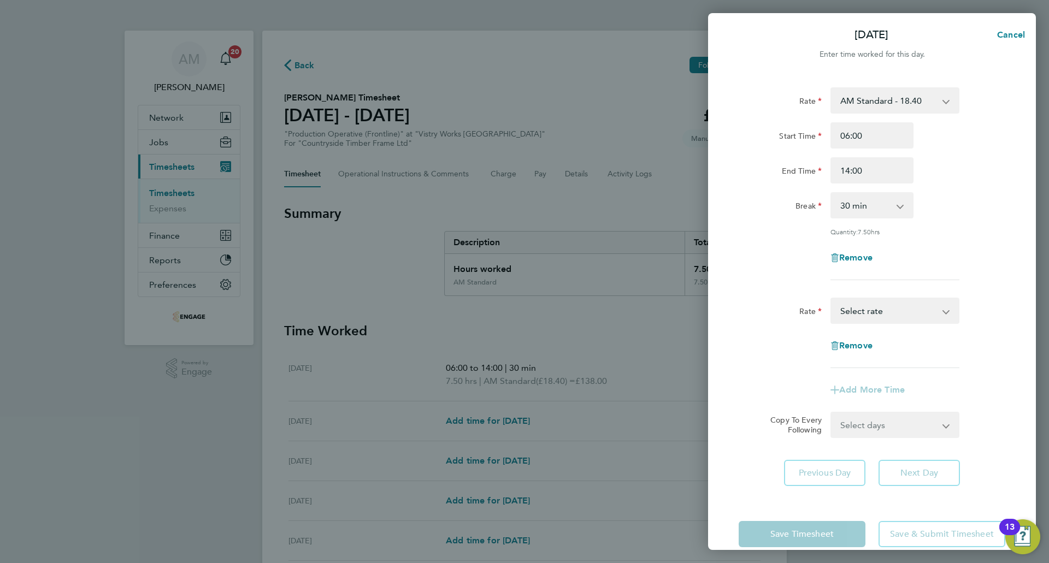
click at [866, 310] on select "AM Standard - 18.40 PM Standard - 20.06 PM OT 1 - 30.08 PM OT 2 - 40.11 OT 1 - …" at bounding box center [888, 311] width 114 height 24
select select "15"
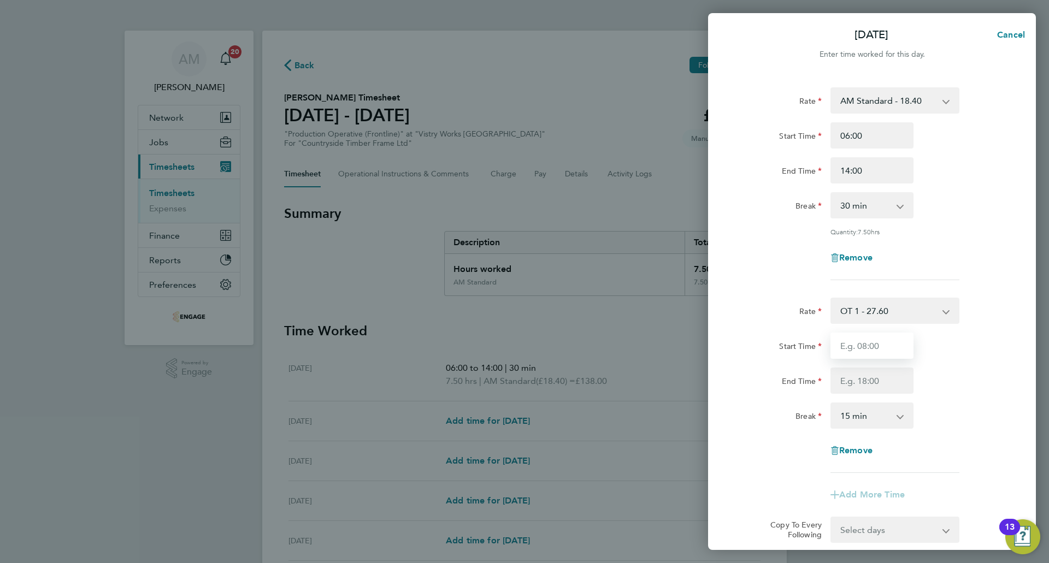
click at [866, 350] on input "Start Time" at bounding box center [871, 346] width 83 height 26
type input "14:00"
click at [866, 376] on input "End Time" at bounding box center [871, 381] width 83 height 26
type input "16:00"
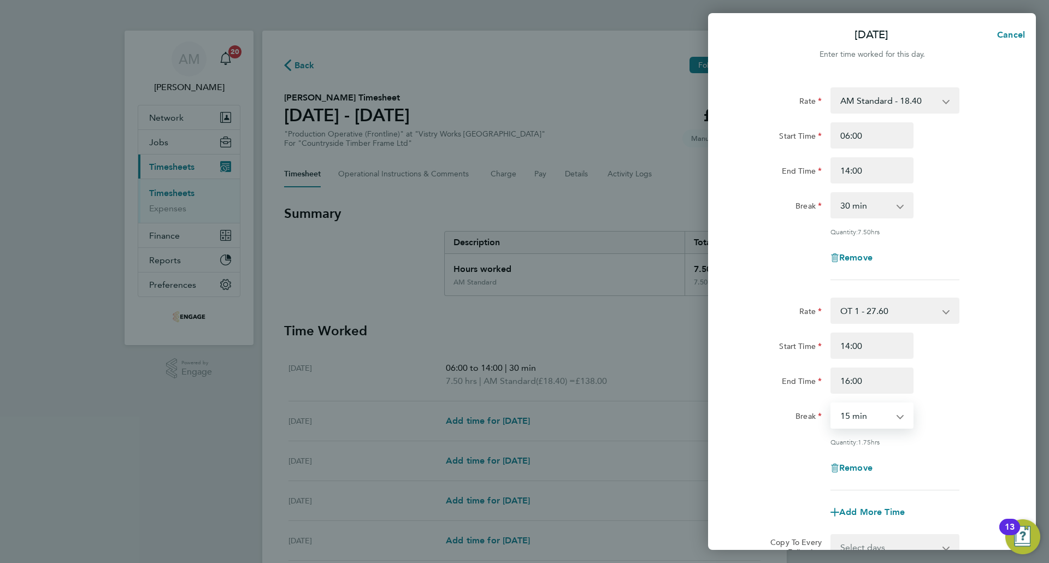
drag, startPoint x: 886, startPoint y: 415, endPoint x: 888, endPoint y: 420, distance: 5.7
click at [886, 415] on select "0 min 15 min 30 min 45 min 60 min 75 min 90 min" at bounding box center [865, 416] width 68 height 24
click at [831, 404] on select "0 min 15 min 30 min 45 min 60 min 75 min 90 min" at bounding box center [865, 416] width 68 height 24
click at [884, 413] on select "0 min 15 min 30 min 45 min 60 min 75 min 90 min" at bounding box center [865, 416] width 68 height 24
select select "0"
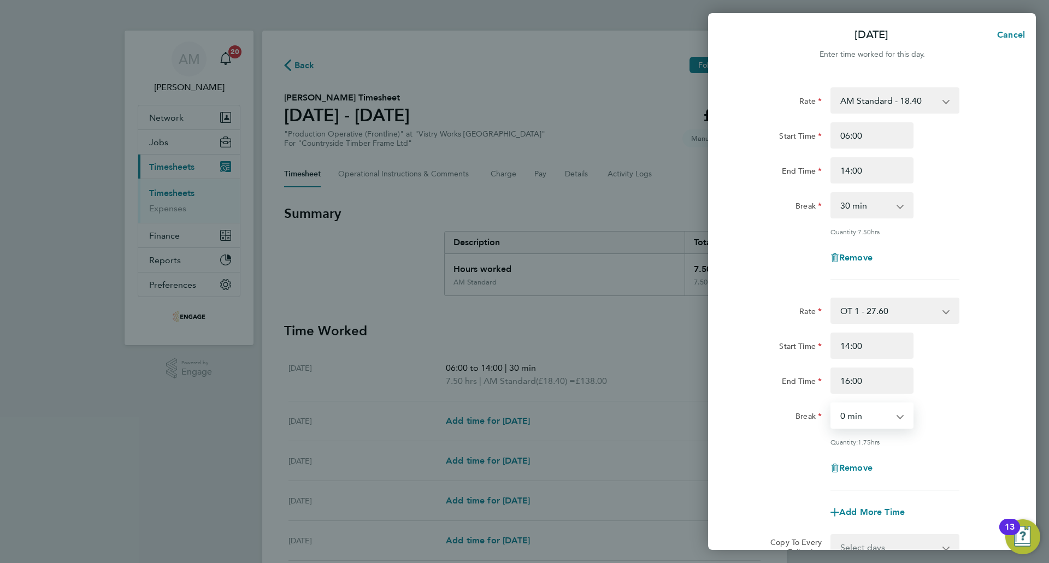
click at [831, 404] on select "0 min 15 min 30 min 45 min 60 min 75 min 90 min" at bounding box center [865, 416] width 68 height 24
click at [909, 426] on app-icon-cross-button at bounding box center [905, 416] width 13 height 24
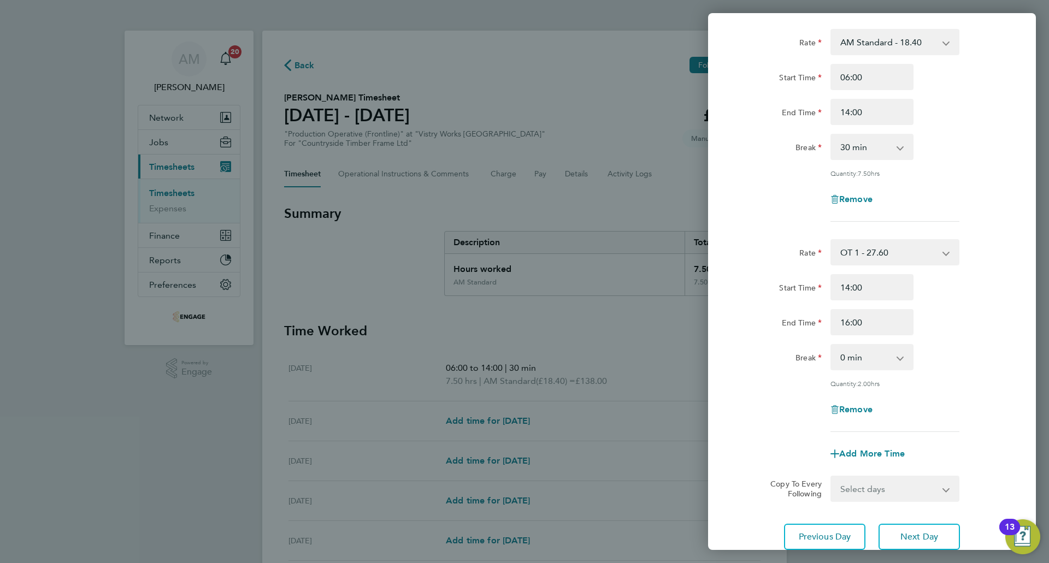
scroll to position [139, 0]
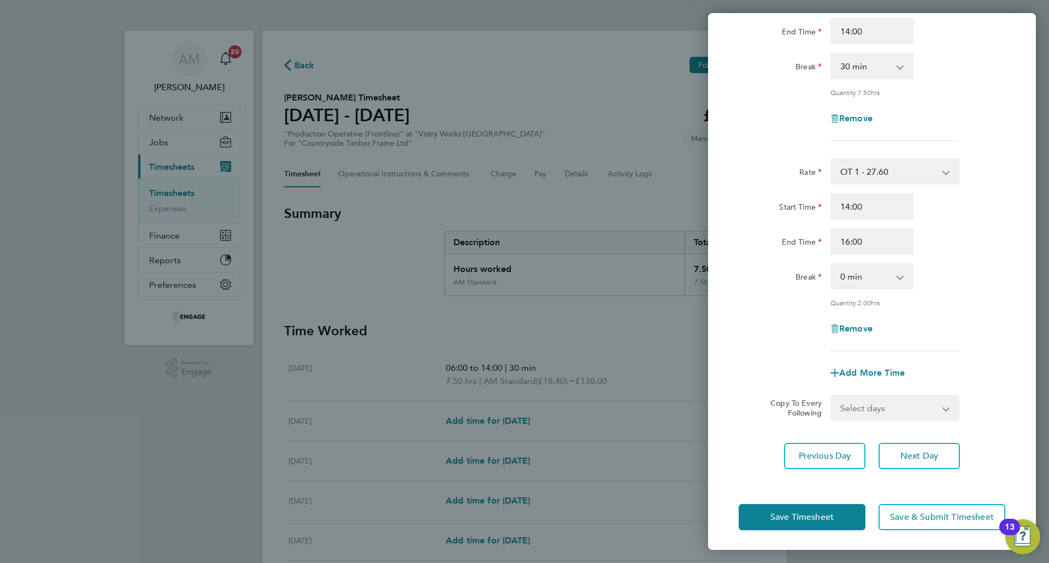
click at [908, 408] on select "Select days Day Weekday (Mon-Fri) Weekend (Sat-Sun) Wednesday Thursday Friday S…" at bounding box center [888, 408] width 115 height 24
click at [890, 400] on select "Select days Day Weekday (Mon-Fri) Weekend (Sat-Sun) Wednesday Thursday Friday S…" at bounding box center [888, 408] width 115 height 24
select select "WEEKDAY"
click at [831, 396] on select "Select days Day Weekday (Mon-Fri) Weekend (Sat-Sun) Wednesday Thursday Friday S…" at bounding box center [888, 408] width 115 height 24
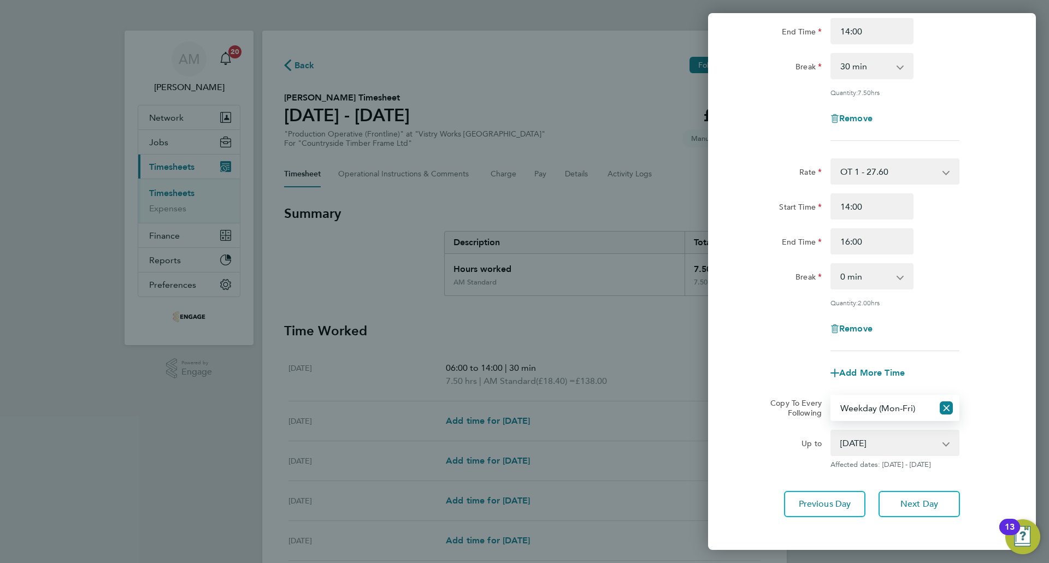
click at [873, 439] on select "20 Aug 2025 21 Aug 2025 22 Aug 2025 23 Aug 2025 24 Aug 2025" at bounding box center [888, 443] width 114 height 24
select select "2025-08-21"
click at [831, 431] on select "20 Aug 2025 21 Aug 2025 22 Aug 2025 23 Aug 2025 24 Aug 2025" at bounding box center [888, 443] width 114 height 24
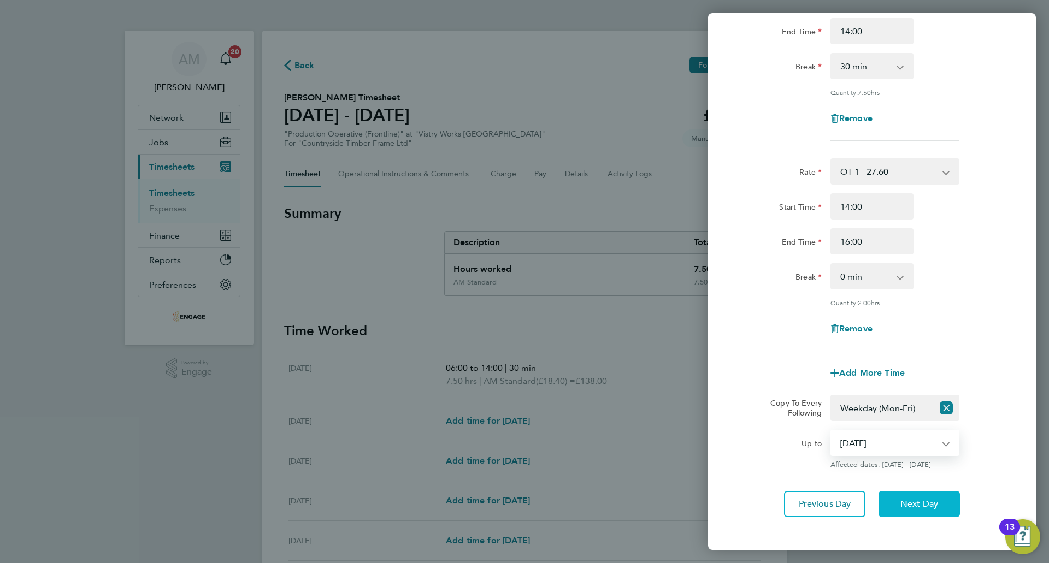
click at [906, 499] on span "Next Day" at bounding box center [919, 504] width 38 height 11
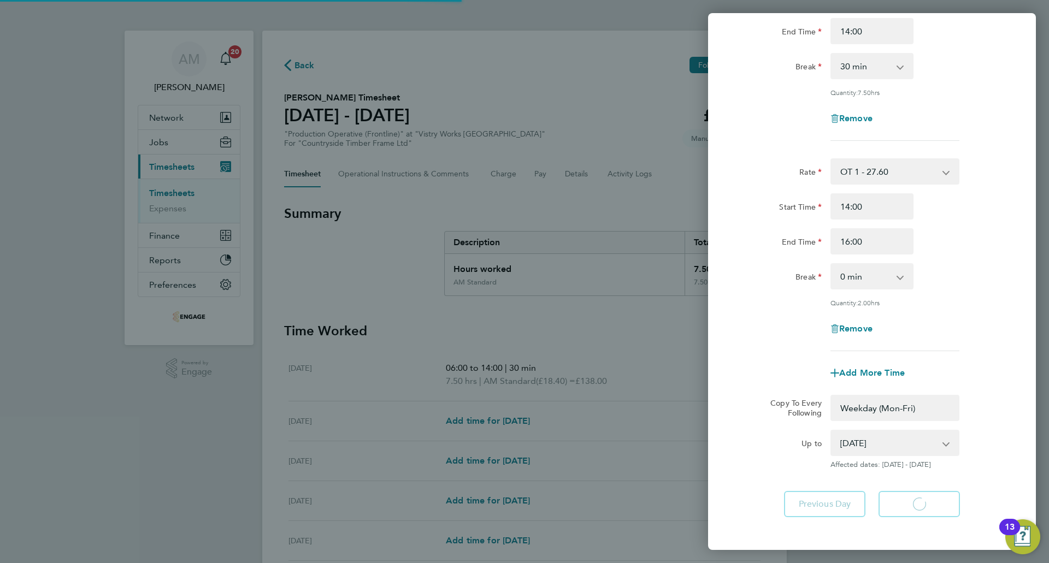
select select "0: null"
select select "30"
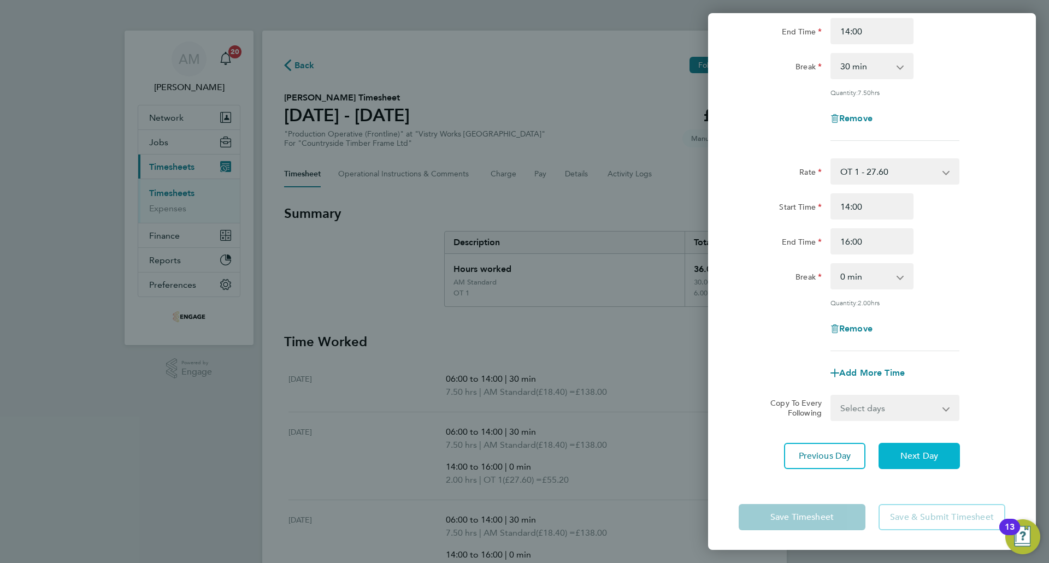
click at [915, 443] on button "Next Day" at bounding box center [918, 456] width 81 height 26
select select "30"
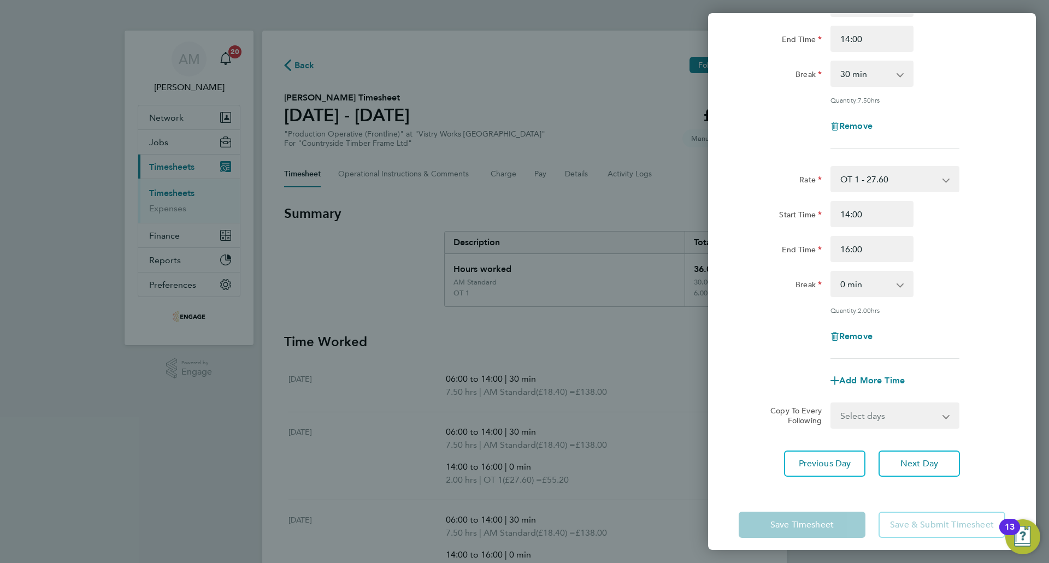
scroll to position [139, 0]
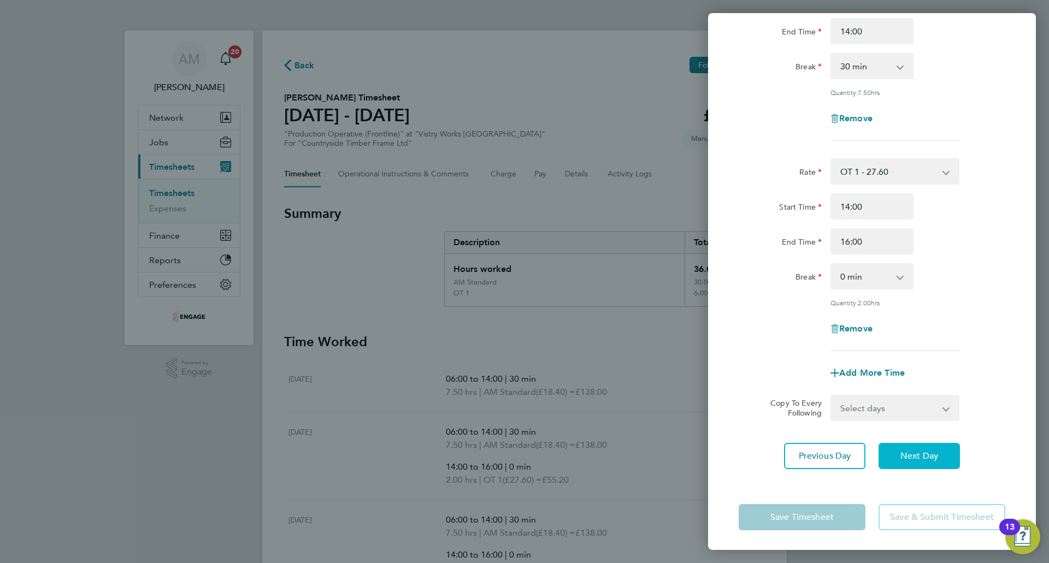
click at [919, 465] on button "Next Day" at bounding box center [918, 456] width 81 height 26
select select "15"
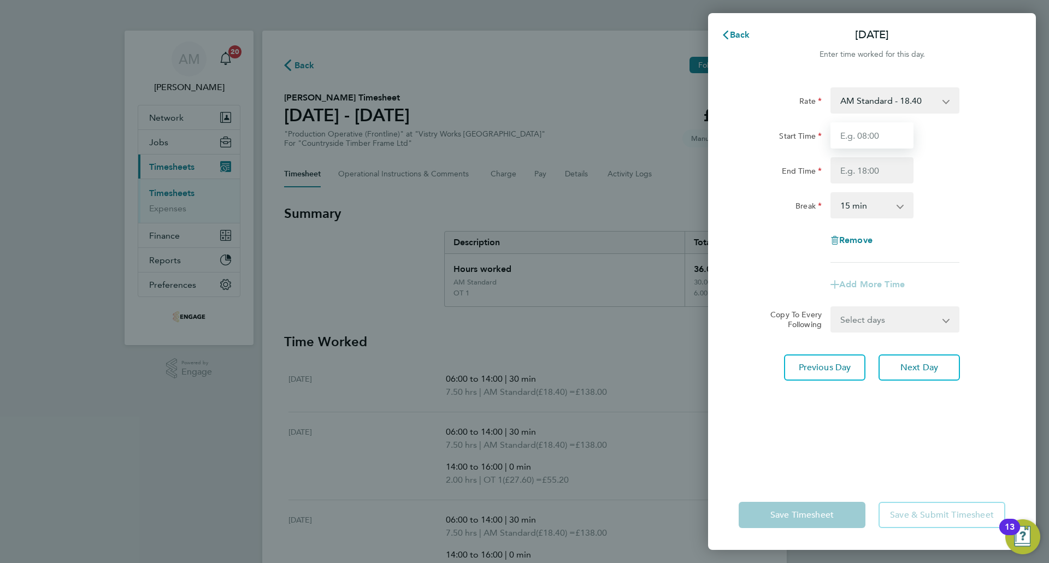
click at [867, 136] on input "Start Time" at bounding box center [871, 135] width 83 height 26
type input "06:00"
click at [868, 162] on input "End Time" at bounding box center [871, 170] width 83 height 26
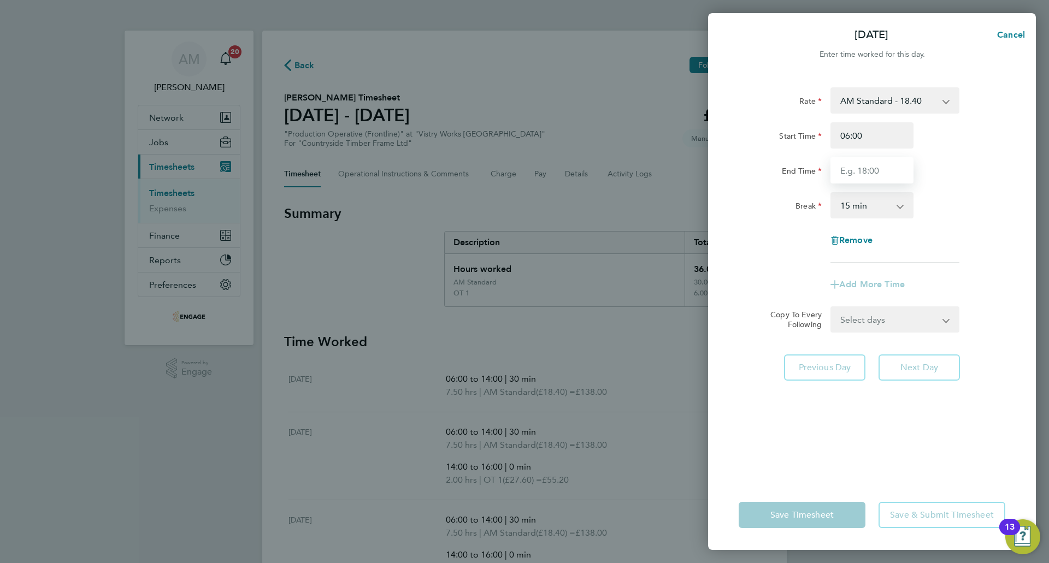
type input "14:00"
click at [876, 206] on select "0 min 15 min 30 min 45 min 60 min 75 min 90 min" at bounding box center [865, 205] width 68 height 24
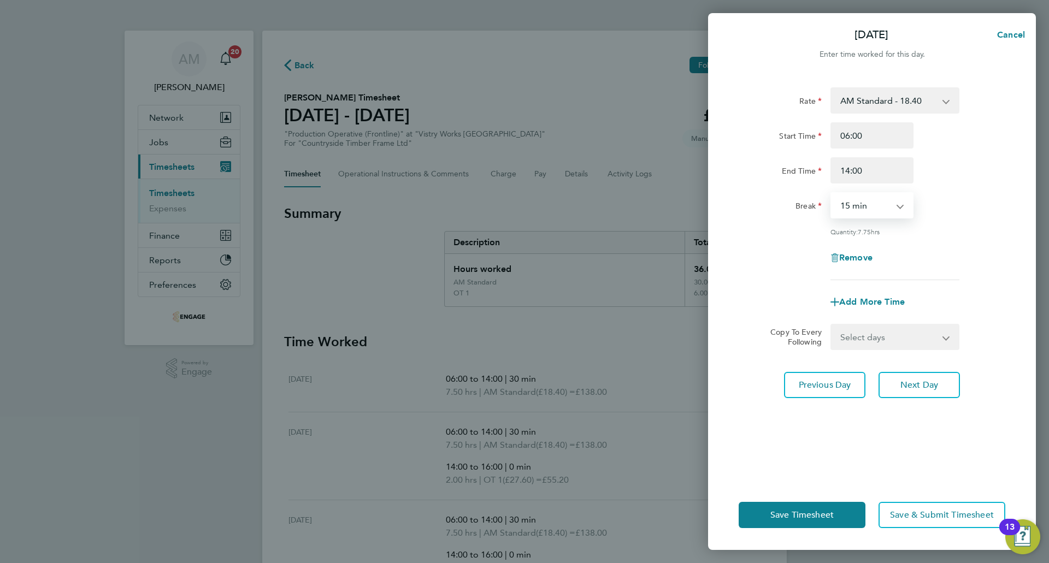
select select "30"
click at [831, 193] on select "0 min 15 min 30 min 45 min 60 min 75 min 90 min" at bounding box center [865, 205] width 68 height 24
click at [826, 515] on span "Save Timesheet" at bounding box center [801, 515] width 63 height 11
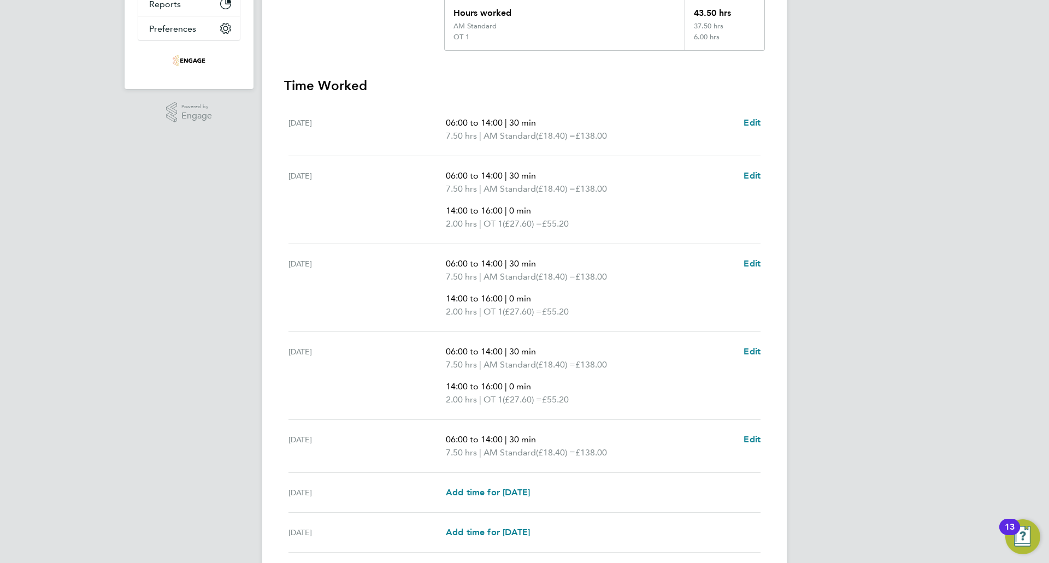
scroll to position [342, 0]
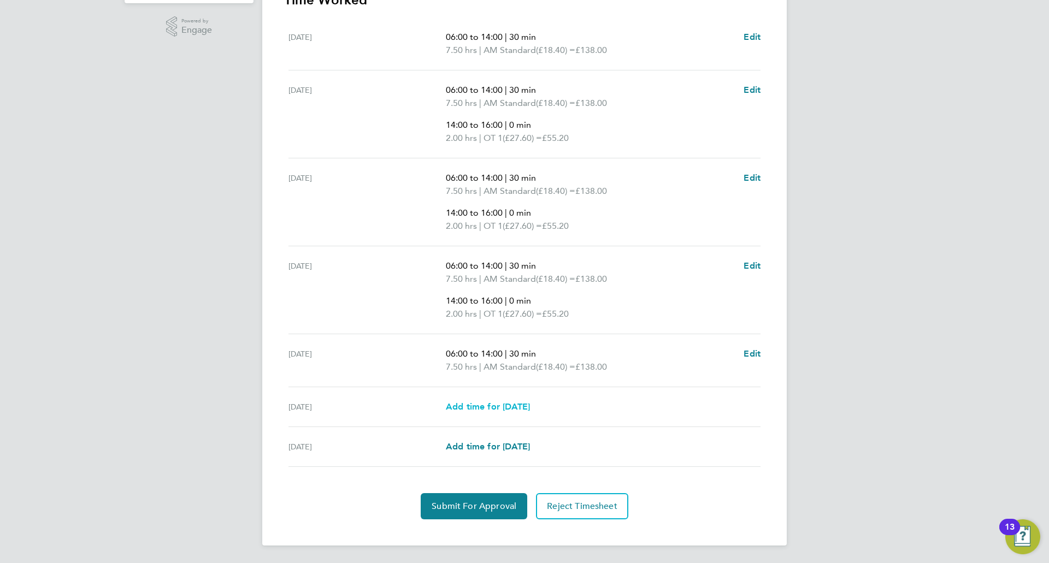
click at [530, 402] on span "Add time for Sat 23 Aug" at bounding box center [488, 406] width 84 height 10
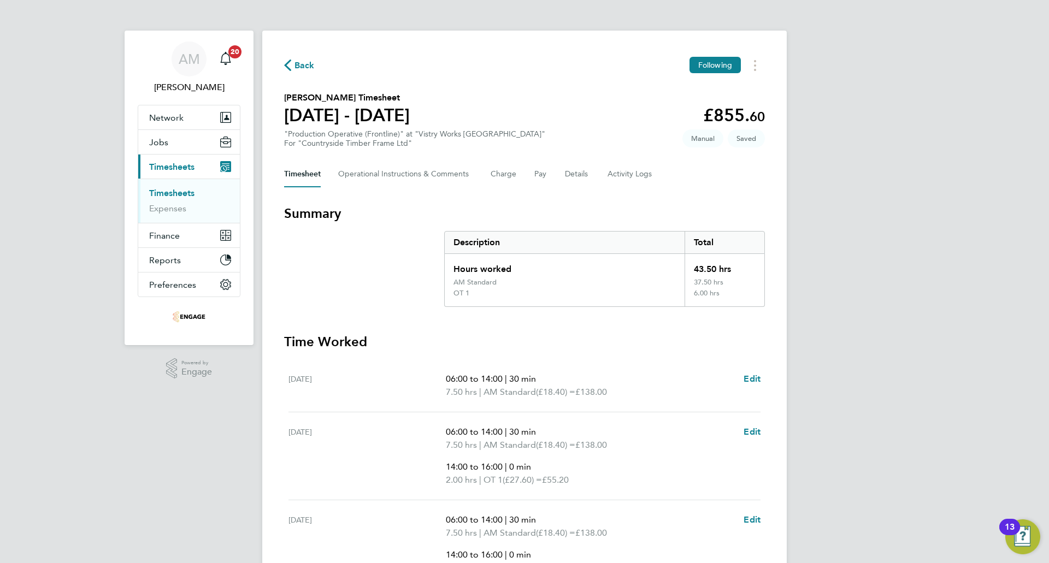
select select "15"
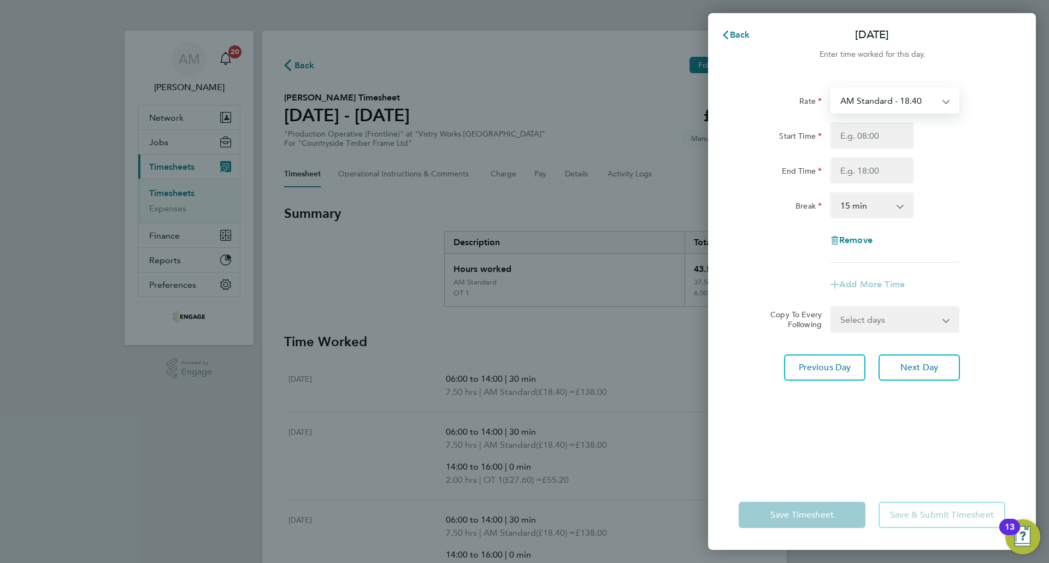
click at [878, 102] on select "AM Standard - 18.40 PM Standard - 20.06 PM OT 1 - 30.08 PM OT 2 - 40.11 OT 1 - …" at bounding box center [888, 100] width 114 height 24
select select "15"
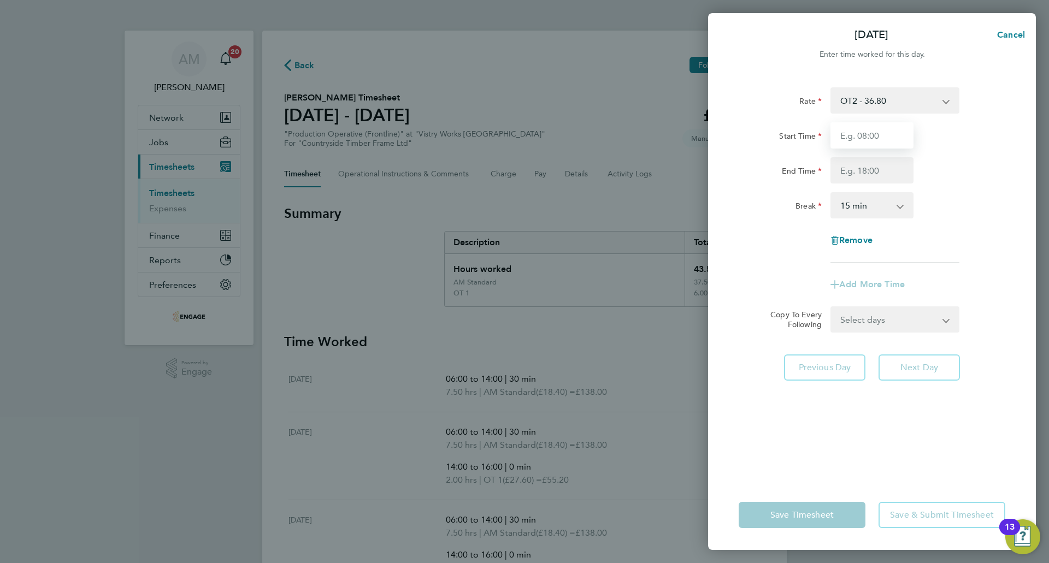
click at [865, 140] on input "Start Time" at bounding box center [871, 135] width 83 height 26
type input "06:00"
click at [865, 168] on input "End Time" at bounding box center [871, 170] width 83 height 26
type input "14:00"
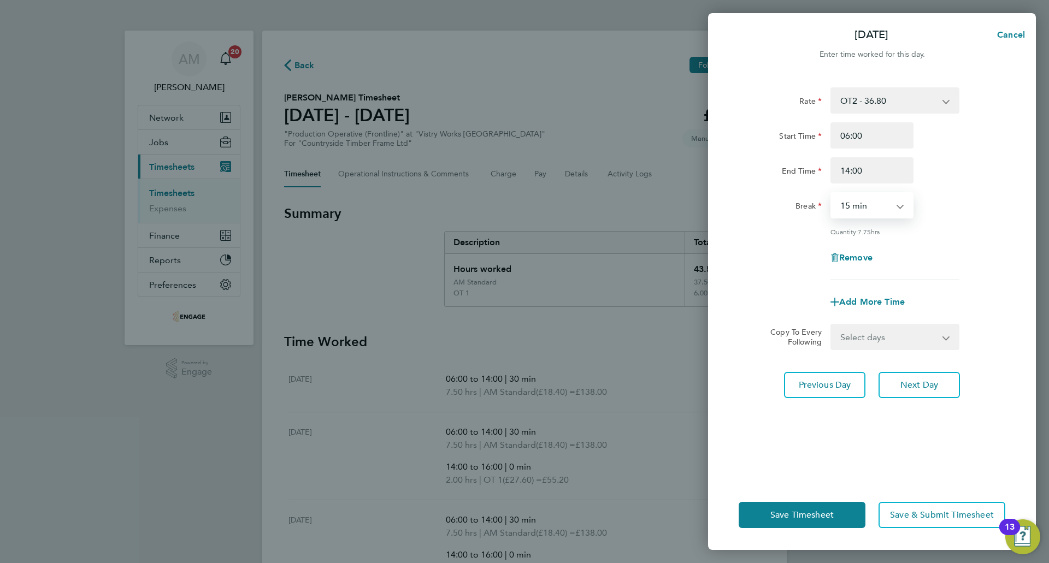
click at [856, 215] on select "0 min 15 min 30 min 45 min 60 min 75 min 90 min" at bounding box center [865, 205] width 68 height 24
select select "30"
click at [831, 193] on select "0 min 15 min 30 min 45 min 60 min 75 min 90 min" at bounding box center [865, 205] width 68 height 24
click at [813, 507] on button "Save Timesheet" at bounding box center [801, 515] width 127 height 26
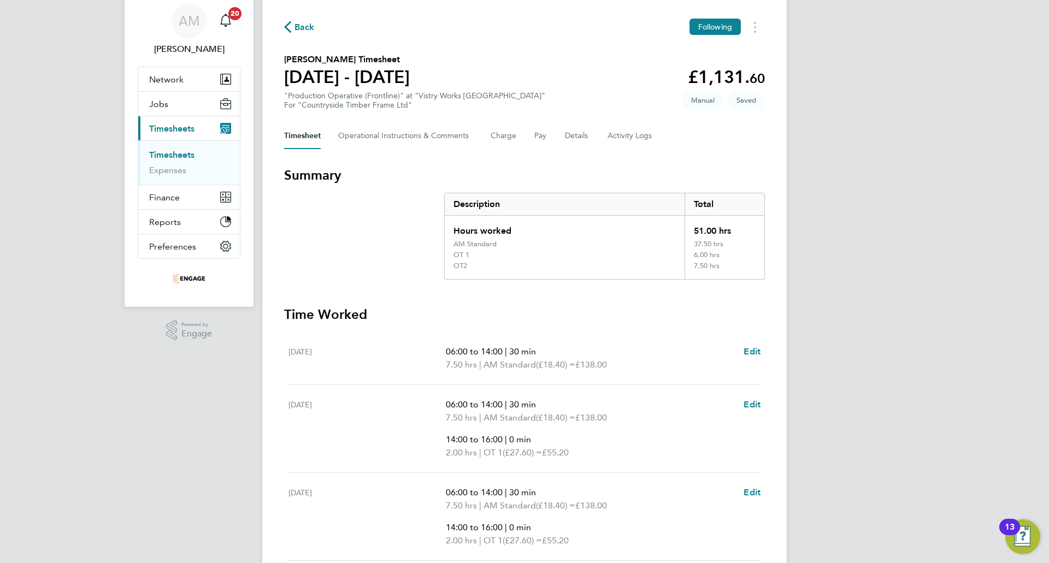
scroll to position [366, 0]
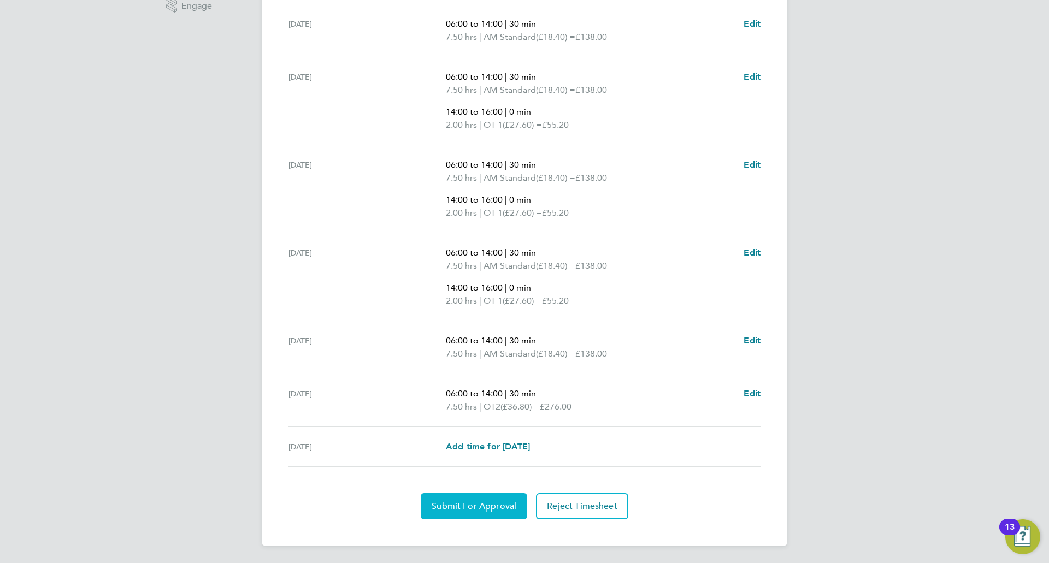
click at [512, 506] on span "Submit For Approval" at bounding box center [474, 506] width 85 height 11
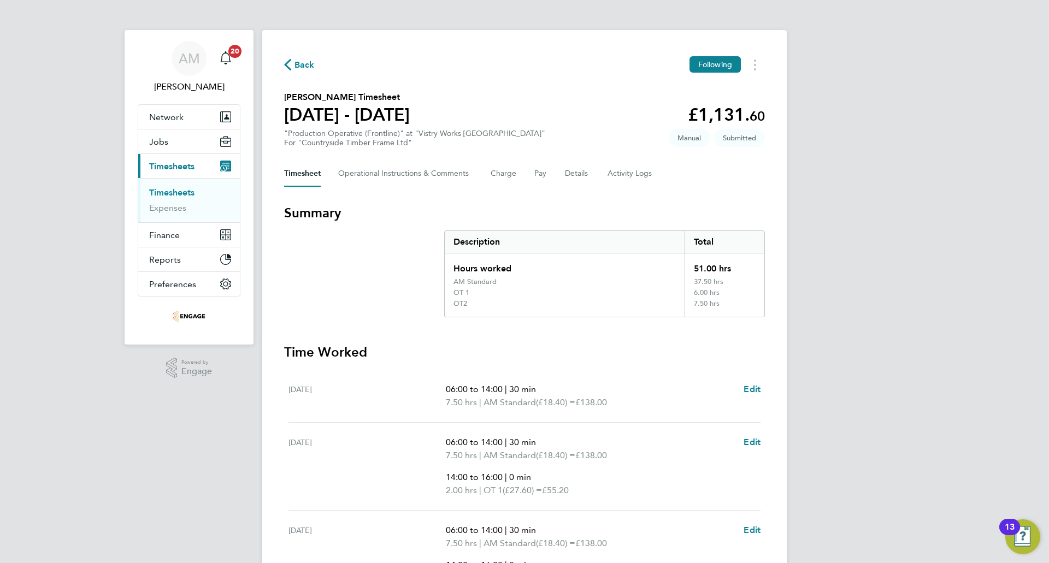
scroll to position [0, 0]
click at [287, 68] on icon "button" at bounding box center [287, 65] width 7 height 11
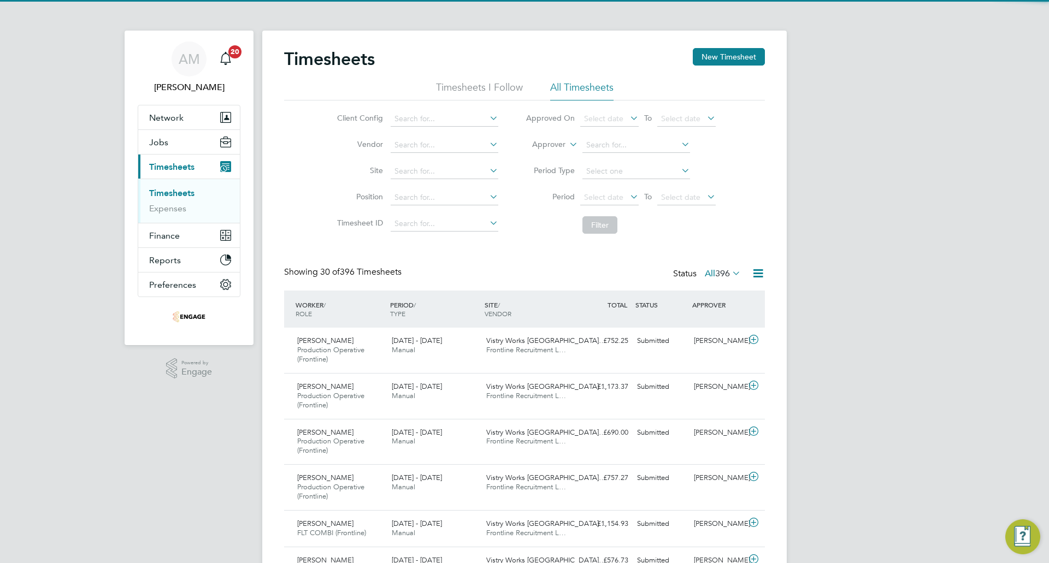
scroll to position [37, 95]
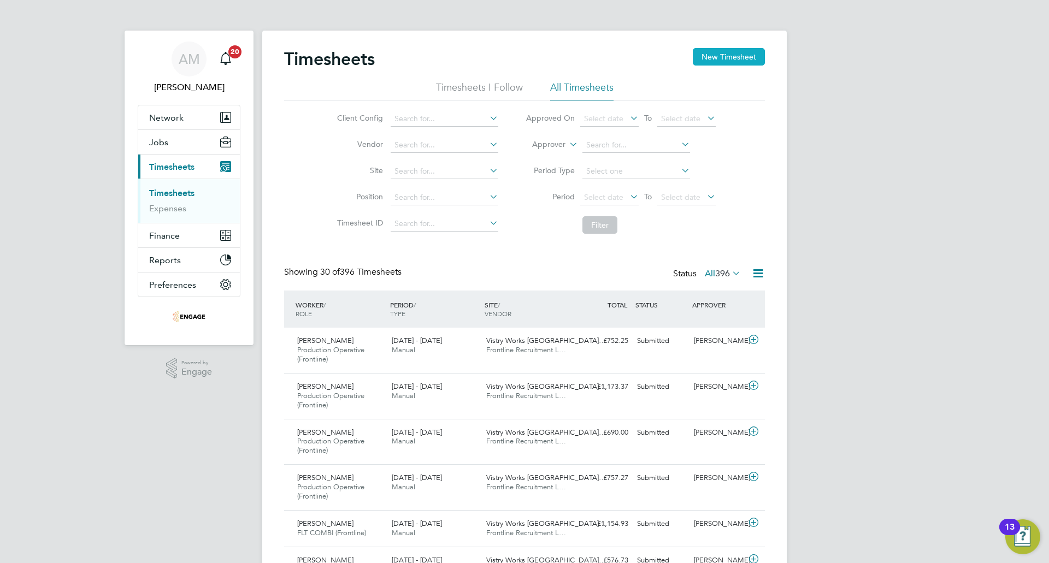
click at [743, 58] on button "New Timesheet" at bounding box center [729, 56] width 72 height 17
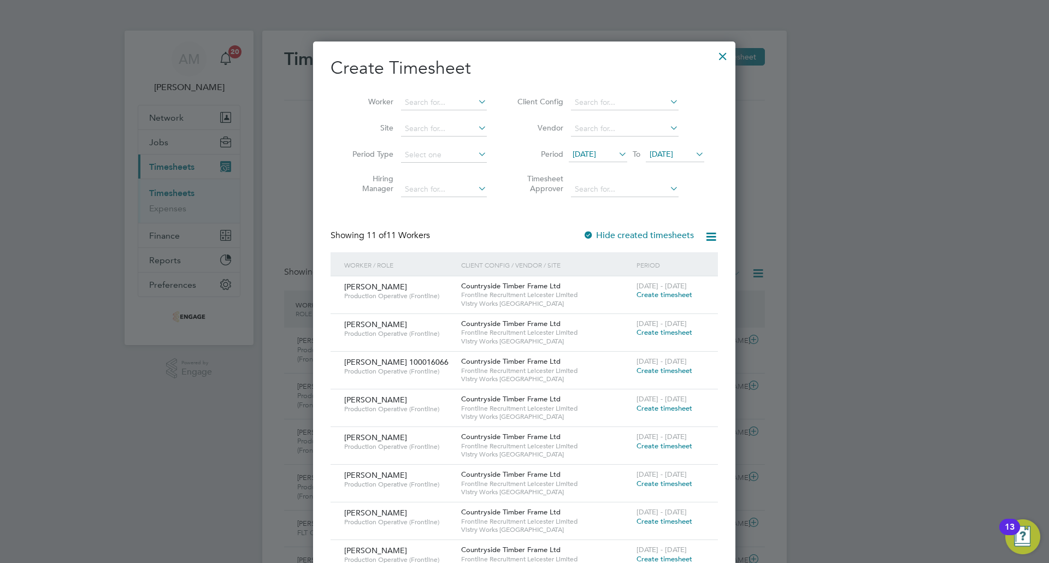
click at [616, 151] on icon at bounding box center [616, 153] width 0 height 15
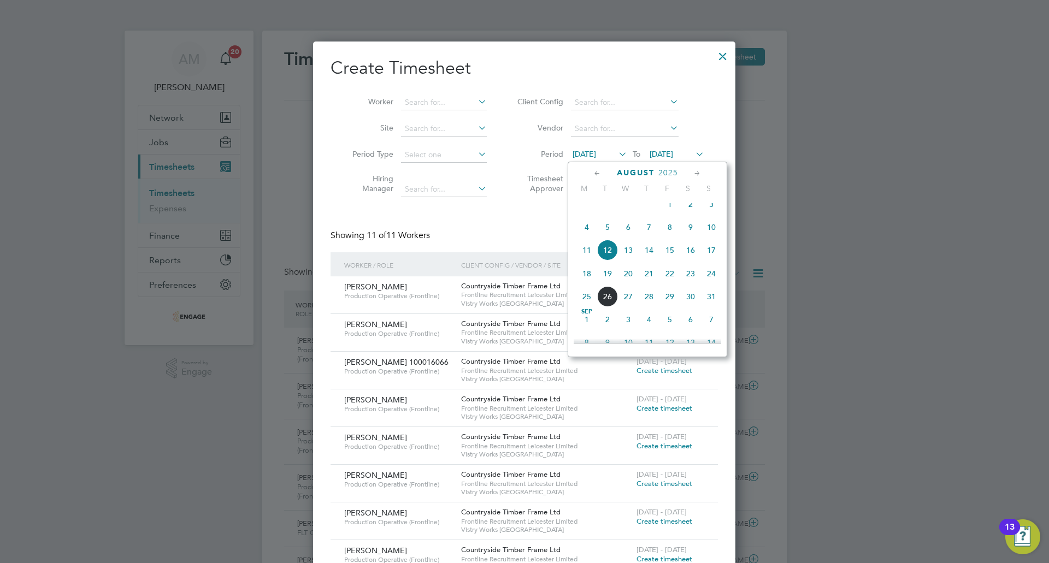
click at [582, 284] on span "18" at bounding box center [586, 273] width 21 height 21
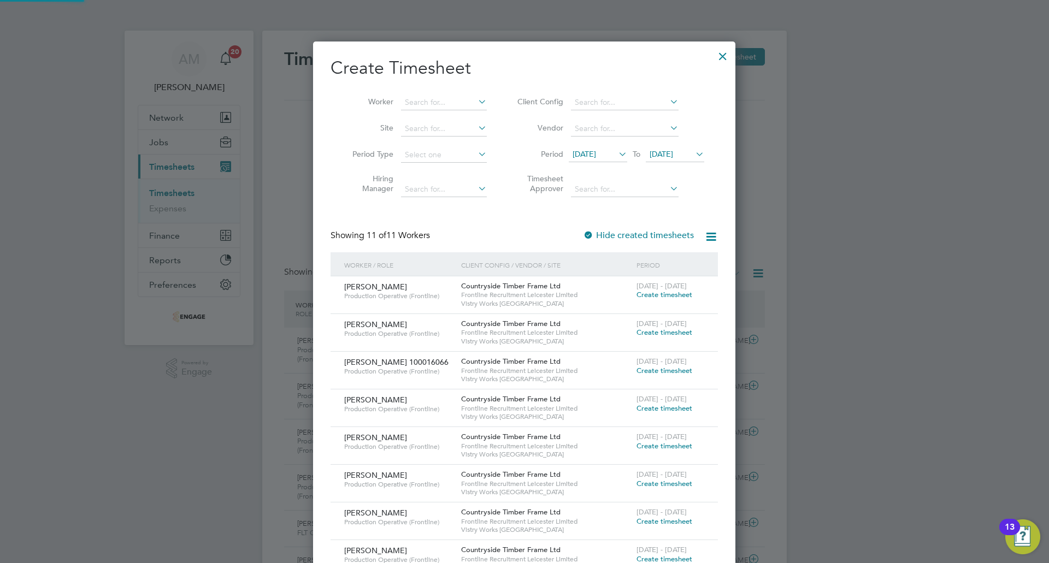
click at [682, 147] on span "19 Aug 2025" at bounding box center [675, 154] width 58 height 15
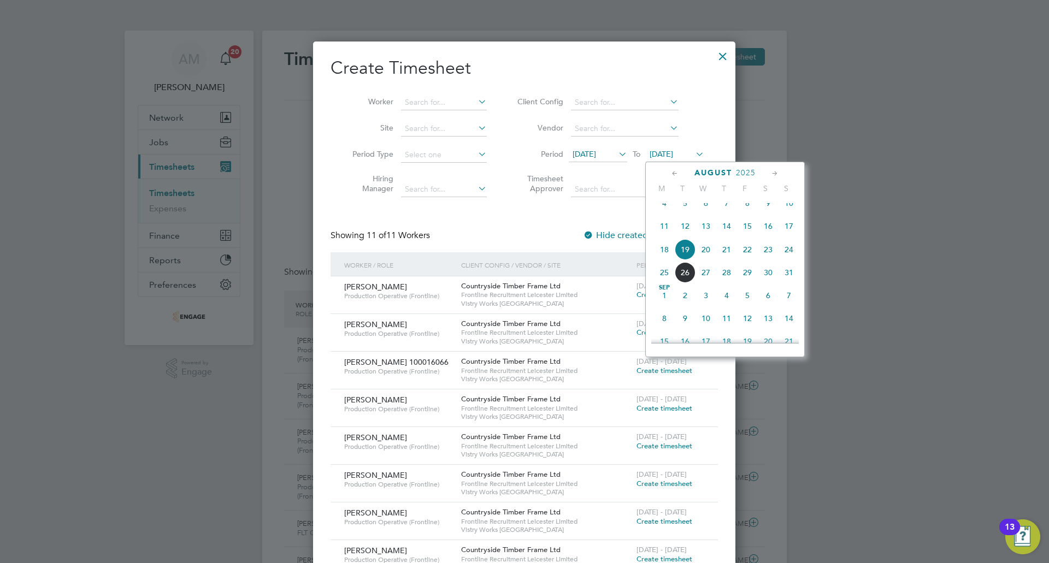
click at [790, 258] on span "24" at bounding box center [788, 249] width 21 height 21
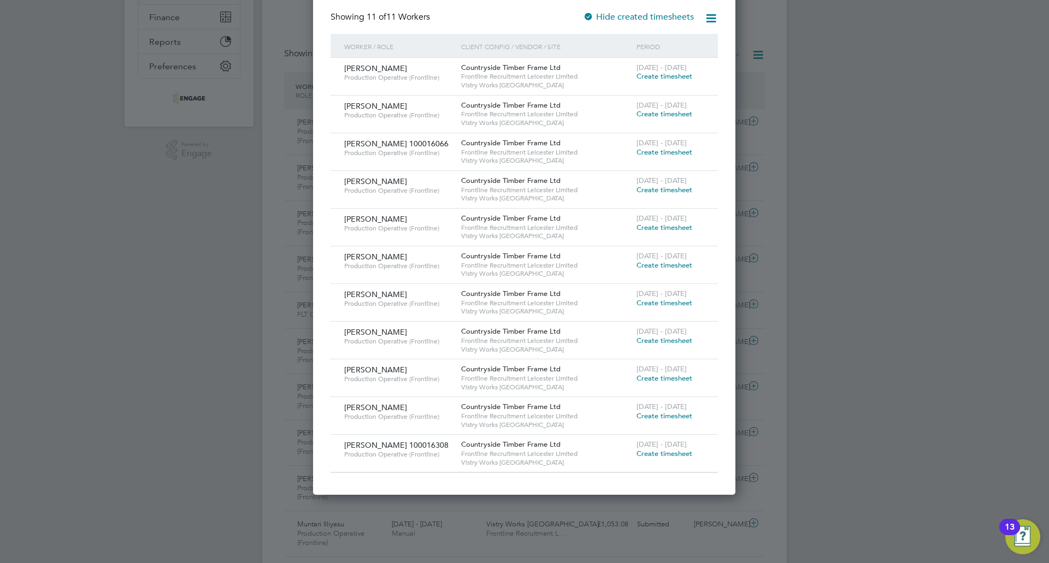
click at [655, 418] on span "Create timesheet" at bounding box center [664, 415] width 56 height 9
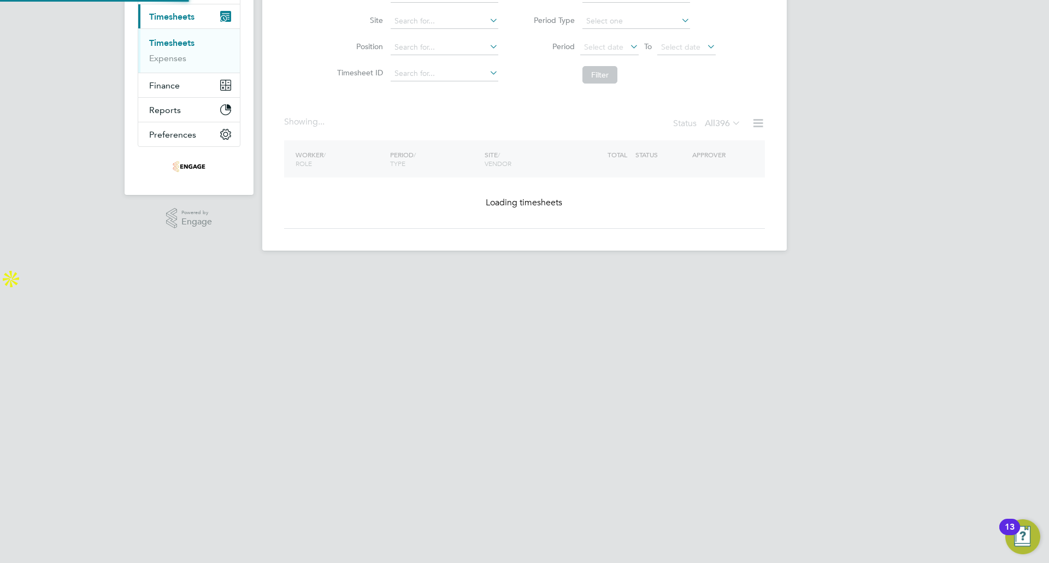
scroll to position [0, 0]
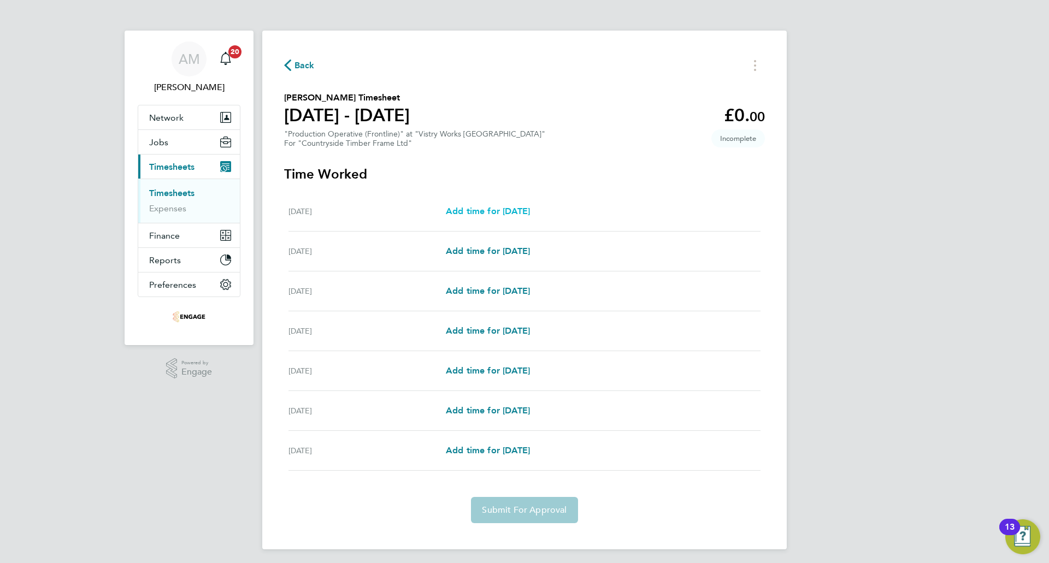
click at [513, 209] on span "Add time for Mon 18 Aug" at bounding box center [488, 211] width 84 height 10
select select "15"
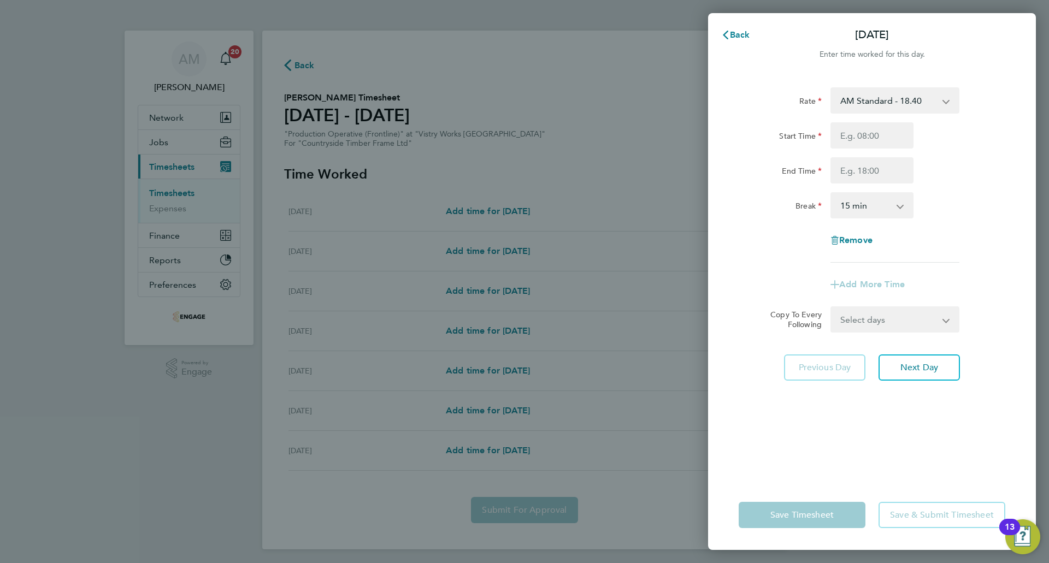
click at [864, 101] on select "AM Standard - 18.40 PM OT 2 - 40.11 OT2 - 36.80 PM Standard - 20.06 PM OT 1 - 3…" at bounding box center [888, 100] width 114 height 24
select select "15"
click at [844, 128] on input "Start Time" at bounding box center [871, 135] width 83 height 26
type input "06:00"
click at [870, 135] on input "06:00" at bounding box center [871, 135] width 83 height 26
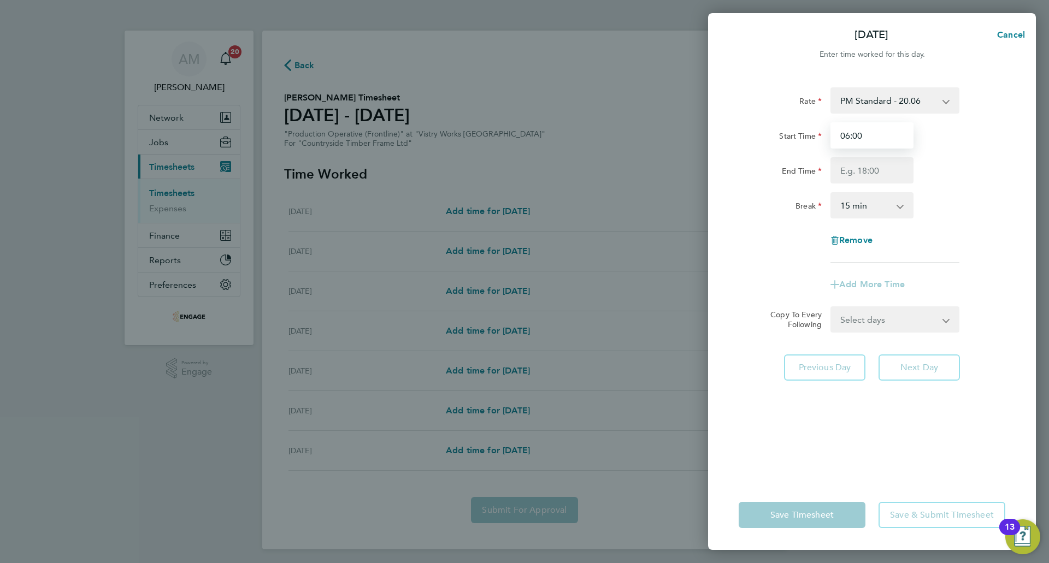
click at [870, 135] on input "06:00" at bounding box center [871, 135] width 83 height 26
click at [868, 137] on input "Start Time" at bounding box center [871, 135] width 83 height 26
type input "14:00"
click at [867, 167] on input "End Time" at bounding box center [871, 170] width 83 height 26
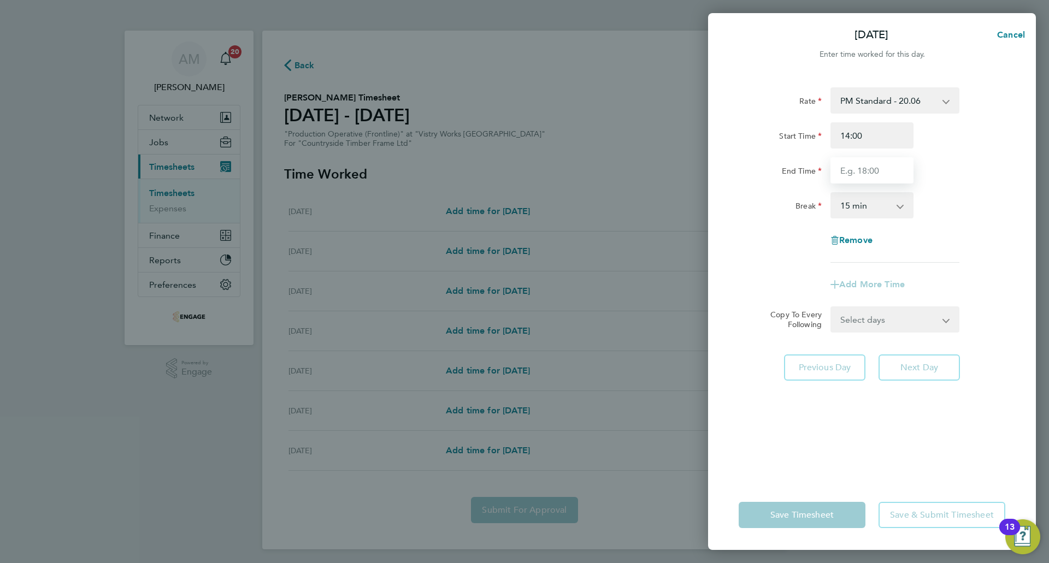
type input "22:30"
click at [858, 207] on select "0 min 15 min 30 min 45 min 60 min 75 min 90 min" at bounding box center [865, 205] width 68 height 24
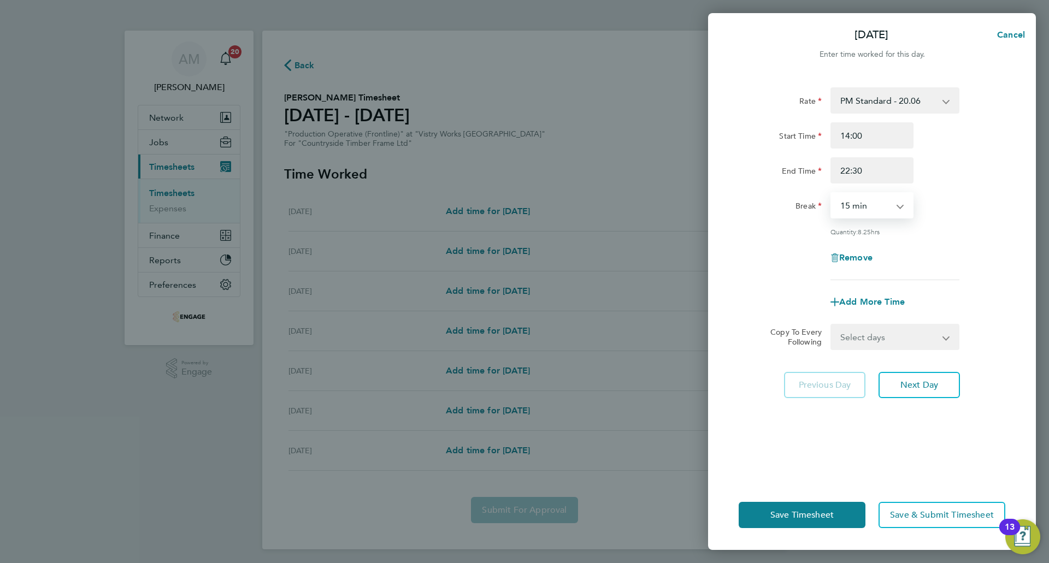
select select "30"
click at [831, 193] on select "0 min 15 min 30 min 45 min 60 min 75 min 90 min" at bounding box center [865, 205] width 68 height 24
click at [920, 385] on span "Next Day" at bounding box center [919, 385] width 38 height 11
select select "15"
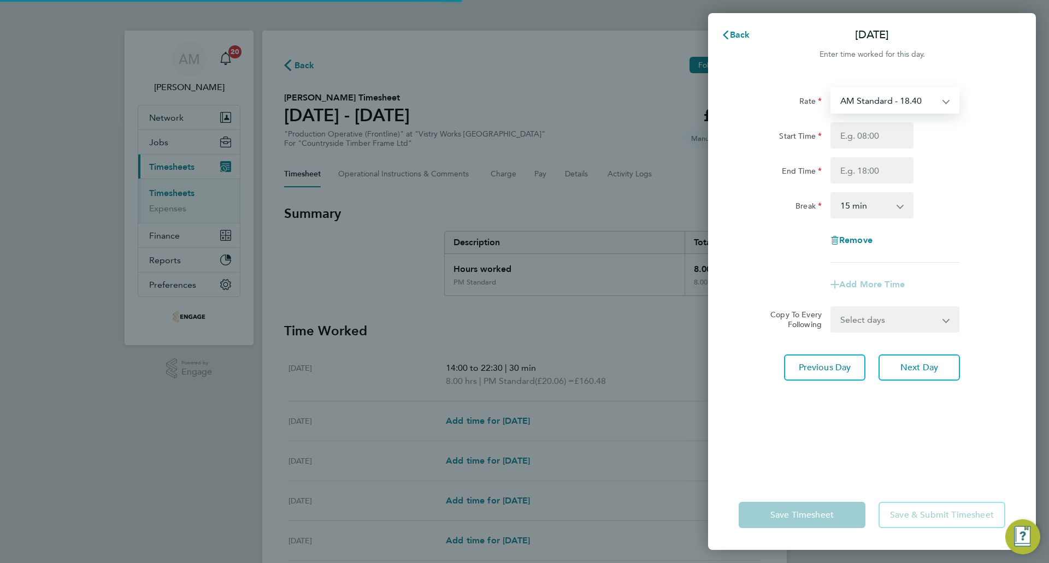
click at [859, 98] on select "AM Standard - 18.40 PM OT 2 - 40.11 OT2 - 36.80 PM Standard - 20.06 PM OT 1 - 3…" at bounding box center [888, 100] width 114 height 24
select select "15"
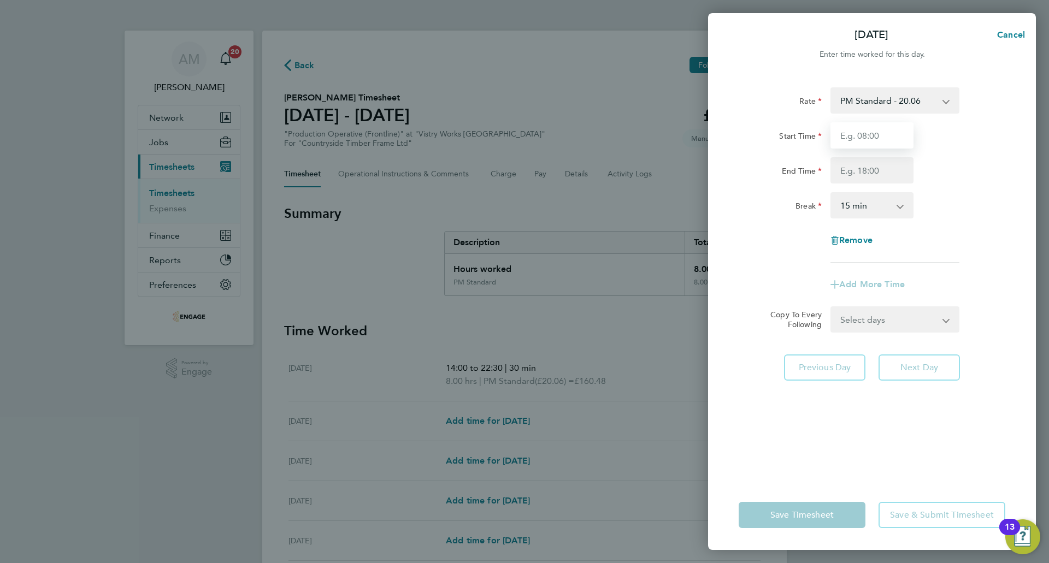
click at [863, 130] on input "Start Time" at bounding box center [871, 135] width 83 height 26
type input "14:00"
click at [855, 174] on input "End Time" at bounding box center [871, 170] width 83 height 26
type input "22:30"
click at [854, 196] on select "0 min 15 min 30 min 45 min 60 min 75 min 90 min" at bounding box center [865, 205] width 68 height 24
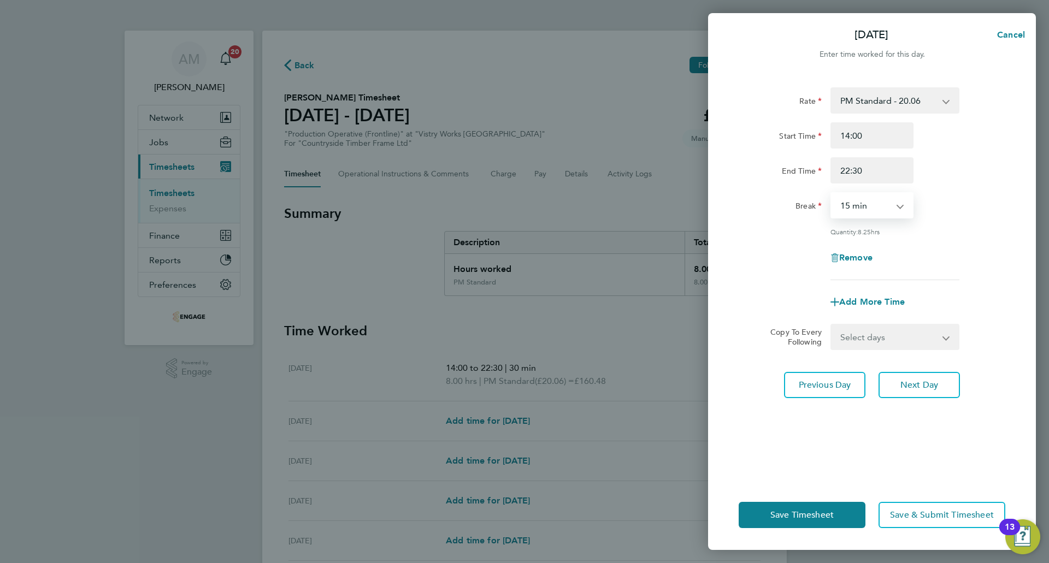
select select "30"
click at [831, 193] on select "0 min 15 min 30 min 45 min 60 min 75 min 90 min" at bounding box center [865, 205] width 68 height 24
click at [934, 389] on span "Next Day" at bounding box center [919, 385] width 38 height 11
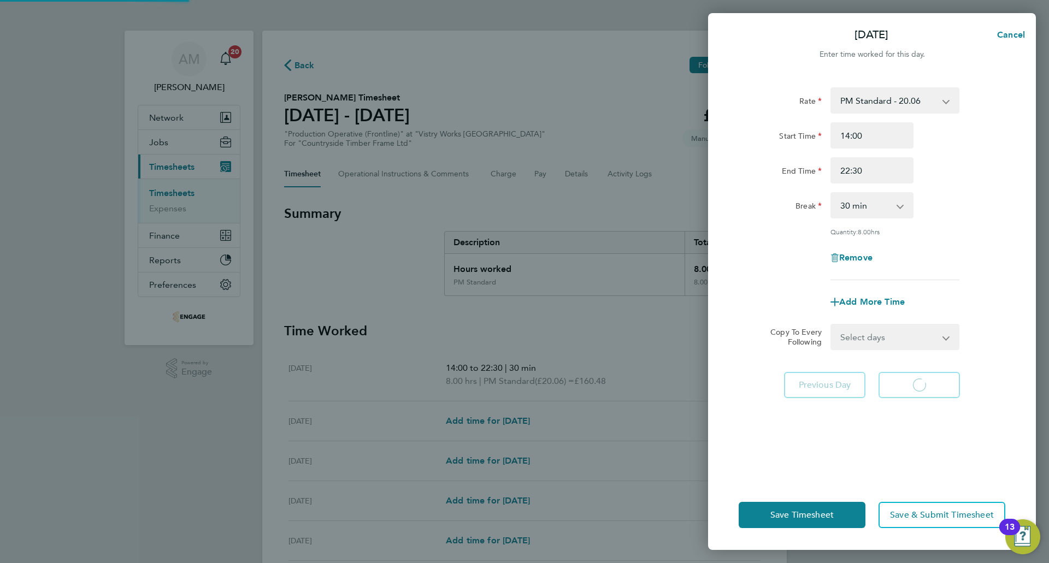
select select "15"
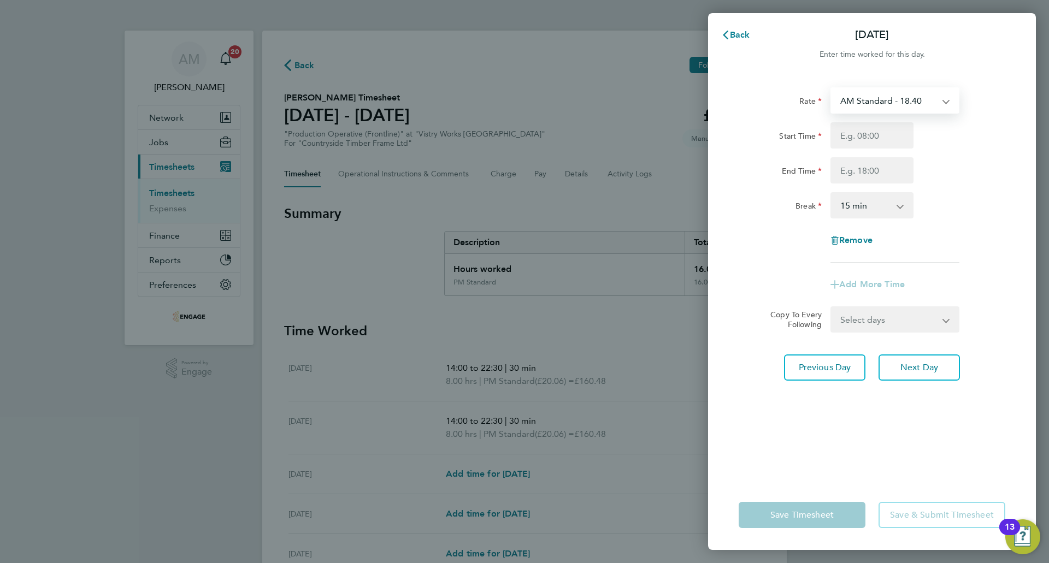
drag, startPoint x: 870, startPoint y: 104, endPoint x: 870, endPoint y: 111, distance: 7.1
click at [870, 104] on select "AM Standard - 18.40 PM OT 2 - 40.11 OT2 - 36.80 PM Standard - 20.06 PM OT 1 - 3…" at bounding box center [888, 100] width 114 height 24
select select "15"
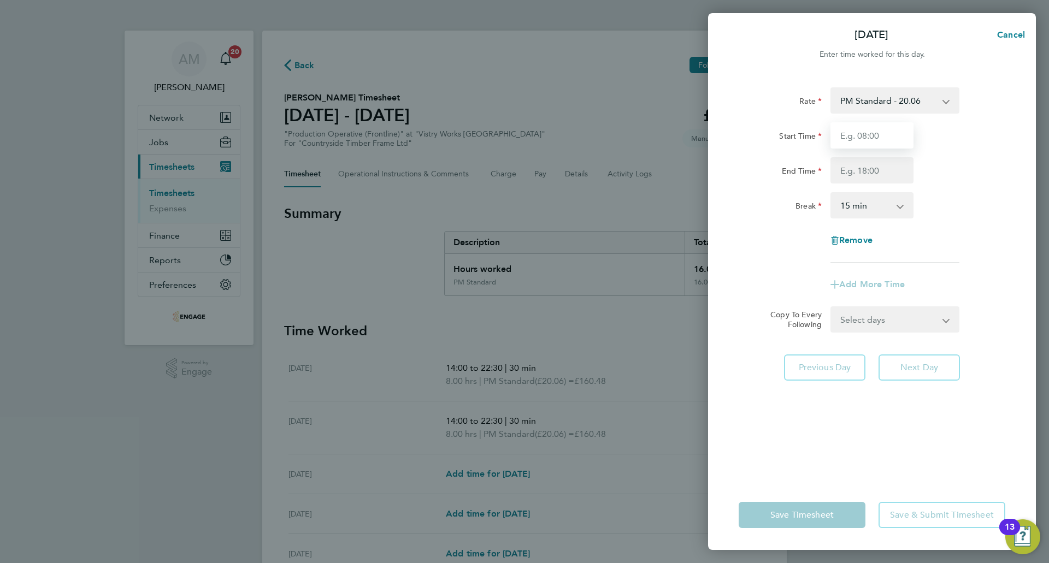
click at [876, 140] on input "Start Time" at bounding box center [871, 135] width 83 height 26
type input "14:00"
click at [877, 179] on input "End Time" at bounding box center [871, 170] width 83 height 26
type input "22:30"
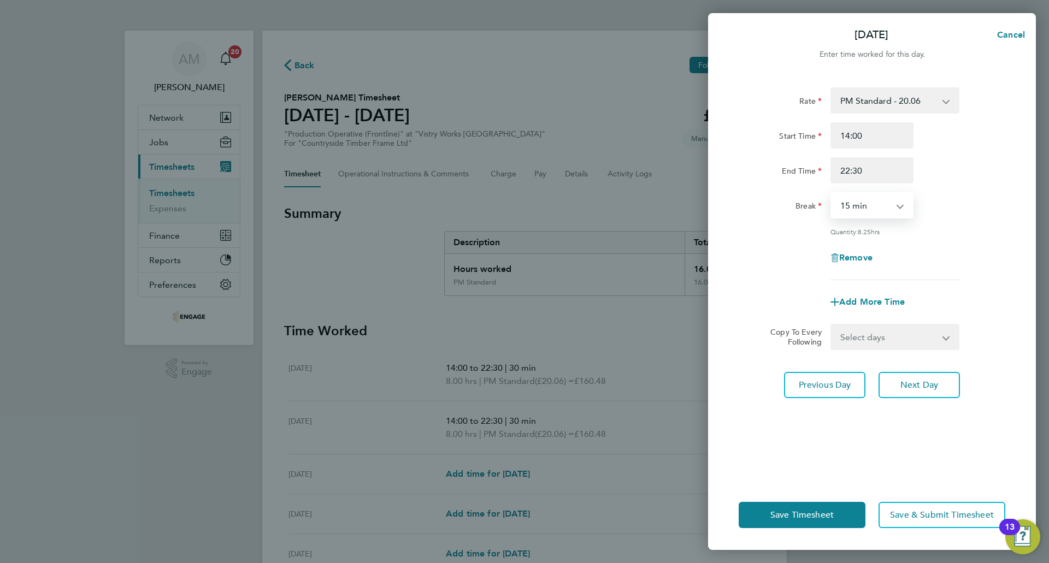
click at [867, 205] on select "0 min 15 min 30 min 45 min 60 min 75 min 90 min" at bounding box center [865, 205] width 68 height 24
select select "30"
click at [831, 193] on select "0 min 15 min 30 min 45 min 60 min 75 min 90 min" at bounding box center [865, 205] width 68 height 24
click at [909, 395] on button "Next Day" at bounding box center [918, 385] width 81 height 26
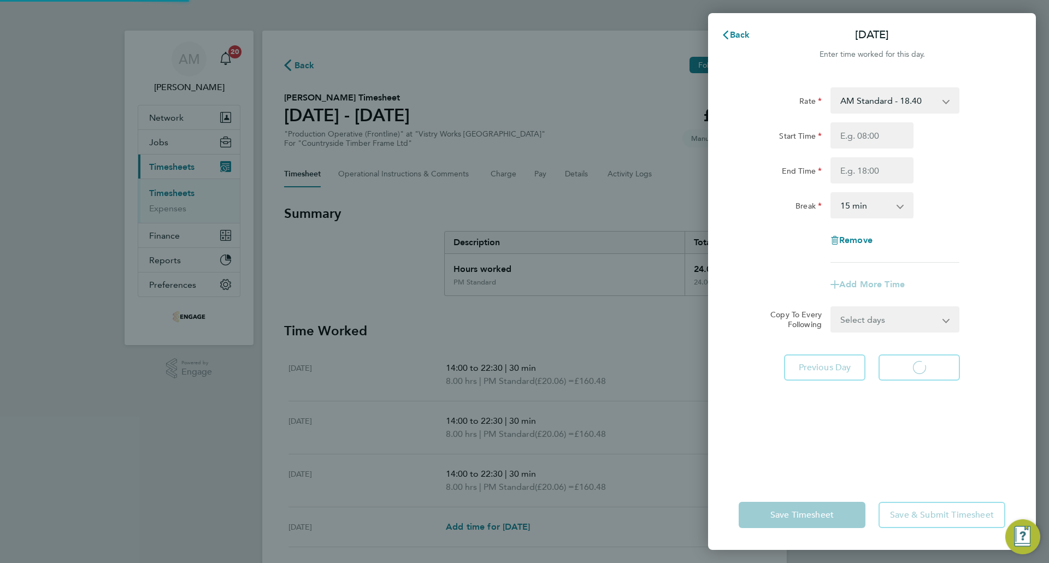
select select "15"
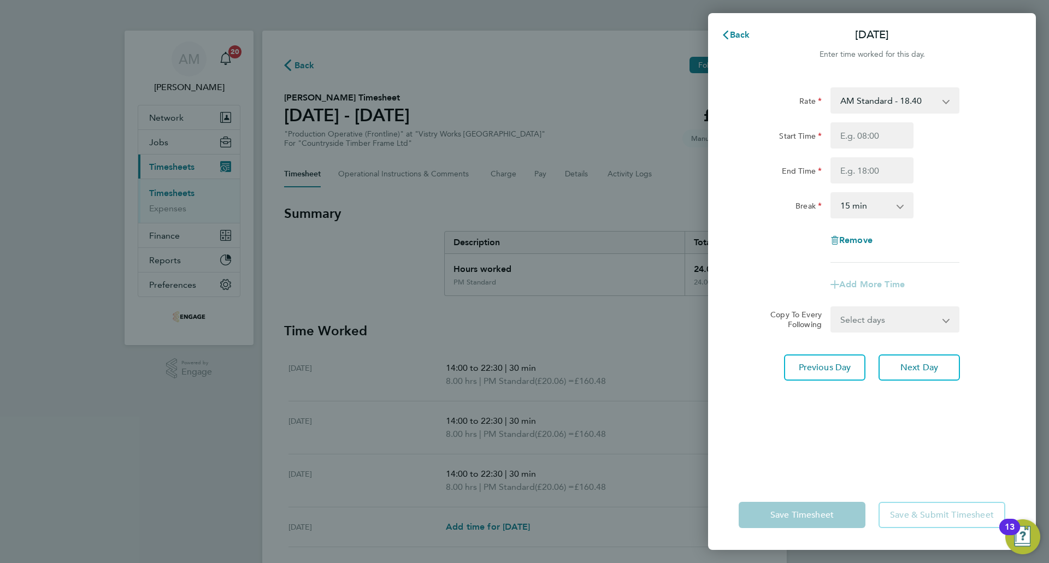
click at [865, 101] on select "AM Standard - 18.40 PM OT 2 - 40.11 OT2 - 36.80 PM Standard - 20.06 PM OT 1 - 3…" at bounding box center [888, 100] width 114 height 24
select select "15"
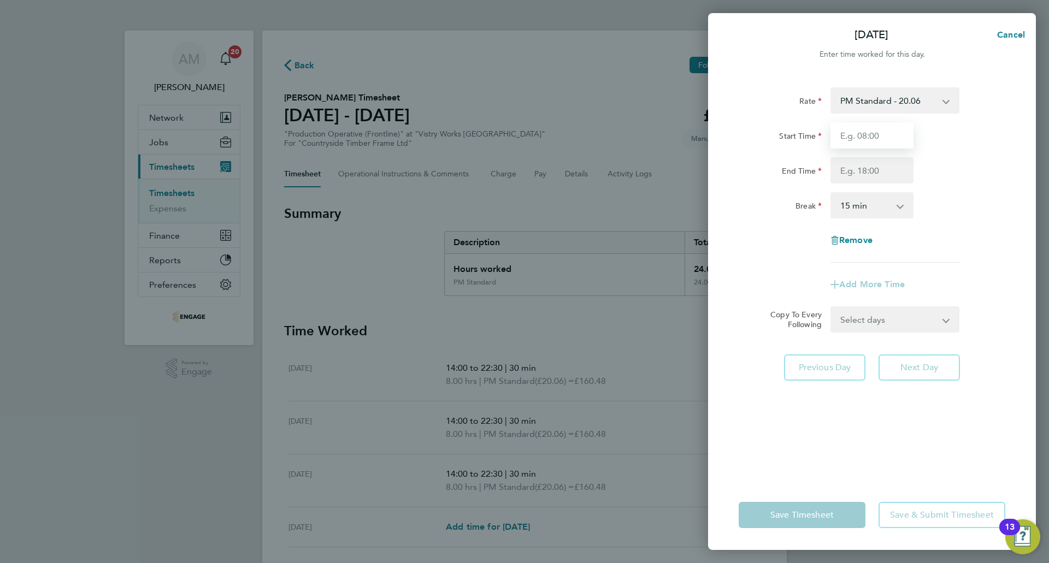
click at [863, 139] on input "Start Time" at bounding box center [871, 135] width 83 height 26
type input "14:00"
click at [861, 167] on input "End Time" at bounding box center [871, 170] width 83 height 26
type input "22:30"
drag, startPoint x: 879, startPoint y: 210, endPoint x: 884, endPoint y: 215, distance: 6.6
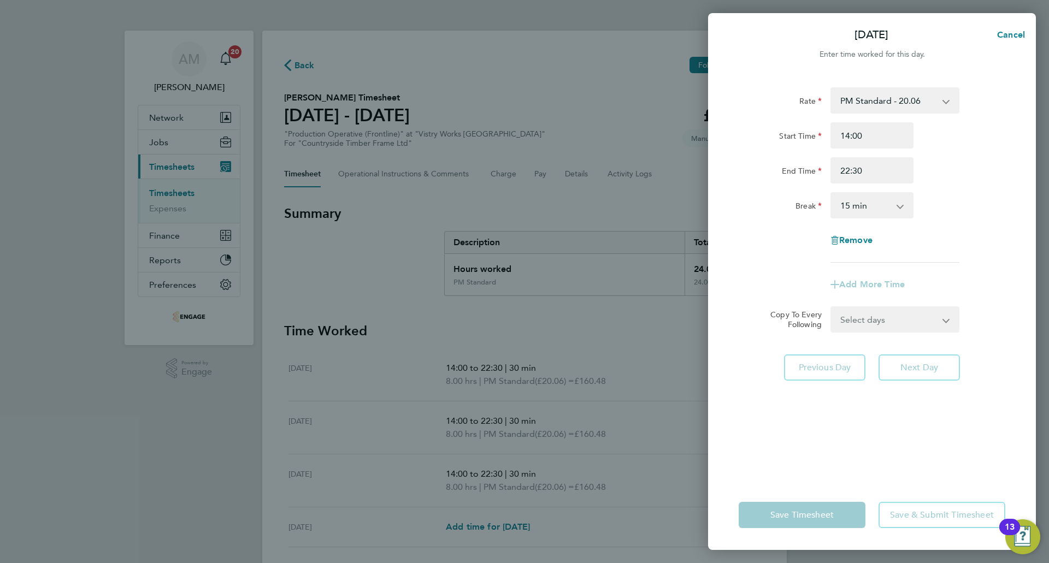
click at [879, 210] on select "0 min 15 min 30 min 45 min 60 min 75 min 90 min" at bounding box center [865, 205] width 68 height 24
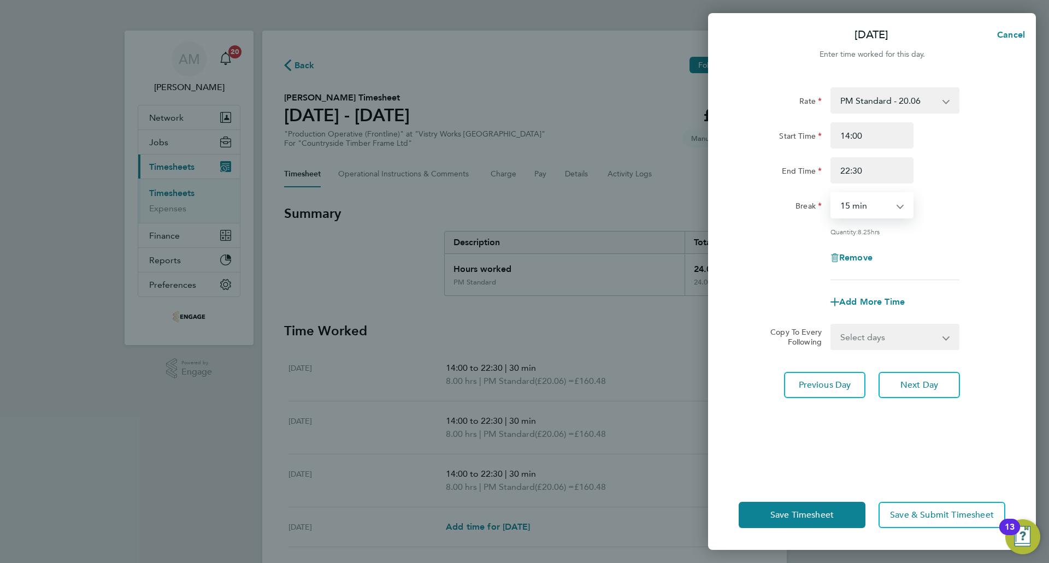
select select "30"
click at [831, 193] on select "0 min 15 min 30 min 45 min 60 min 75 min 90 min" at bounding box center [865, 205] width 68 height 24
click at [784, 518] on span "Save Timesheet" at bounding box center [801, 515] width 63 height 11
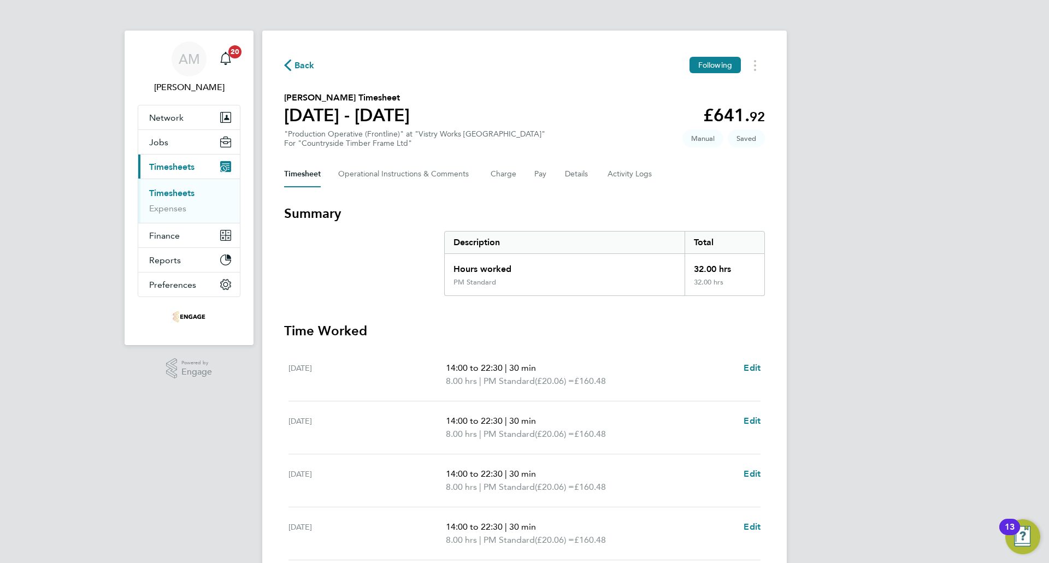
click at [293, 57] on div "Back Following" at bounding box center [524, 65] width 481 height 17
click at [295, 64] on span "Back" at bounding box center [304, 65] width 20 height 13
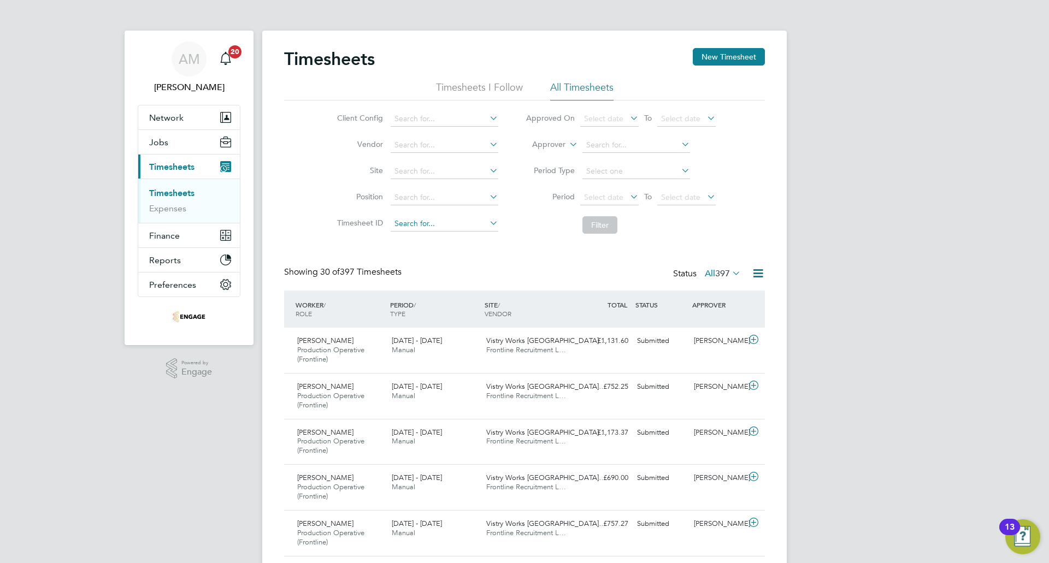
scroll to position [37, 95]
click at [759, 57] on button "New Timesheet" at bounding box center [729, 56] width 72 height 17
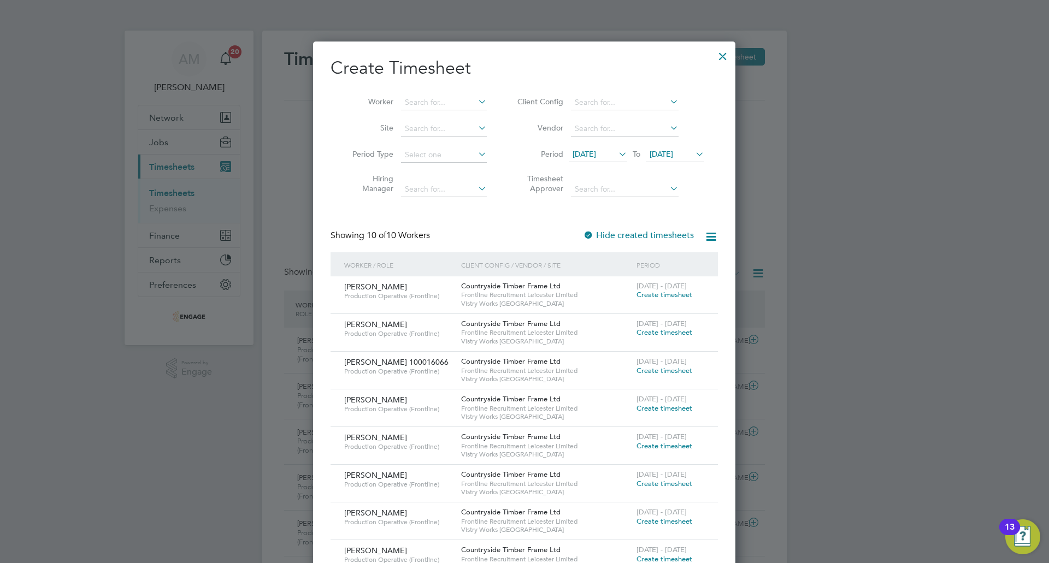
click at [593, 138] on li "Vendor" at bounding box center [608, 129] width 217 height 26
click at [595, 152] on span "12 Aug 2025" at bounding box center [583, 154] width 23 height 10
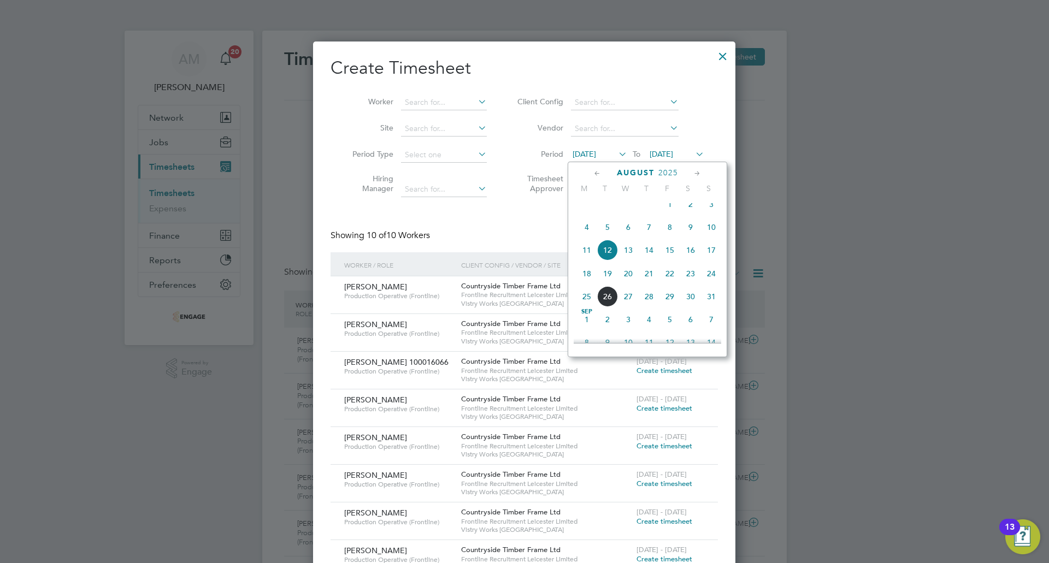
click at [591, 283] on span "18" at bounding box center [586, 273] width 21 height 21
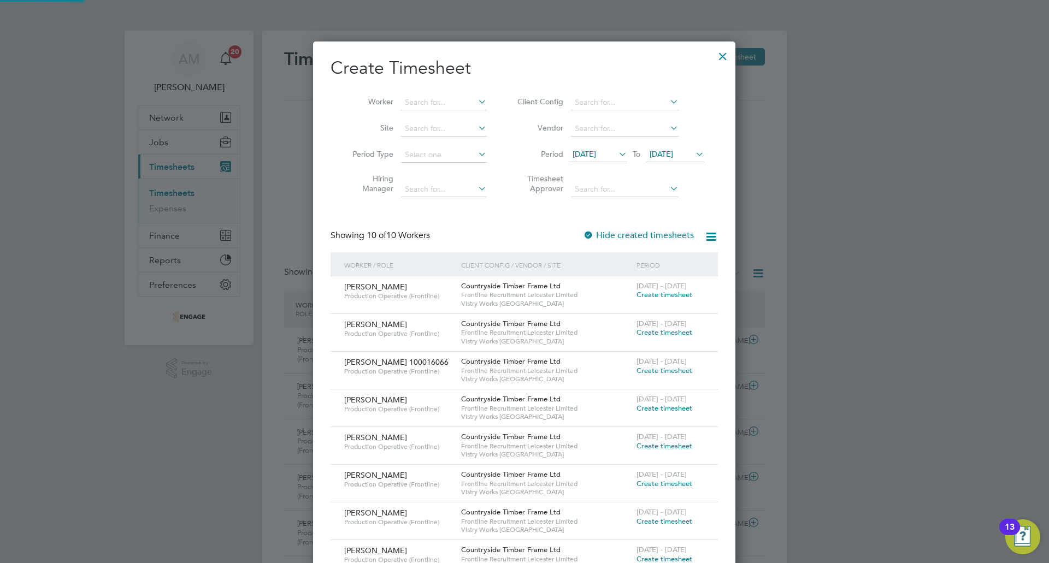
click at [673, 157] on span "19 Aug 2025" at bounding box center [660, 154] width 23 height 10
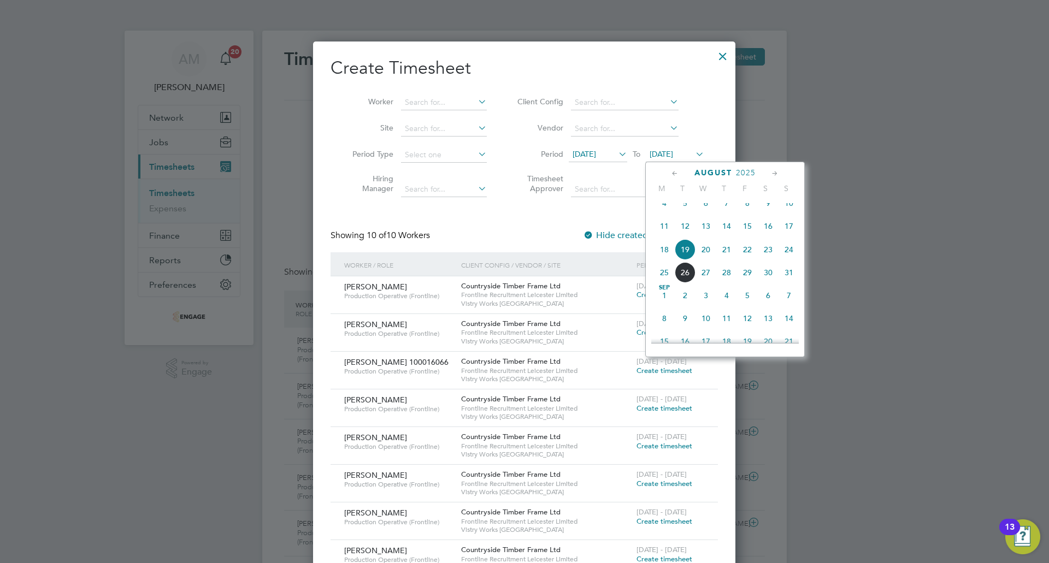
click at [782, 257] on span "24" at bounding box center [788, 249] width 21 height 21
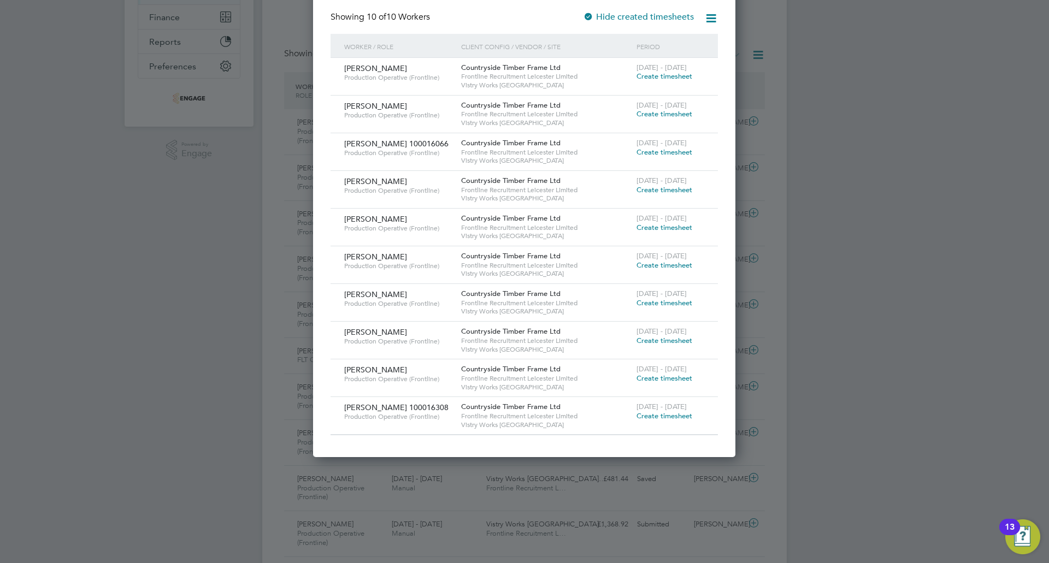
click at [663, 380] on span "Create timesheet" at bounding box center [664, 378] width 56 height 9
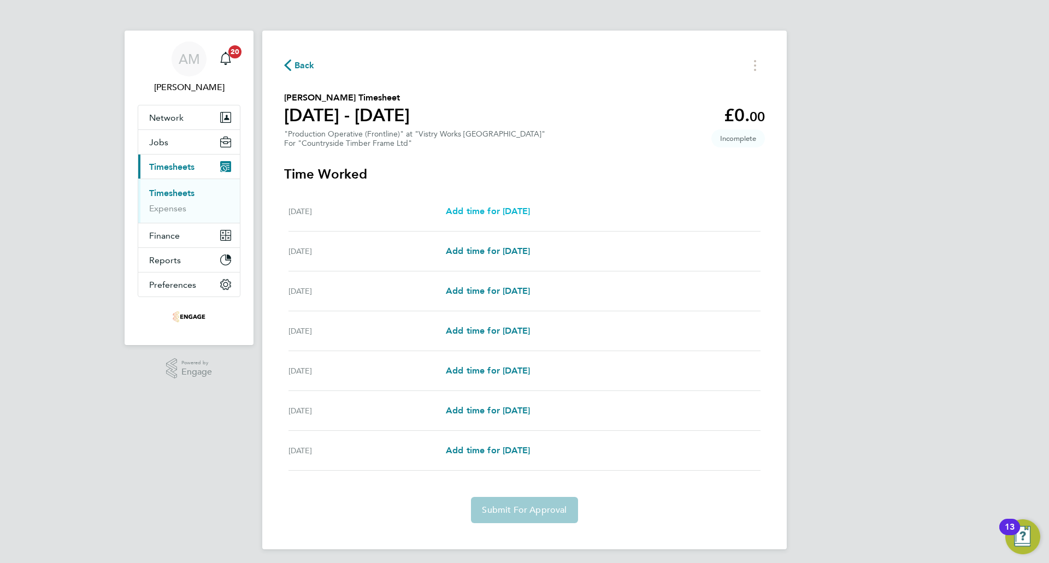
click at [467, 214] on span "Add time for Mon 18 Aug" at bounding box center [488, 211] width 84 height 10
select select "15"
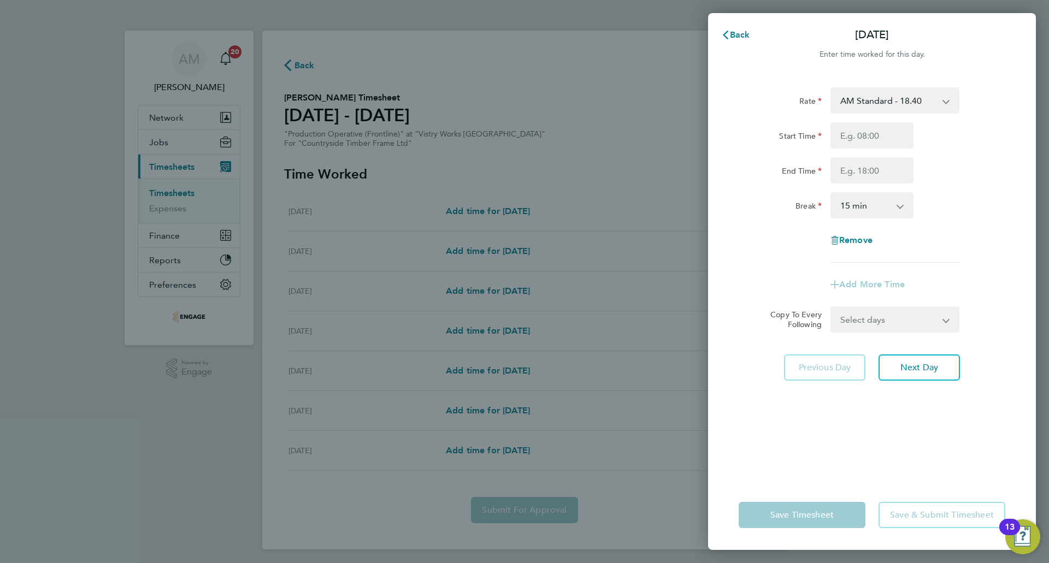
click at [901, 103] on select "AM Standard - 18.40 PM Standard - 20.06 PM OT 2 - 40.11 PM OT 1 - 30.08 OT2 - 3…" at bounding box center [888, 100] width 114 height 24
select select "15"
click at [880, 138] on input "Start Time" at bounding box center [871, 135] width 83 height 26
type input "14:00"
drag, startPoint x: 869, startPoint y: 173, endPoint x: 872, endPoint y: 182, distance: 9.7
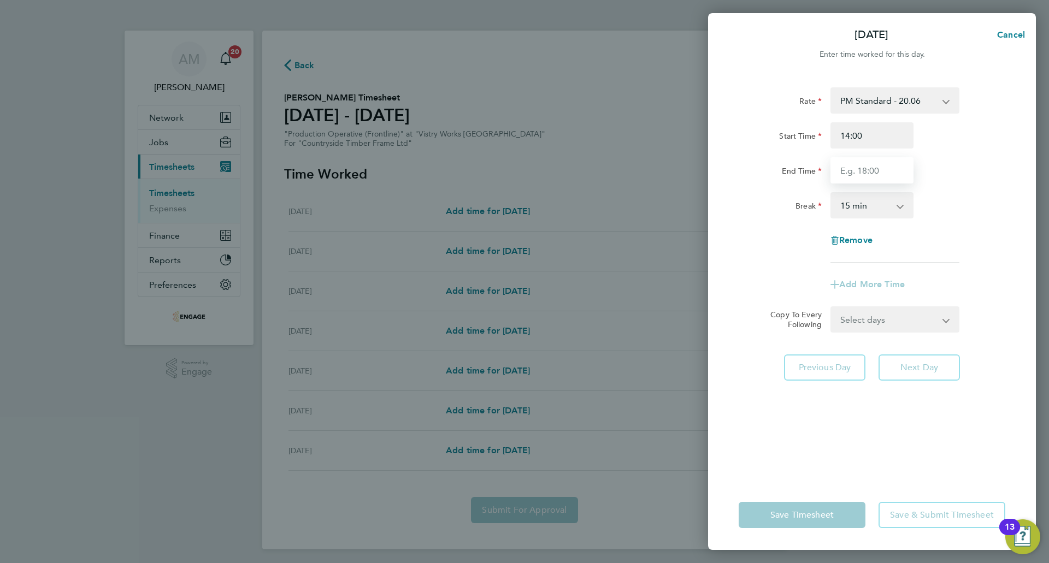
click at [869, 173] on input "End Time" at bounding box center [871, 170] width 83 height 26
type input "22:30"
click at [858, 209] on select "0 min 15 min 30 min 45 min 60 min 75 min 90 min" at bounding box center [865, 205] width 68 height 24
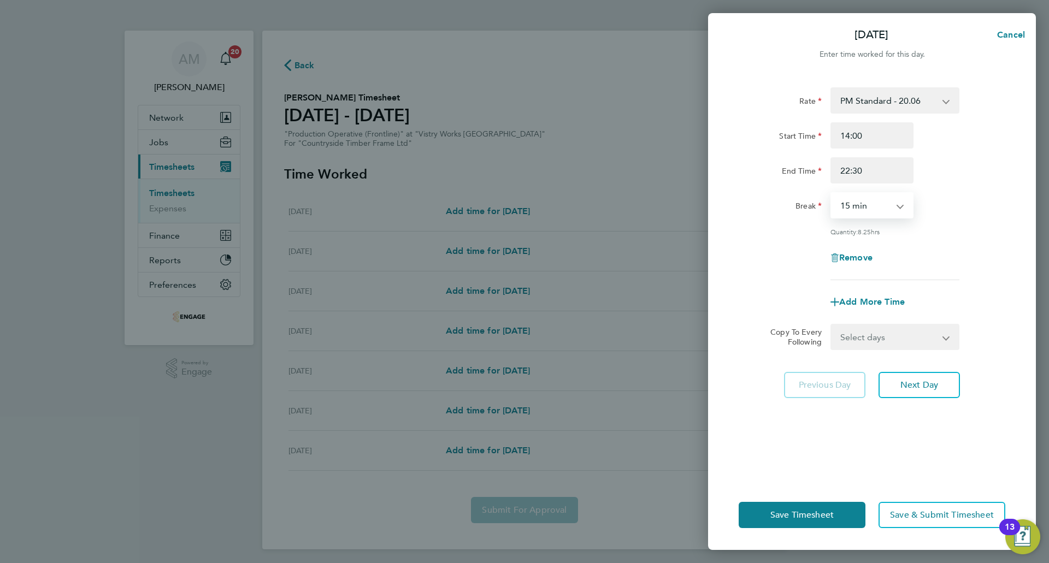
select select "30"
click at [831, 193] on select "0 min 15 min 30 min 45 min 60 min 75 min 90 min" at bounding box center [865, 205] width 68 height 24
click at [902, 383] on span "Next Day" at bounding box center [919, 385] width 38 height 11
select select "15"
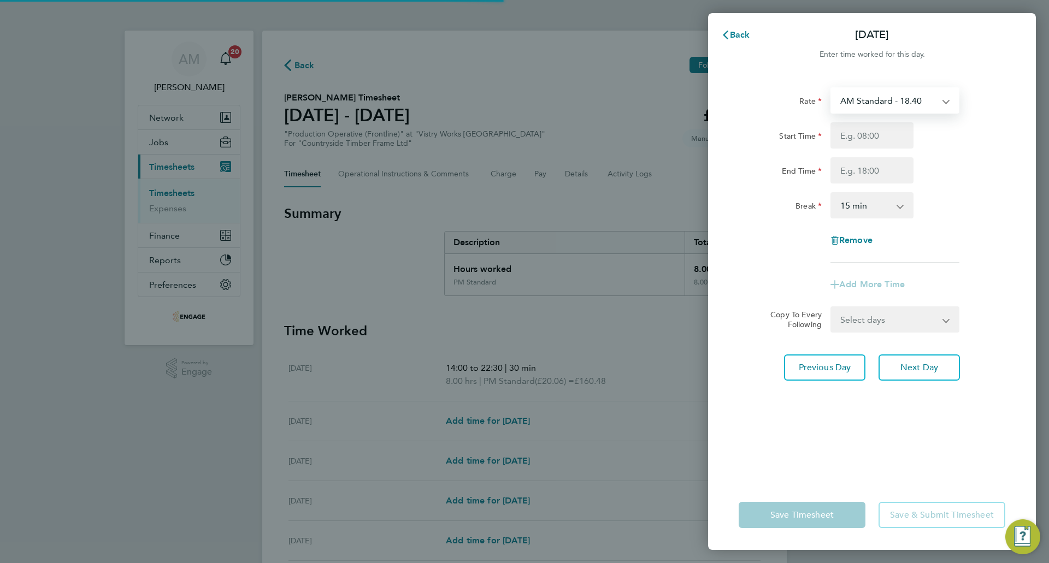
drag, startPoint x: 885, startPoint y: 102, endPoint x: 884, endPoint y: 109, distance: 6.6
click at [885, 102] on select "AM Standard - 18.40 PM Standard - 20.06 PM OT 2 - 40.11 PM OT 1 - 30.08 OT2 - 3…" at bounding box center [888, 100] width 114 height 24
select select "15"
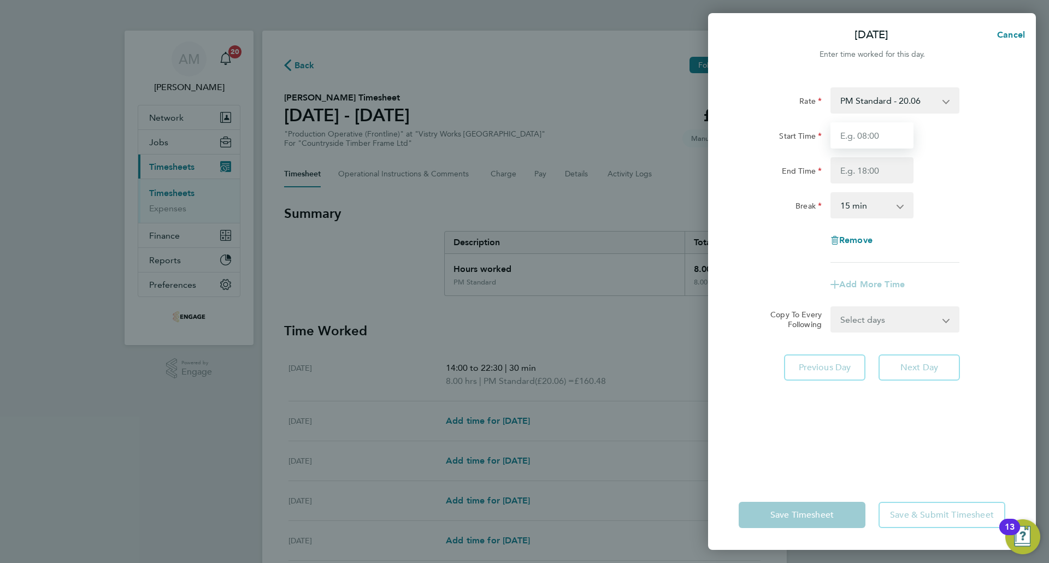
click at [880, 135] on input "Start Time" at bounding box center [871, 135] width 83 height 26
click at [878, 176] on input "End Time" at bounding box center [871, 170] width 83 height 26
click at [882, 212] on select "0 min 15 min 30 min 45 min 60 min 75 min 90 min" at bounding box center [865, 205] width 68 height 24
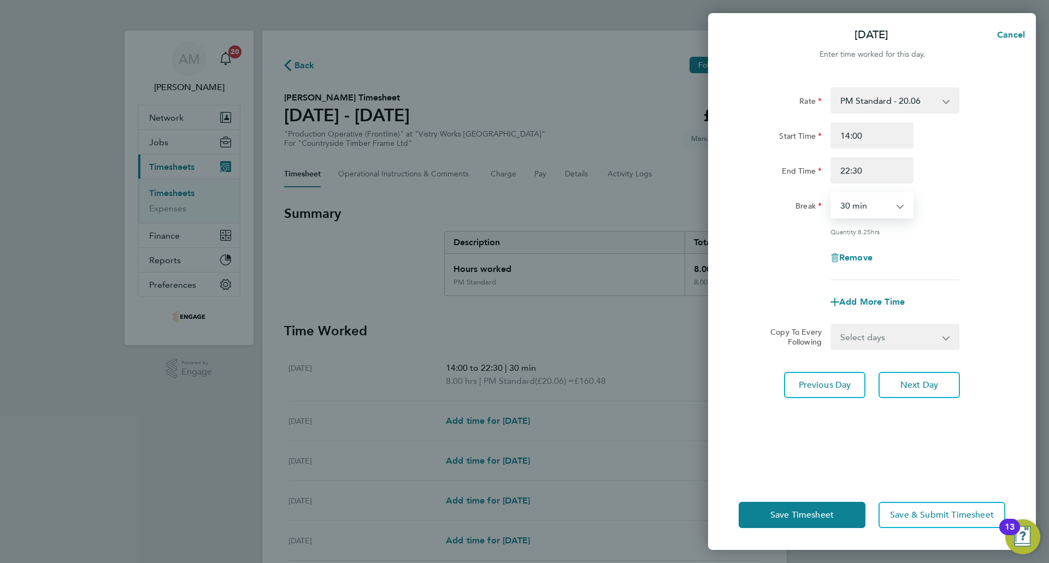
click at [831, 193] on select "0 min 15 min 30 min 45 min 60 min 75 min 90 min" at bounding box center [865, 205] width 68 height 24
click at [925, 387] on span "Next Day" at bounding box center [919, 385] width 38 height 11
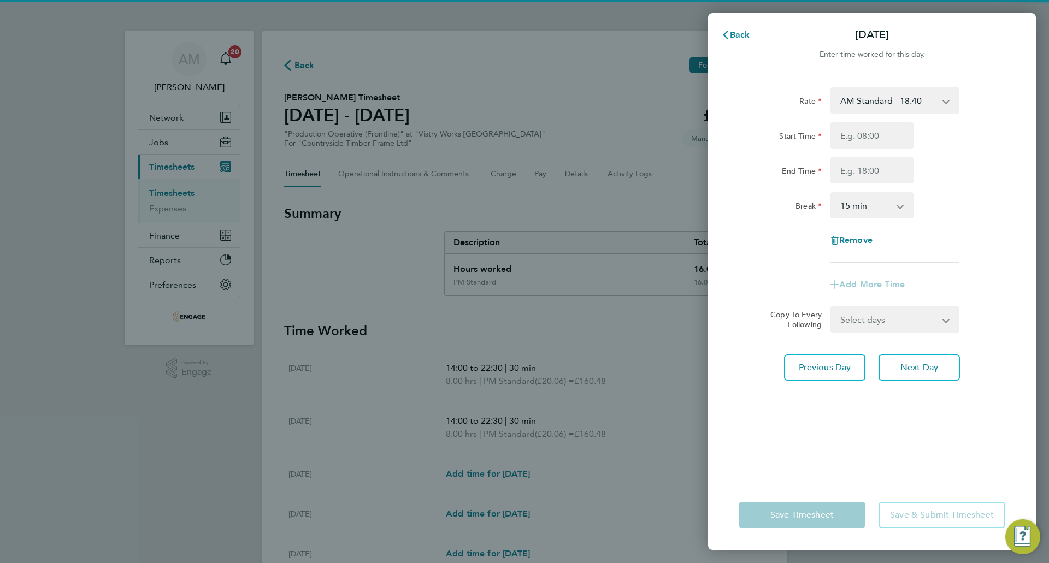
click at [861, 98] on select "AM Standard - 18.40 PM Standard - 20.06 PM OT 2 - 40.11 PM OT 1 - 30.08 OT2 - 3…" at bounding box center [888, 100] width 114 height 24
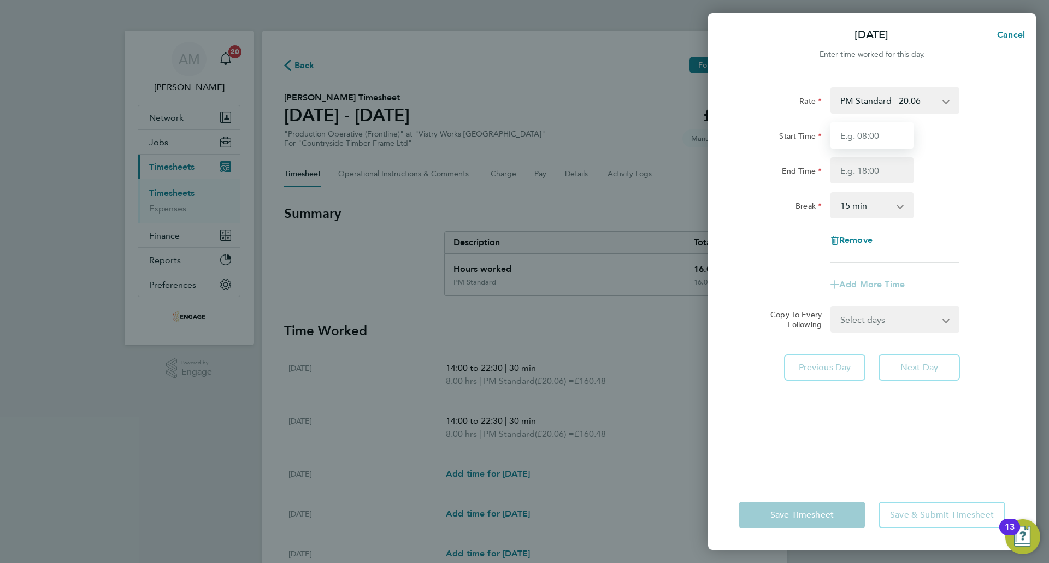
drag, startPoint x: 861, startPoint y: 134, endPoint x: 864, endPoint y: 145, distance: 11.3
click at [861, 134] on input "Start Time" at bounding box center [871, 135] width 83 height 26
drag, startPoint x: 864, startPoint y: 147, endPoint x: 872, endPoint y: 173, distance: 27.3
click at [872, 173] on input "End Time" at bounding box center [871, 170] width 83 height 26
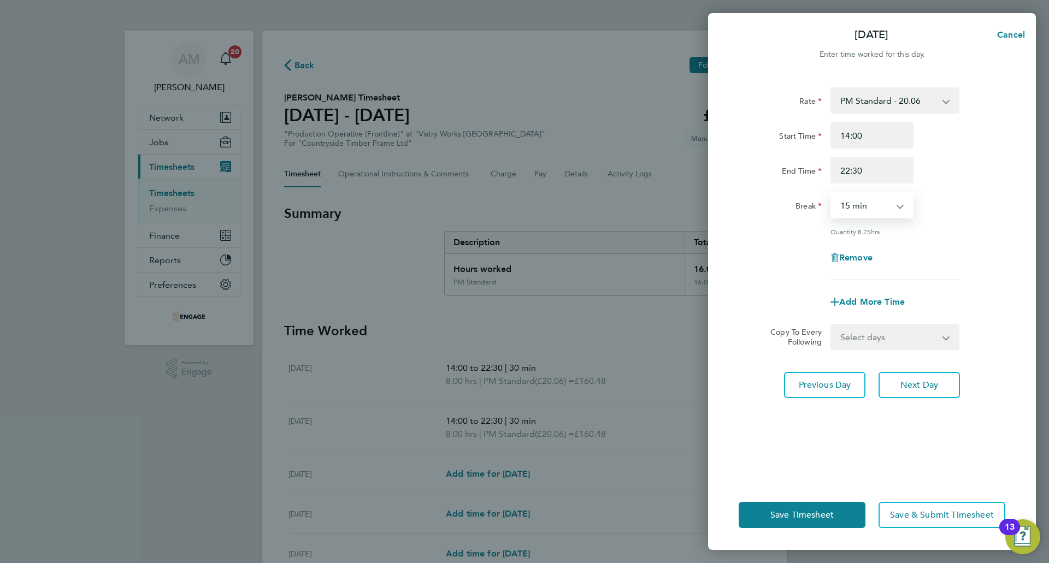
click at [863, 205] on select "0 min 15 min 30 min 45 min 60 min 75 min 90 min" at bounding box center [865, 205] width 68 height 24
click at [831, 193] on select "0 min 15 min 30 min 45 min 60 min 75 min 90 min" at bounding box center [865, 205] width 68 height 24
click at [908, 377] on button "Next Day" at bounding box center [918, 385] width 81 height 26
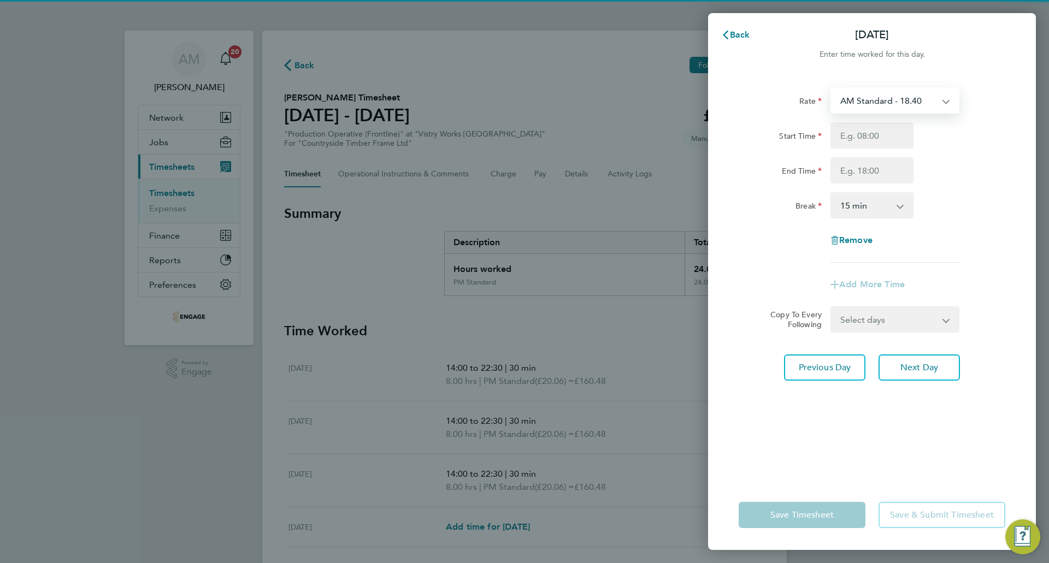
click at [889, 104] on select "AM Standard - 18.40 PM Standard - 20.06 PM OT 2 - 40.11 PM OT 1 - 30.08 OT2 - 3…" at bounding box center [888, 100] width 114 height 24
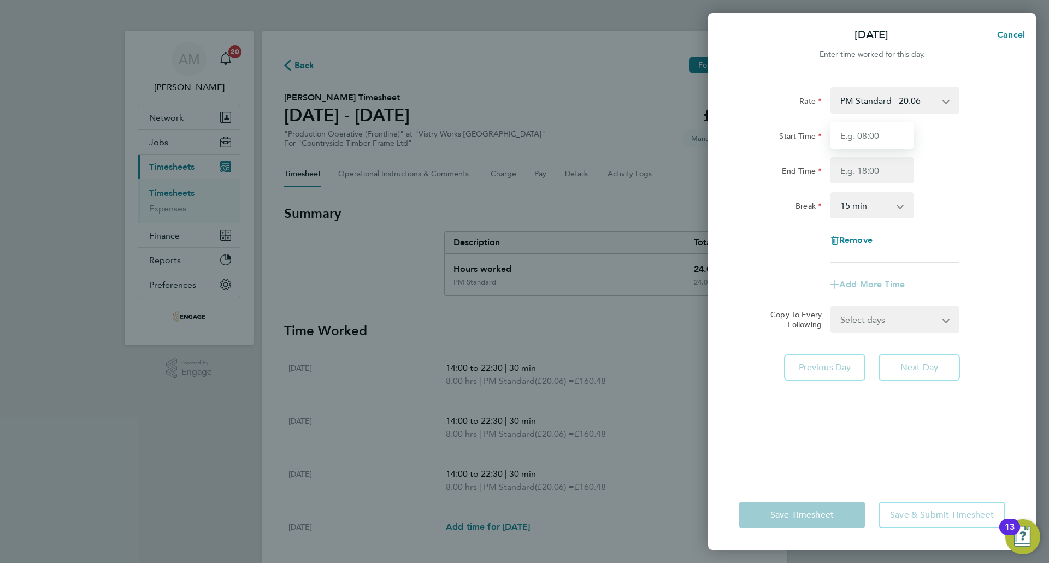
drag, startPoint x: 889, startPoint y: 110, endPoint x: 880, endPoint y: 140, distance: 31.1
click at [880, 140] on input "Start Time" at bounding box center [871, 135] width 83 height 26
click at [878, 174] on input "End Time" at bounding box center [871, 170] width 83 height 26
click at [874, 215] on select "0 min 15 min 30 min 45 min 60 min 75 min 90 min" at bounding box center [865, 205] width 68 height 24
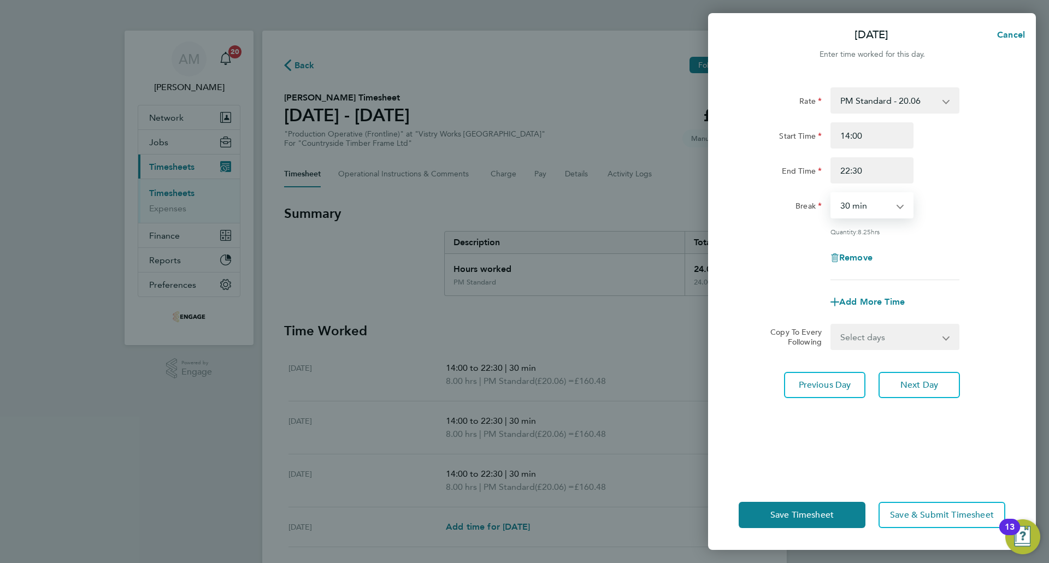
click at [831, 193] on select "0 min 15 min 30 min 45 min 60 min 75 min 90 min" at bounding box center [865, 205] width 68 height 24
click at [907, 392] on button "Next Day" at bounding box center [918, 385] width 81 height 26
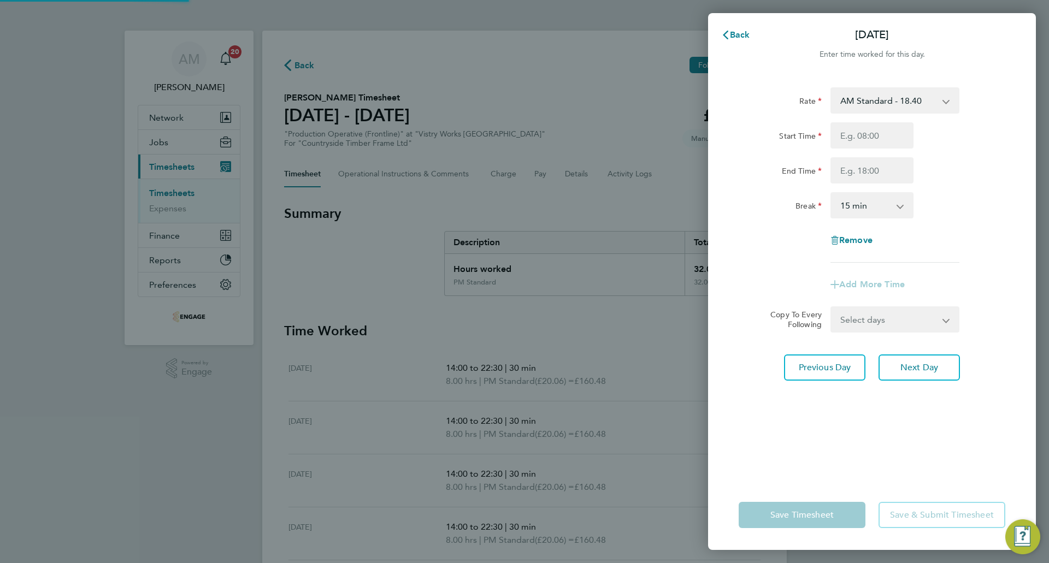
click at [890, 87] on div "Rate AM Standard - 18.40 PM Standard - 20.06 PM OT 2 - 40.11 PM OT 1 - 30.08 OT…" at bounding box center [872, 277] width 328 height 406
click at [890, 99] on select "AM Standard - 18.40 PM Standard - 20.06 PM OT 2 - 40.11 PM OT 1 - 30.08 OT2 - 3…" at bounding box center [888, 100] width 114 height 24
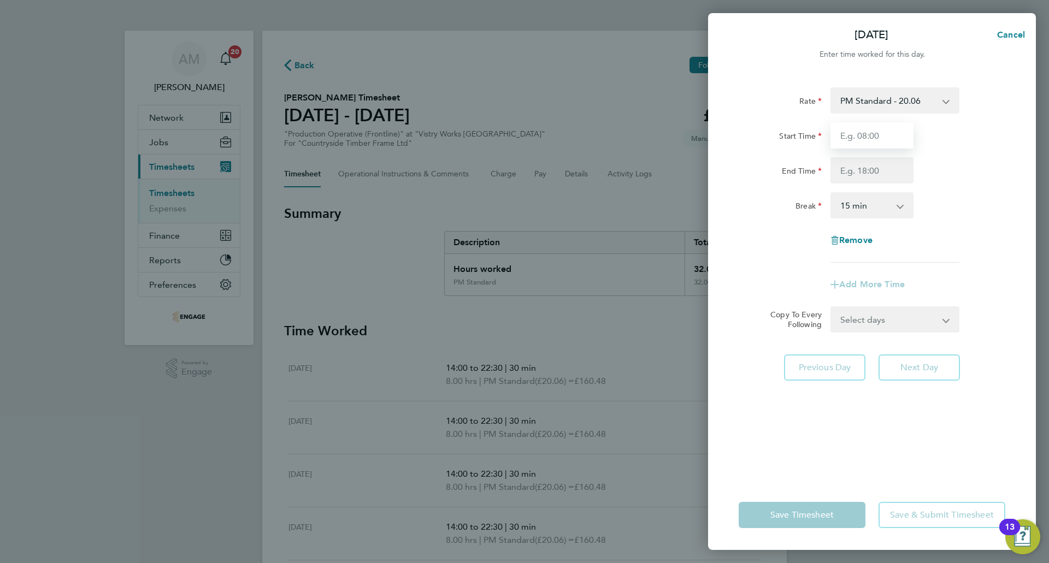
drag, startPoint x: 885, startPoint y: 134, endPoint x: 888, endPoint y: 139, distance: 5.6
click at [885, 134] on input "Start Time" at bounding box center [871, 135] width 83 height 26
click at [883, 176] on input "End Time" at bounding box center [871, 170] width 83 height 26
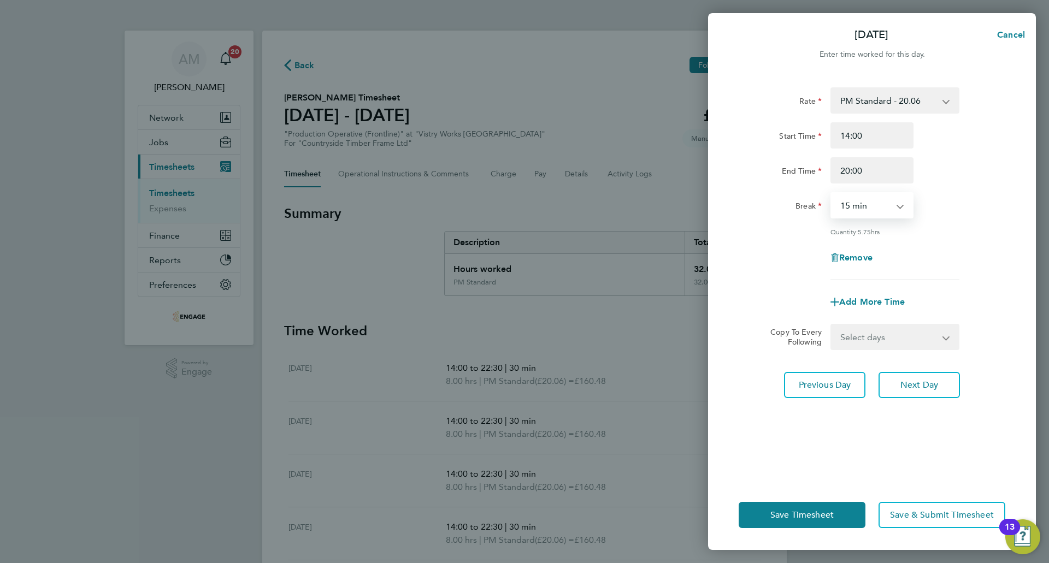
click at [855, 215] on select "0 min 15 min 30 min 45 min 60 min 75 min 90 min" at bounding box center [865, 205] width 68 height 24
click at [831, 193] on select "0 min 15 min 30 min 45 min 60 min 75 min 90 min" at bounding box center [865, 205] width 68 height 24
click at [799, 513] on span "Save Timesheet" at bounding box center [801, 515] width 63 height 11
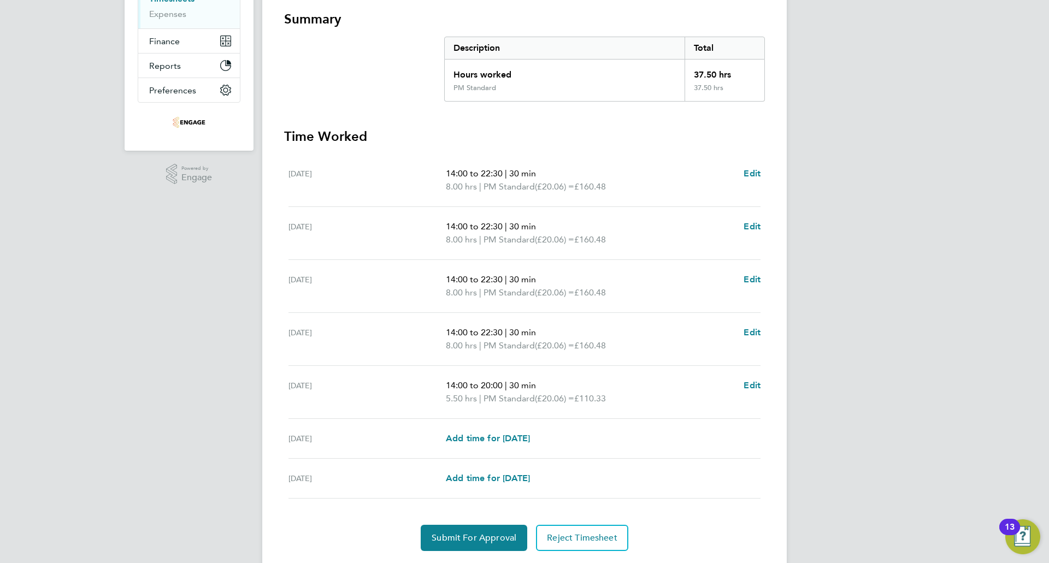
scroll to position [226, 0]
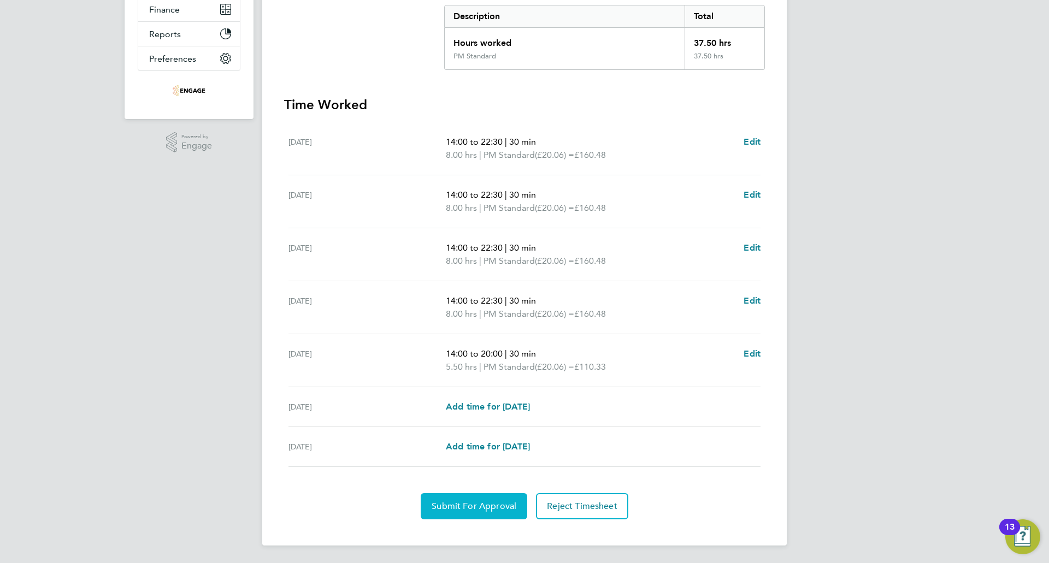
click at [494, 499] on button "Submit For Approval" at bounding box center [474, 506] width 107 height 26
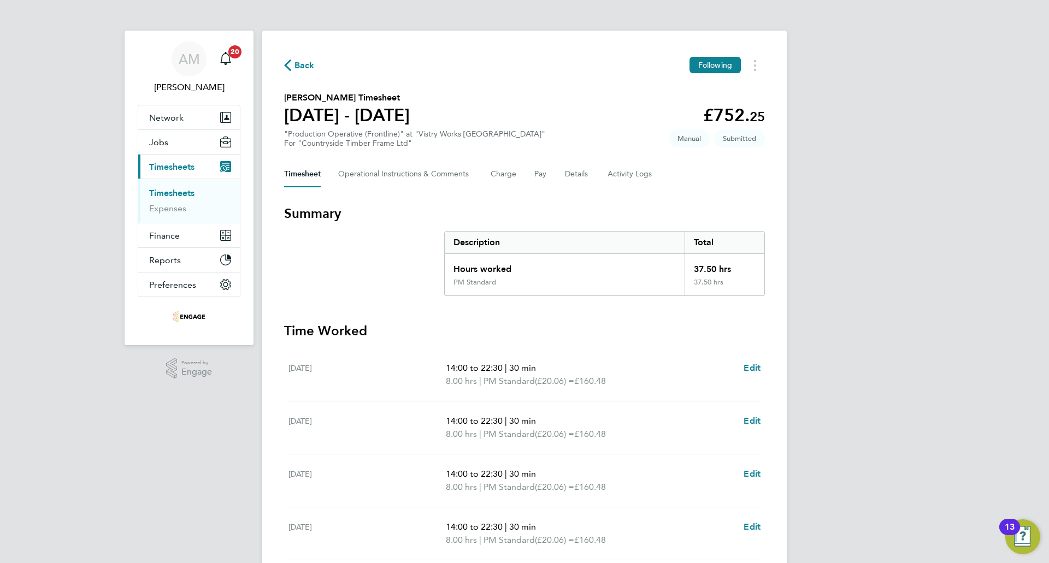
click at [300, 53] on div "Back Following Joshua Sturman's Timesheet 18 - 24 Aug 2025 £752. 25 "Production…" at bounding box center [524, 401] width 524 height 741
click at [302, 67] on span "Back" at bounding box center [304, 65] width 20 height 13
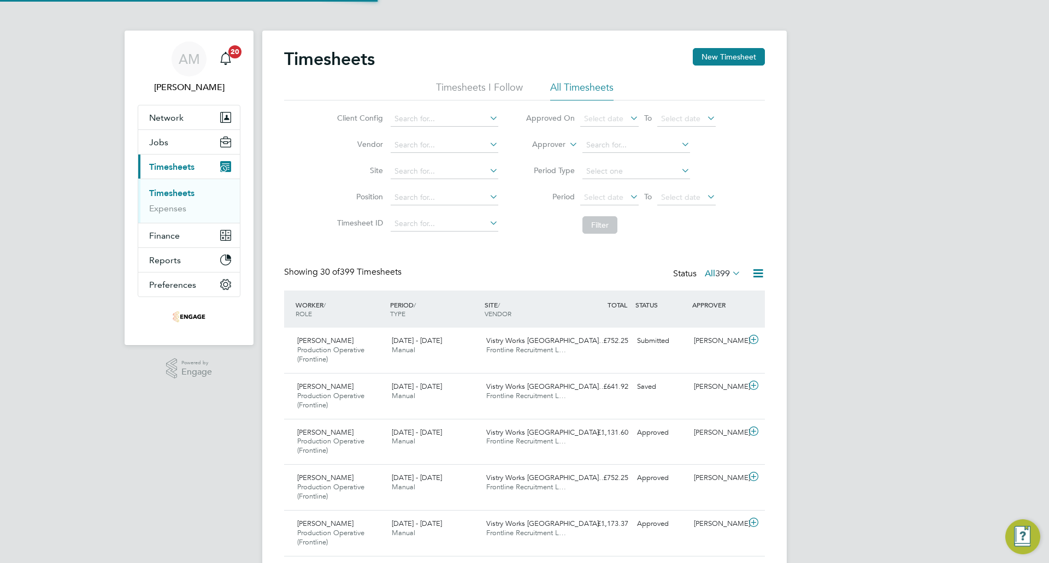
scroll to position [37, 95]
click at [728, 61] on button "New Timesheet" at bounding box center [729, 56] width 72 height 17
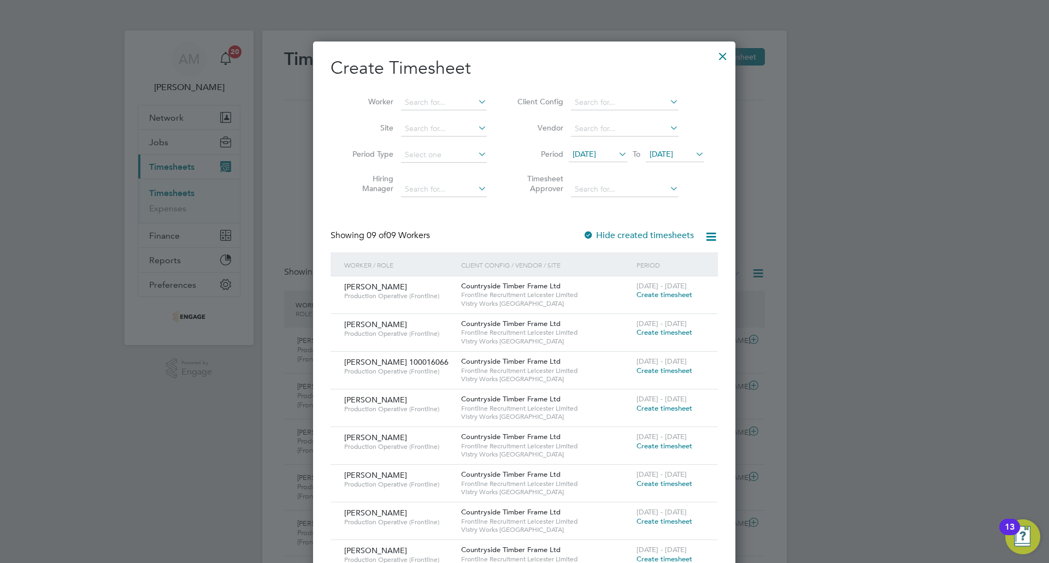
click at [616, 154] on icon at bounding box center [616, 153] width 0 height 15
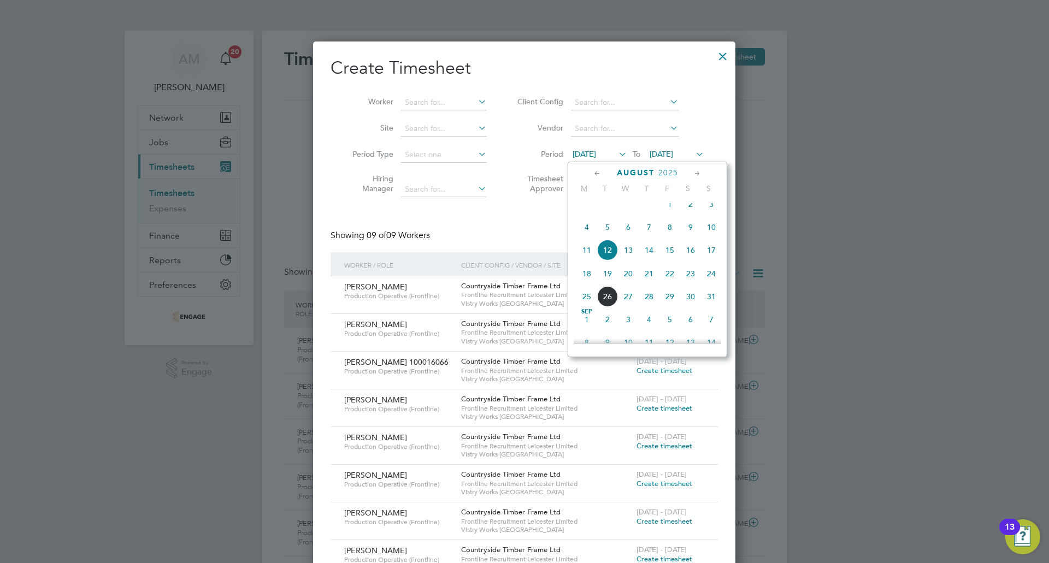
click at [592, 276] on span "18" at bounding box center [586, 273] width 21 height 21
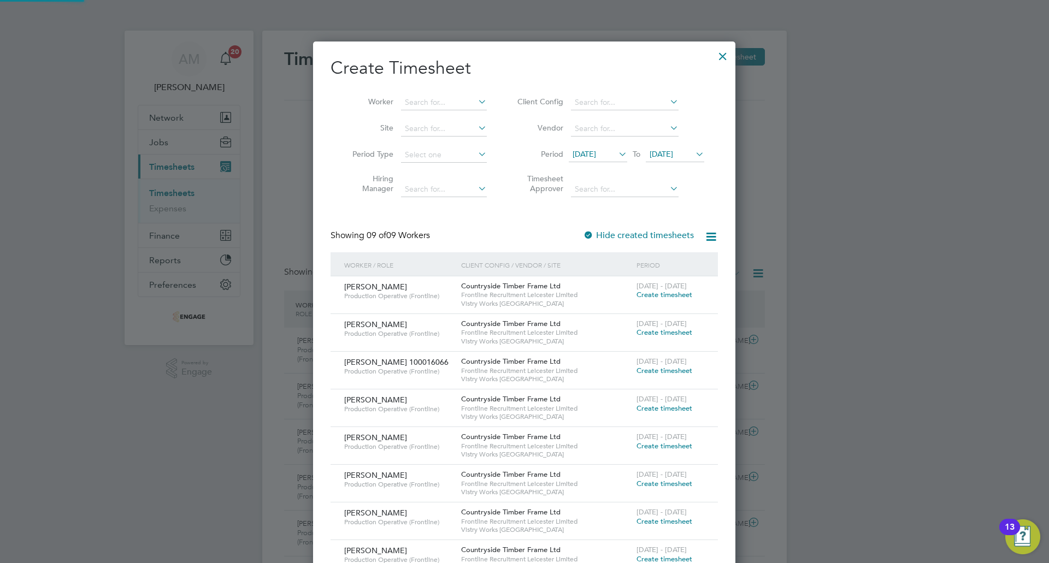
click at [681, 144] on li "Period 18 Aug 2025 To 19 Aug 2025" at bounding box center [608, 155] width 217 height 26
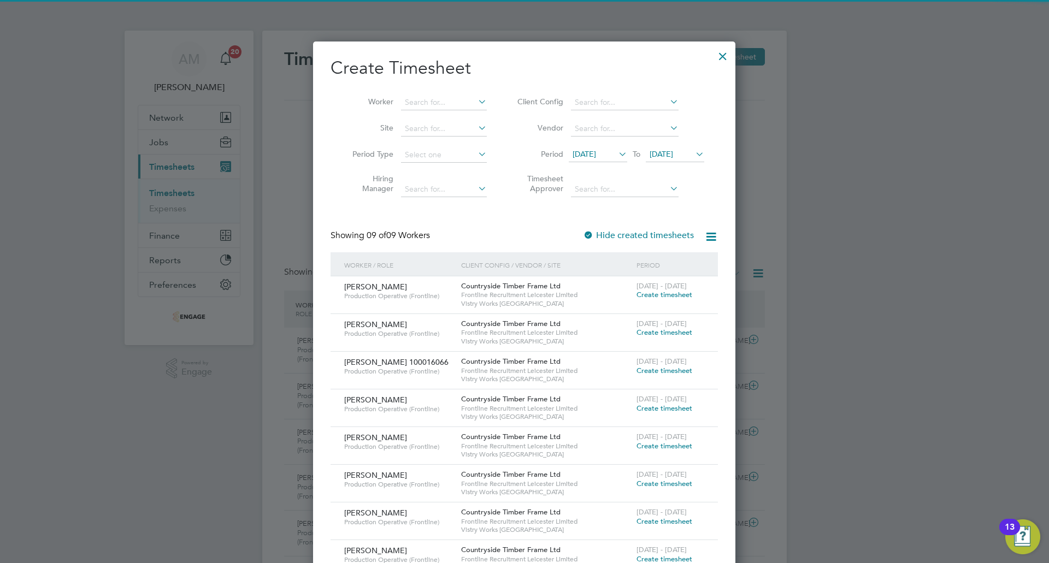
click at [693, 162] on span "19 Aug 2025" at bounding box center [675, 154] width 58 height 15
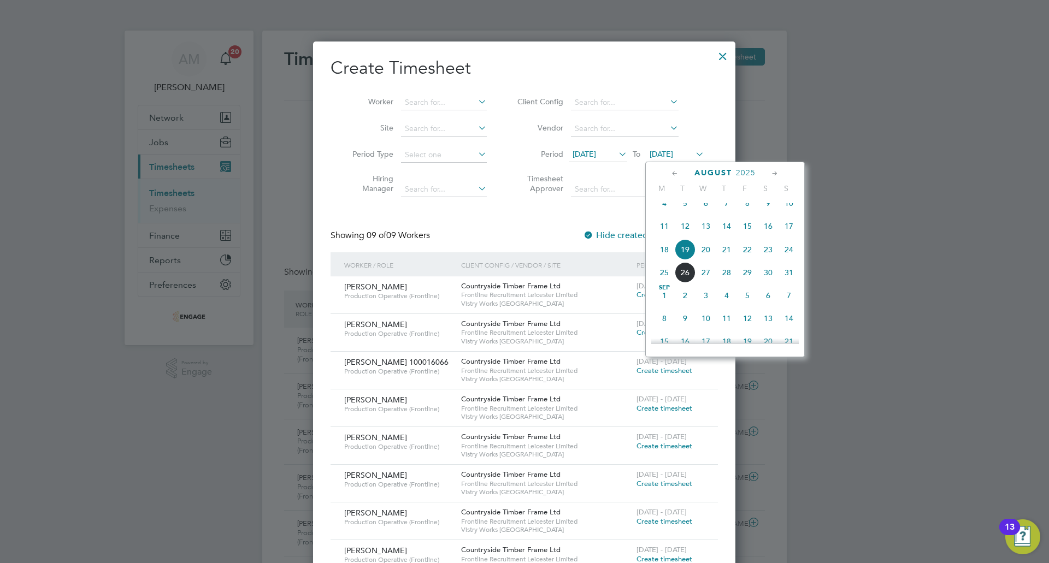
click at [790, 260] on span "24" at bounding box center [788, 249] width 21 height 21
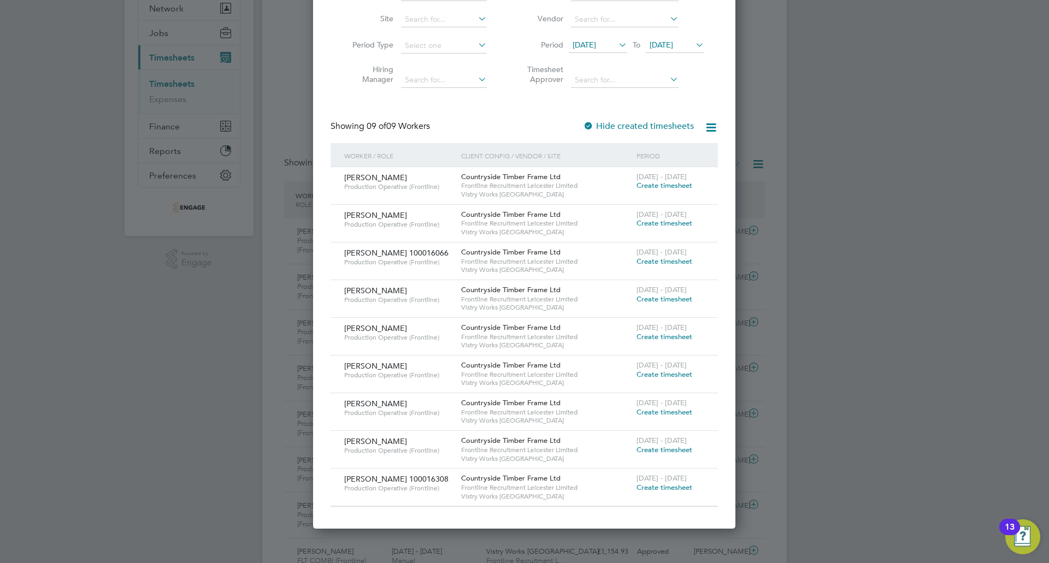
click at [663, 448] on span "Create timesheet" at bounding box center [664, 449] width 56 height 9
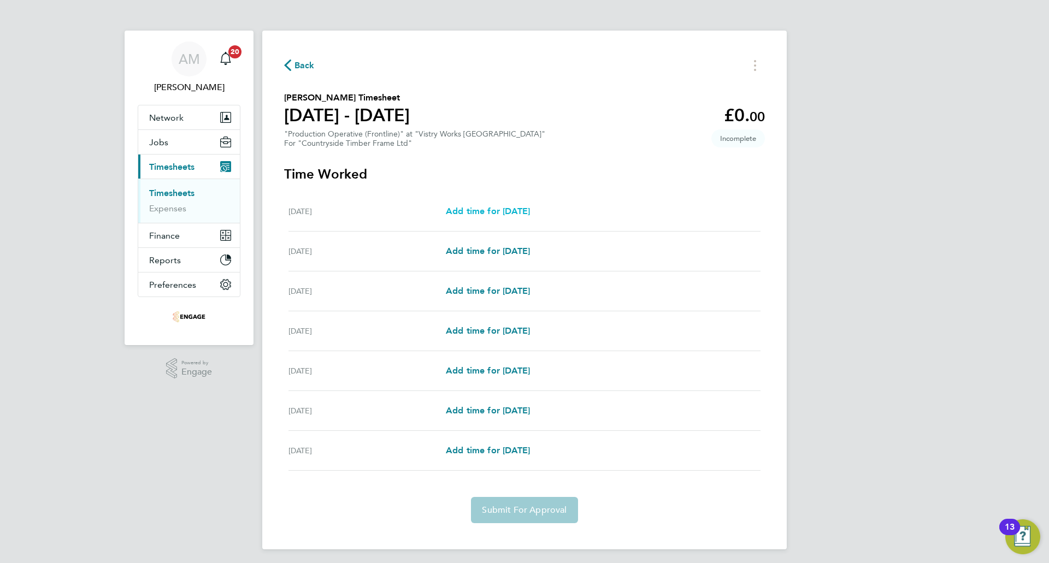
click at [530, 211] on span "Add time for Mon 18 Aug" at bounding box center [488, 211] width 84 height 10
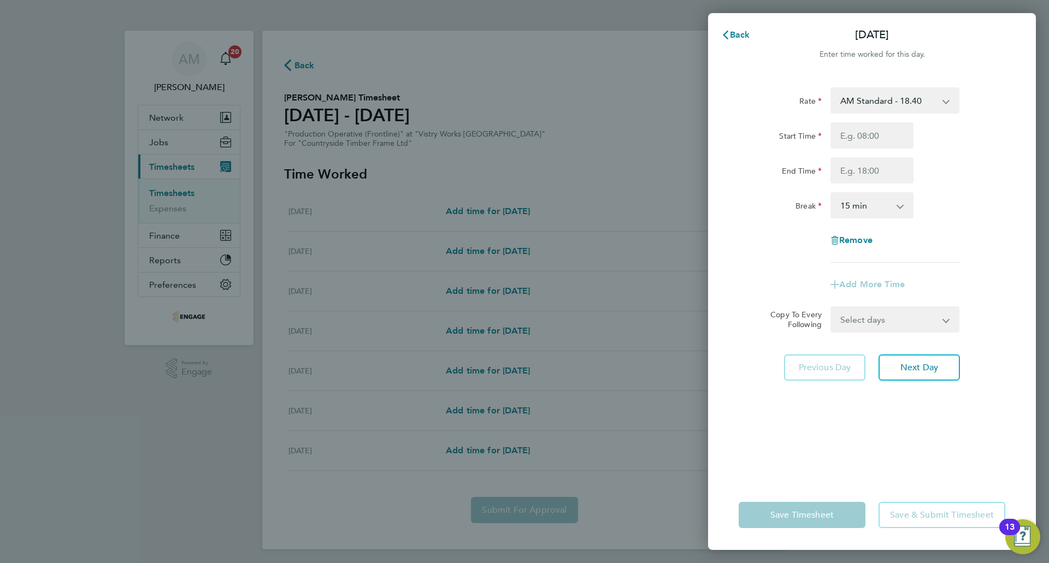
drag, startPoint x: 886, startPoint y: 94, endPoint x: 888, endPoint y: 111, distance: 16.5
click at [886, 94] on select "AM Standard - 18.40 PM Standard - 20.06 OT2 - 36.80 PM OT 1 - 30.08 PM OT 2 - 4…" at bounding box center [888, 100] width 114 height 24
click at [874, 97] on select "PM OT 1 - 30.08 AM Standard - 18.40 PM Standard - 20.06 OT2 - 36.80 PM OT 2 - 4…" at bounding box center [888, 100] width 114 height 24
click at [871, 145] on input "Start Time" at bounding box center [871, 135] width 83 height 26
click at [867, 181] on input "End Time" at bounding box center [871, 170] width 83 height 26
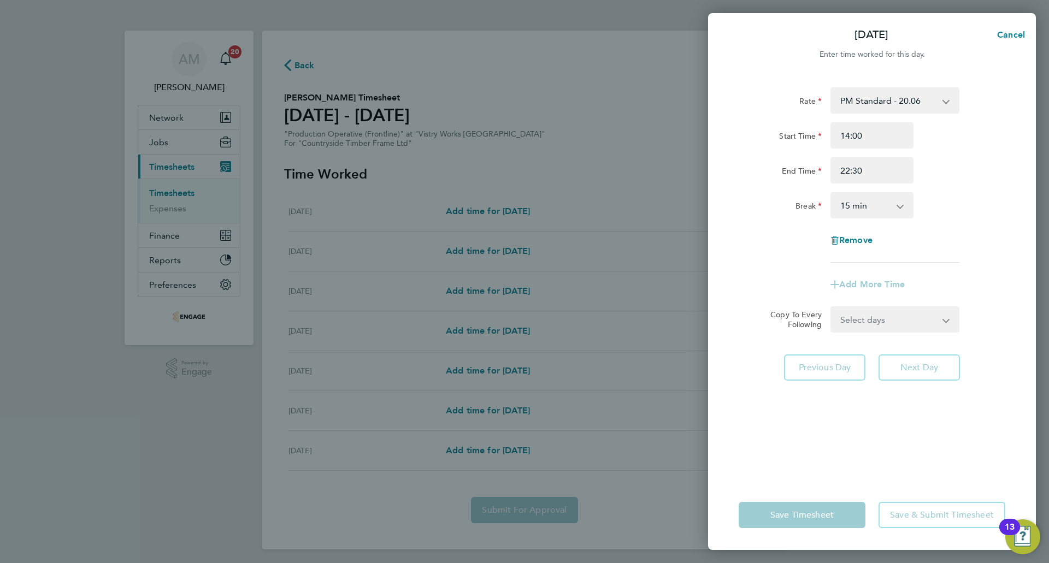
click at [864, 205] on select "0 min 15 min 30 min 45 min 60 min 75 min 90 min" at bounding box center [865, 205] width 68 height 24
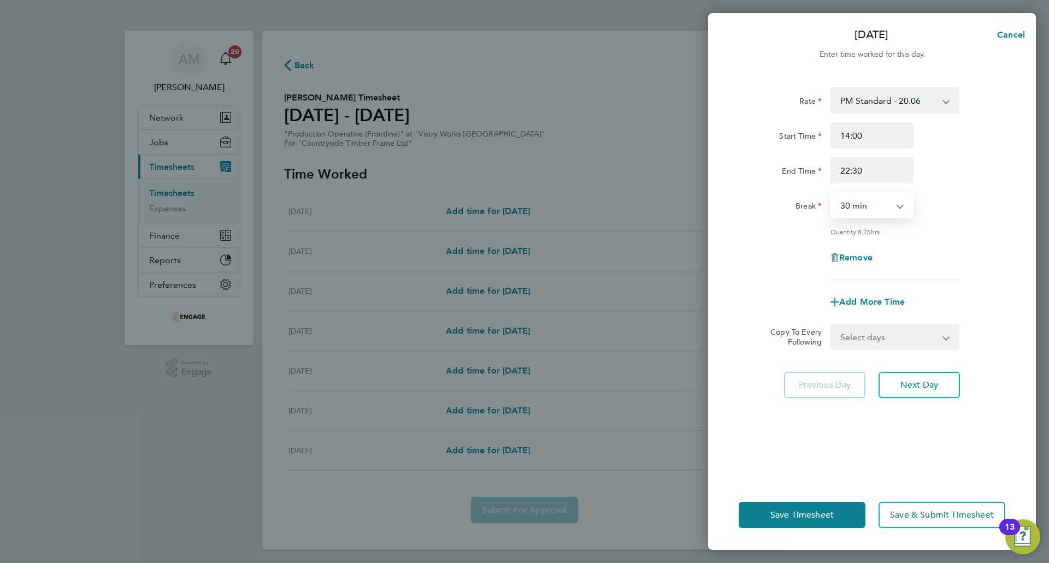
click at [831, 193] on select "0 min 15 min 30 min 45 min 60 min 75 min 90 min" at bounding box center [865, 205] width 68 height 24
click at [908, 377] on button "Next Day" at bounding box center [918, 385] width 81 height 26
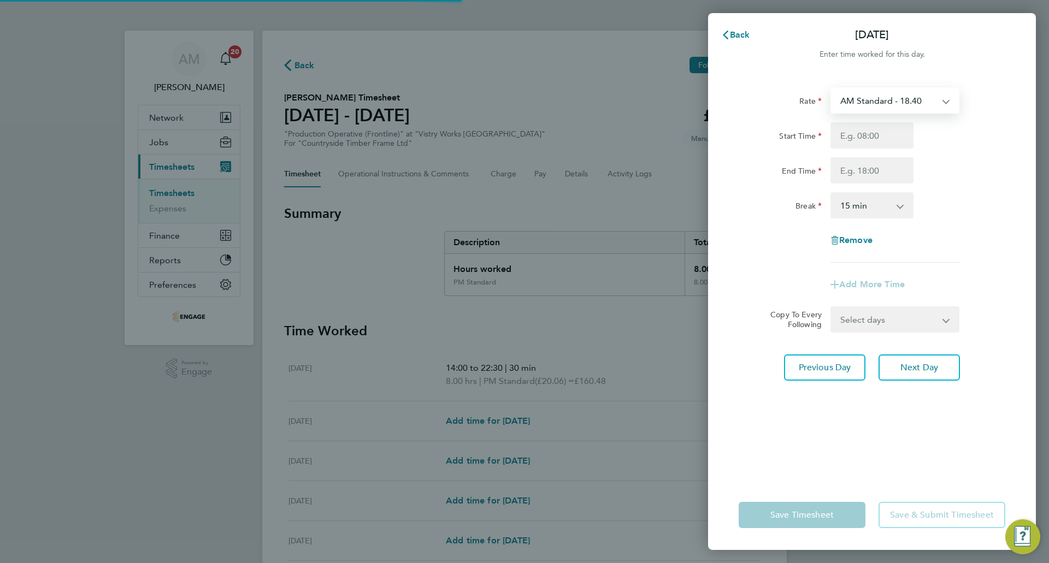
click at [884, 100] on select "AM Standard - 18.40 PM Standard - 20.06 OT2 - 36.80 PM OT 1 - 30.08 PM OT 2 - 4…" at bounding box center [888, 100] width 114 height 24
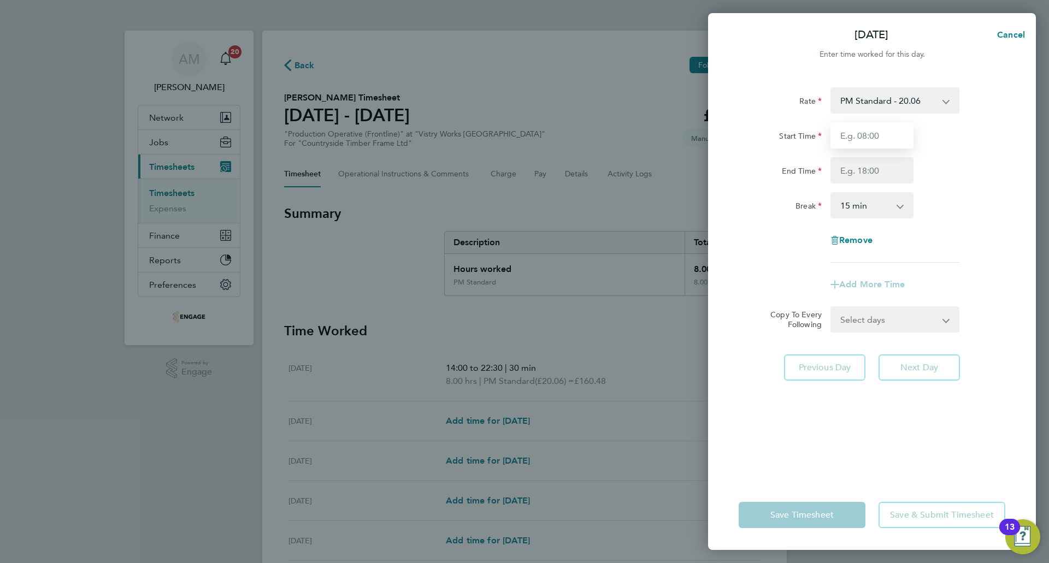
click at [877, 135] on input "Start Time" at bounding box center [871, 135] width 83 height 26
drag, startPoint x: 879, startPoint y: 149, endPoint x: 867, endPoint y: 163, distance: 18.6
click at [867, 163] on input "End Time" at bounding box center [871, 170] width 83 height 26
click at [873, 210] on select "0 min 15 min 30 min 45 min 60 min 75 min 90 min" at bounding box center [865, 205] width 68 height 24
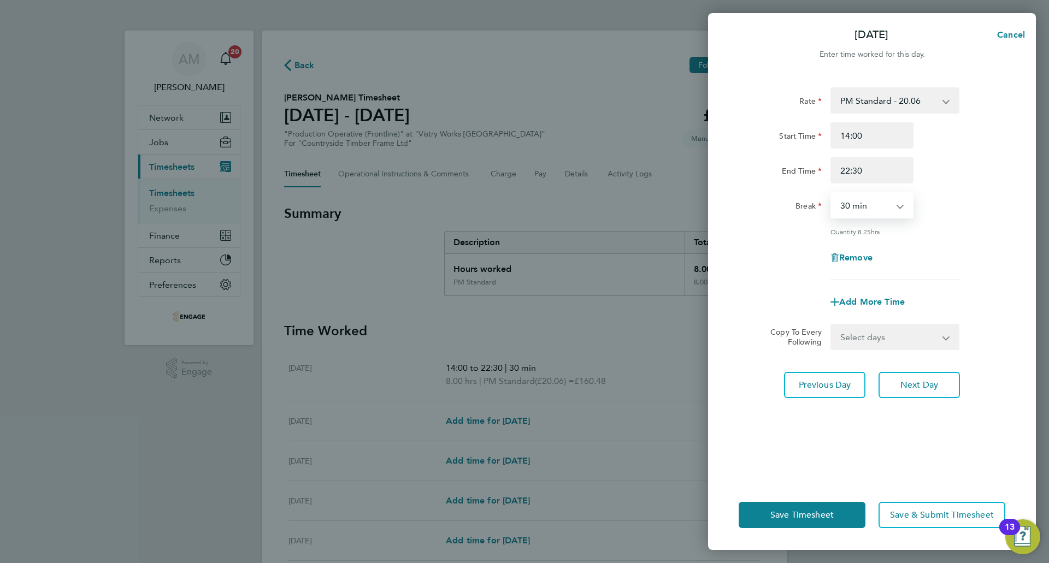
click at [831, 193] on select "0 min 15 min 30 min 45 min 60 min 75 min 90 min" at bounding box center [865, 205] width 68 height 24
click at [896, 380] on button "Next Day" at bounding box center [918, 385] width 81 height 26
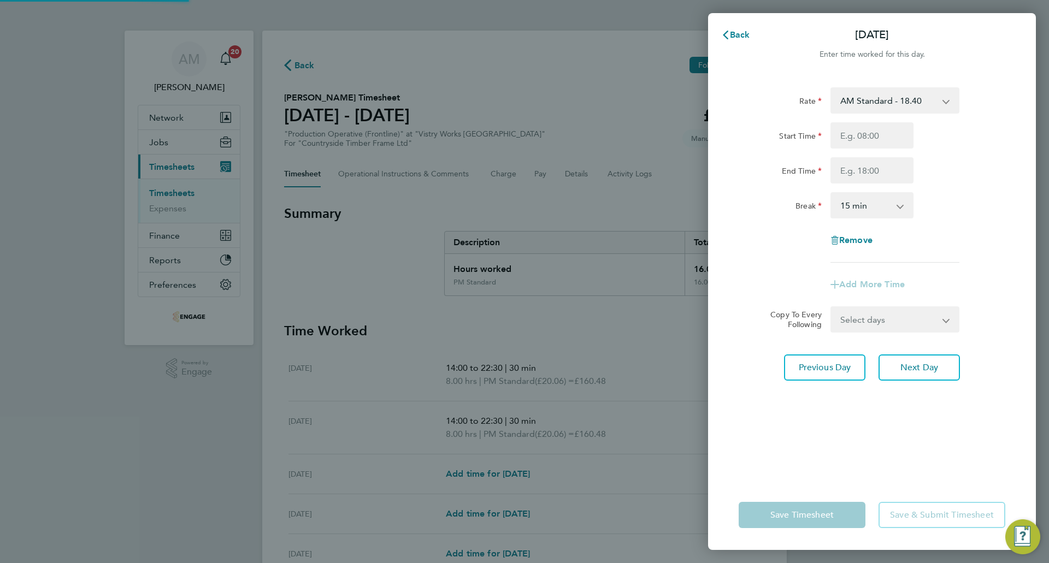
click at [890, 108] on select "AM Standard - 18.40 PM Standard - 20.06 OT2 - 36.80 PM OT 1 - 30.08 PM OT 2 - 4…" at bounding box center [888, 100] width 114 height 24
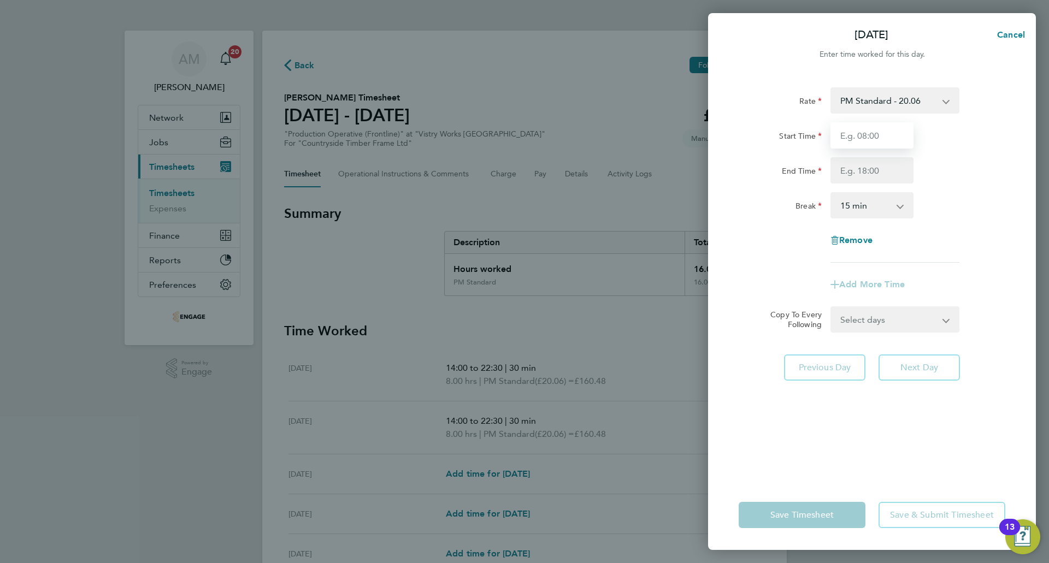
click at [868, 135] on input "Start Time" at bounding box center [871, 135] width 83 height 26
click at [865, 169] on input "End Time" at bounding box center [871, 170] width 83 height 26
click at [860, 210] on select "0 min 15 min 30 min 45 min 60 min 75 min 90 min" at bounding box center [865, 205] width 68 height 24
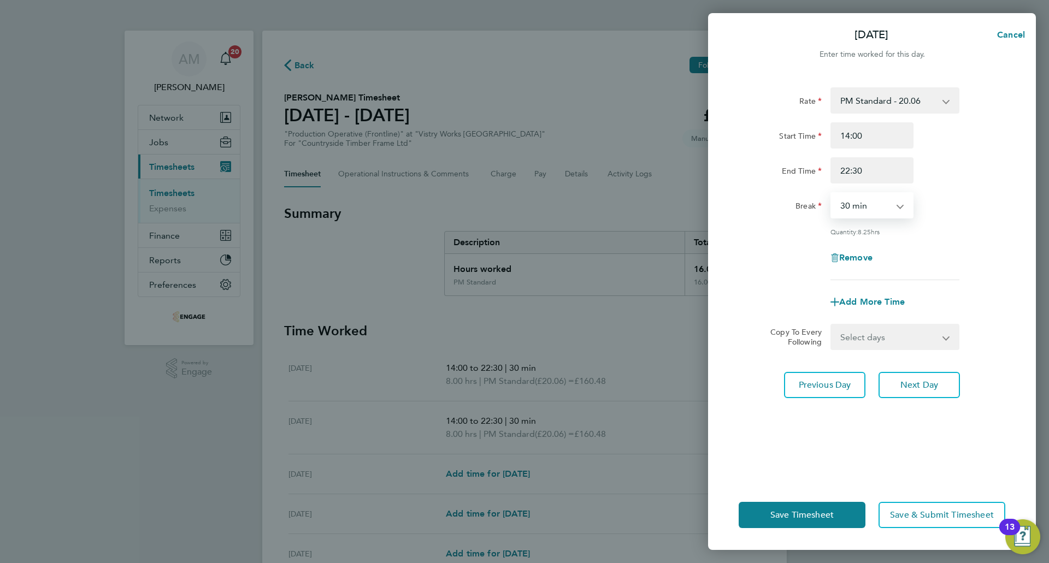
click at [831, 193] on select "0 min 15 min 30 min 45 min 60 min 75 min 90 min" at bounding box center [865, 205] width 68 height 24
click at [913, 386] on span "Next Day" at bounding box center [919, 385] width 38 height 11
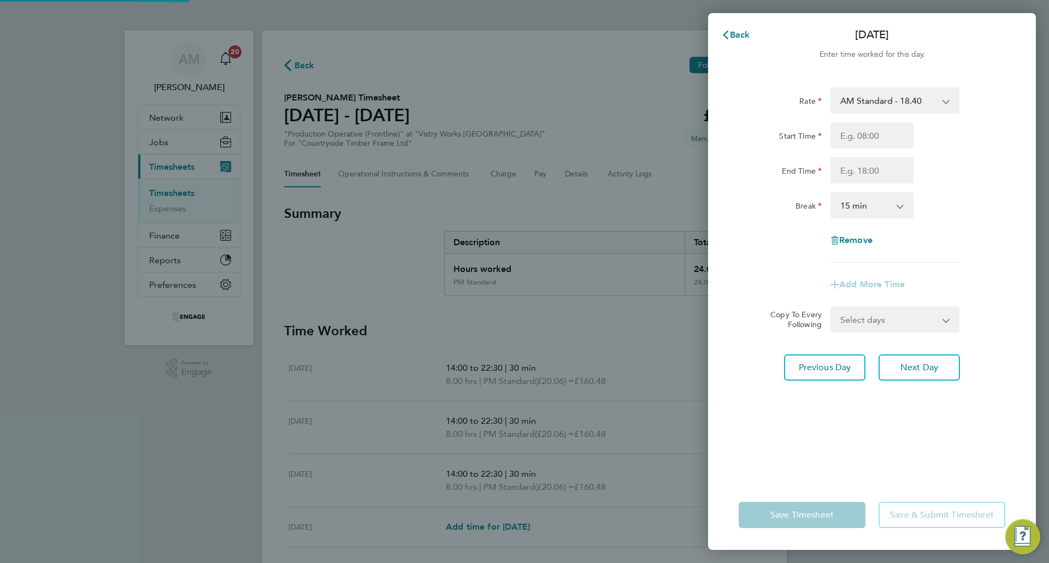
drag, startPoint x: 855, startPoint y: 122, endPoint x: 848, endPoint y: 102, distance: 20.7
click at [849, 101] on select "AM Standard - 18.40 PM Standard - 20.06 OT2 - 36.80 PM OT 1 - 30.08 PM OT 2 - 4…" at bounding box center [888, 100] width 114 height 24
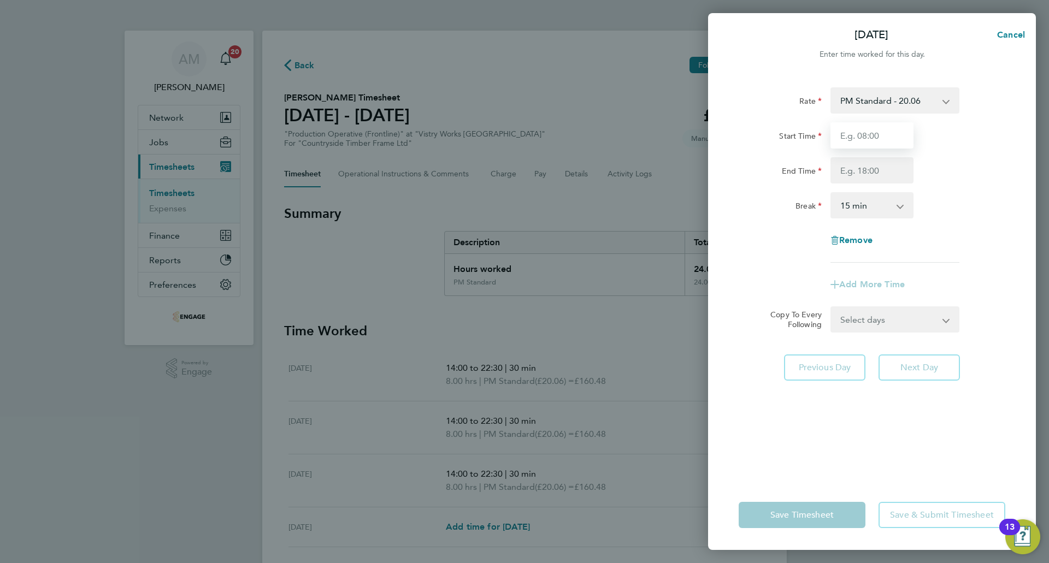
click at [859, 137] on input "Start Time" at bounding box center [871, 135] width 83 height 26
drag, startPoint x: 867, startPoint y: 174, endPoint x: 873, endPoint y: 182, distance: 10.2
click at [867, 174] on input "End Time" at bounding box center [871, 170] width 83 height 26
click at [879, 213] on select "0 min 15 min 30 min 45 min 60 min 75 min 90 min" at bounding box center [865, 205] width 68 height 24
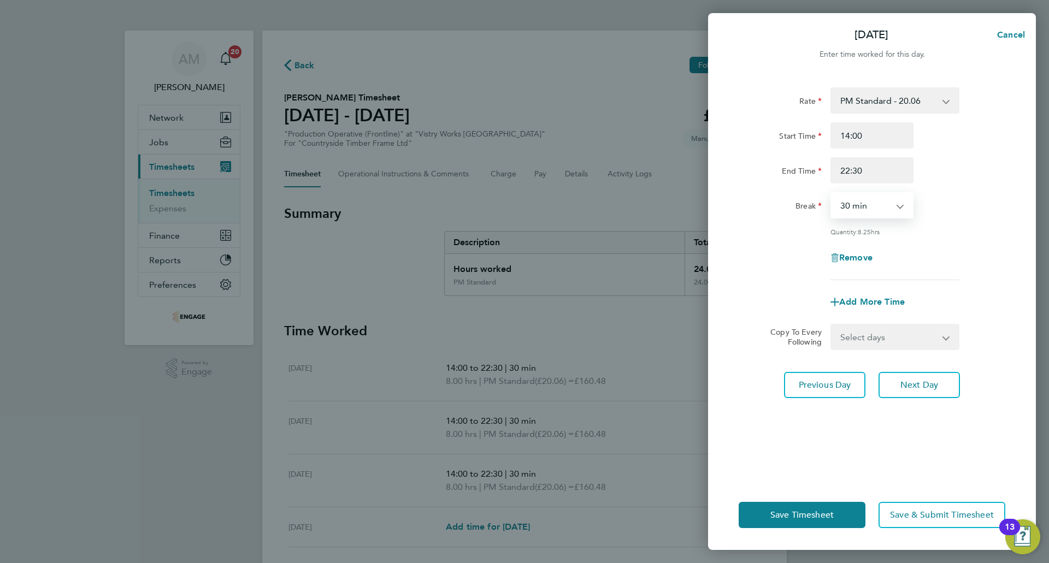
click at [831, 193] on select "0 min 15 min 30 min 45 min 60 min 75 min 90 min" at bounding box center [865, 205] width 68 height 24
click at [925, 381] on span "Next Day" at bounding box center [919, 385] width 38 height 11
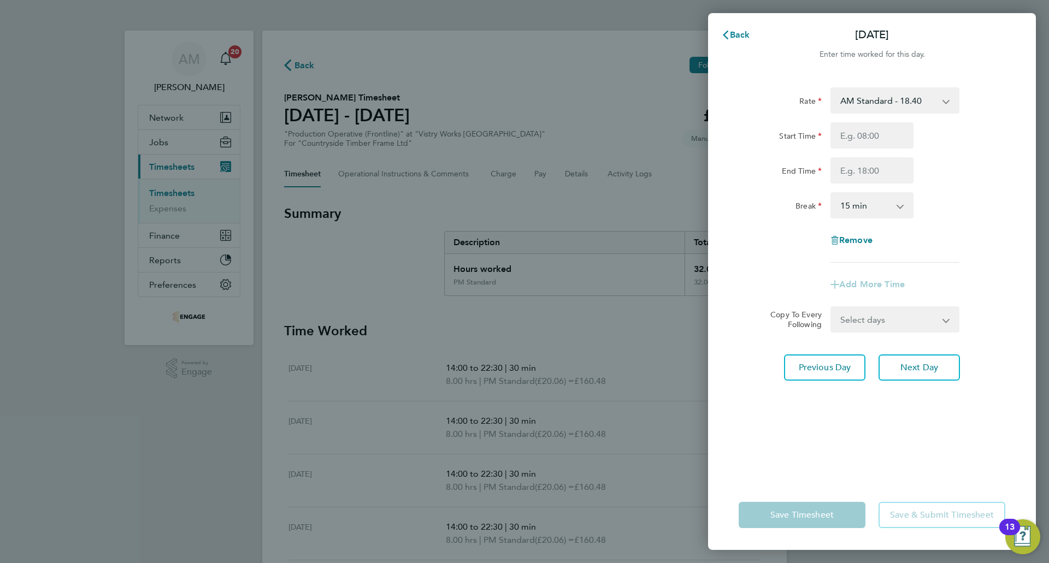
click at [869, 98] on select "AM Standard - 18.40 PM Standard - 20.06 OT2 - 36.80 PM OT 1 - 30.08 PM OT 2 - 4…" at bounding box center [888, 100] width 114 height 24
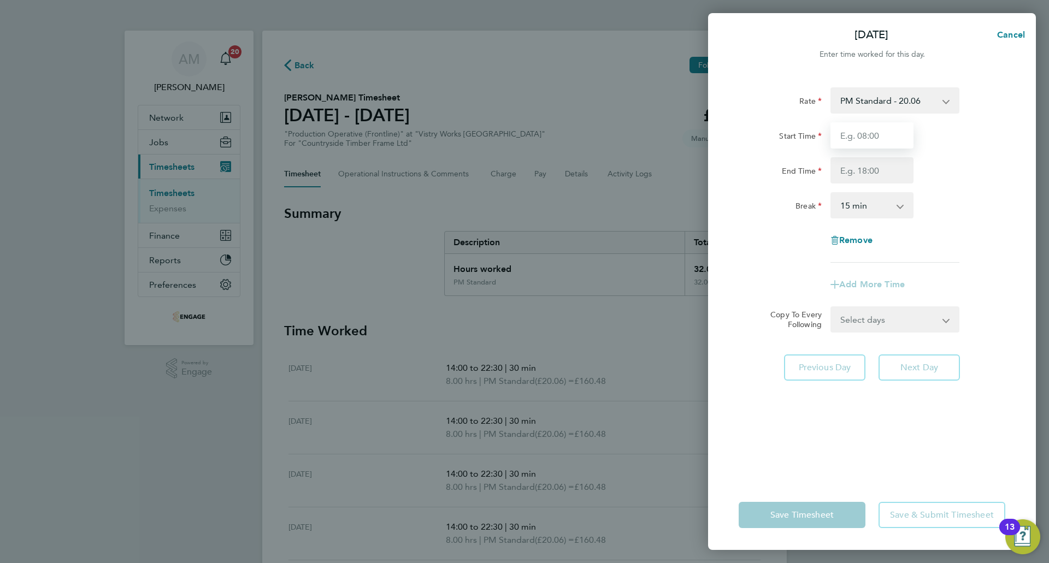
click at [875, 137] on input "Start Time" at bounding box center [871, 135] width 83 height 26
click at [858, 132] on input "14:00" at bounding box center [871, 135] width 83 height 26
drag, startPoint x: 856, startPoint y: 167, endPoint x: 861, endPoint y: 179, distance: 12.8
click at [856, 167] on input "End Time" at bounding box center [871, 170] width 83 height 26
drag, startPoint x: 853, startPoint y: 212, endPoint x: 862, endPoint y: 216, distance: 10.0
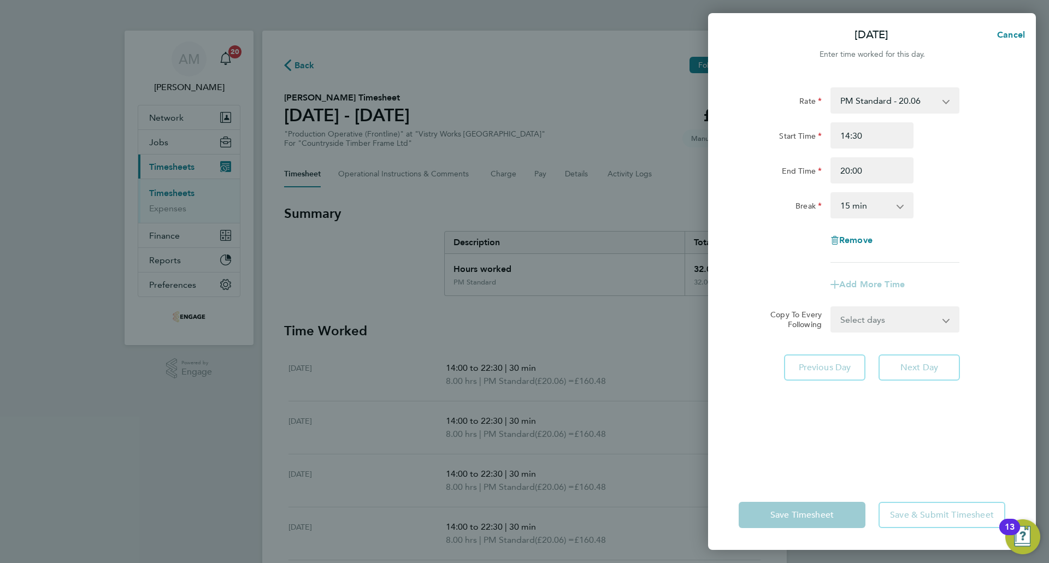
click at [853, 212] on select "0 min 15 min 30 min 45 min 60 min 75 min 90 min" at bounding box center [865, 205] width 68 height 24
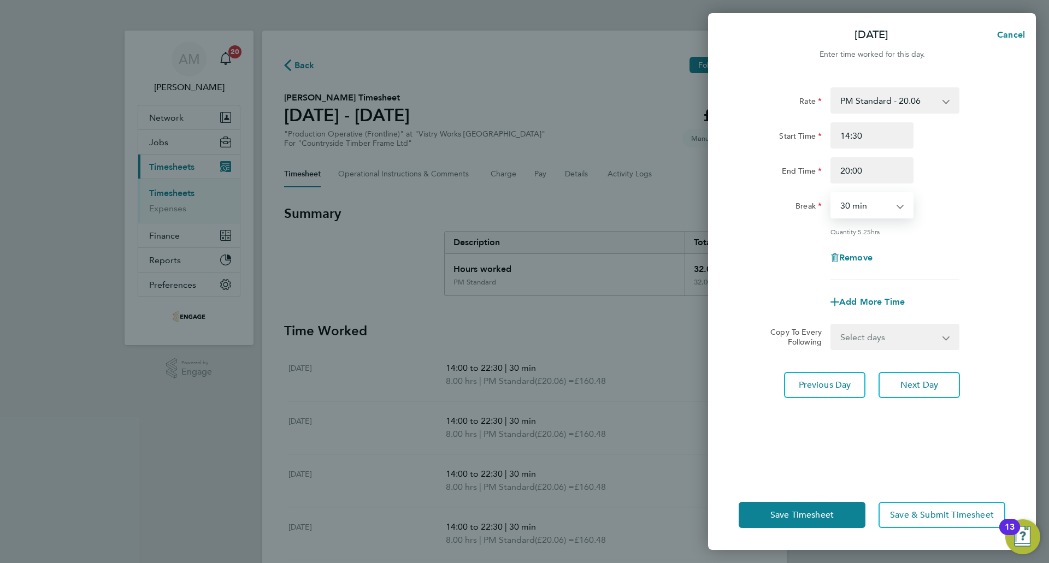
click at [831, 193] on select "0 min 15 min 30 min 45 min 60 min 75 min 90 min" at bounding box center [865, 205] width 68 height 24
click at [802, 519] on span "Save Timesheet" at bounding box center [801, 515] width 63 height 11
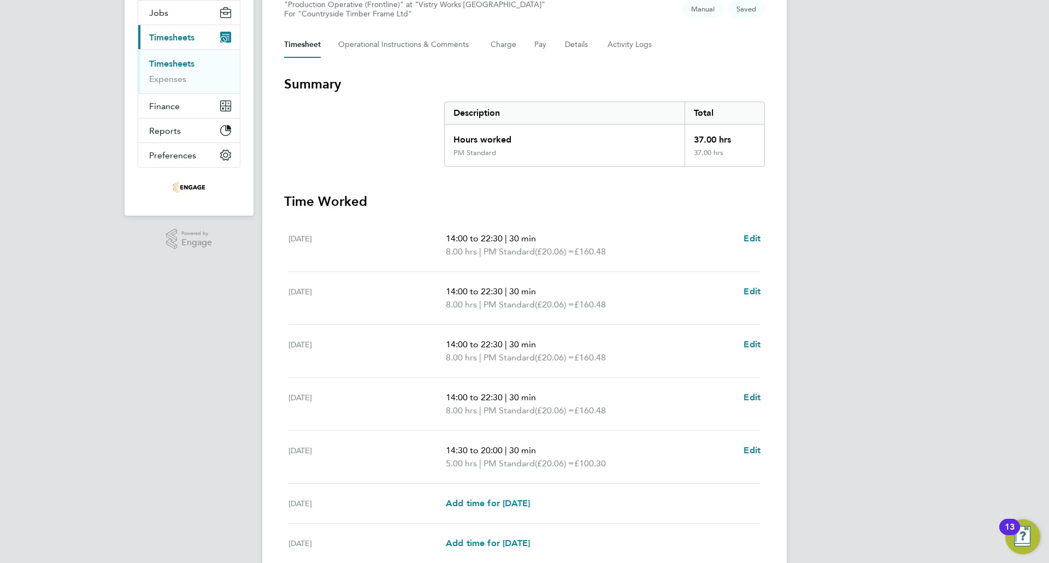
scroll to position [226, 0]
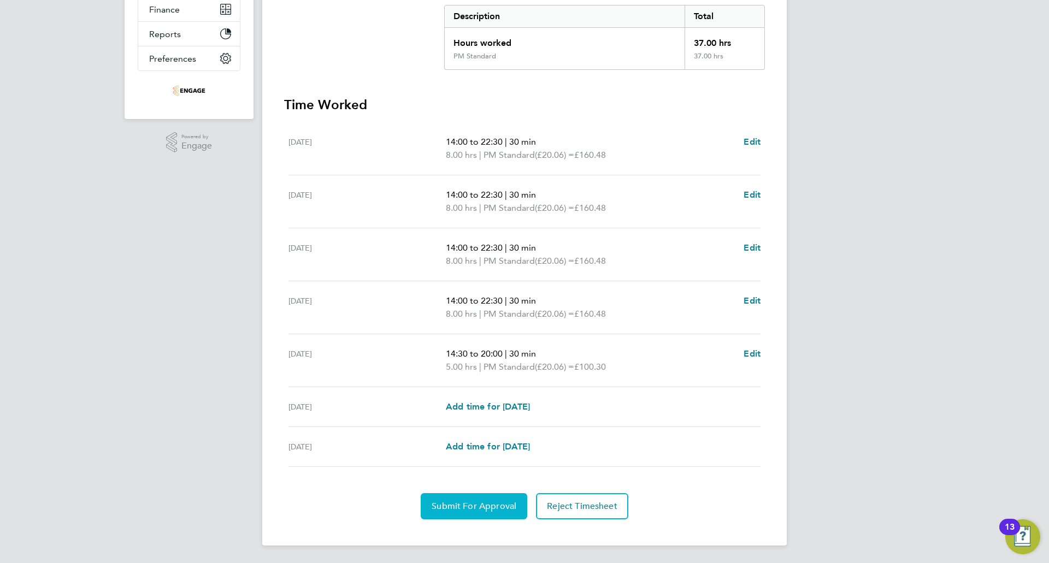
click at [499, 498] on button "Submit For Approval" at bounding box center [474, 506] width 107 height 26
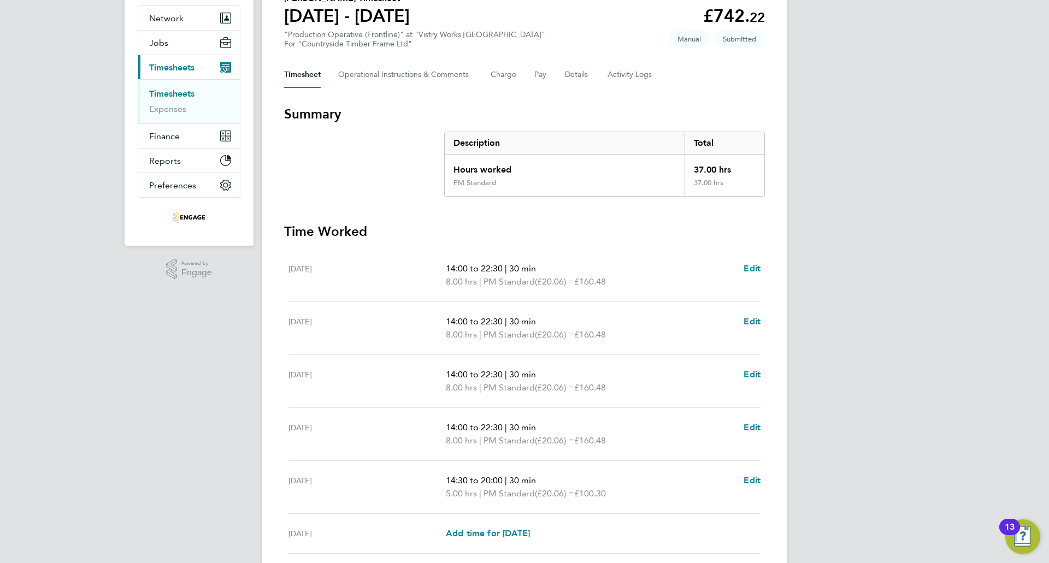
scroll to position [0, 0]
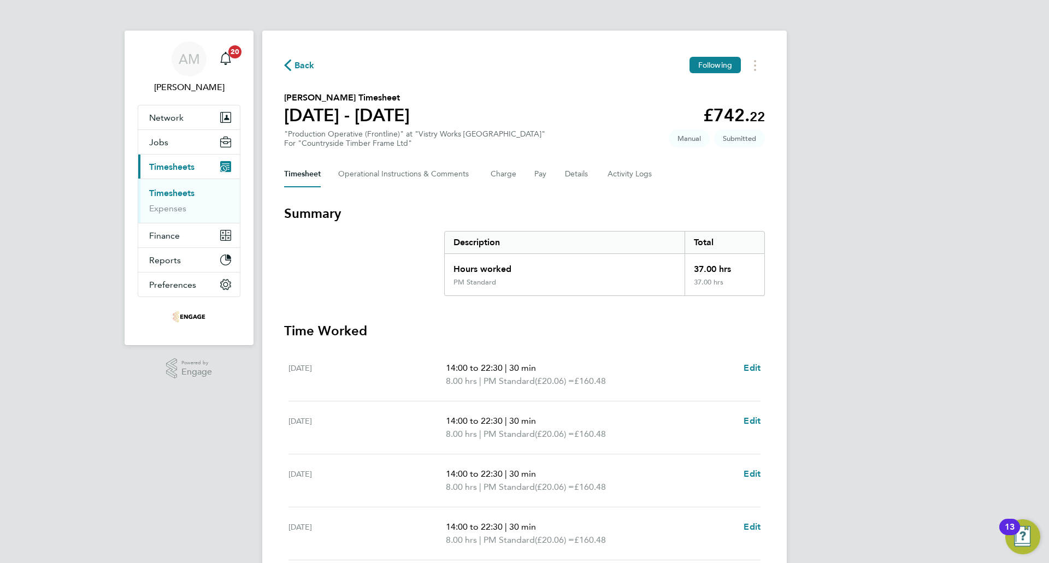
click at [298, 68] on span "Back" at bounding box center [304, 65] width 20 height 13
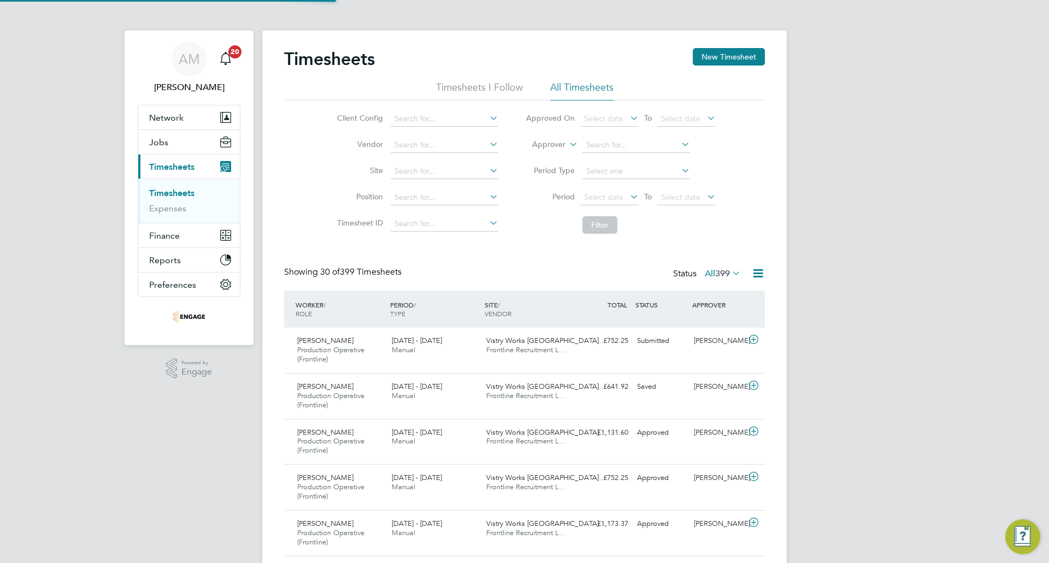
scroll to position [37, 95]
click at [731, 58] on button "New Timesheet" at bounding box center [729, 56] width 72 height 17
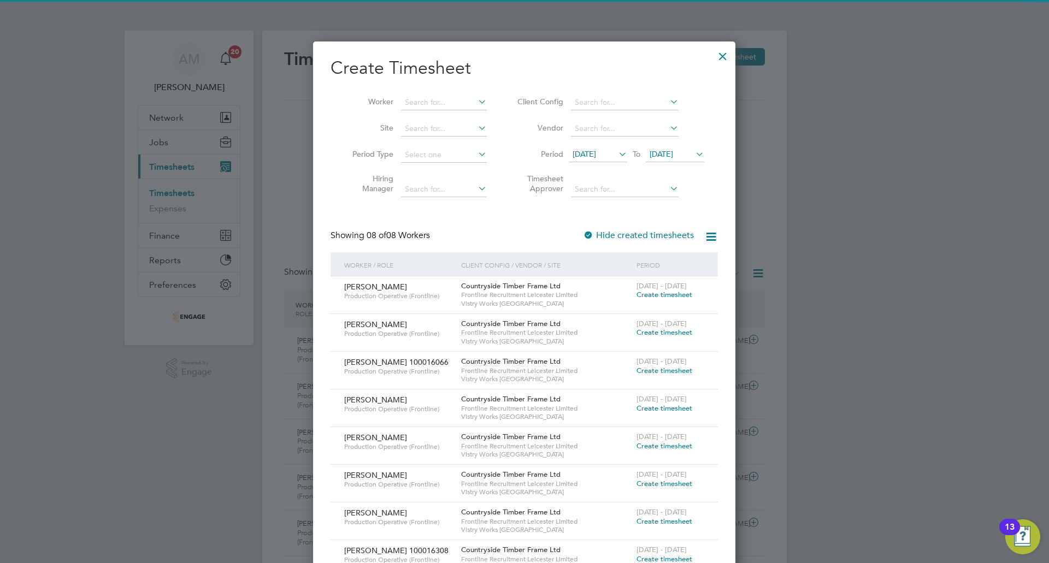
click at [616, 156] on icon at bounding box center [616, 153] width 0 height 15
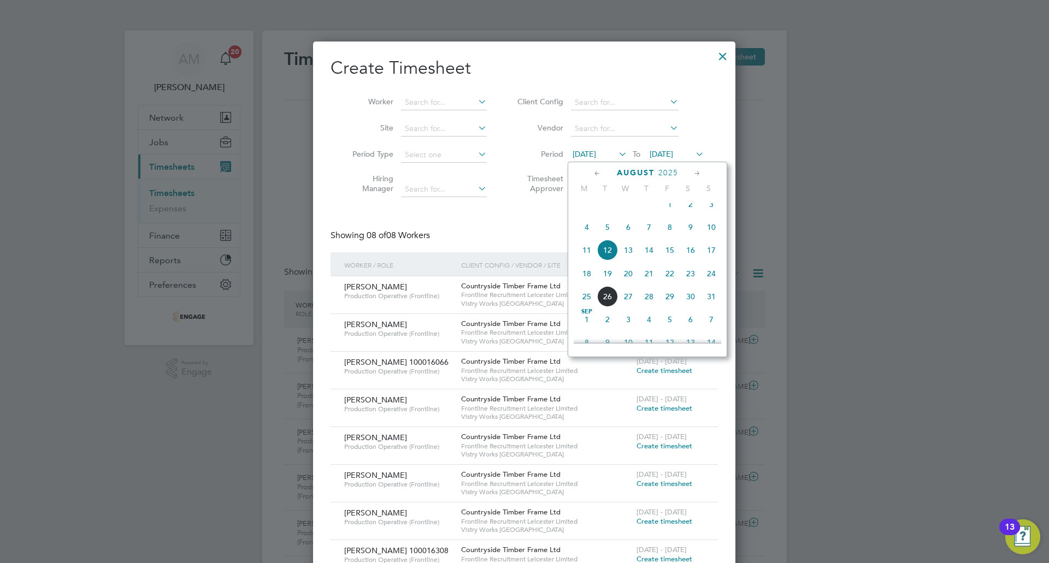
click at [594, 275] on span "18" at bounding box center [586, 273] width 21 height 21
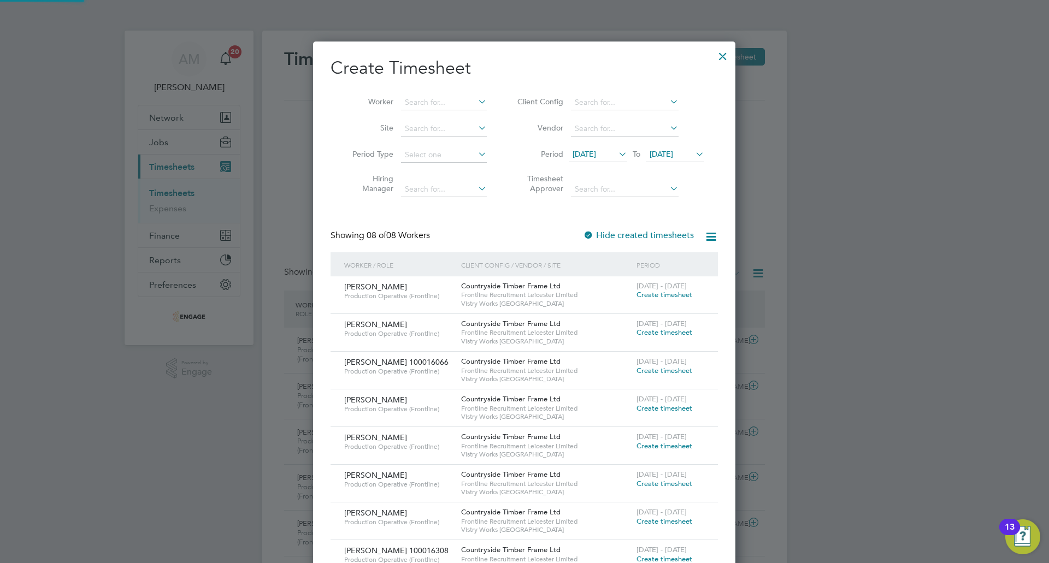
click at [673, 154] on span "19 Aug 2025" at bounding box center [660, 154] width 23 height 10
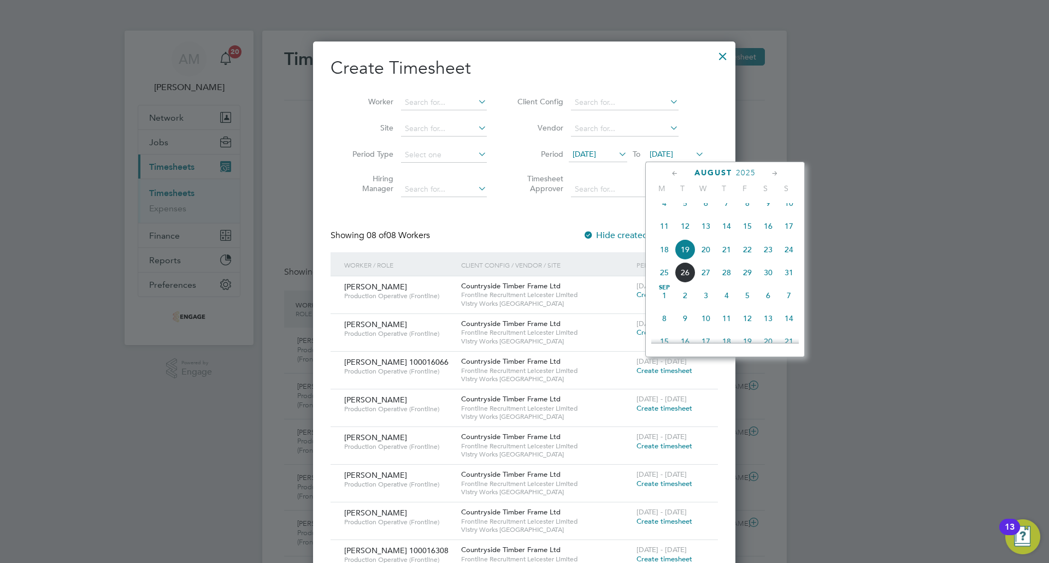
click at [785, 259] on span "24" at bounding box center [788, 249] width 21 height 21
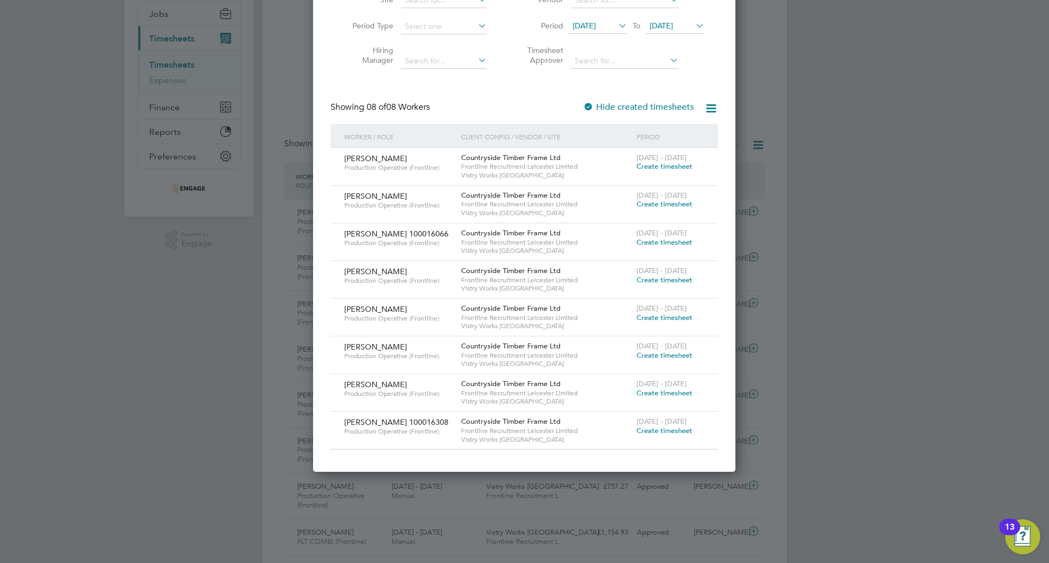
scroll to position [109, 0]
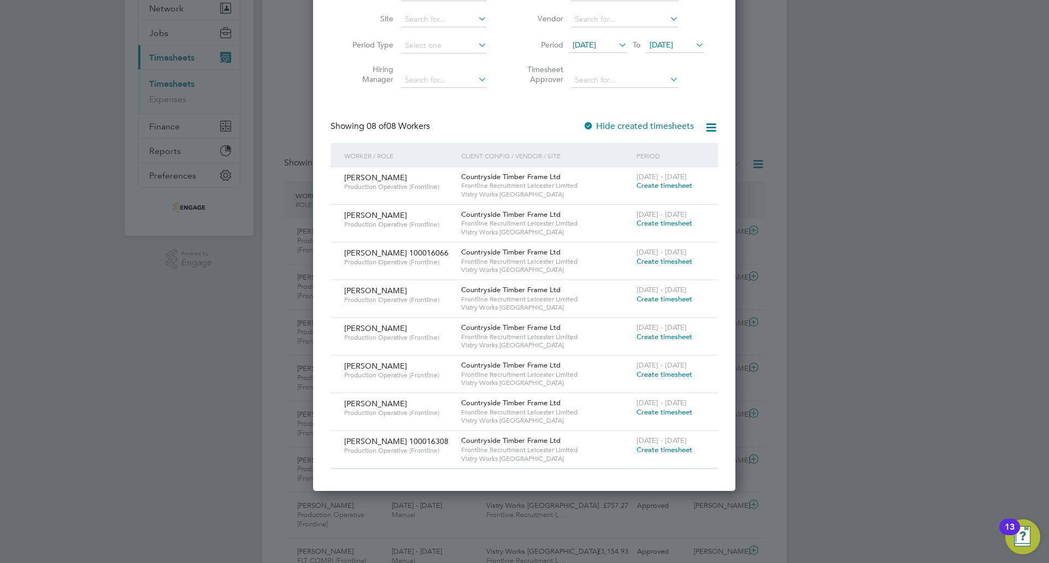
click at [640, 374] on span "Create timesheet" at bounding box center [664, 374] width 56 height 9
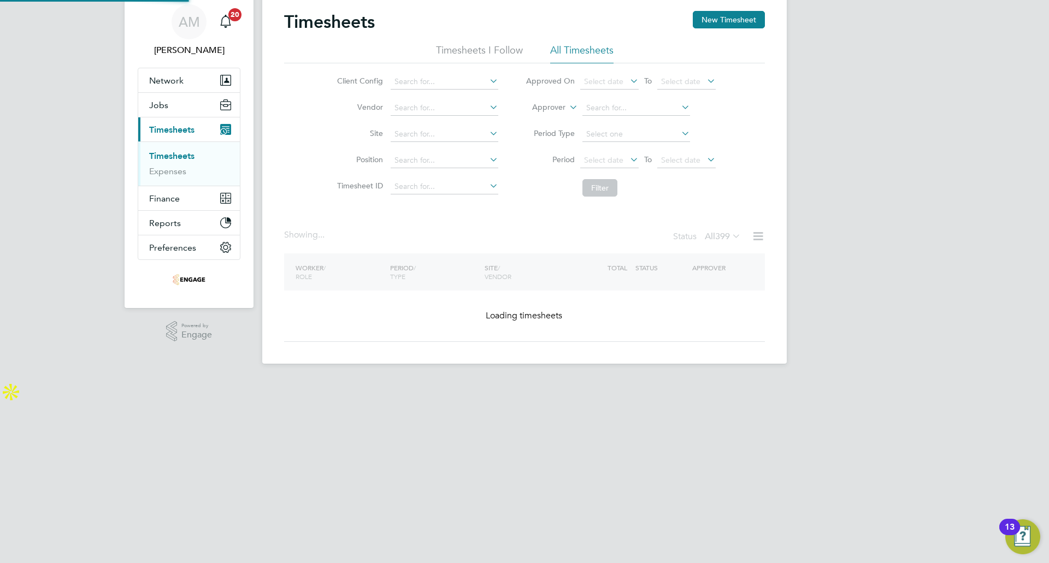
scroll to position [4, 0]
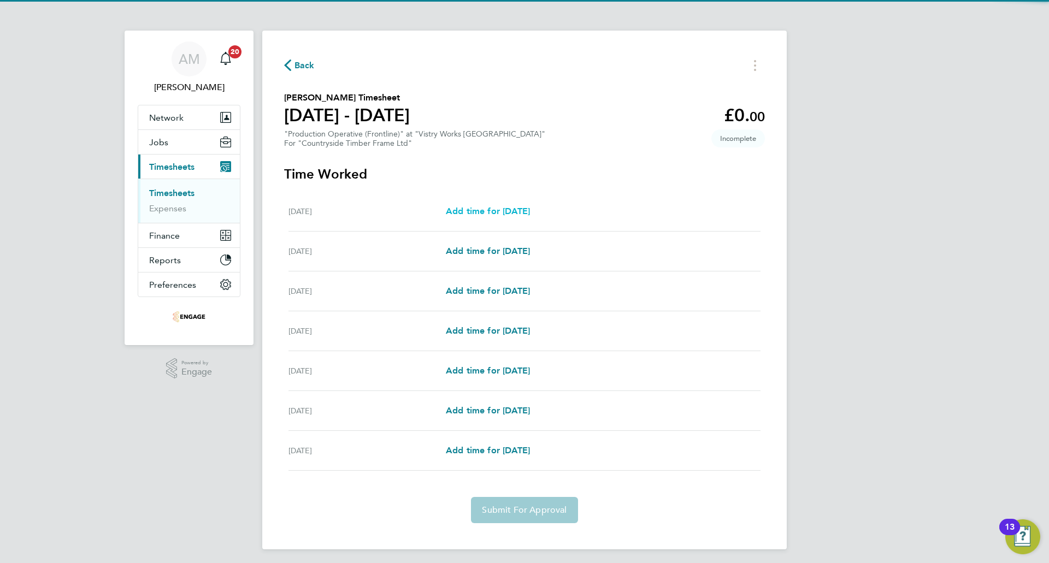
click at [530, 215] on span "Add time for Mon 18 Aug" at bounding box center [488, 211] width 84 height 10
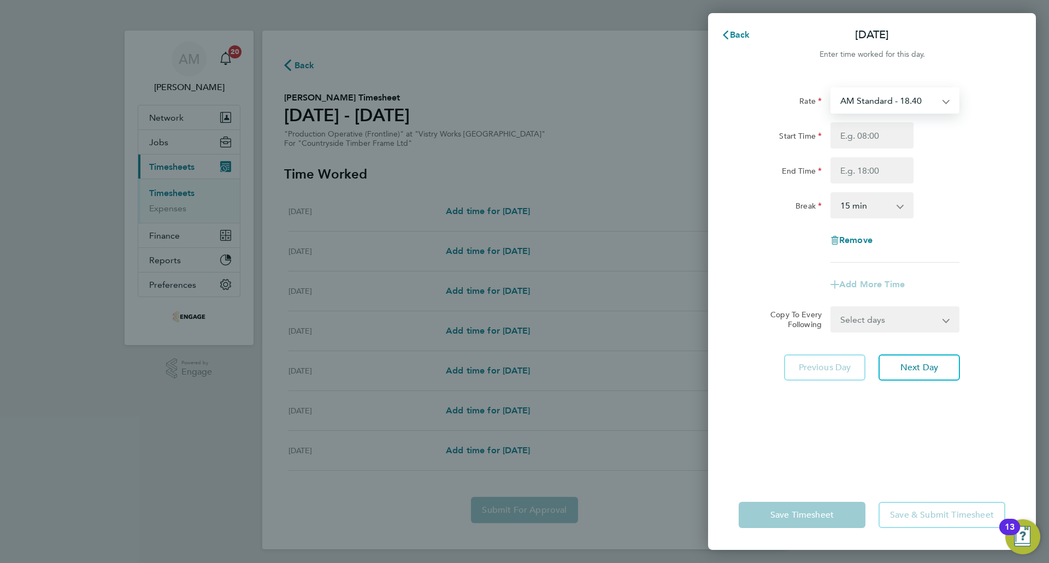
click at [889, 95] on select "AM Standard - 18.40 PM OT 2 - 40.11 OT 1 - 27.60 PM OT 1 - 30.08 OT2 - 36.80 PM…" at bounding box center [888, 100] width 114 height 24
click at [874, 140] on input "Start Time" at bounding box center [871, 135] width 83 height 26
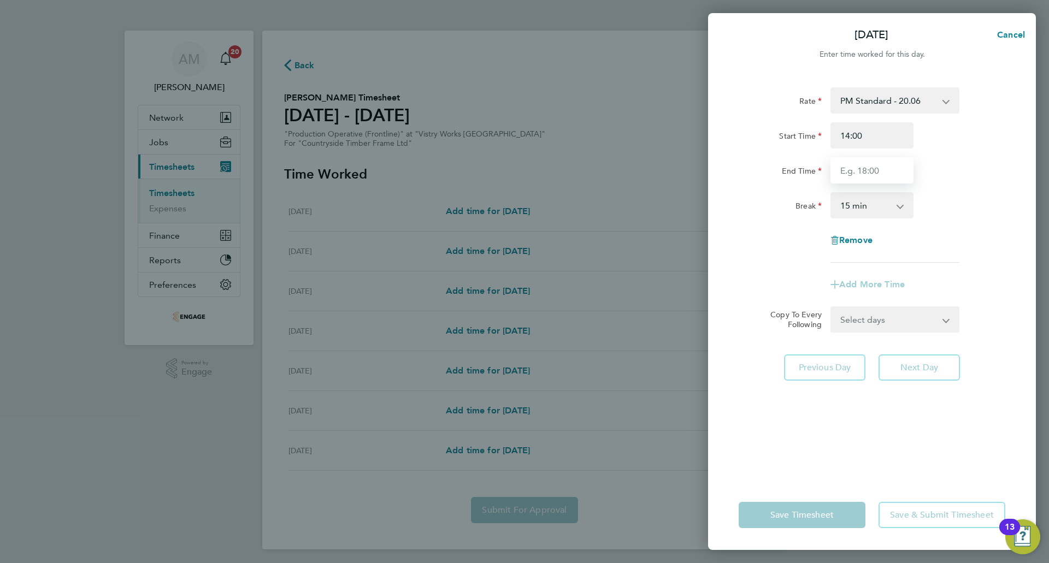
click at [873, 177] on input "End Time" at bounding box center [871, 170] width 83 height 26
click at [848, 169] on input "End Time" at bounding box center [871, 170] width 83 height 26
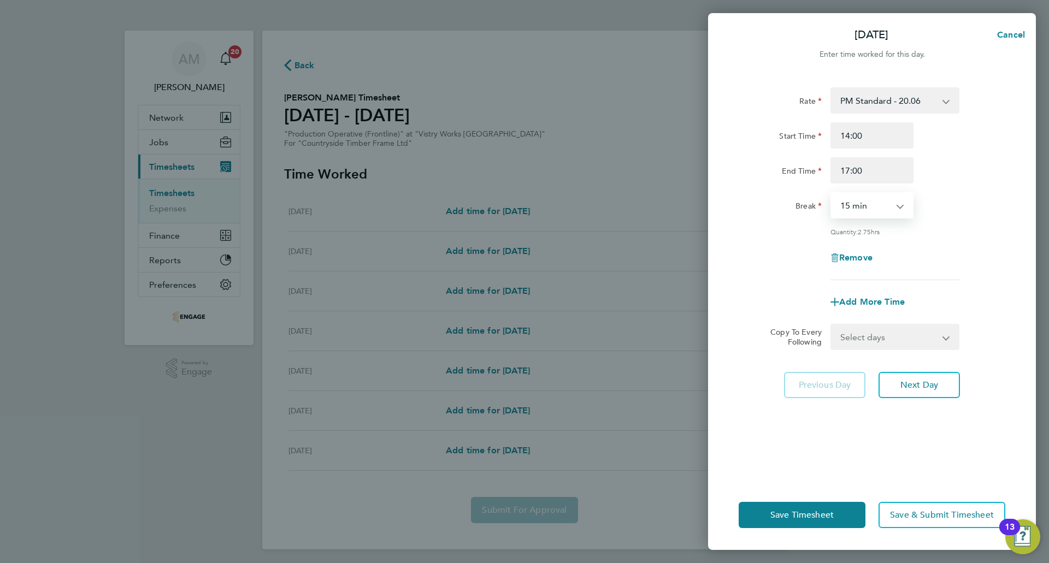
click at [852, 208] on select "0 min 15 min 30 min 45 min 60 min 75 min 90 min" at bounding box center [865, 205] width 68 height 24
click at [831, 193] on select "0 min 15 min 30 min 45 min 60 min 75 min 90 min" at bounding box center [865, 205] width 68 height 24
click at [819, 519] on span "Save Timesheet" at bounding box center [801, 515] width 63 height 11
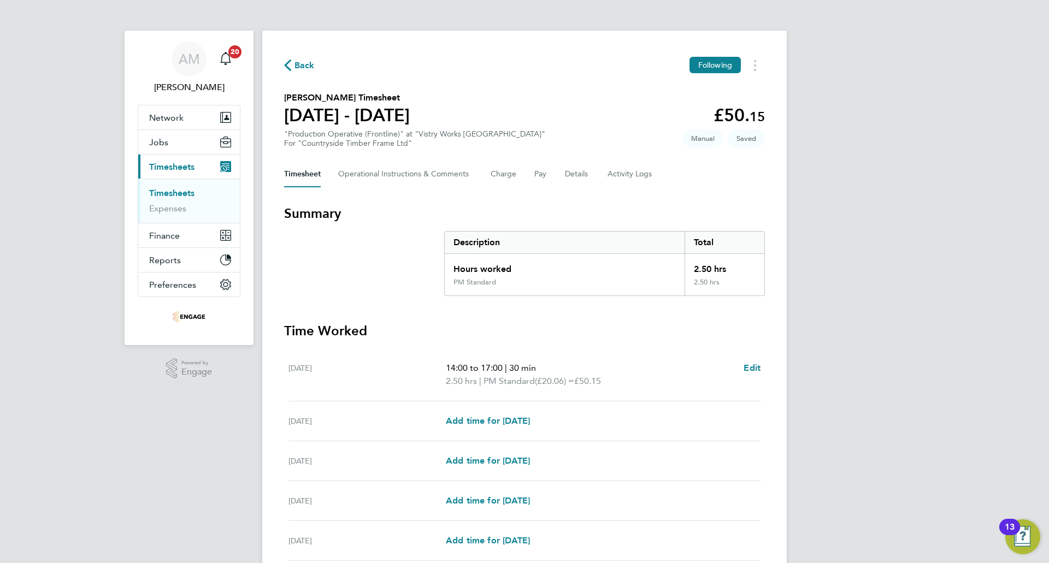
click at [307, 63] on span "Back" at bounding box center [304, 65] width 20 height 13
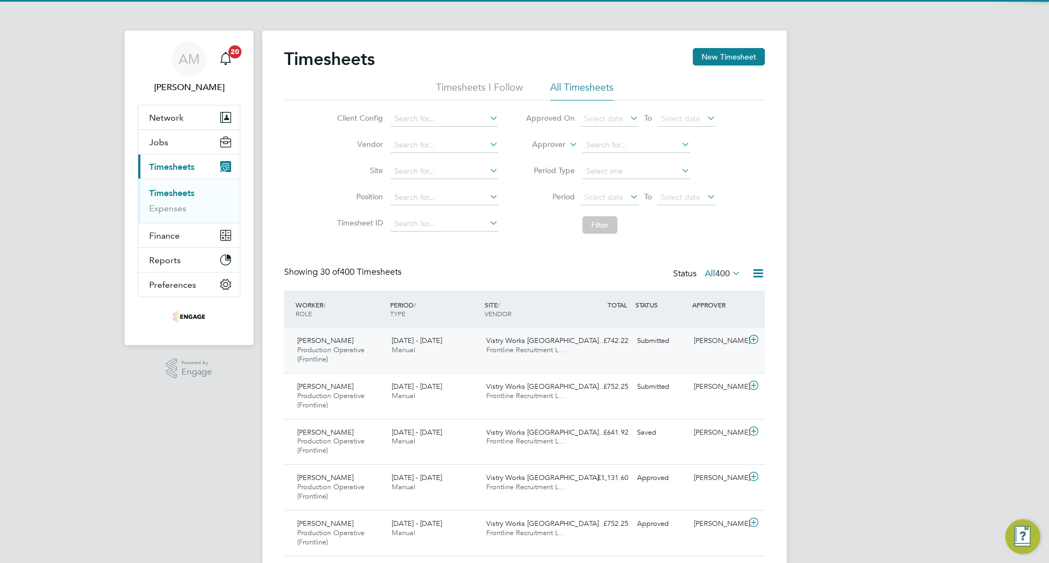
scroll to position [37, 95]
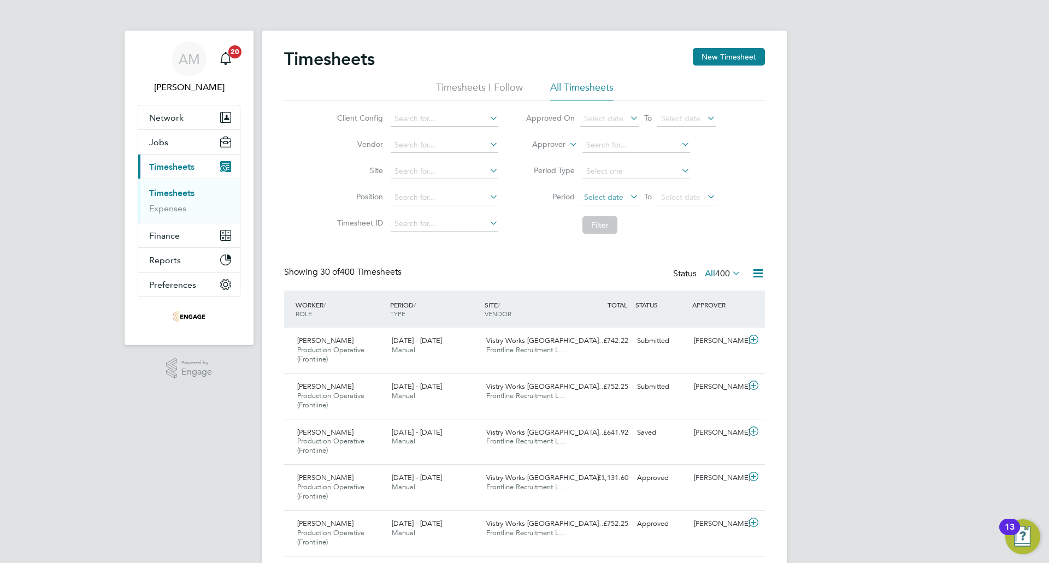
click at [603, 198] on span "Select date" at bounding box center [603, 197] width 39 height 10
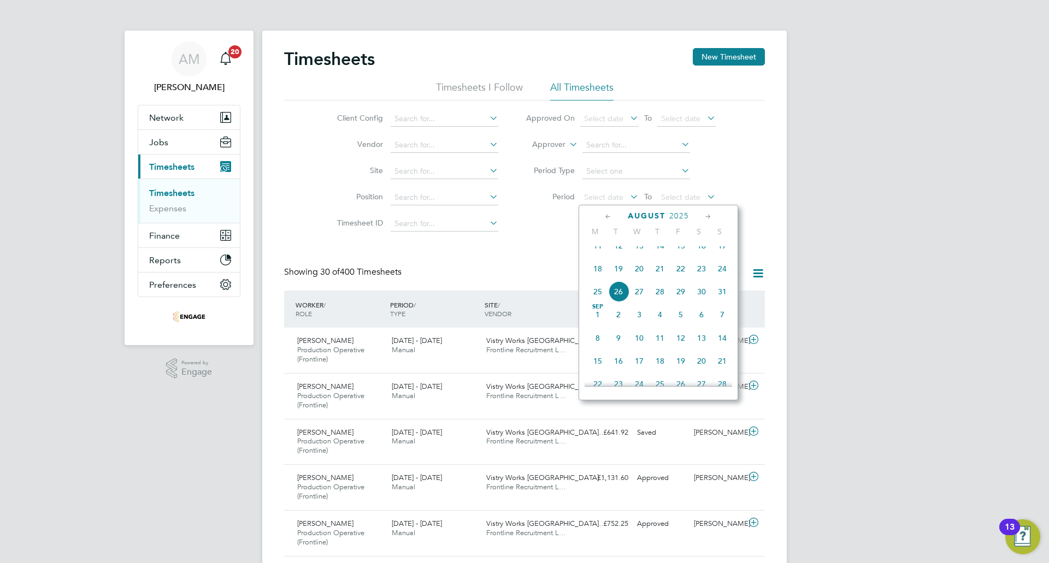
click at [604, 279] on span "18" at bounding box center [597, 268] width 21 height 21
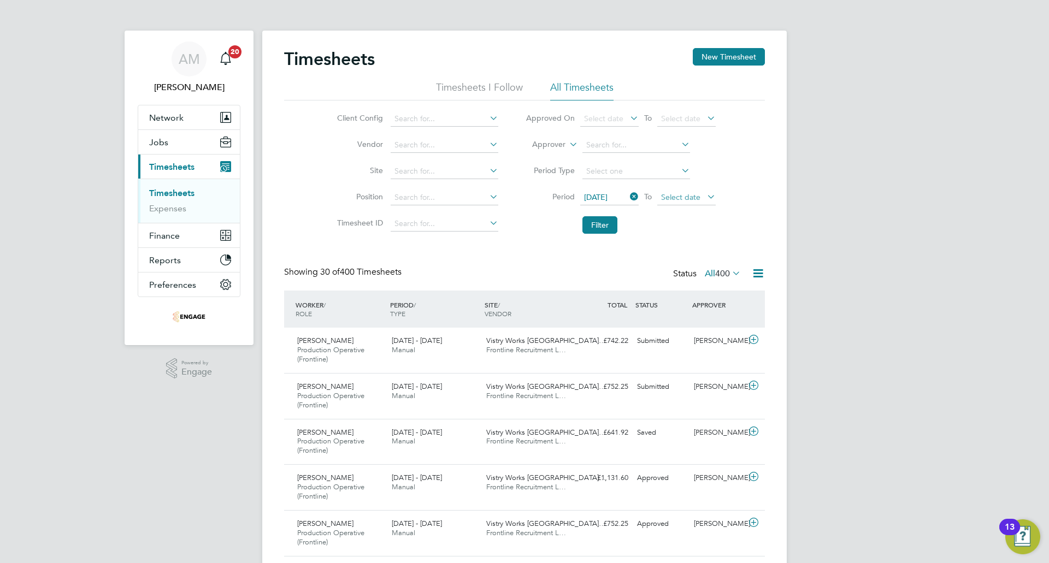
click at [665, 199] on span "Select date" at bounding box center [680, 197] width 39 height 10
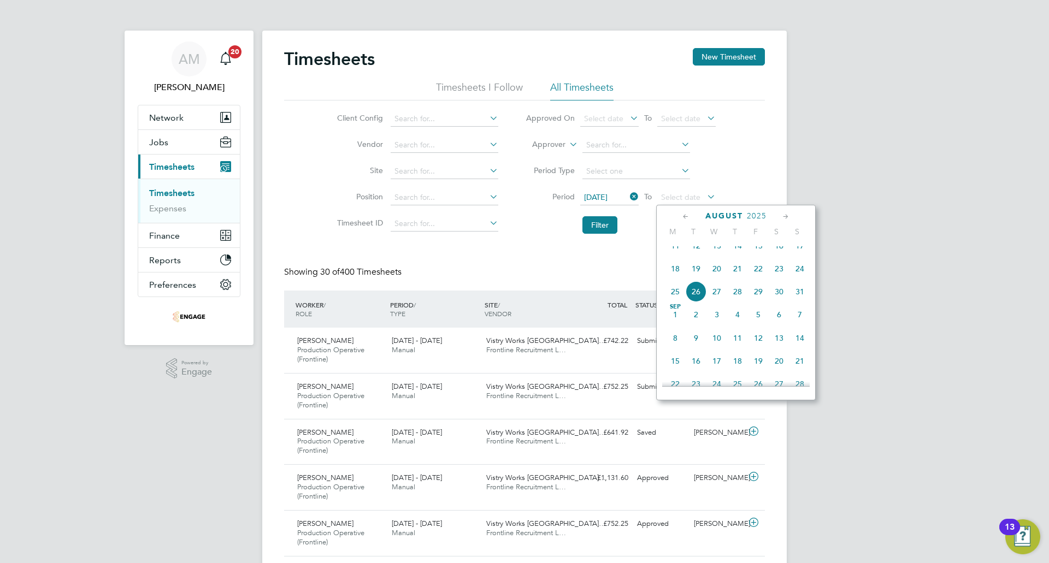
click at [799, 276] on span "24" at bounding box center [799, 268] width 21 height 21
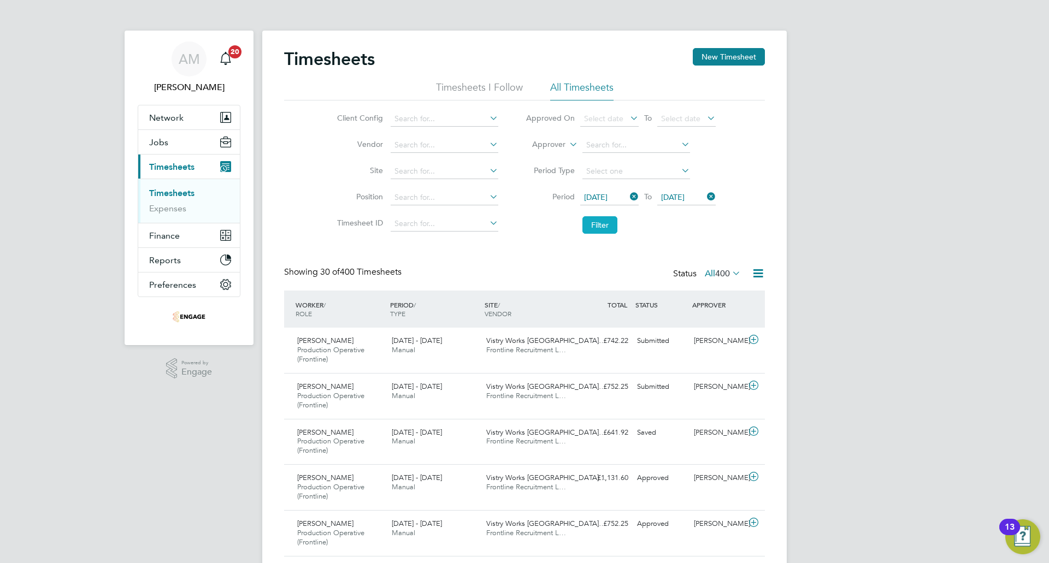
click at [604, 223] on button "Filter" at bounding box center [599, 224] width 35 height 17
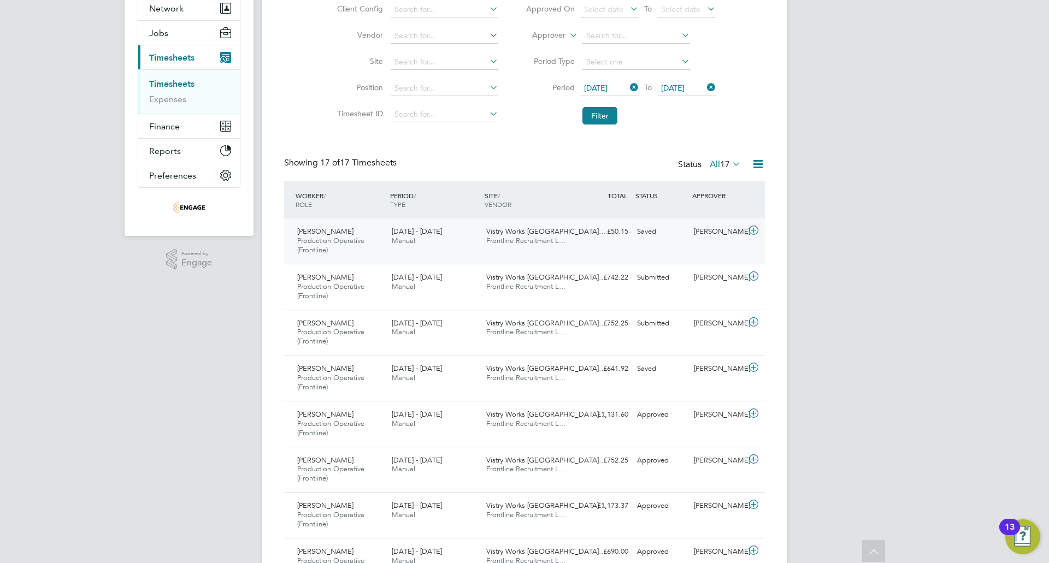
click at [722, 231] on div "Dave Spiller" at bounding box center [717, 232] width 57 height 18
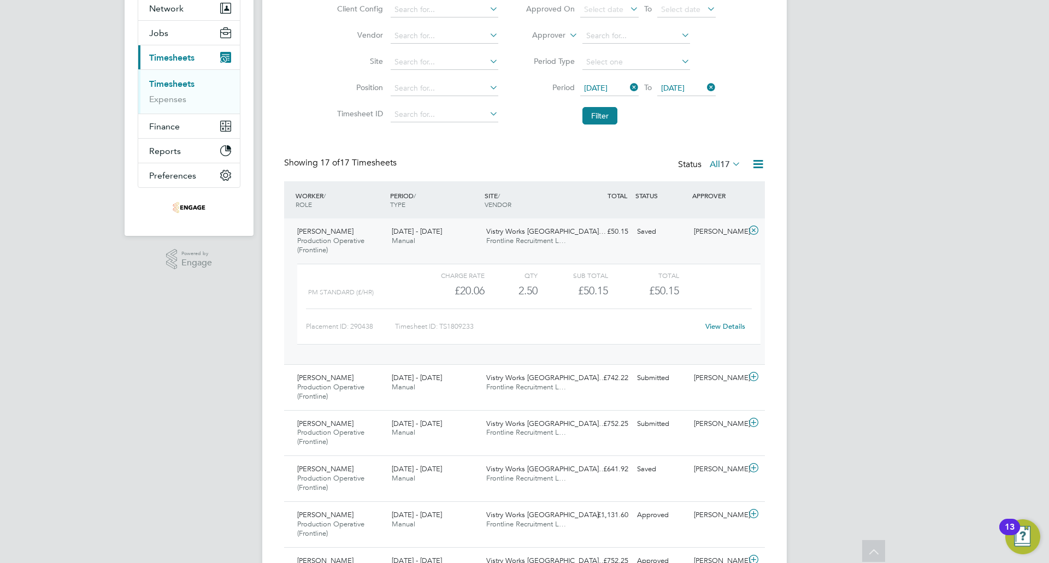
click at [717, 326] on link "View Details" at bounding box center [725, 326] width 40 height 9
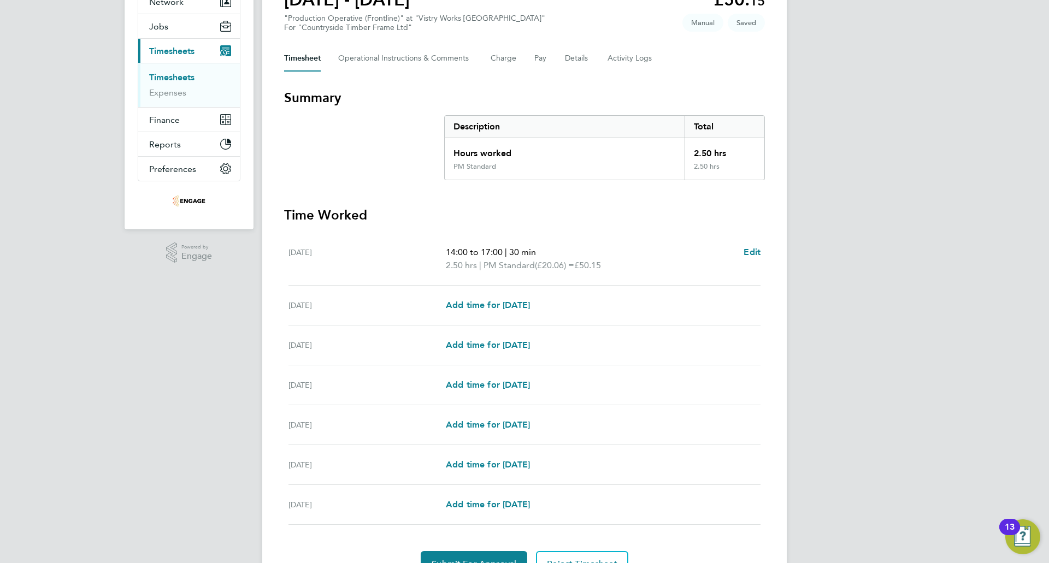
scroll to position [174, 0]
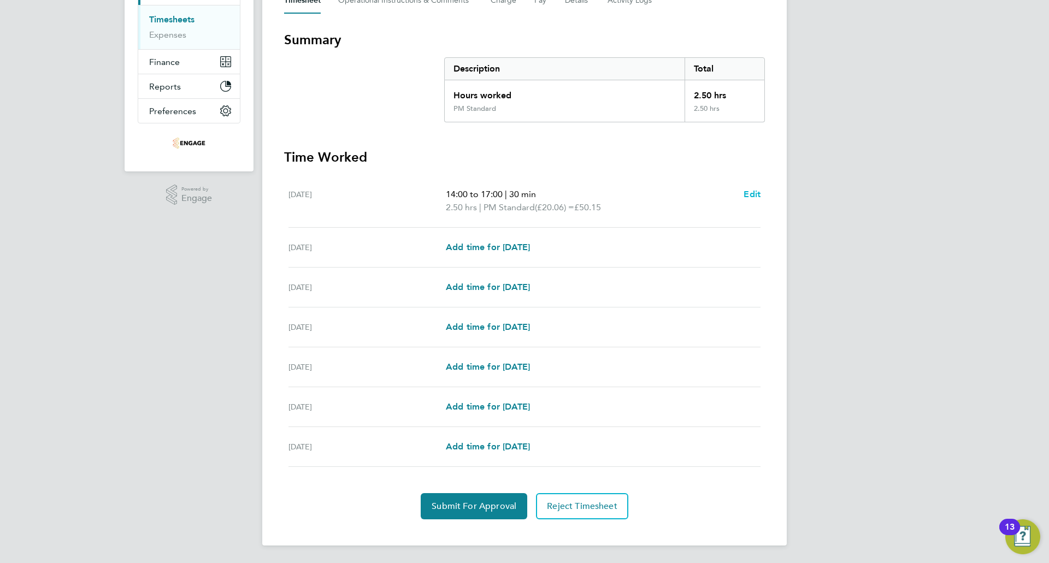
click at [753, 193] on span "Edit" at bounding box center [751, 194] width 17 height 10
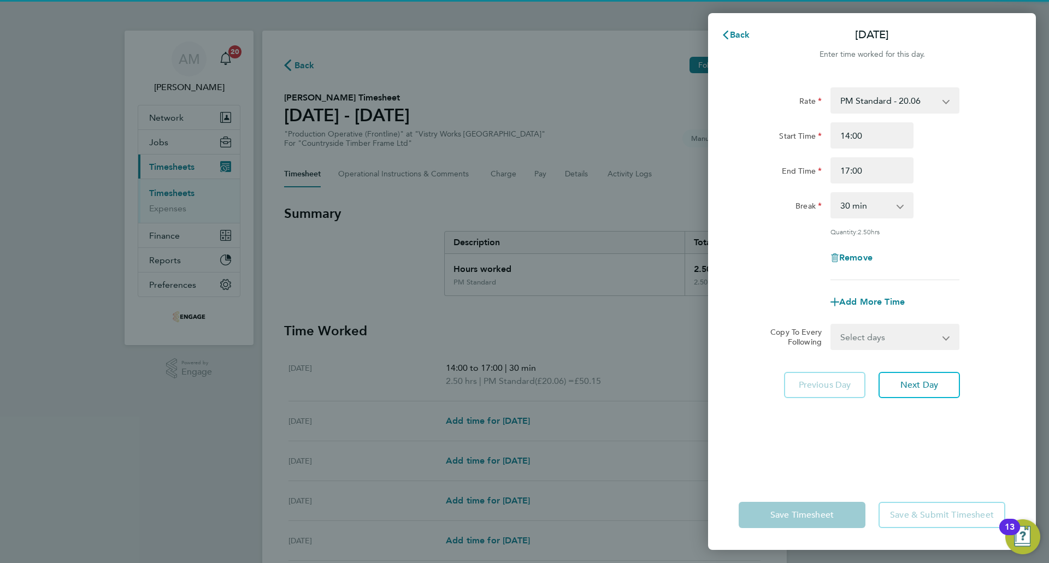
click at [861, 205] on select "0 min 15 min 30 min 45 min 60 min 75 min 90 min" at bounding box center [865, 205] width 68 height 24
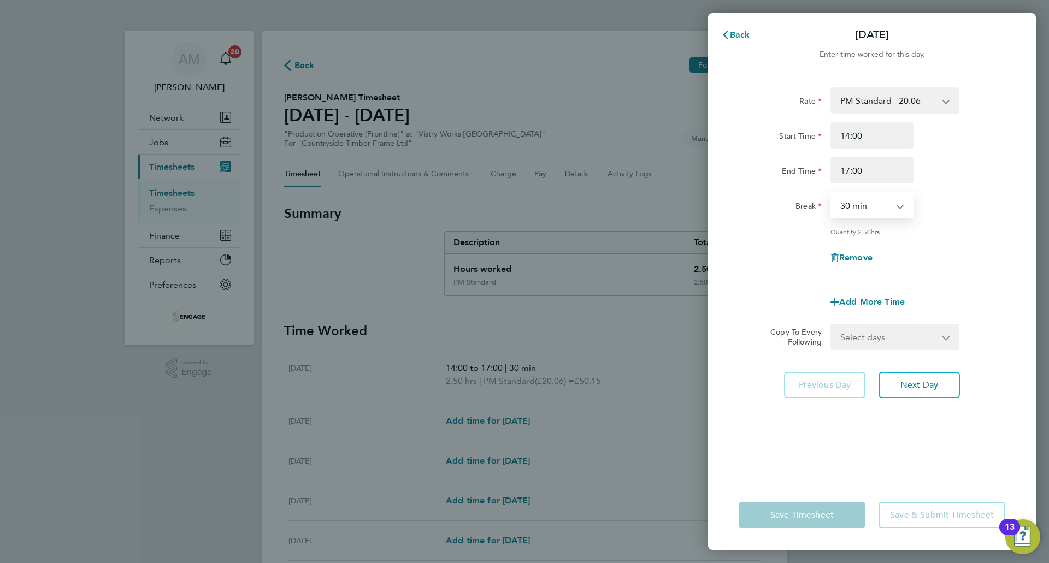
select select "0"
click at [831, 193] on select "0 min 15 min 30 min 45 min 60 min 75 min 90 min" at bounding box center [865, 205] width 68 height 24
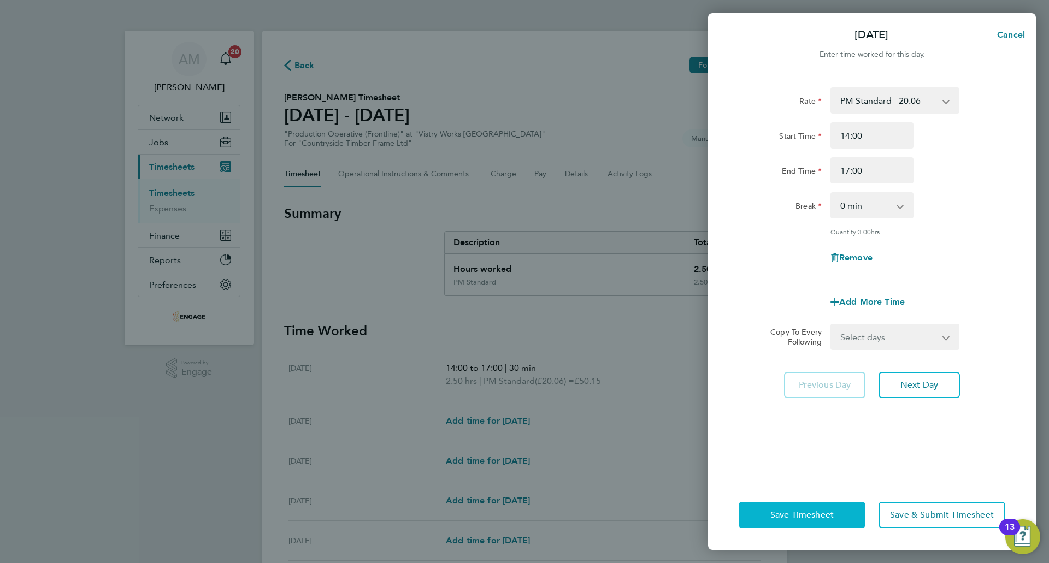
click at [805, 522] on button "Save Timesheet" at bounding box center [801, 515] width 127 height 26
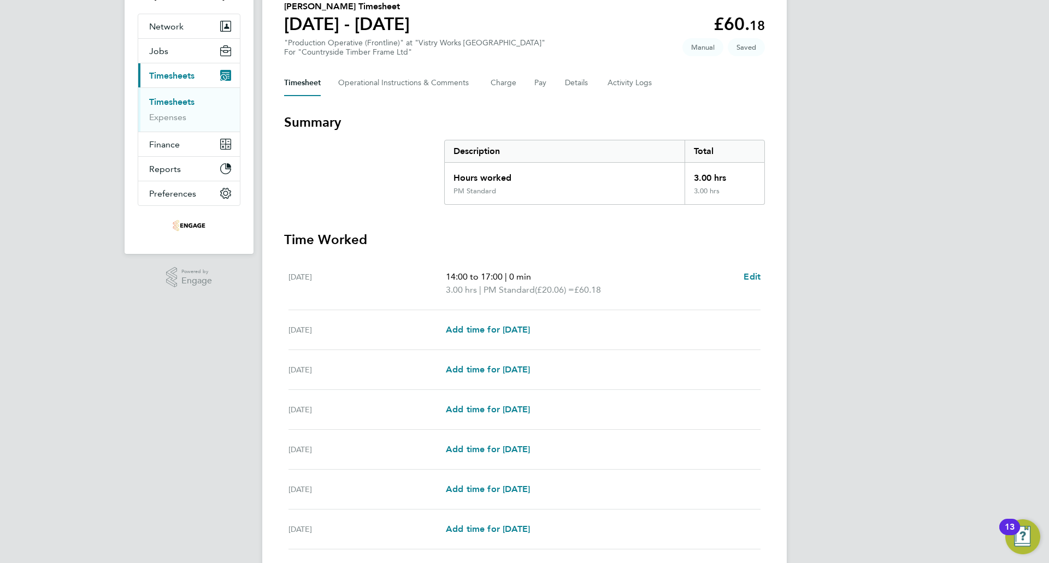
scroll to position [174, 0]
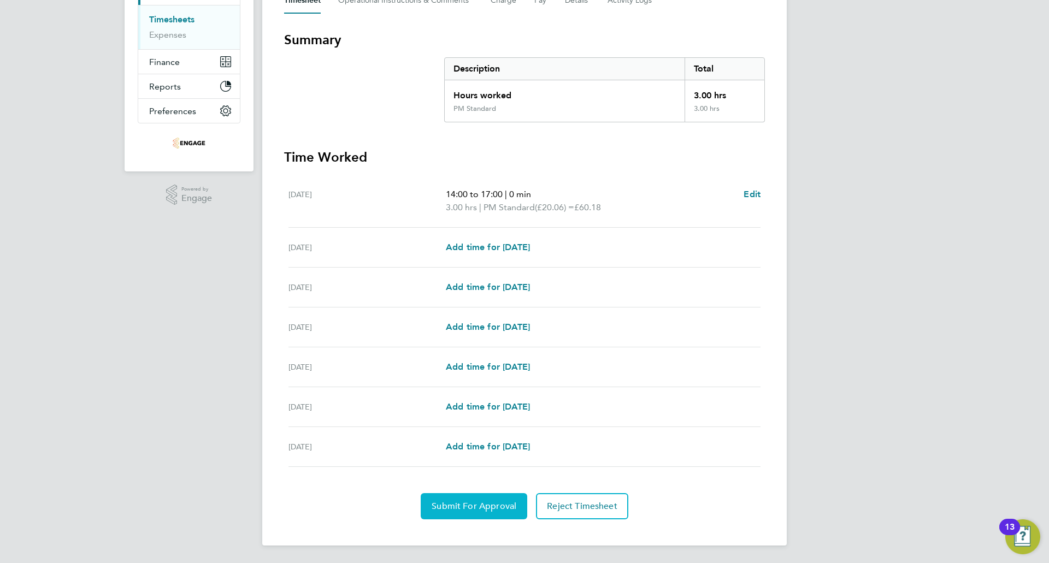
click at [474, 506] on span "Submit For Approval" at bounding box center [474, 506] width 85 height 11
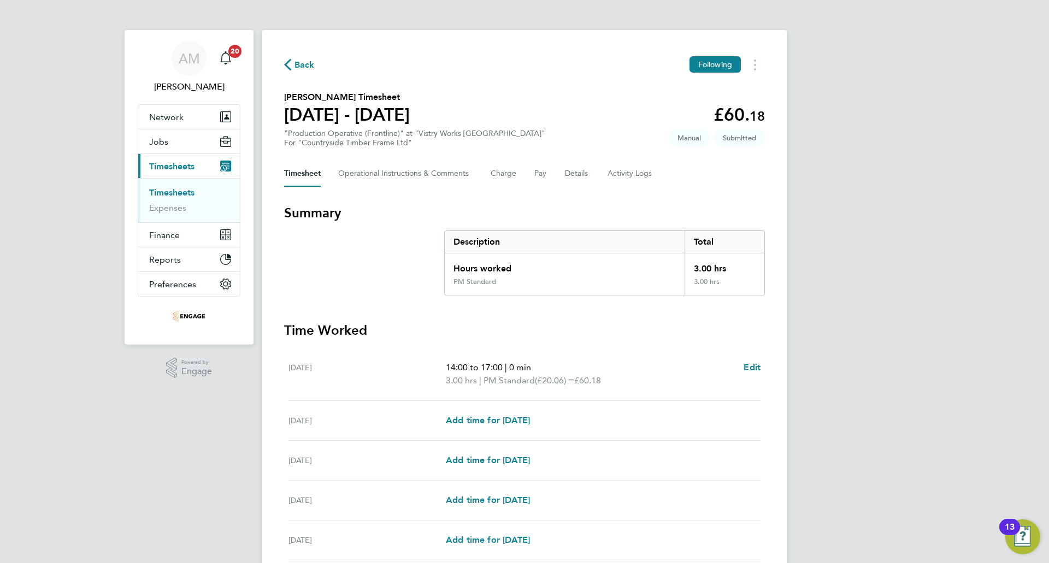
scroll to position [0, 0]
click at [294, 60] on span "Back" at bounding box center [304, 65] width 20 height 13
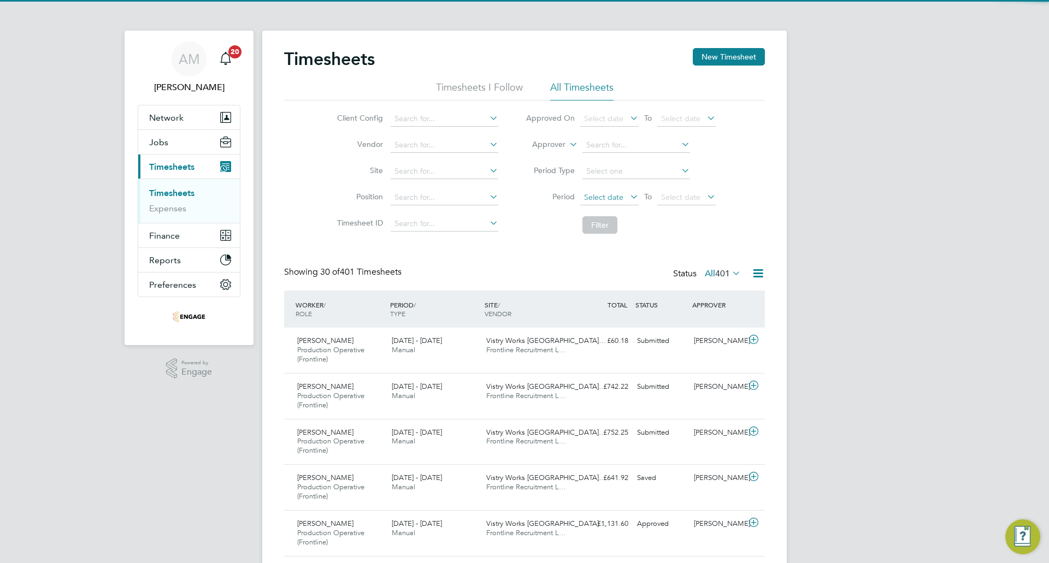
click at [599, 192] on span "Select date" at bounding box center [609, 198] width 58 height 15
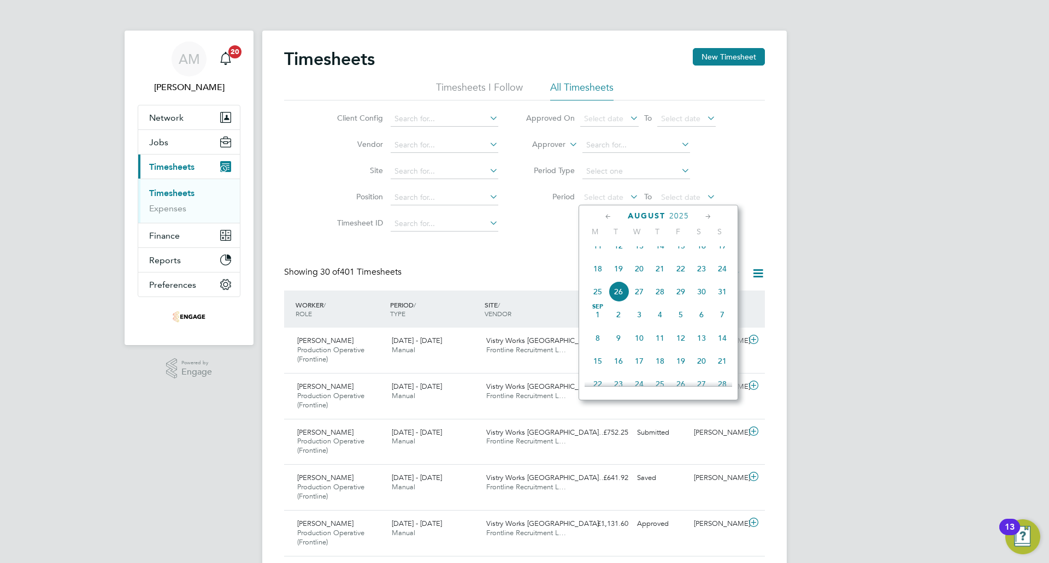
click at [593, 279] on span "18" at bounding box center [597, 268] width 21 height 21
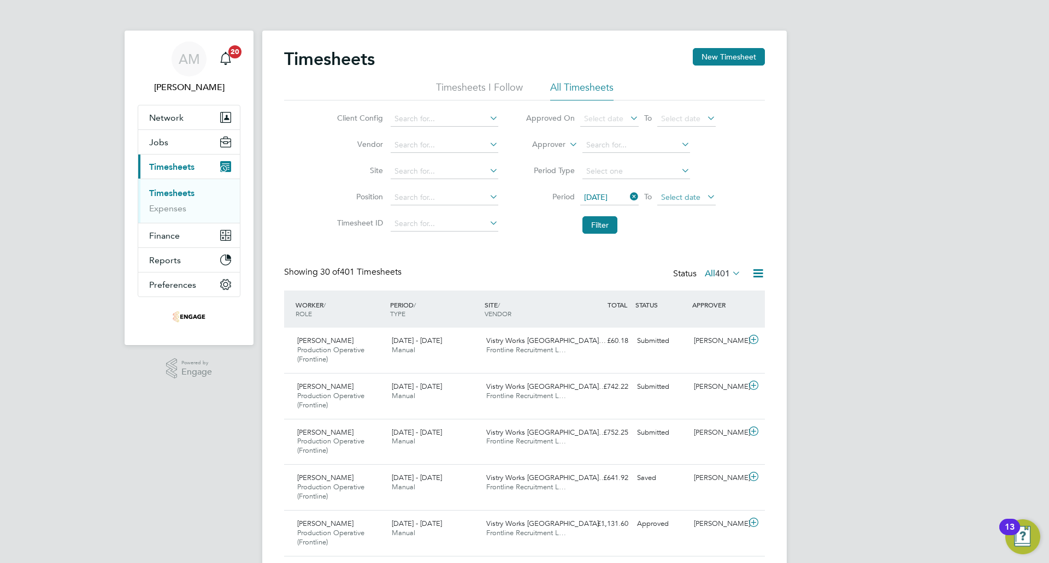
click at [671, 191] on span "Select date" at bounding box center [686, 198] width 58 height 15
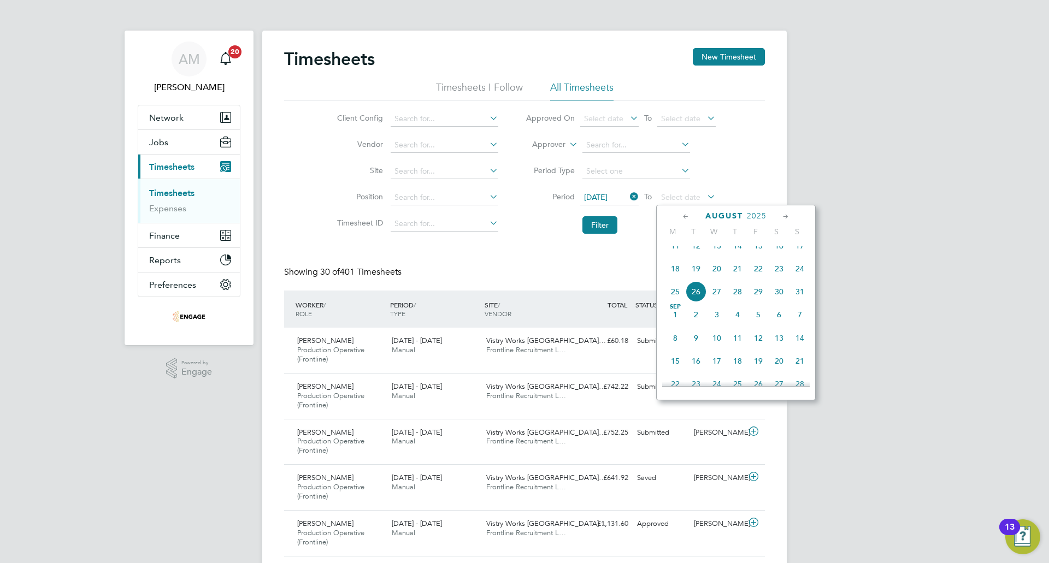
click at [798, 279] on span "24" at bounding box center [799, 268] width 21 height 21
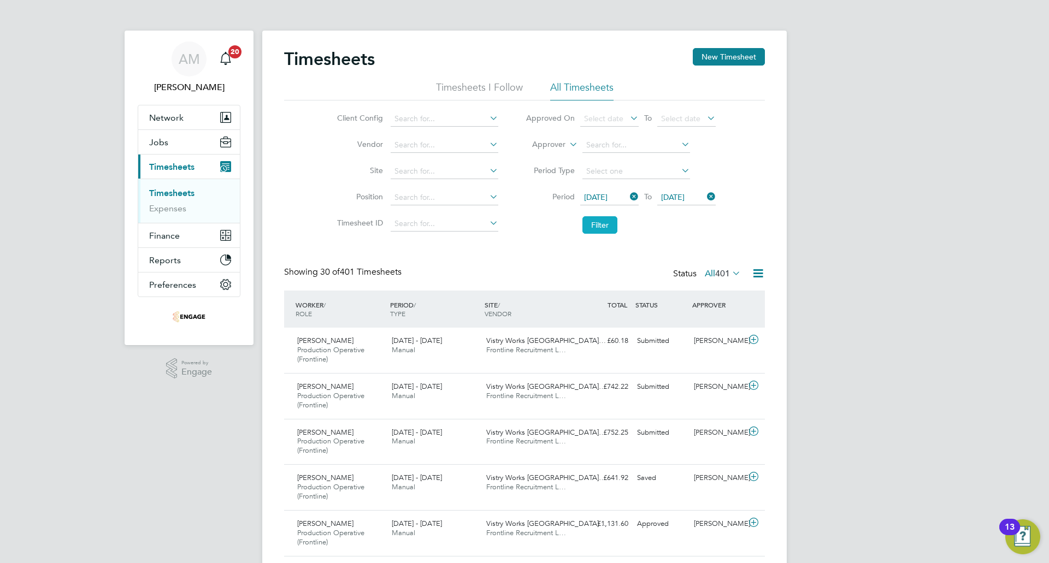
click at [601, 232] on button "Filter" at bounding box center [599, 224] width 35 height 17
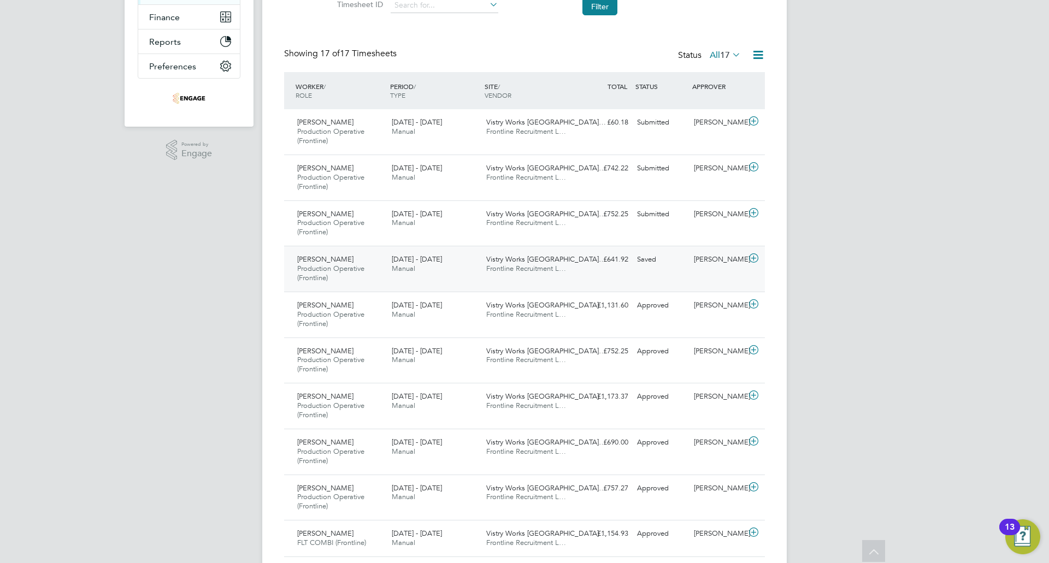
click at [748, 258] on icon at bounding box center [754, 258] width 14 height 9
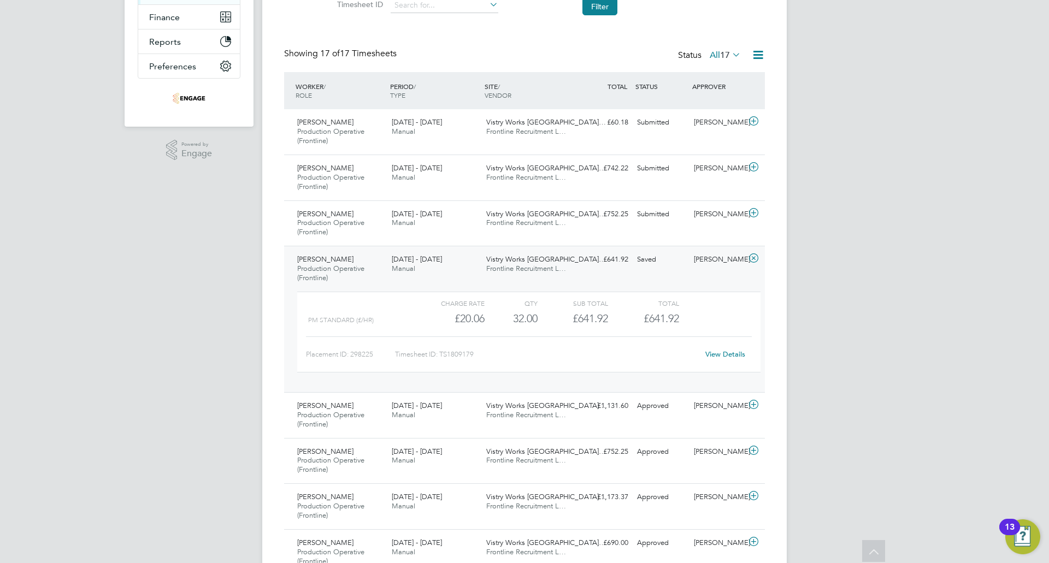
click at [710, 356] on link "View Details" at bounding box center [725, 354] width 40 height 9
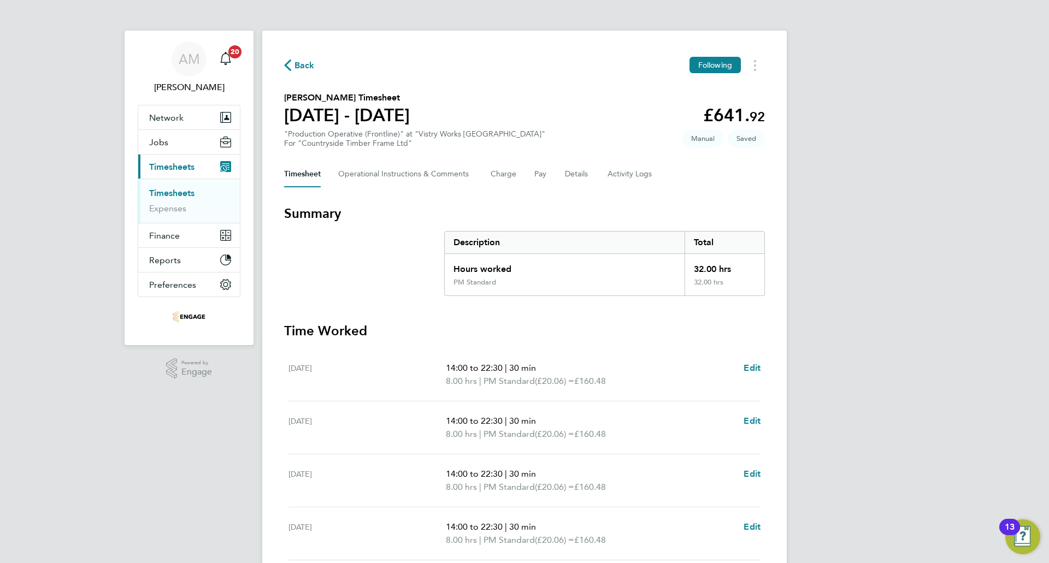
scroll to position [213, 0]
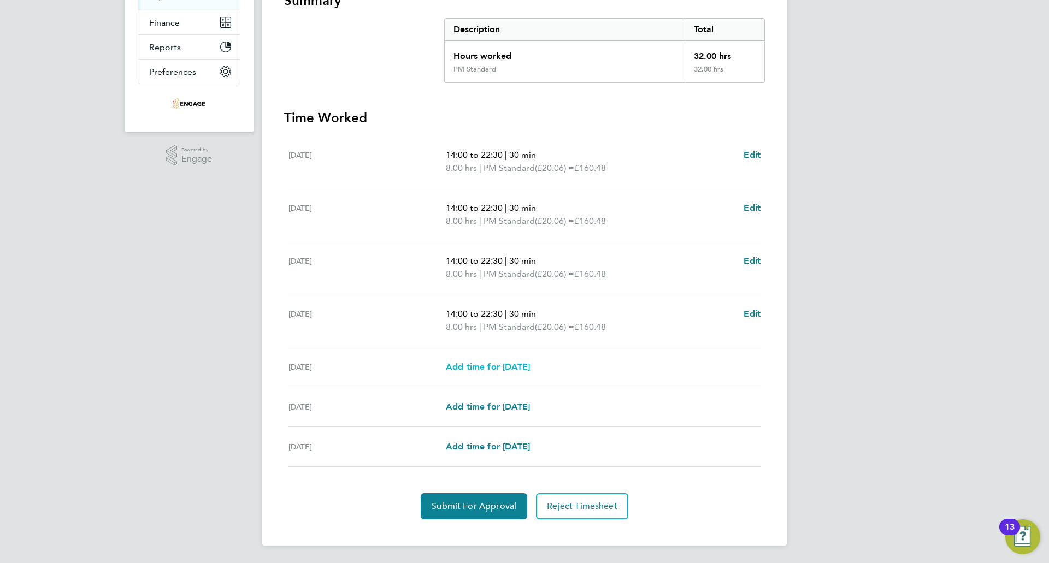
click at [527, 368] on span "Add time for [DATE]" at bounding box center [488, 367] width 84 height 10
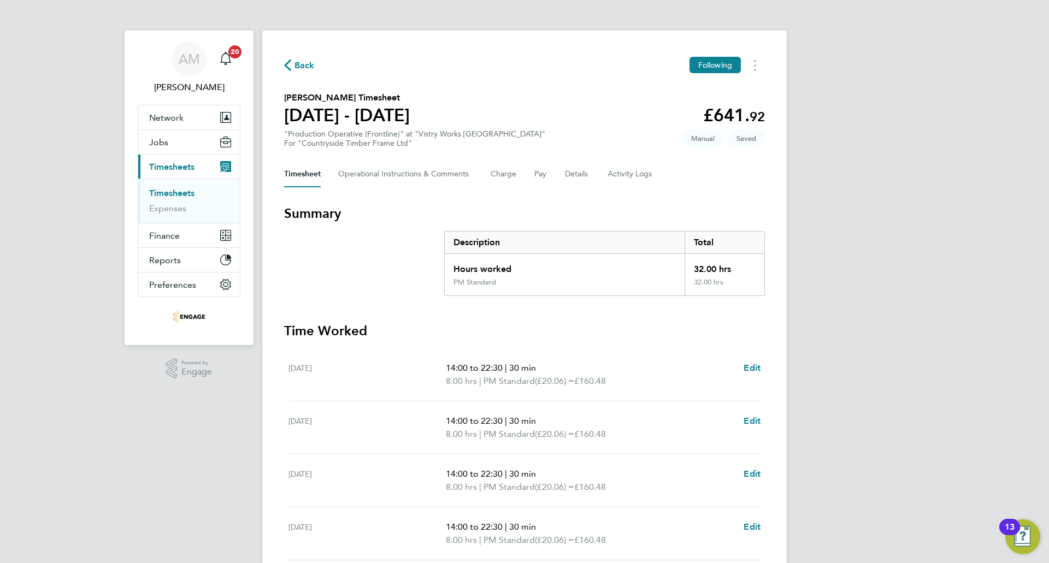
select select "15"
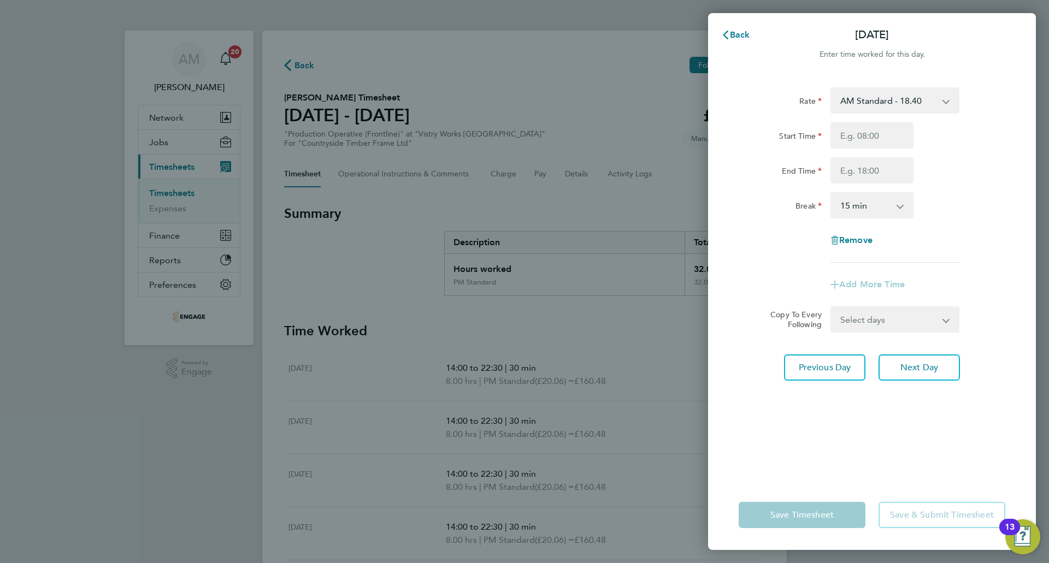
click at [909, 101] on select "AM Standard - 18.40 PM OT 2 - 40.11 OT2 - 36.80 PM Standard - 20.06 PM OT 1 - 3…" at bounding box center [888, 100] width 114 height 24
select select "15"
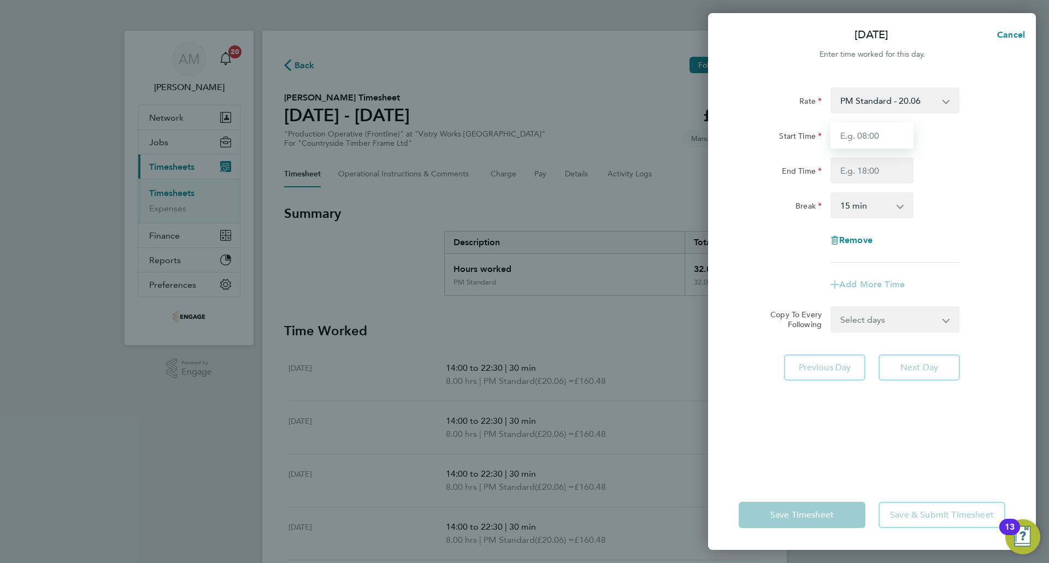
click at [883, 144] on input "Start Time" at bounding box center [871, 135] width 83 height 26
type input "14:00"
click at [877, 168] on input "End Time" at bounding box center [871, 170] width 83 height 26
type input "20:00"
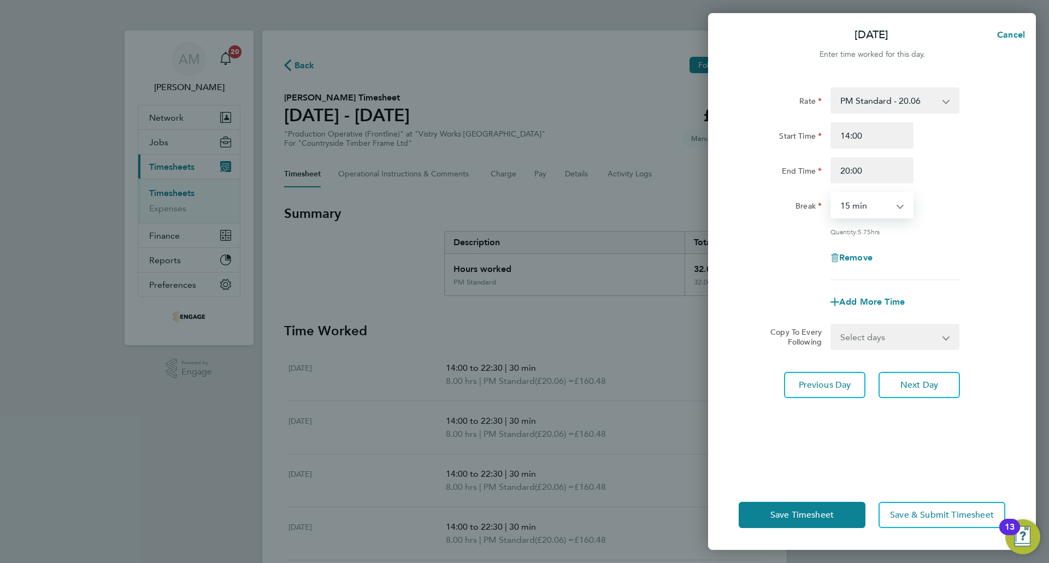
click at [852, 203] on select "0 min 15 min 30 min 45 min 60 min 75 min 90 min" at bounding box center [865, 205] width 68 height 24
select select "30"
click at [831, 193] on select "0 min 15 min 30 min 45 min 60 min 75 min 90 min" at bounding box center [865, 205] width 68 height 24
click at [815, 497] on div "Save Timesheet Save & Submit Timesheet" at bounding box center [872, 515] width 328 height 70
click at [815, 503] on button "Save Timesheet" at bounding box center [801, 515] width 127 height 26
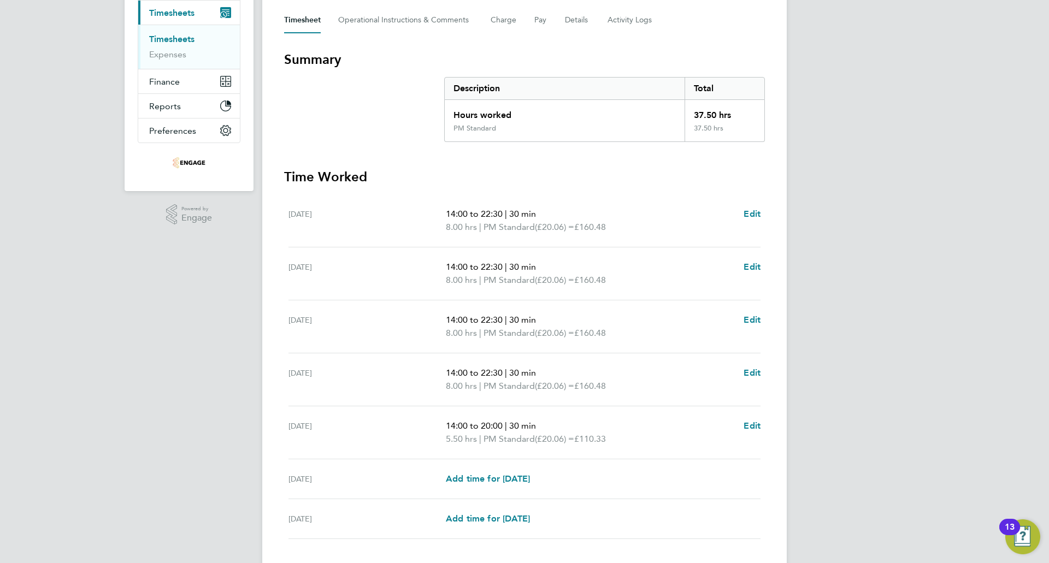
scroll to position [226, 0]
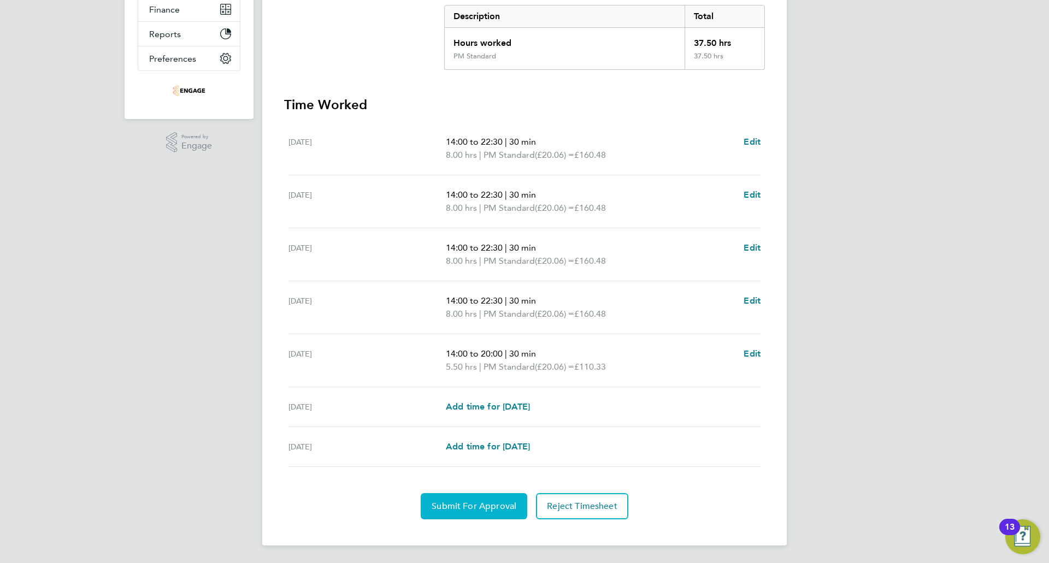
click at [462, 512] on button "Submit For Approval" at bounding box center [474, 506] width 107 height 26
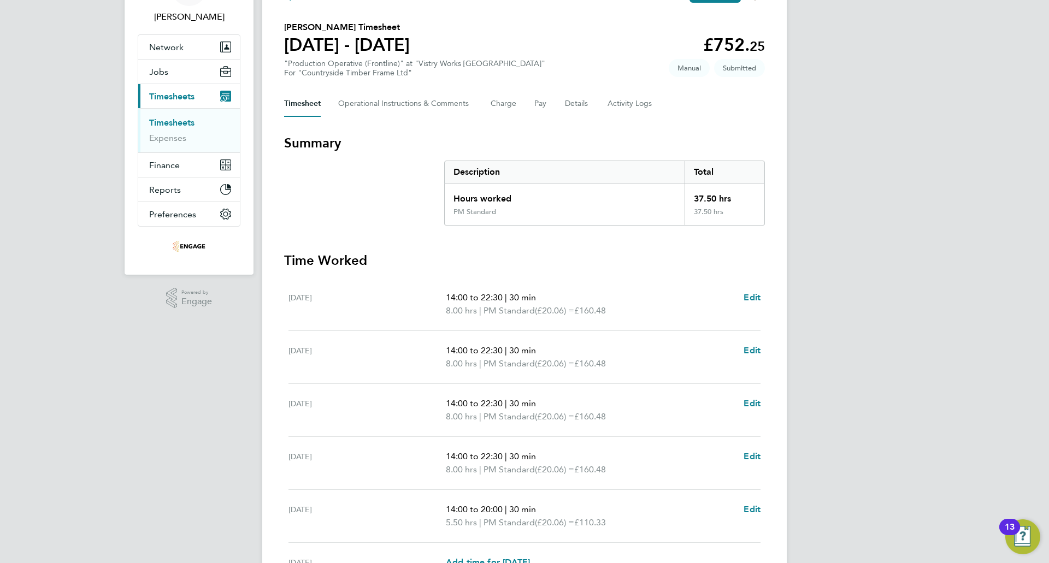
scroll to position [0, 0]
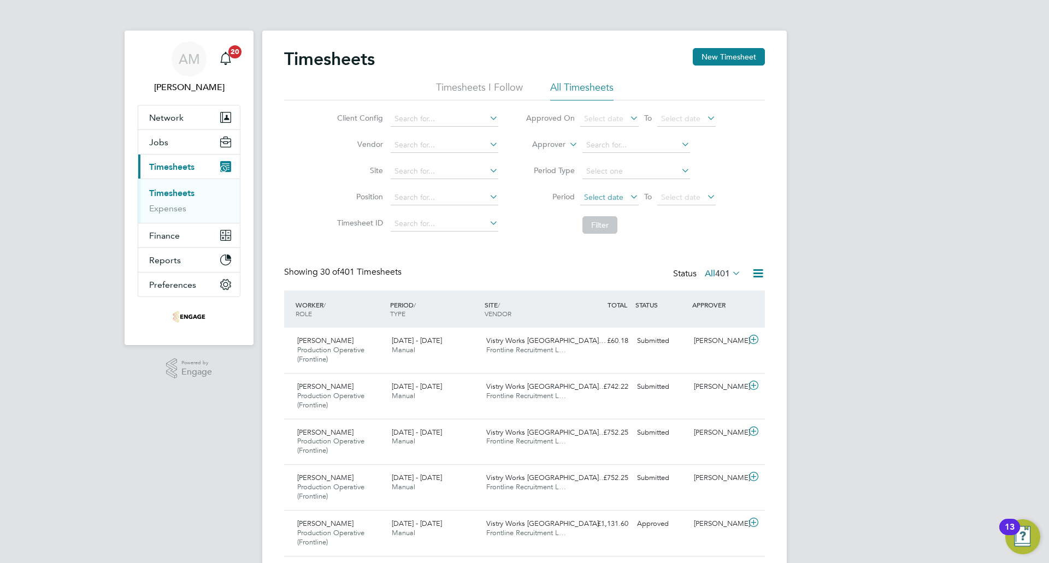
click at [624, 198] on span "Select date" at bounding box center [609, 198] width 58 height 15
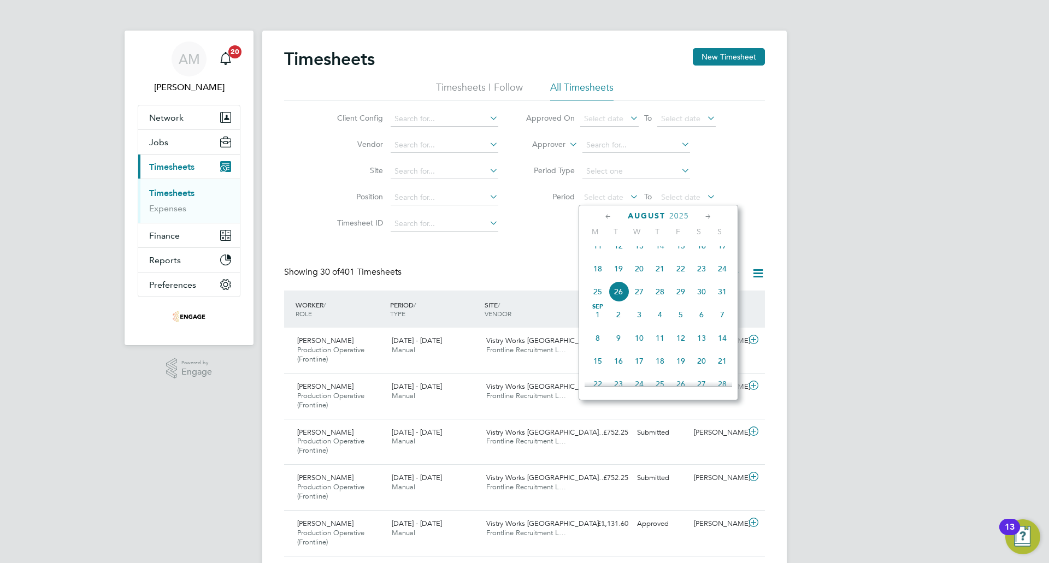
click at [602, 277] on span "18" at bounding box center [597, 268] width 21 height 21
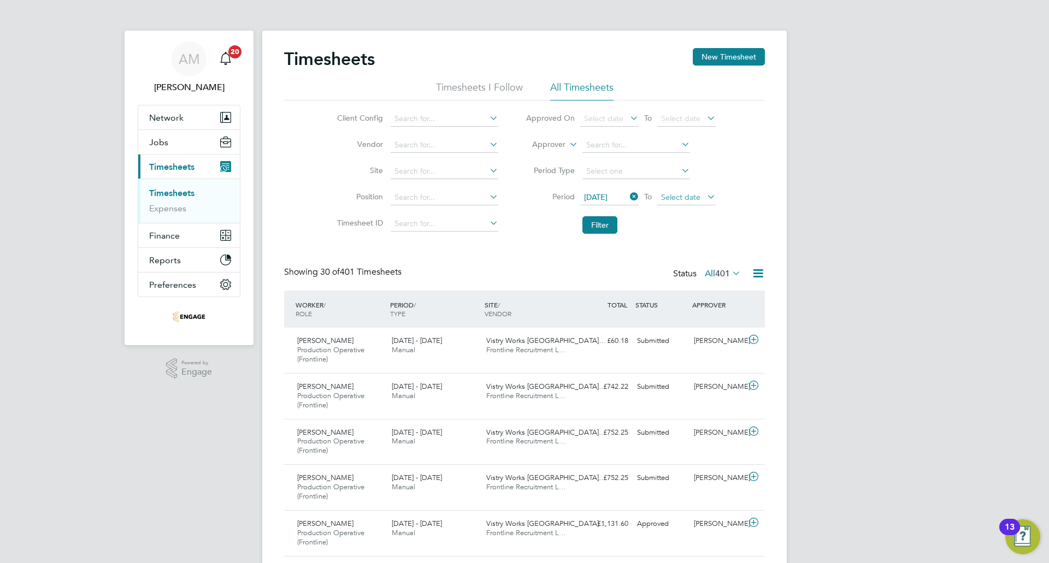
click at [698, 191] on span "Select date" at bounding box center [686, 198] width 58 height 15
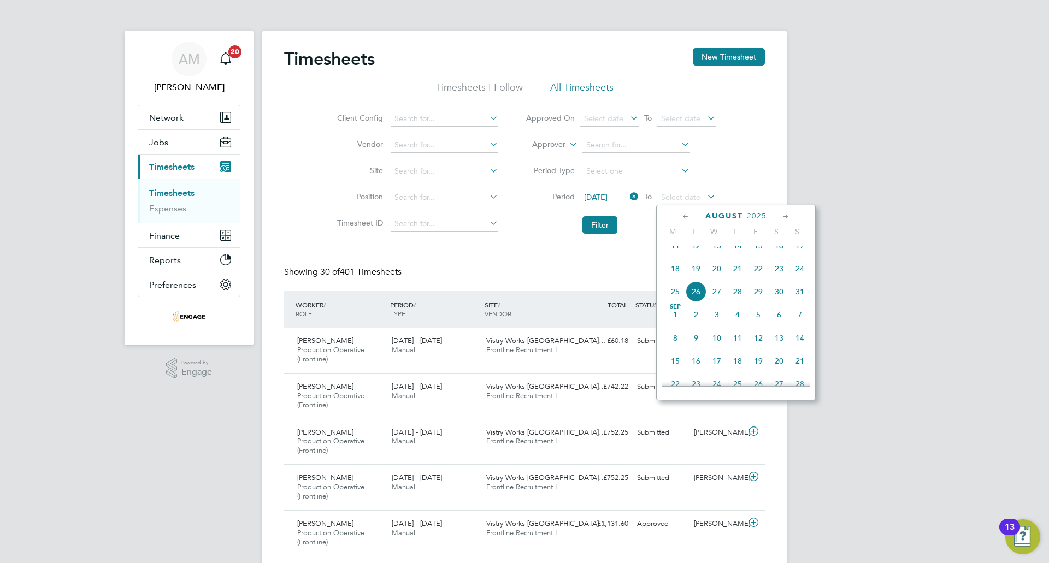
click at [799, 279] on span "24" at bounding box center [799, 268] width 21 height 21
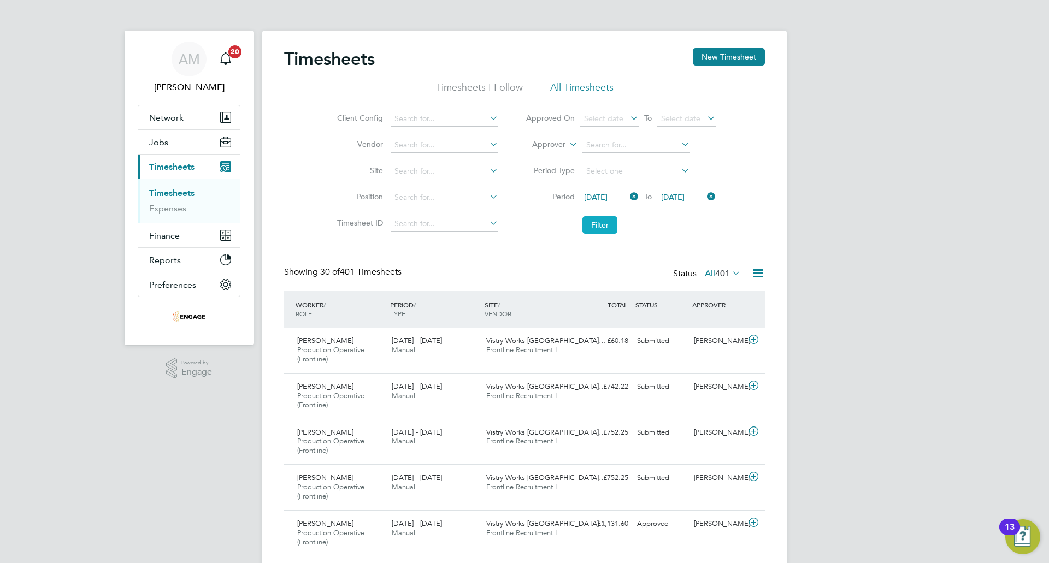
click at [594, 222] on button "Filter" at bounding box center [599, 224] width 35 height 17
click at [719, 61] on button "New Timesheet" at bounding box center [729, 56] width 72 height 17
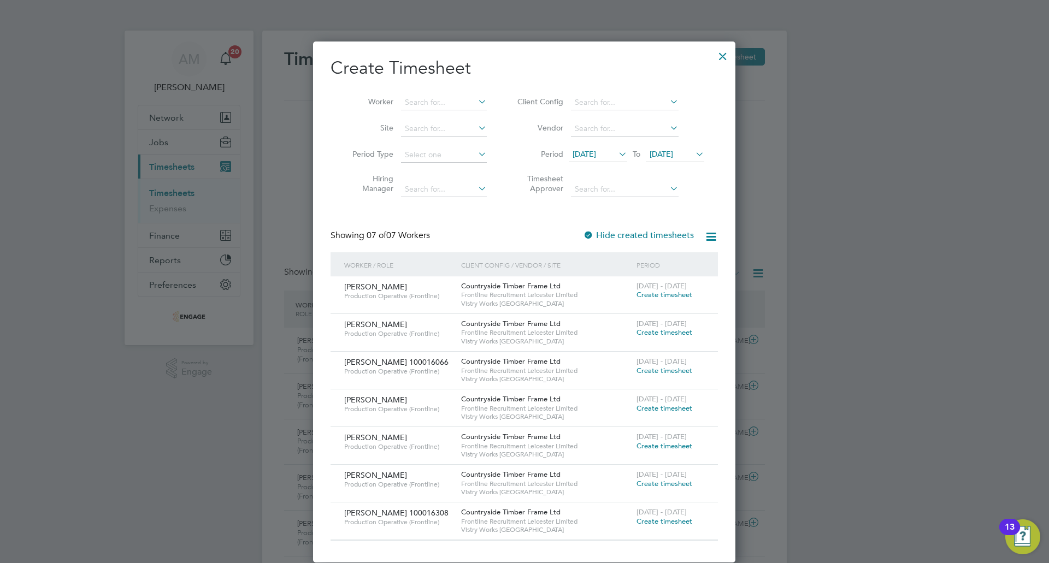
click at [596, 158] on span "12 Aug 2025" at bounding box center [583, 154] width 23 height 10
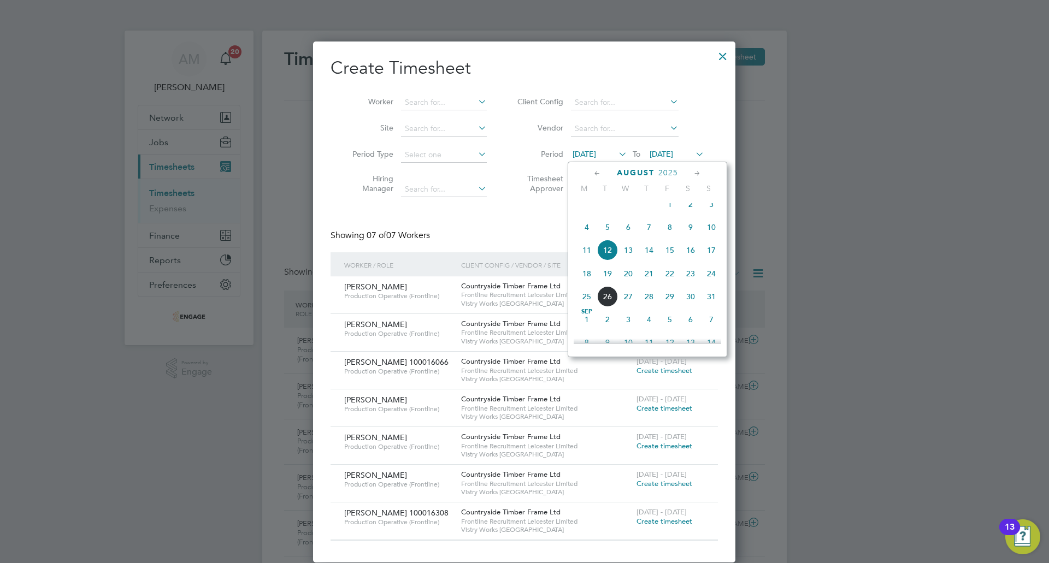
click at [586, 282] on span "18" at bounding box center [586, 273] width 21 height 21
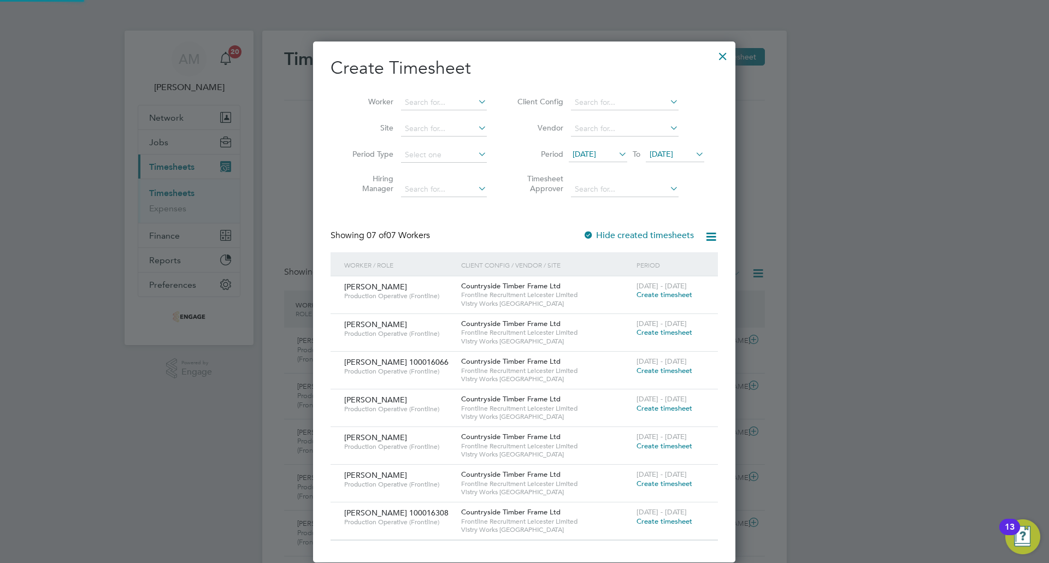
click at [687, 144] on li "Period 18 Aug 2025 To 19 Aug 2025" at bounding box center [608, 155] width 217 height 26
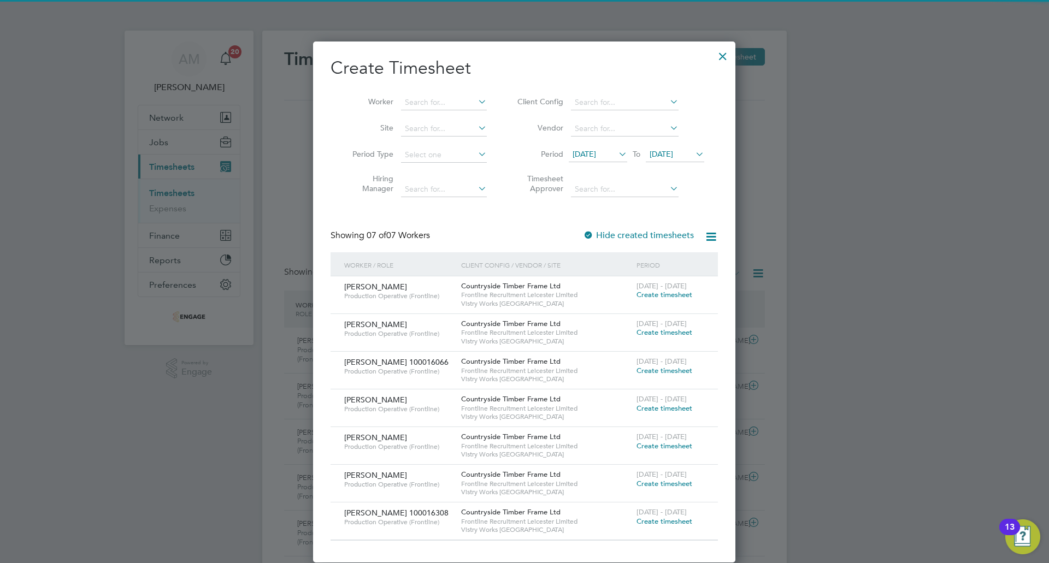
click at [673, 151] on span "19 Aug 2025" at bounding box center [660, 154] width 23 height 10
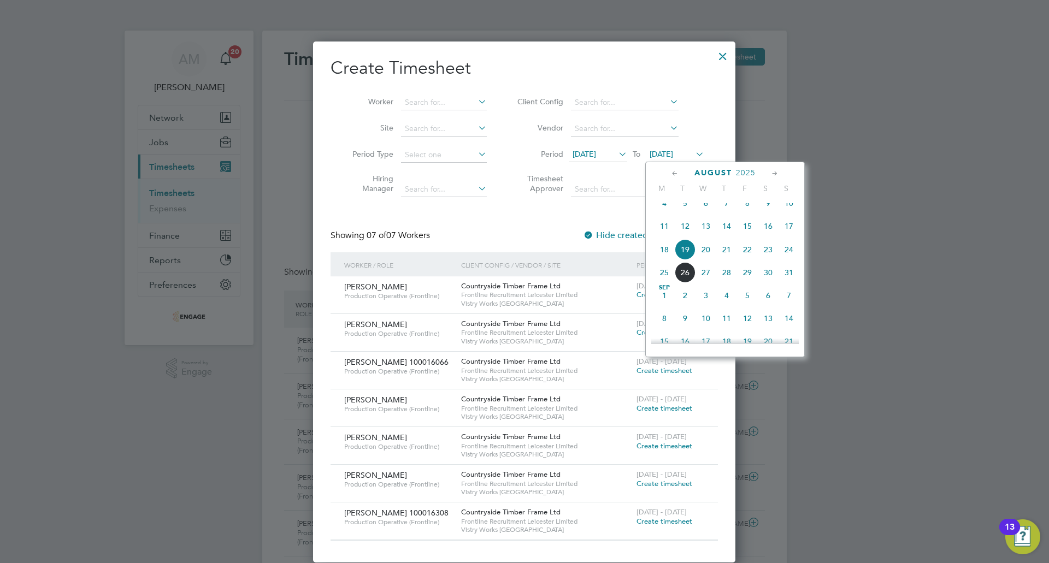
click at [799, 257] on div "August 2025 M T W T F S S May 1 2 3 4 5 6 7 8 9 10 11 12 13 14 15 16 17 18 19 2…" at bounding box center [724, 260] width 159 height 196
click at [792, 257] on span "24" at bounding box center [788, 249] width 21 height 21
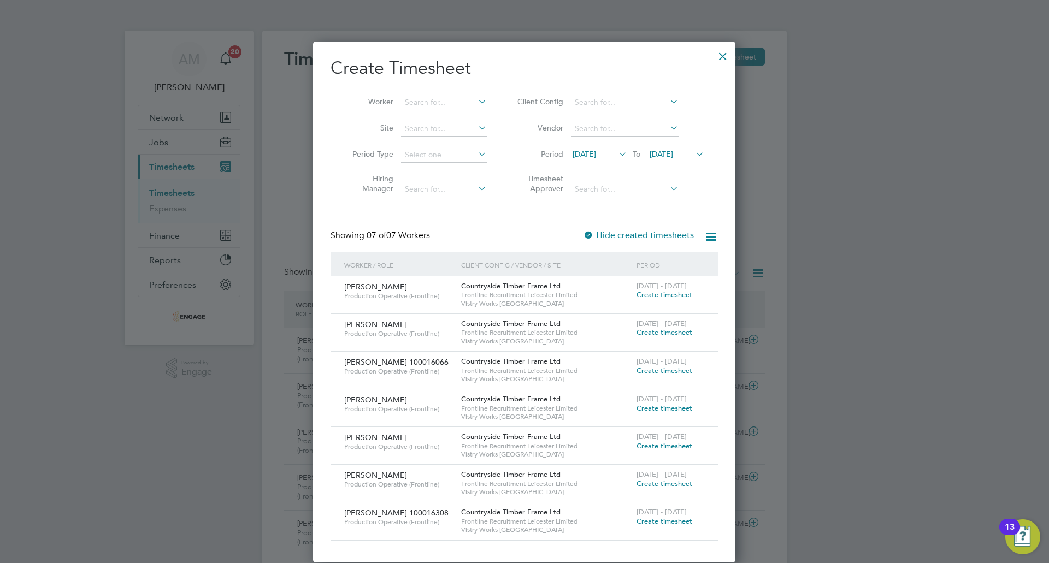
click at [728, 49] on div at bounding box center [723, 54] width 20 height 20
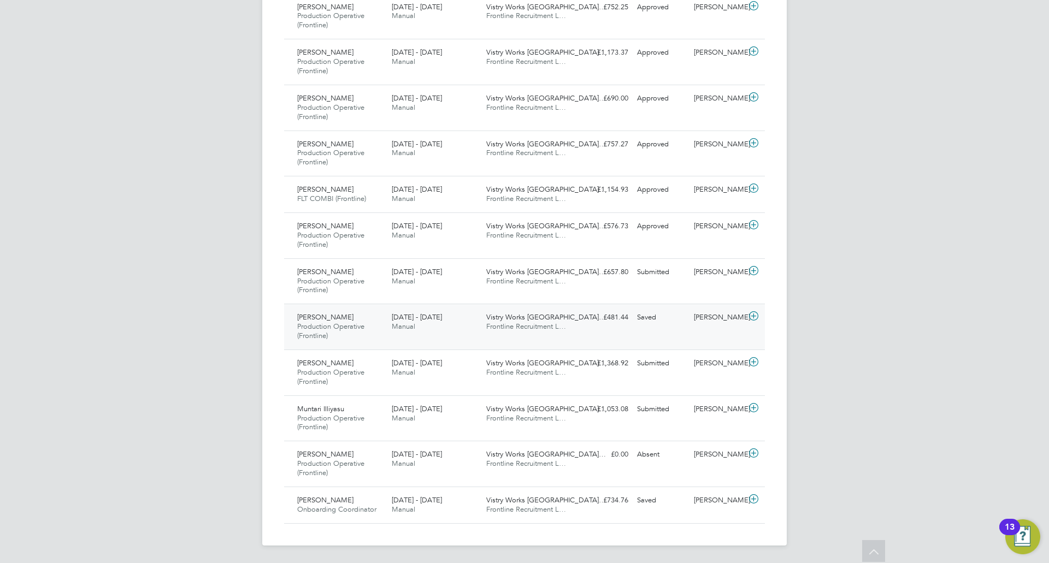
click at [676, 323] on div "Saved" at bounding box center [661, 318] width 57 height 18
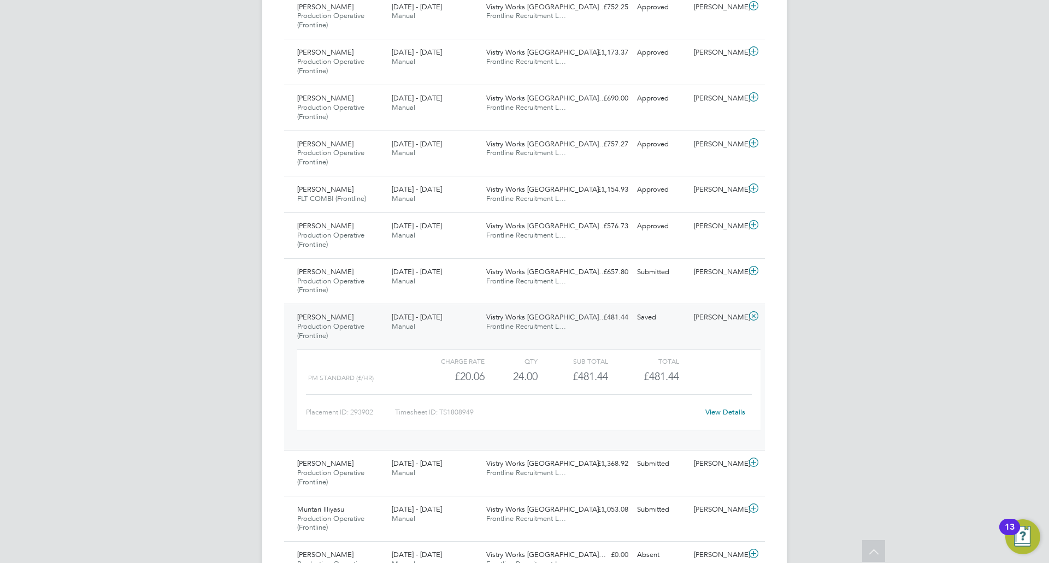
click at [734, 412] on link "View Details" at bounding box center [725, 411] width 40 height 9
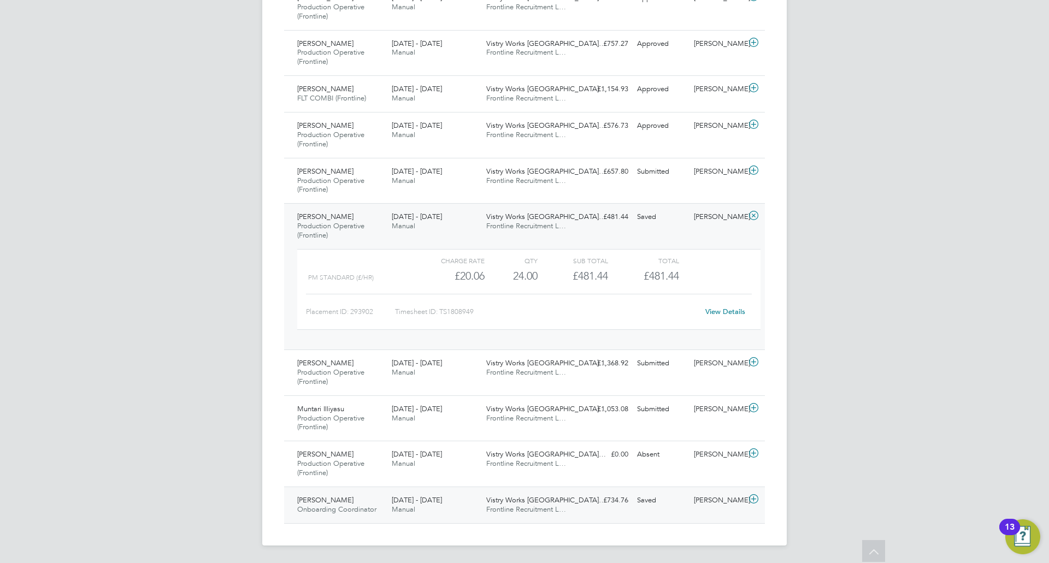
click at [718, 500] on div "Dave Spiller" at bounding box center [717, 501] width 57 height 18
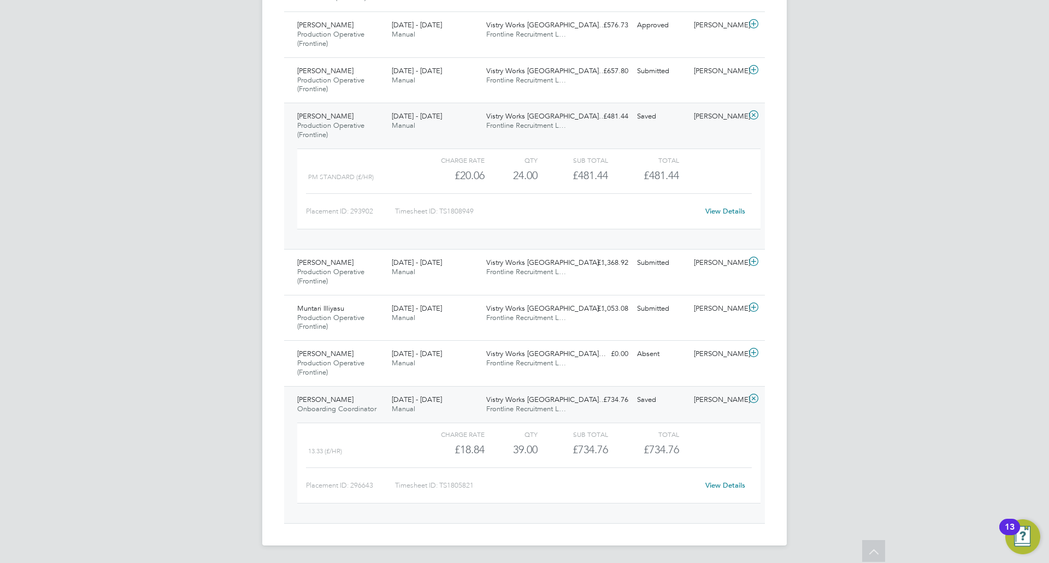
click at [611, 447] on div "£734.76" at bounding box center [643, 450] width 70 height 18
click at [566, 446] on div "£734.76" at bounding box center [572, 450] width 70 height 18
click at [729, 487] on link "View Details" at bounding box center [725, 485] width 40 height 9
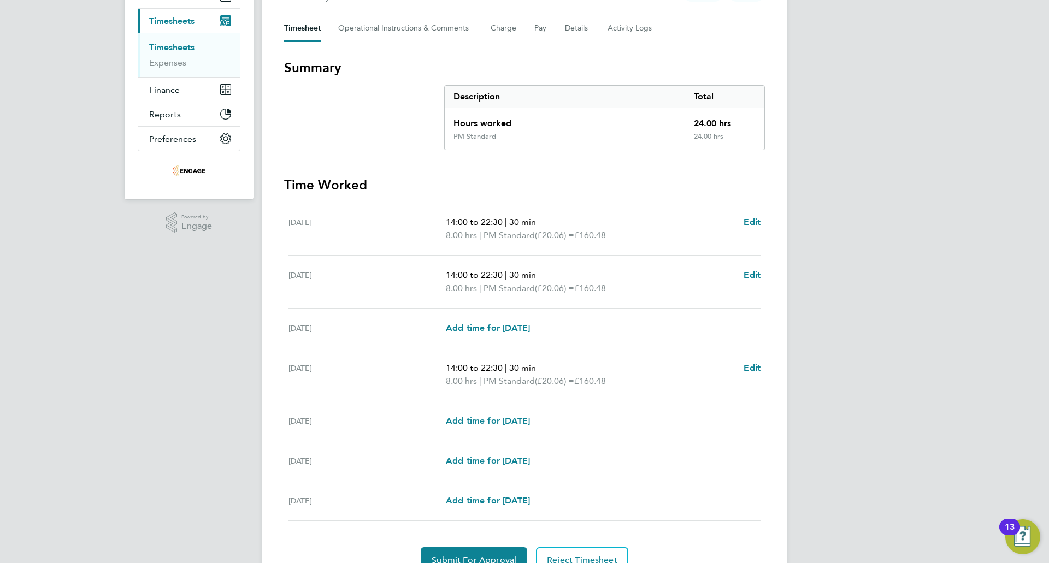
scroll to position [200, 0]
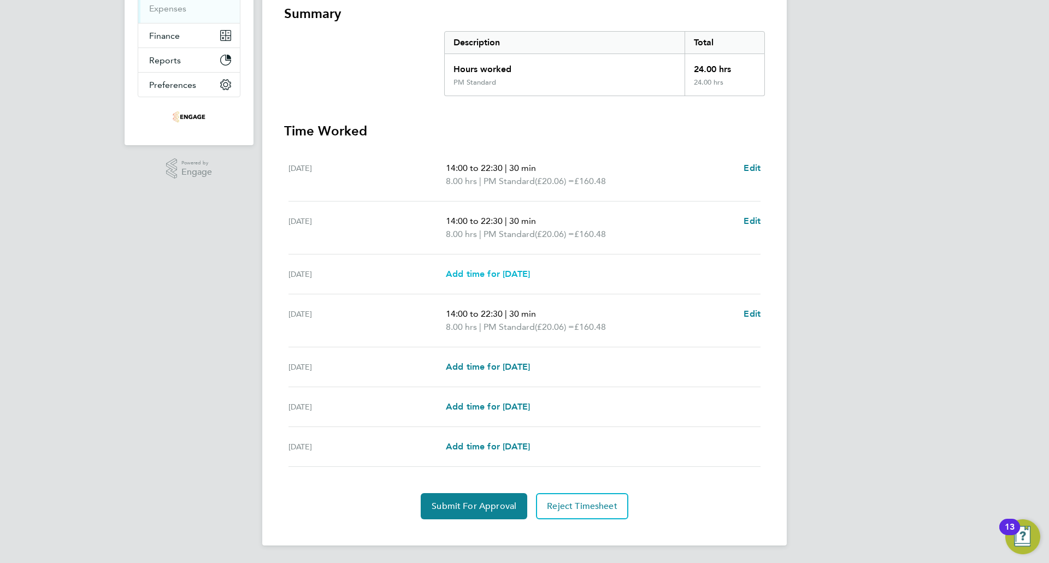
click at [530, 272] on span "Add time for [DATE]" at bounding box center [488, 274] width 84 height 10
select select "15"
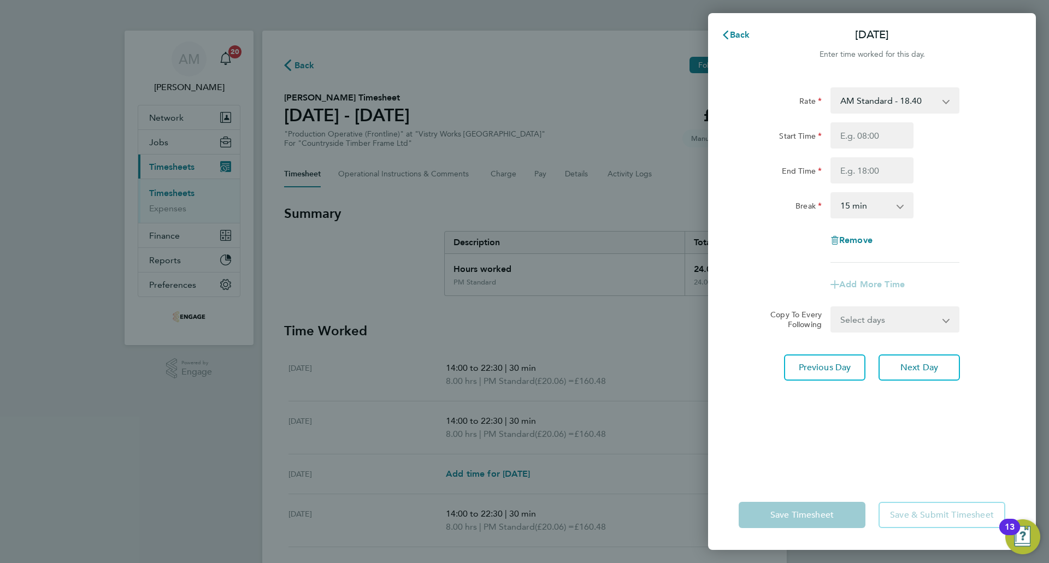
click at [908, 105] on select "AM Standard - 18.40 OT 1 - 27.60 PM Standard - 20.06 PM OT 1 - 30.08 PM OT 2 - …" at bounding box center [888, 100] width 114 height 24
select select "15"
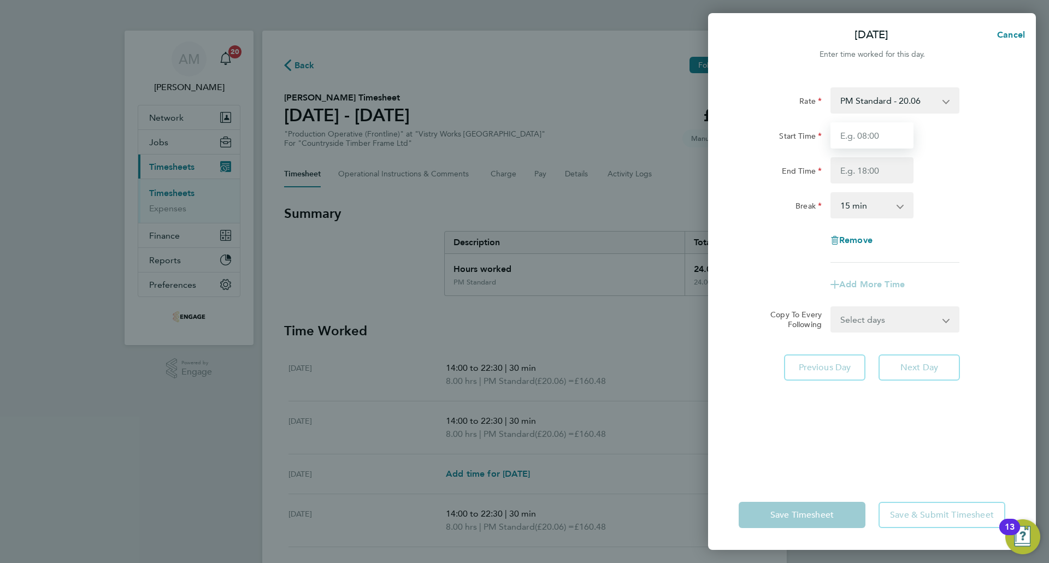
click at [893, 143] on input "Start Time" at bounding box center [871, 135] width 83 height 26
type input "14:00"
click at [881, 163] on input "End Time" at bounding box center [871, 170] width 83 height 26
type input "22:30"
click at [873, 208] on select "0 min 15 min 30 min 45 min 60 min 75 min 90 min" at bounding box center [865, 205] width 68 height 24
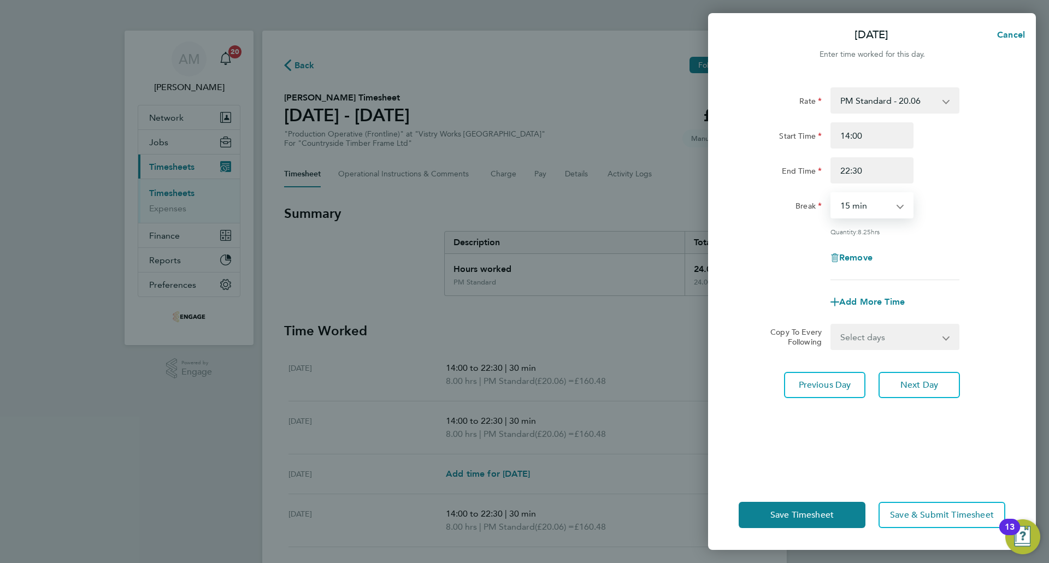
select select "30"
click at [831, 193] on select "0 min 15 min 30 min 45 min 60 min 75 min 90 min" at bounding box center [865, 205] width 68 height 24
click at [779, 515] on span "Save Timesheet" at bounding box center [801, 515] width 63 height 11
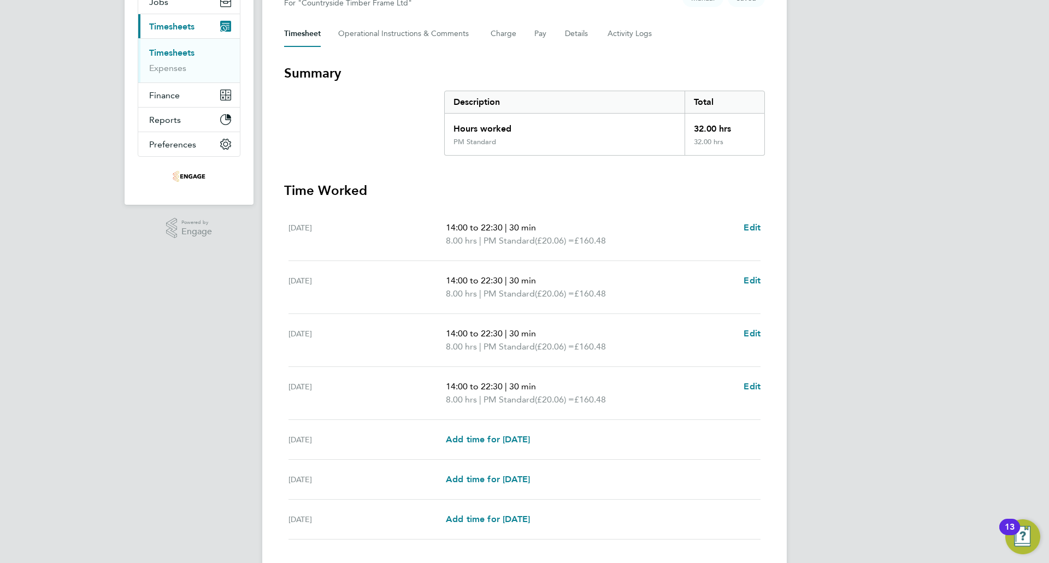
scroll to position [213, 0]
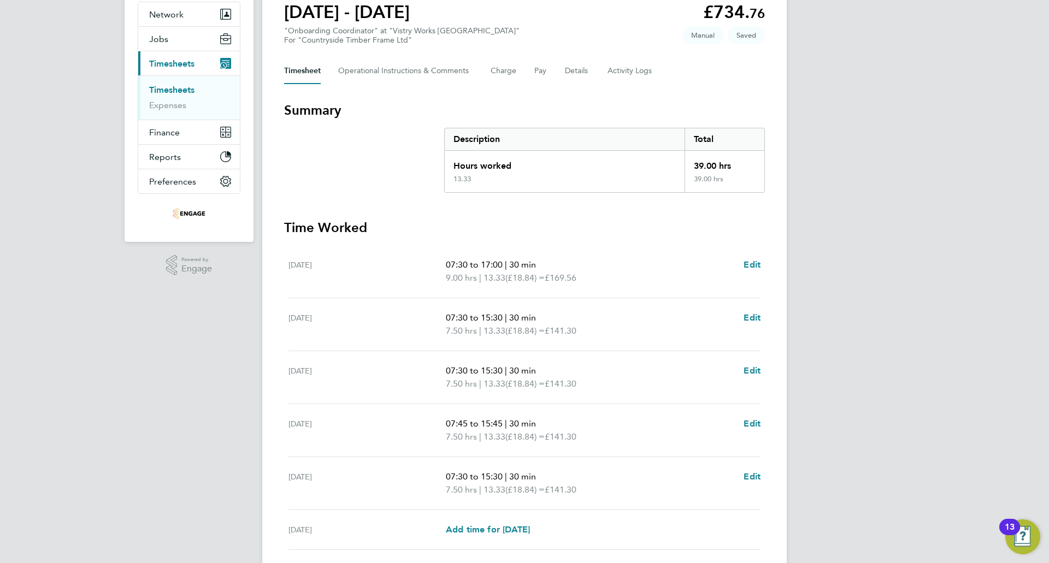
scroll to position [164, 0]
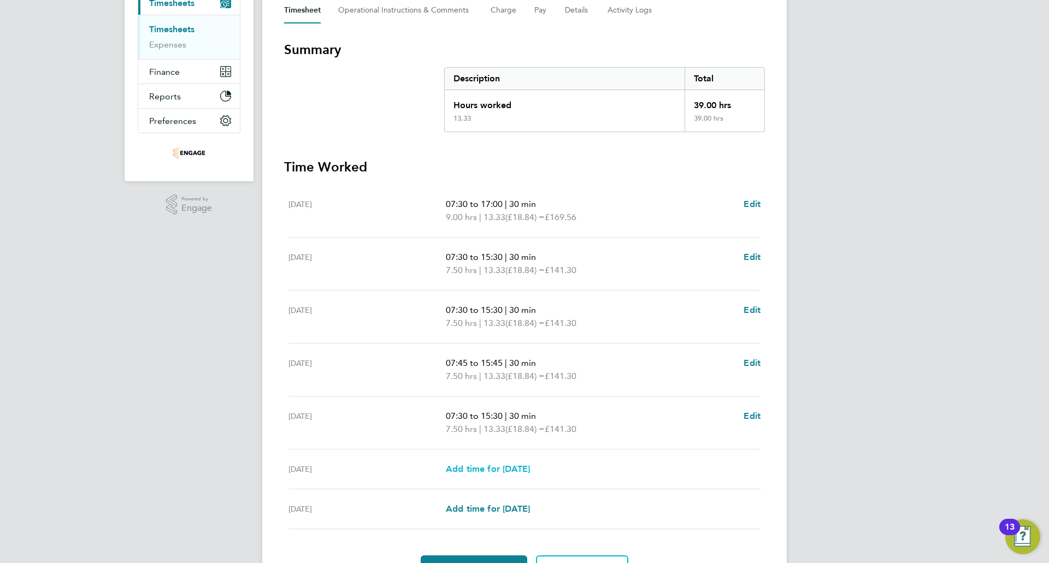
click at [530, 472] on span "Add time for [DATE]" at bounding box center [488, 469] width 84 height 10
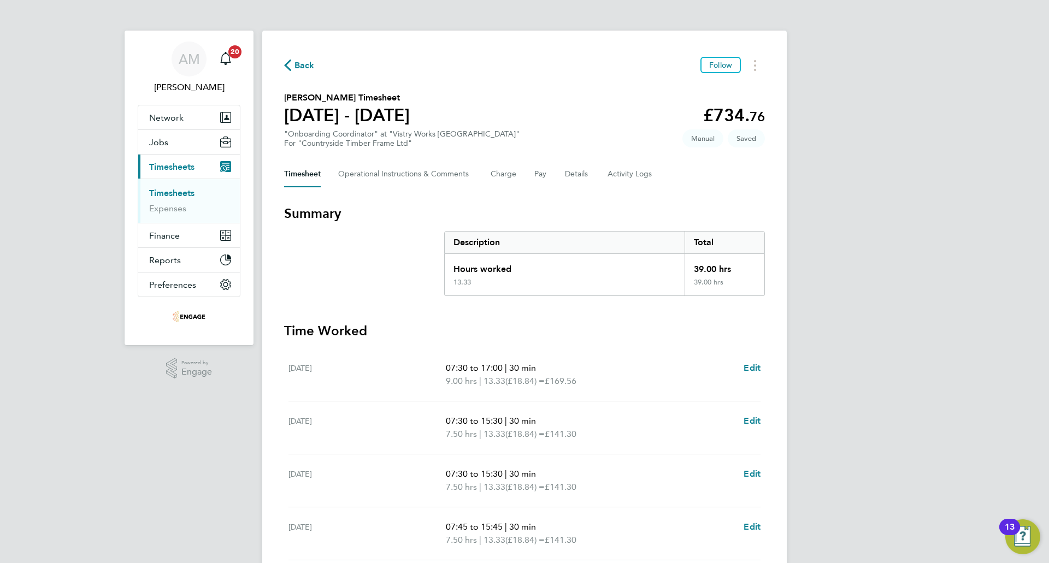
select select "15"
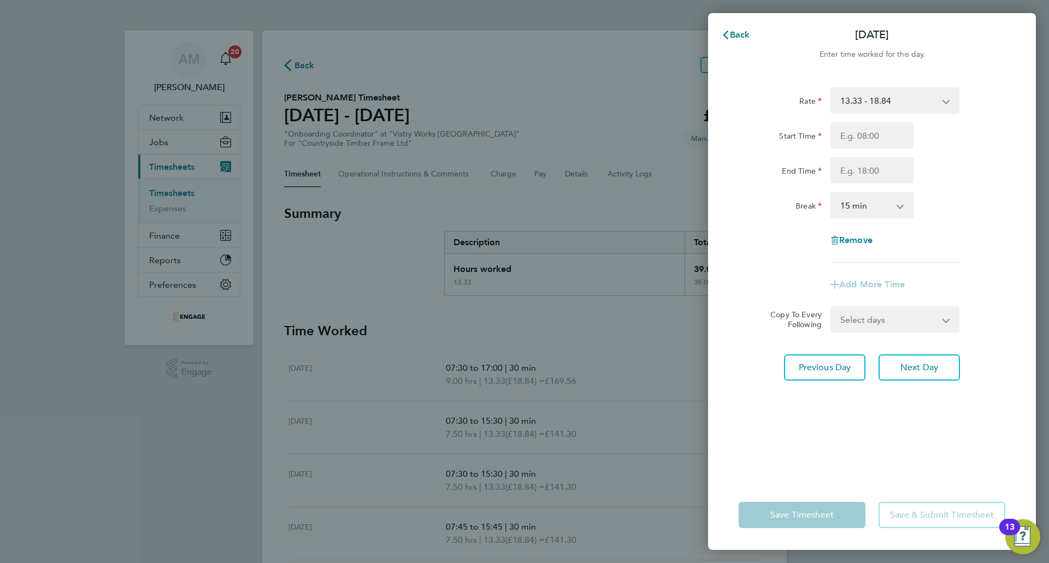
click at [913, 102] on select "13.33 - 18.84" at bounding box center [888, 100] width 114 height 24
click at [982, 161] on div "End Time" at bounding box center [871, 170] width 275 height 26
click at [866, 136] on input "Start Time" at bounding box center [871, 135] width 83 height 26
click at [848, 143] on input "Start Time" at bounding box center [871, 135] width 83 height 26
type input "08:00"
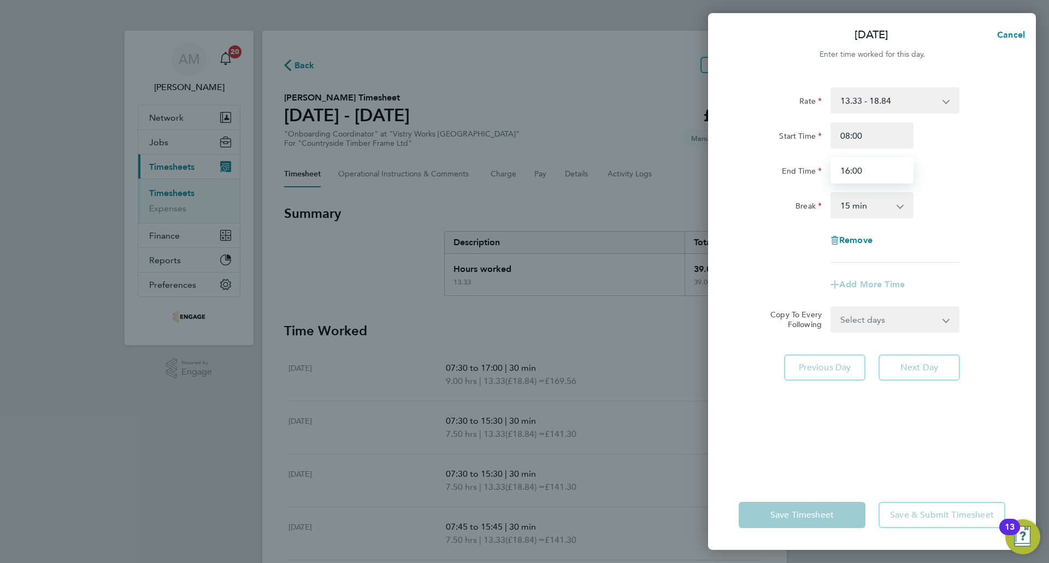
type input "16:00"
click at [849, 214] on select "0 min 15 min 30 min 45 min 60 min 75 min 90 min" at bounding box center [865, 205] width 68 height 24
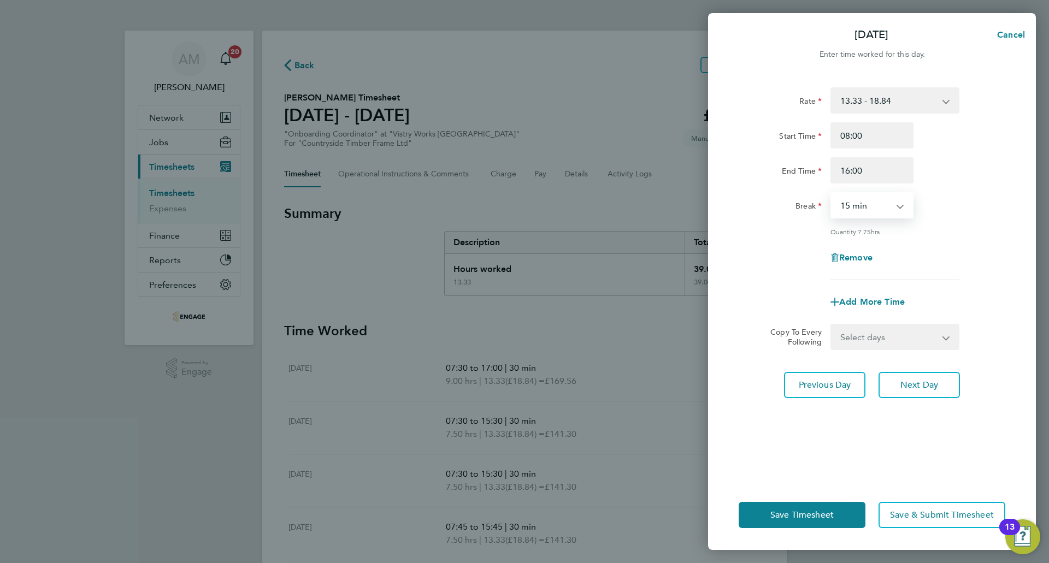
select select "30"
click at [831, 193] on select "0 min 15 min 30 min 45 min 60 min 75 min 90 min" at bounding box center [865, 205] width 68 height 24
click at [816, 521] on button "Save Timesheet" at bounding box center [801, 515] width 127 height 26
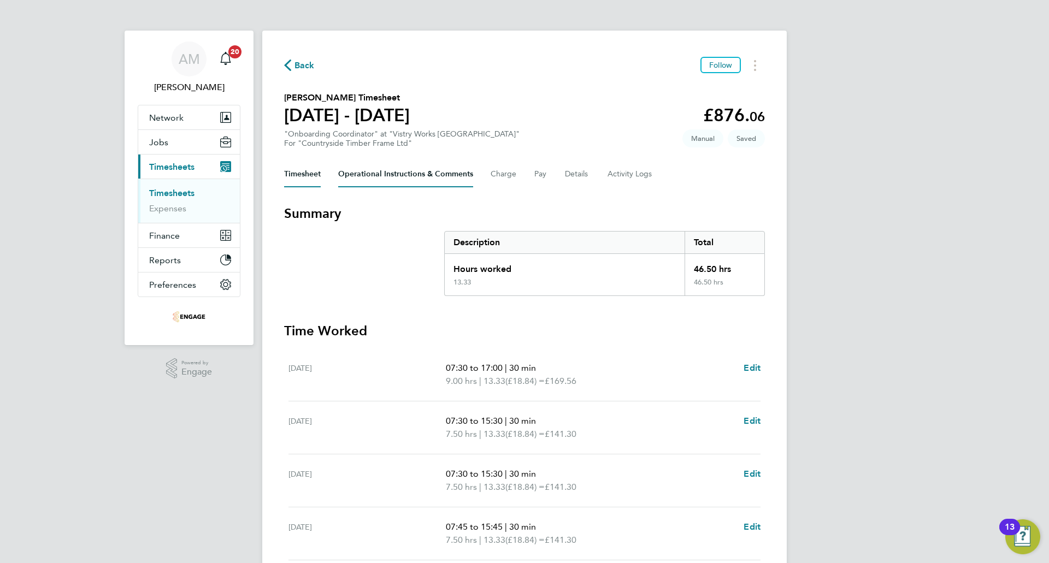
click at [371, 172] on Comments-tab "Operational Instructions & Comments" at bounding box center [405, 174] width 135 height 26
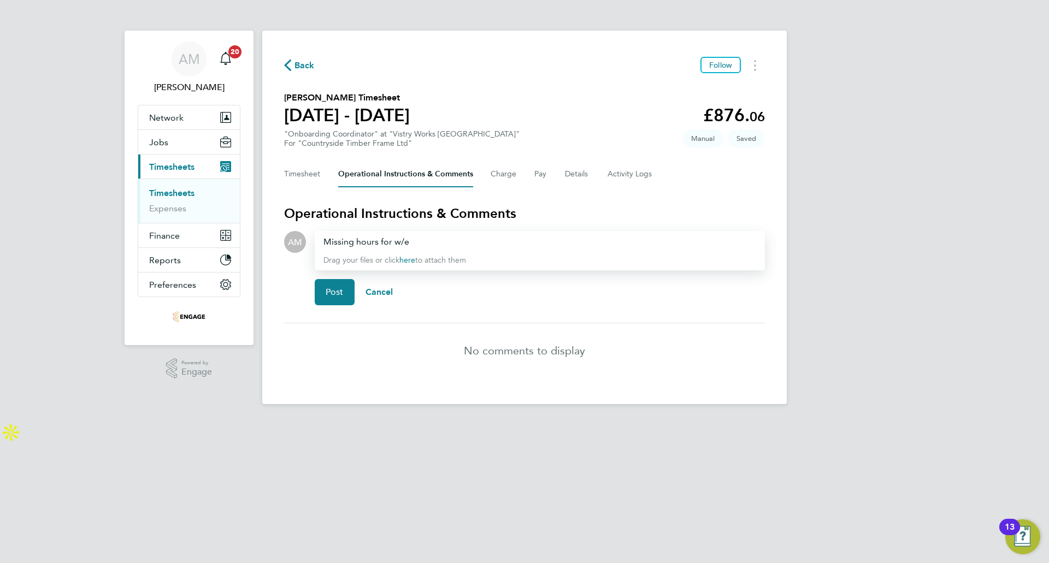
click at [438, 238] on div "Missing hours for w/e" at bounding box center [539, 241] width 433 height 13
click at [430, 246] on div "Missing hours for w/e" at bounding box center [539, 241] width 433 height 13
click at [338, 297] on span "Post" at bounding box center [335, 292] width 18 height 11
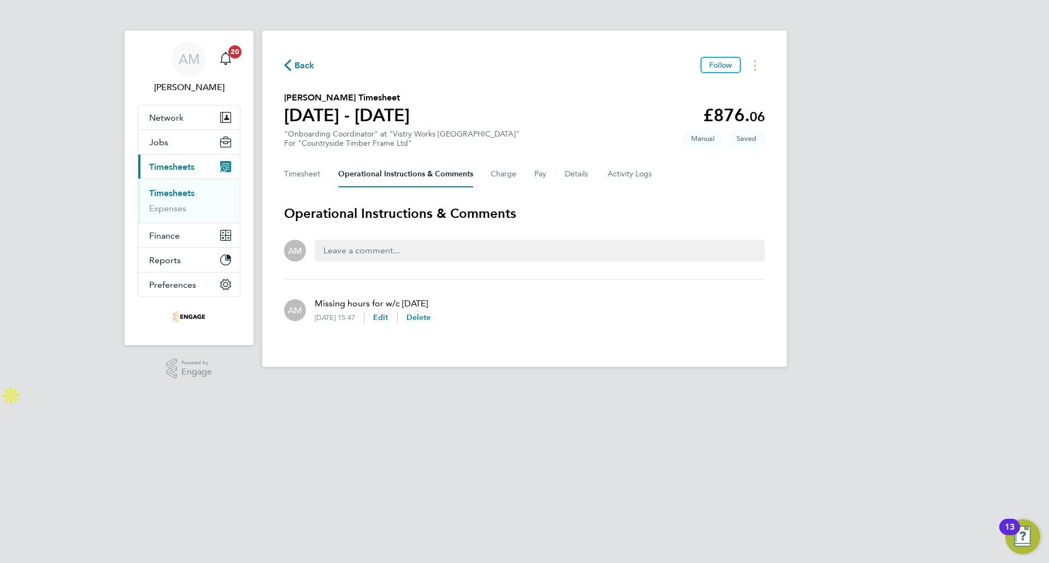
click at [303, 61] on span "Back" at bounding box center [304, 65] width 20 height 13
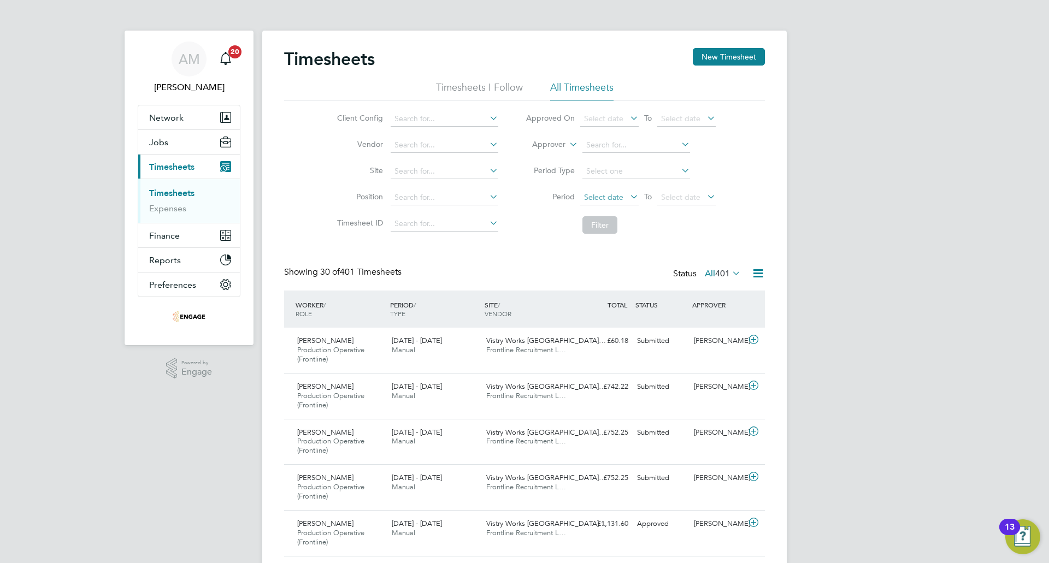
click at [619, 202] on span "Select date" at bounding box center [609, 198] width 58 height 15
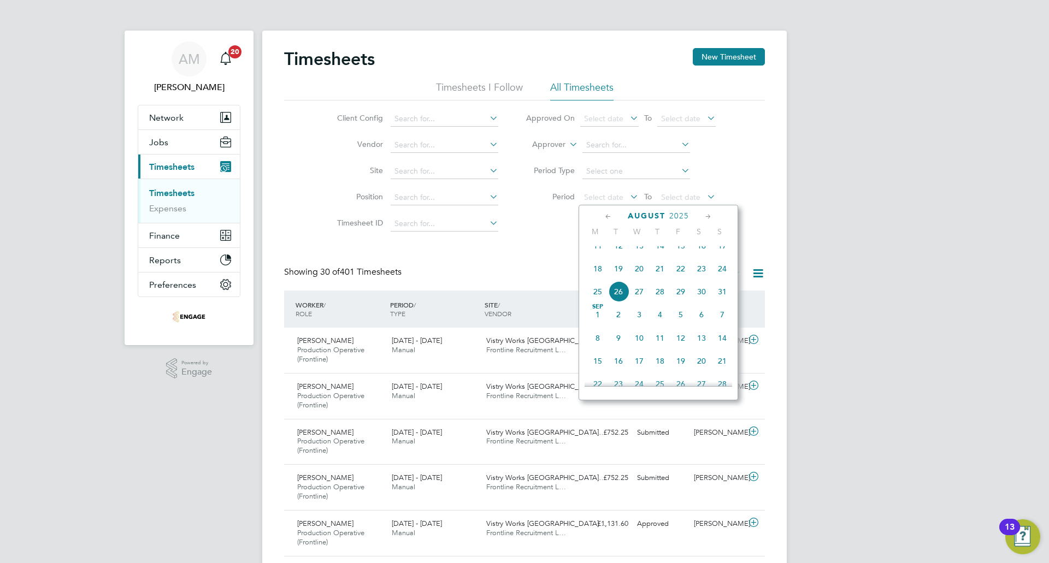
click at [593, 279] on span "18" at bounding box center [597, 268] width 21 height 21
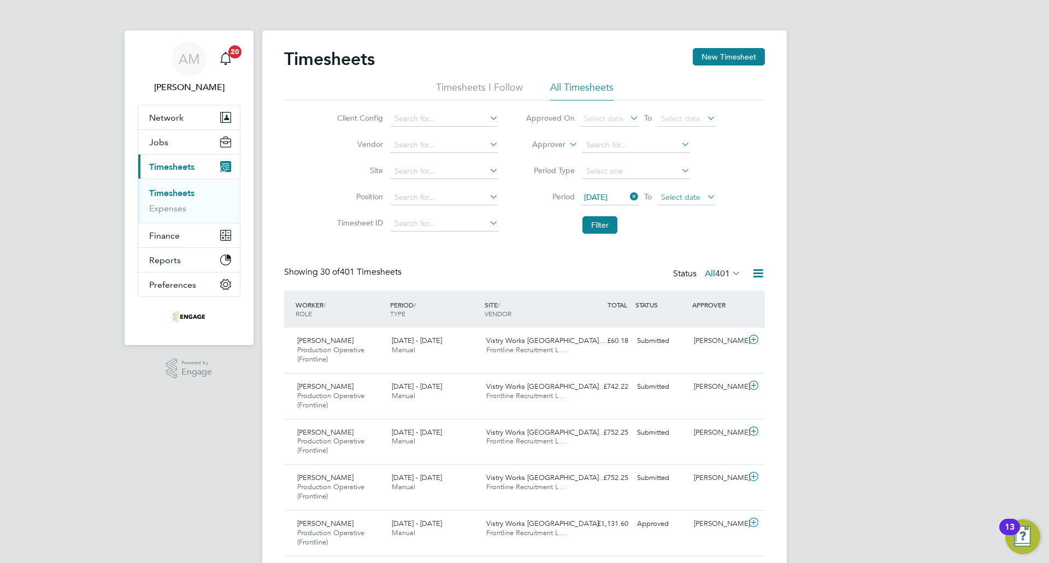
click at [693, 191] on span "Select date" at bounding box center [686, 198] width 58 height 15
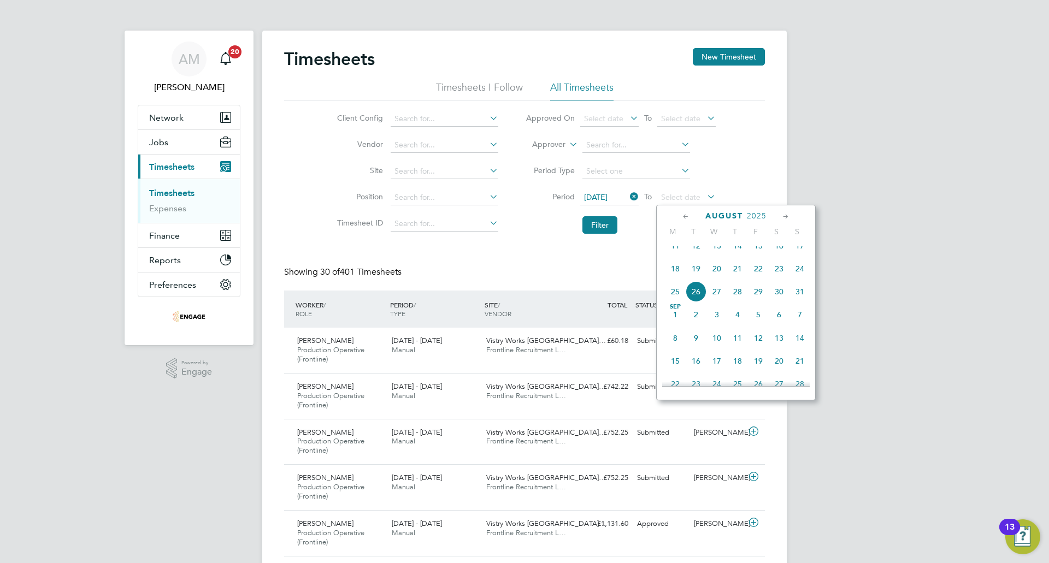
click at [795, 273] on span "24" at bounding box center [799, 268] width 21 height 21
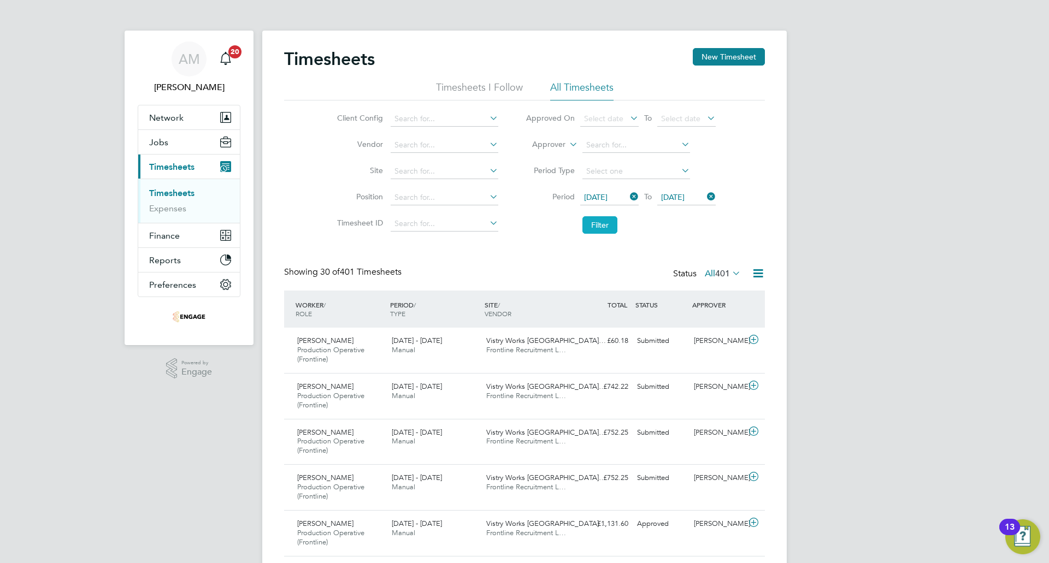
click at [593, 222] on button "Filter" at bounding box center [599, 224] width 35 height 17
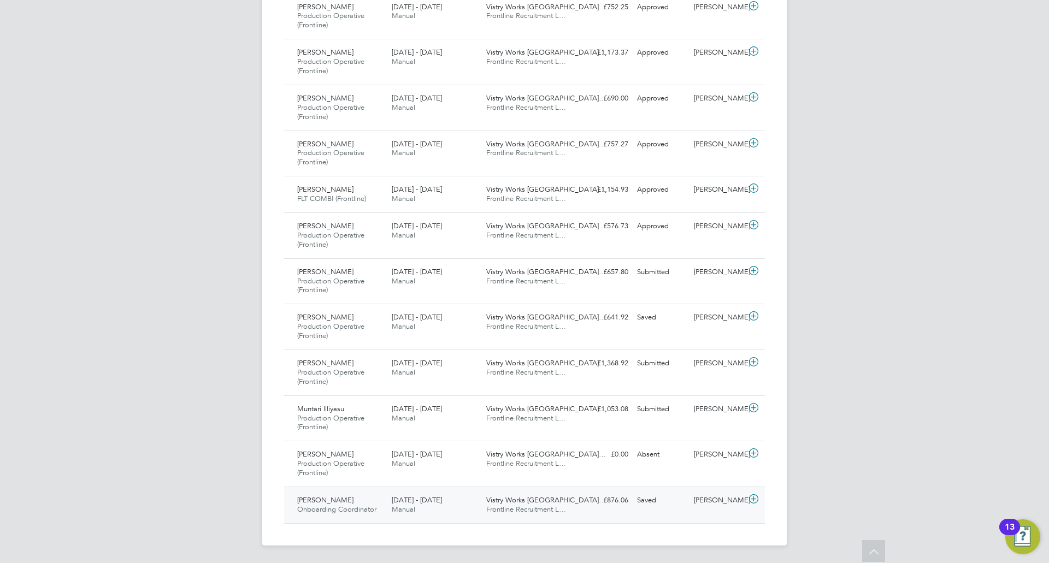
click at [693, 509] on div "[PERSON_NAME]" at bounding box center [717, 501] width 57 height 18
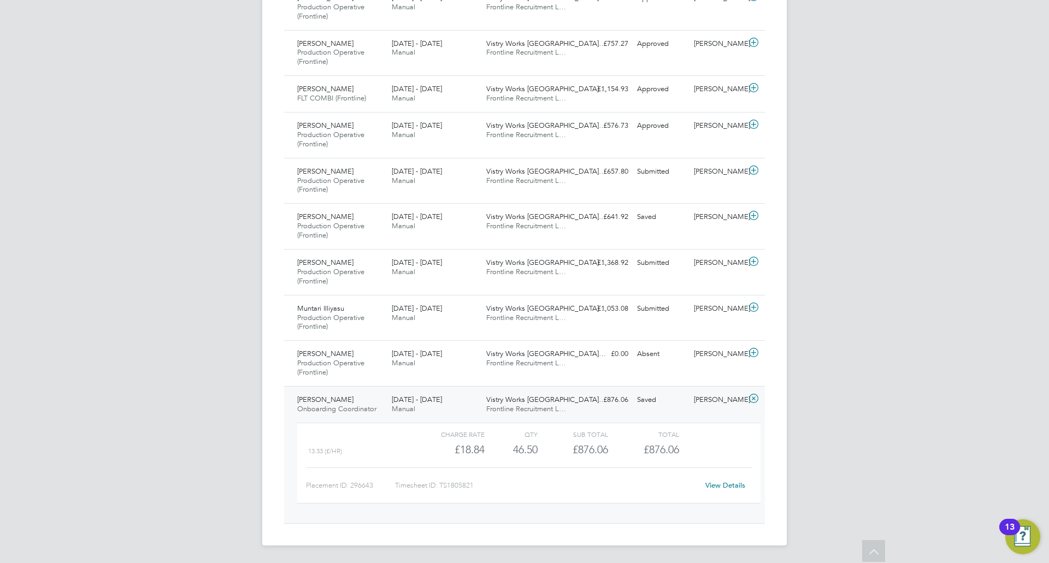
click at [592, 442] on div "£876.06" at bounding box center [572, 450] width 70 height 18
click at [478, 450] on div "£18.84" at bounding box center [449, 450] width 70 height 18
click at [734, 481] on link "View Details" at bounding box center [725, 485] width 40 height 9
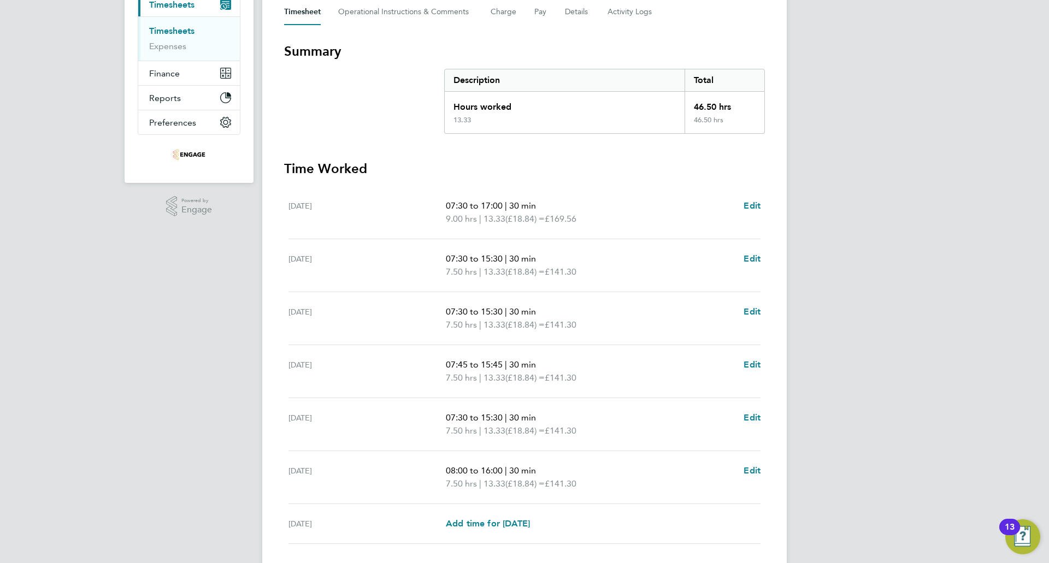
scroll to position [239, 0]
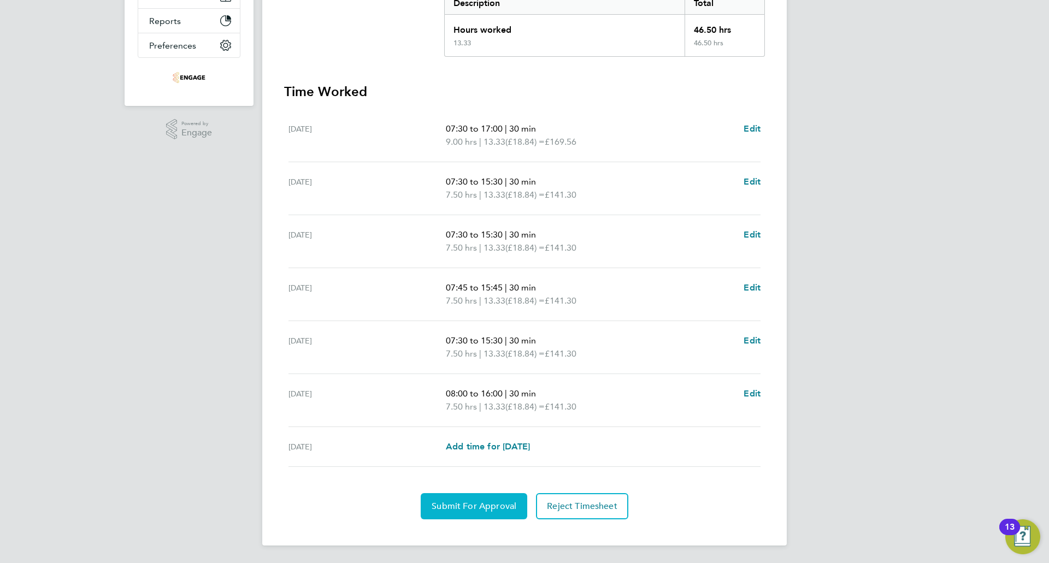
click at [462, 502] on span "Submit For Approval" at bounding box center [474, 506] width 85 height 11
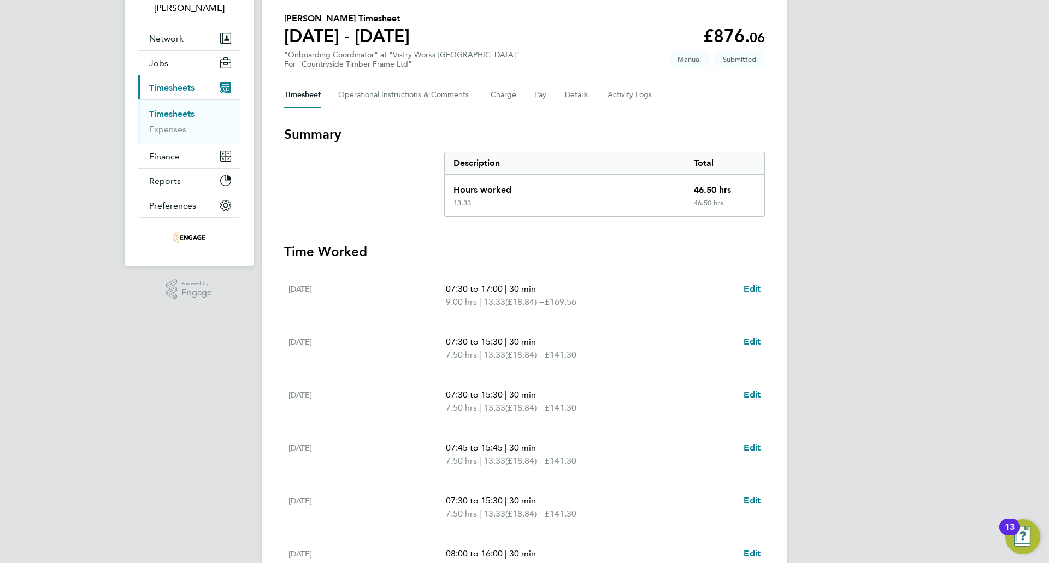
scroll to position [0, 0]
